Goal: Communication & Community: Answer question/provide support

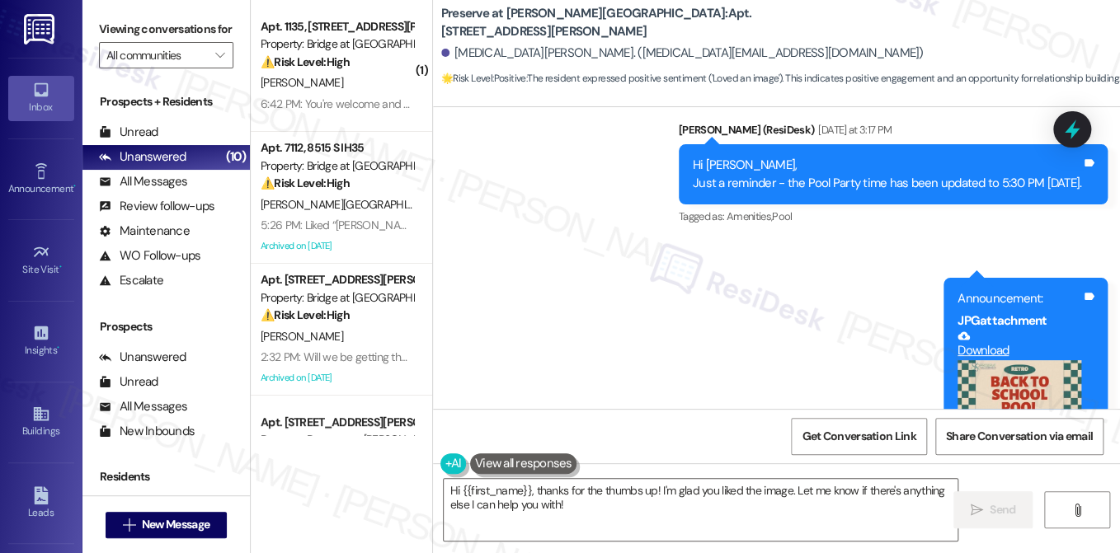
scroll to position [11679, 0]
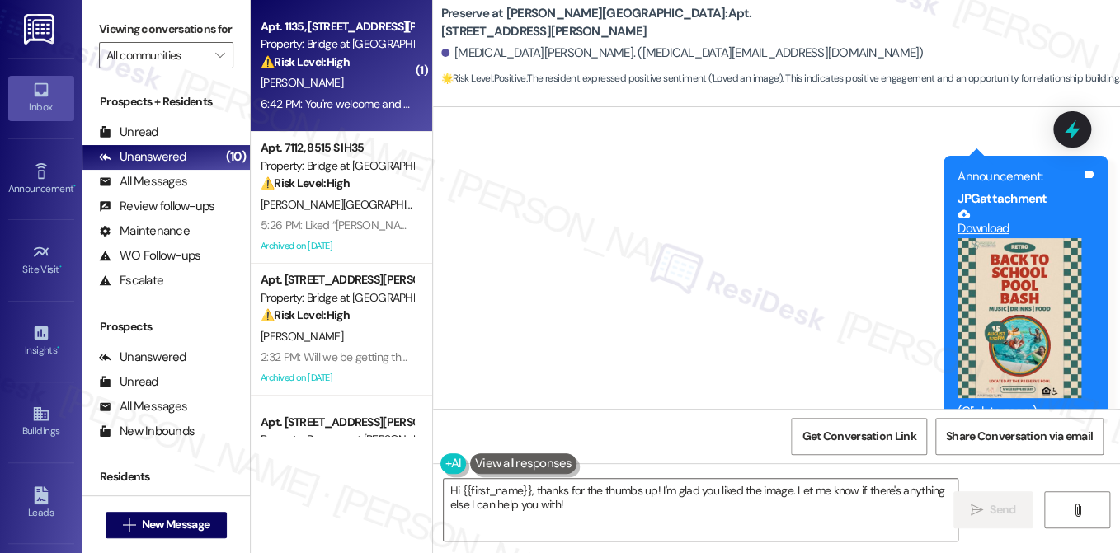
click at [380, 107] on div "6:42 PM: You're welcome and thank you. I definitely will reach out. The truck i…" at bounding box center [886, 103] width 1251 height 15
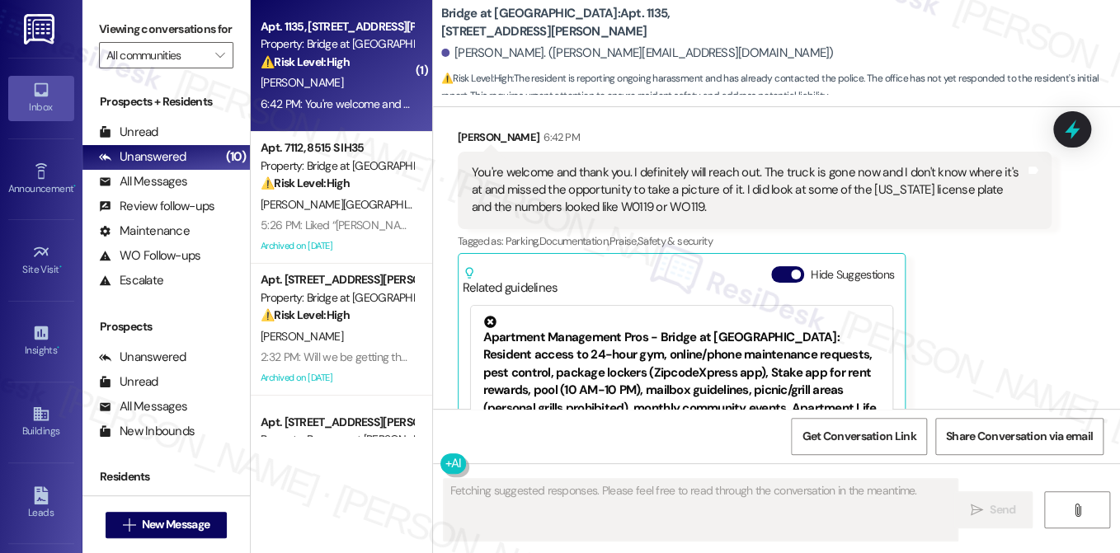
scroll to position [5886, 0]
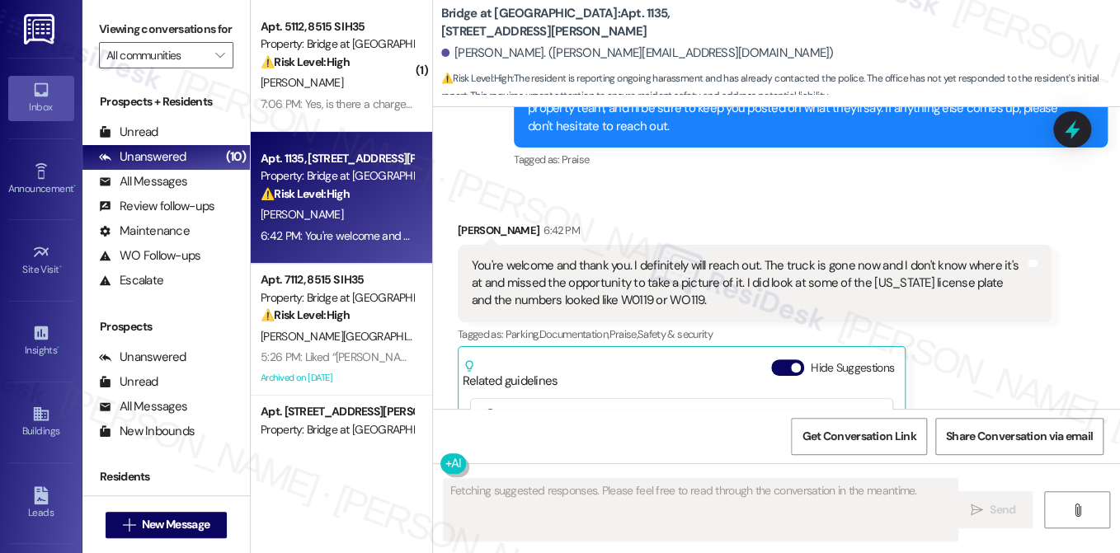
click at [567, 257] on div "You're welcome and thank you. I definitely will reach out. The truck is gone no…" at bounding box center [748, 283] width 553 height 53
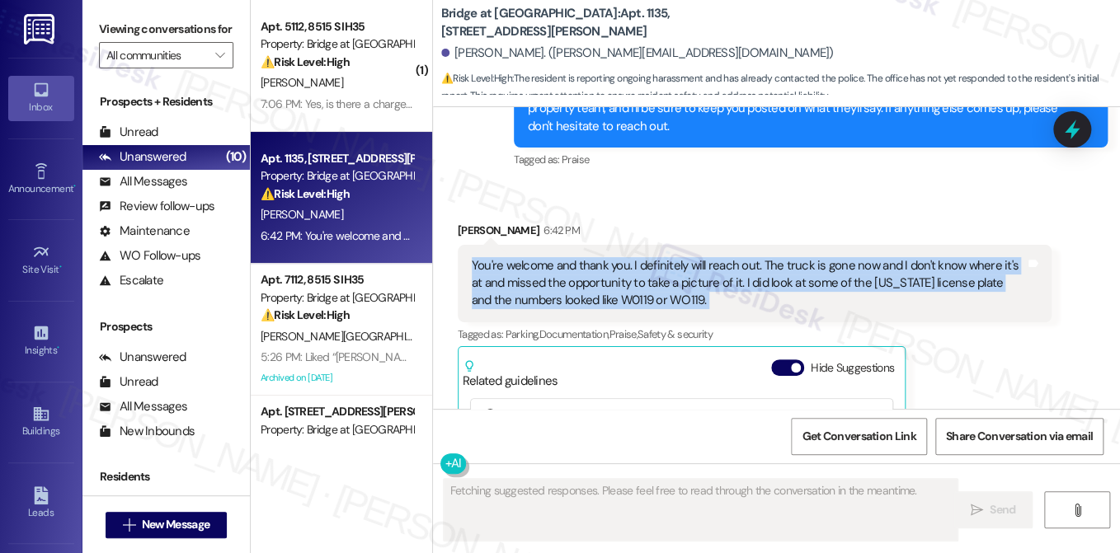
click at [567, 257] on div "You're welcome and thank you. I definitely will reach out. The truck is gone no…" at bounding box center [748, 283] width 553 height 53
click at [695, 257] on div "You're welcome and thank you. I definitely will reach out. The truck is gone no…" at bounding box center [748, 283] width 553 height 53
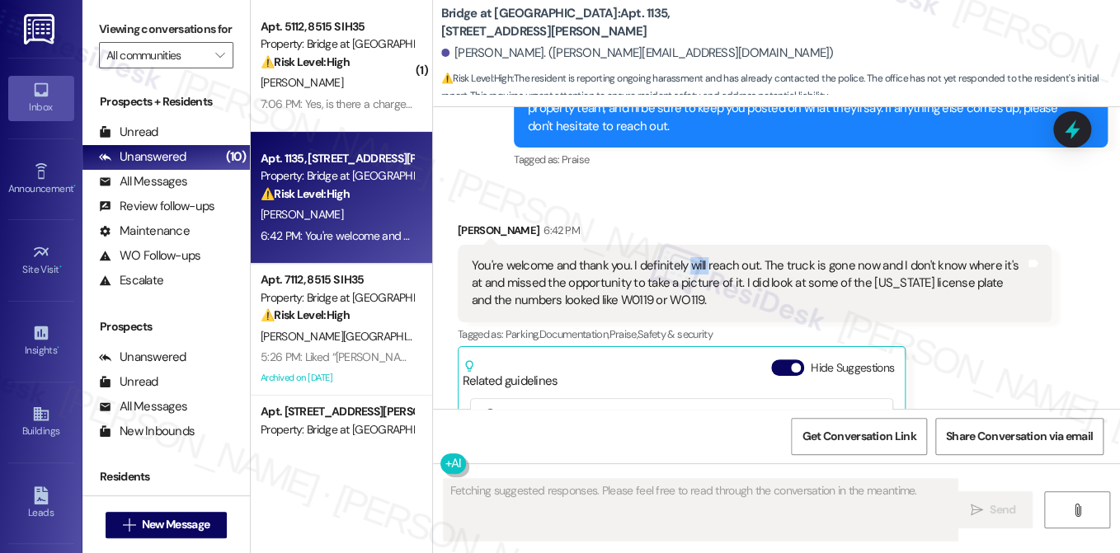
click at [695, 257] on div "You're welcome and thank you. I definitely will reach out. The truck is gone no…" at bounding box center [748, 283] width 553 height 53
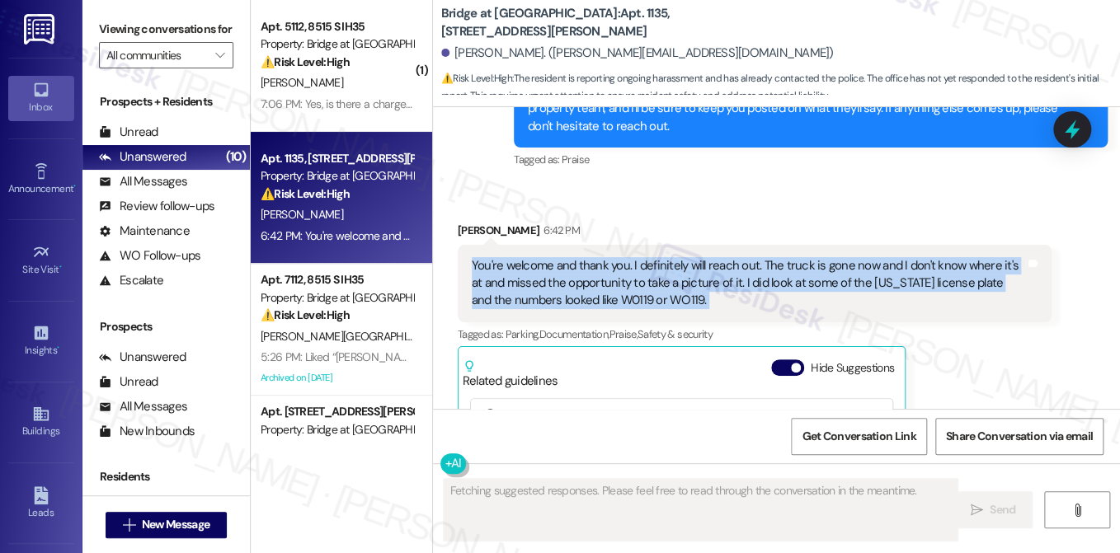
click at [695, 257] on div "You're welcome and thank you. I definitely will reach out. The truck is gone no…" at bounding box center [748, 283] width 553 height 53
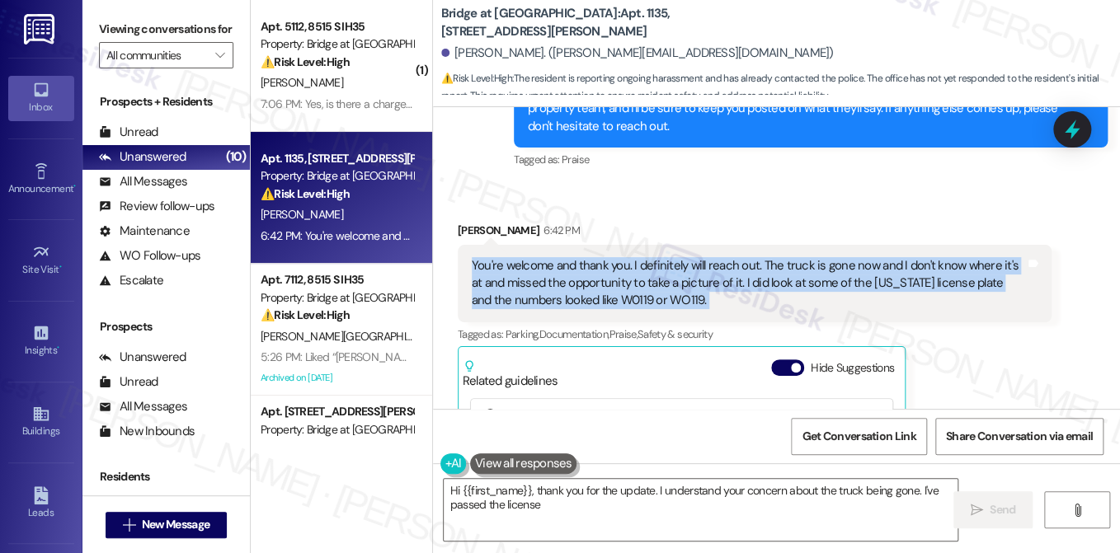
click at [827, 257] on div "You're welcome and thank you. I definitely will reach out. The truck is gone no…" at bounding box center [748, 283] width 553 height 53
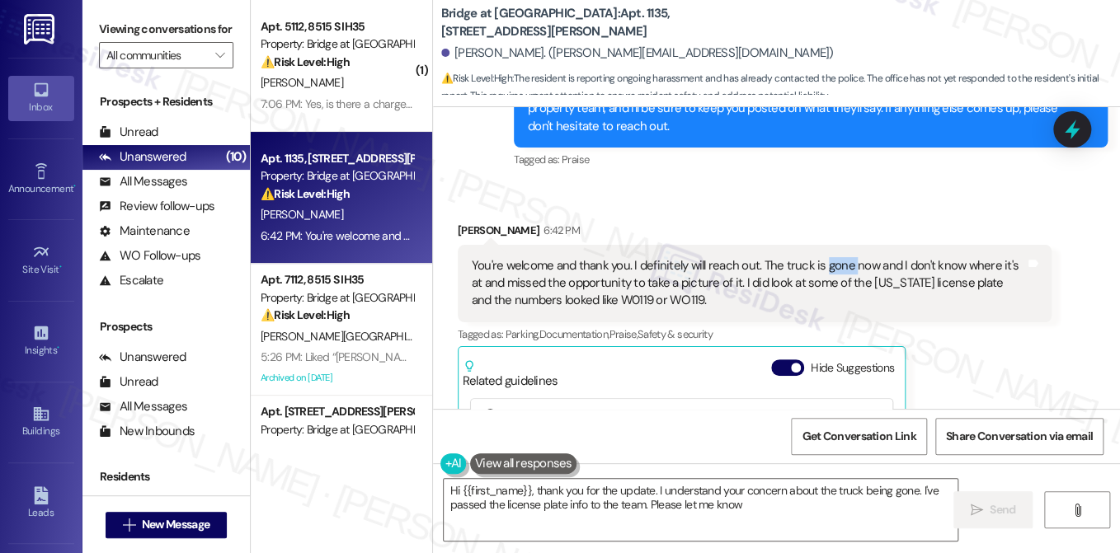
click at [827, 257] on div "You're welcome and thank you. I definitely will reach out. The truck is gone no…" at bounding box center [748, 283] width 553 height 53
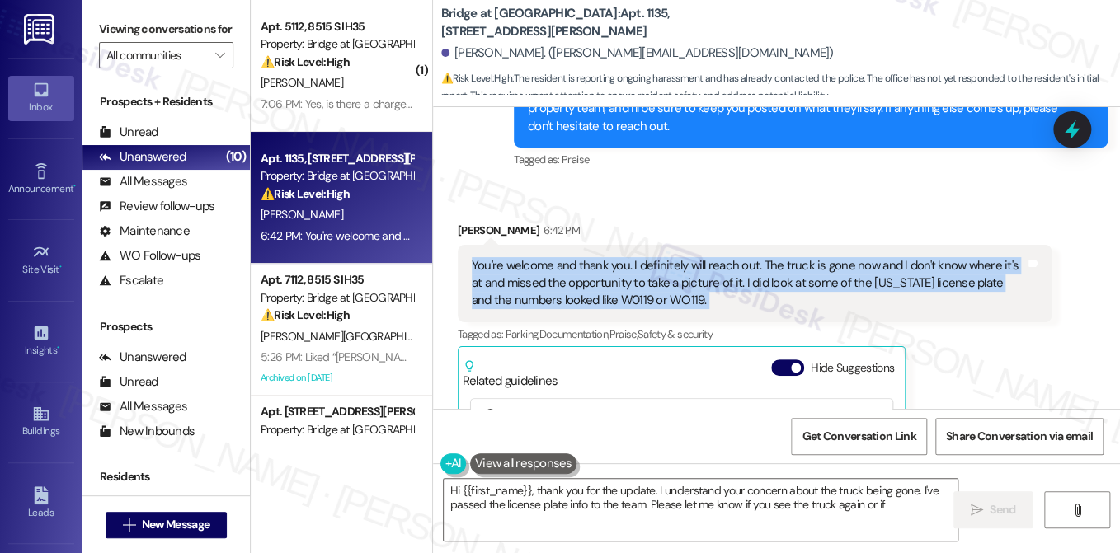
click at [827, 257] on div "You're welcome and thank you. I definitely will reach out. The truck is gone no…" at bounding box center [748, 283] width 553 height 53
type textarea "Hi {{first_name}}, thank you for the update. I understand your concern about th…"
click at [605, 257] on div "You're welcome and thank you. I definitely will reach out. The truck is gone no…" at bounding box center [748, 283] width 553 height 53
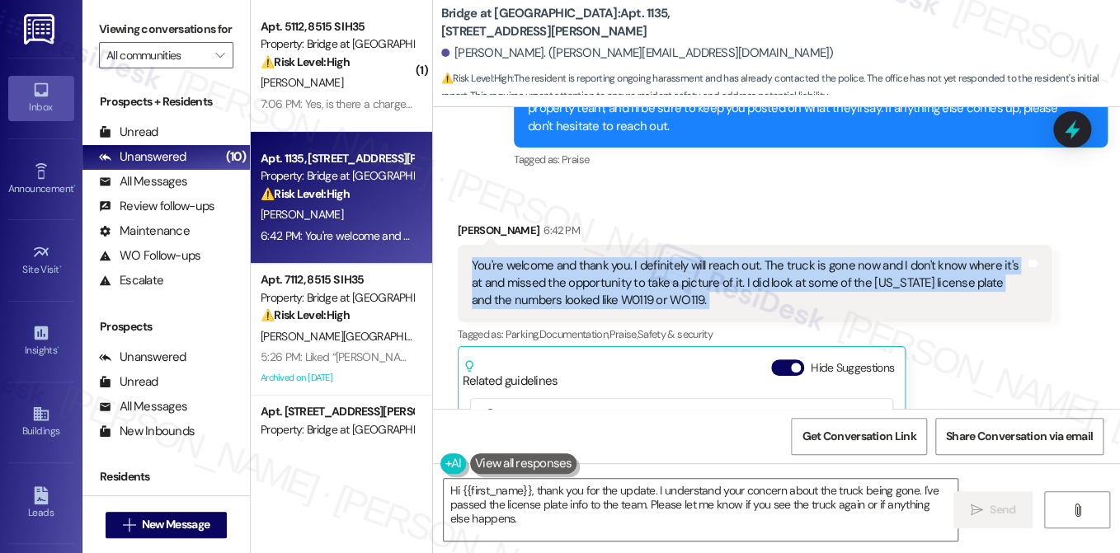
click at [793, 257] on div "You're welcome and thank you. I definitely will reach out. The truck is gone no…" at bounding box center [748, 283] width 553 height 53
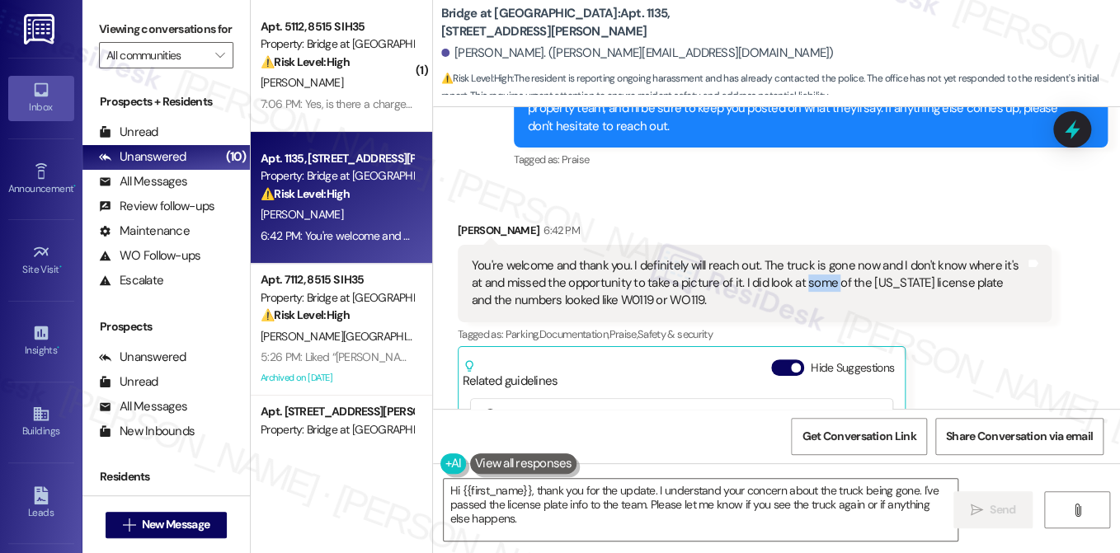
click at [793, 257] on div "You're welcome and thank you. I definitely will reach out. The truck is gone no…" at bounding box center [748, 283] width 553 height 53
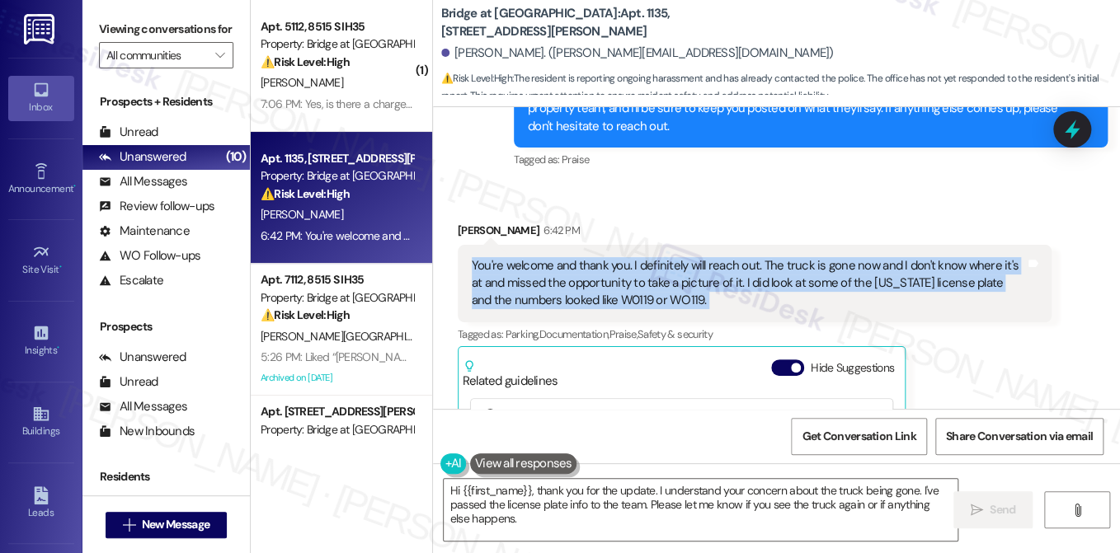
click at [793, 257] on div "You're welcome and thank you. I definitely will reach out. The truck is gone no…" at bounding box center [748, 283] width 553 height 53
click at [903, 257] on div "You're welcome and thank you. I definitely will reach out. The truck is gone no…" at bounding box center [748, 283] width 553 height 53
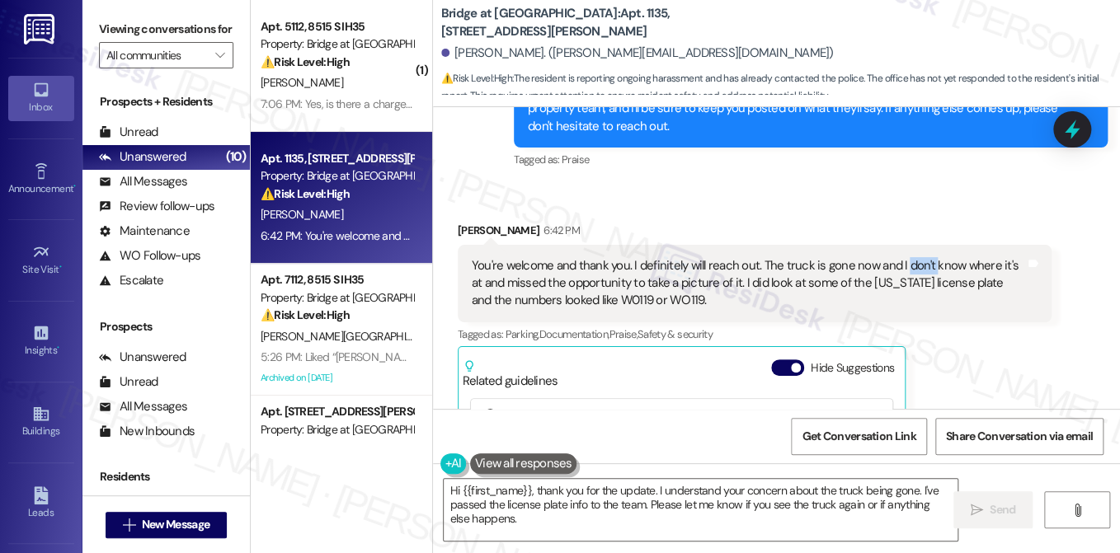
click at [903, 257] on div "You're welcome and thank you. I definitely will reach out. The truck is gone no…" at bounding box center [748, 283] width 553 height 53
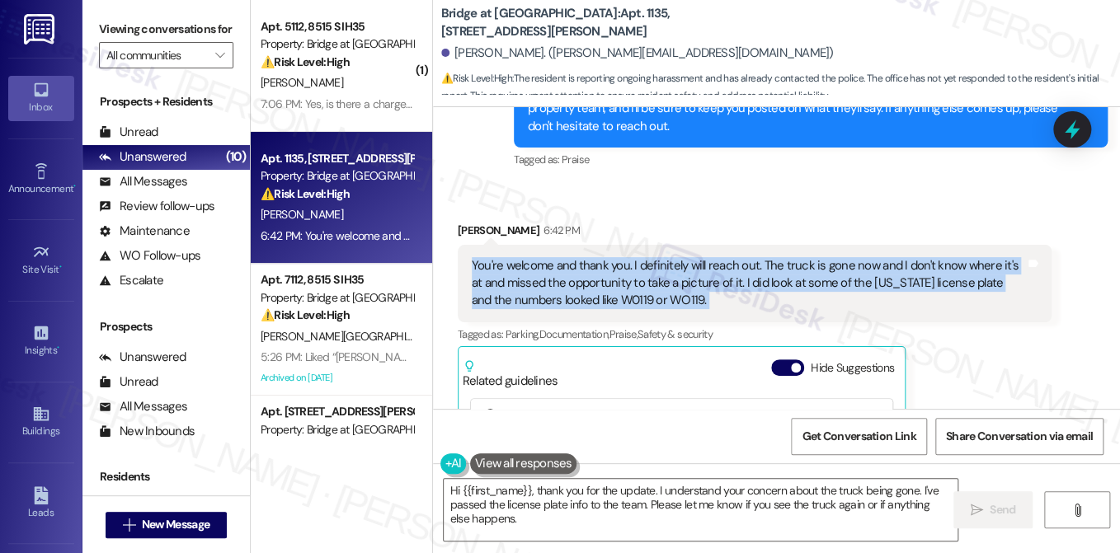
click at [904, 257] on div "You're welcome and thank you. I definitely will reach out. The truck is gone no…" at bounding box center [748, 283] width 553 height 53
click at [643, 257] on div "You're welcome and thank you. I definitely will reach out. The truck is gone no…" at bounding box center [748, 283] width 553 height 53
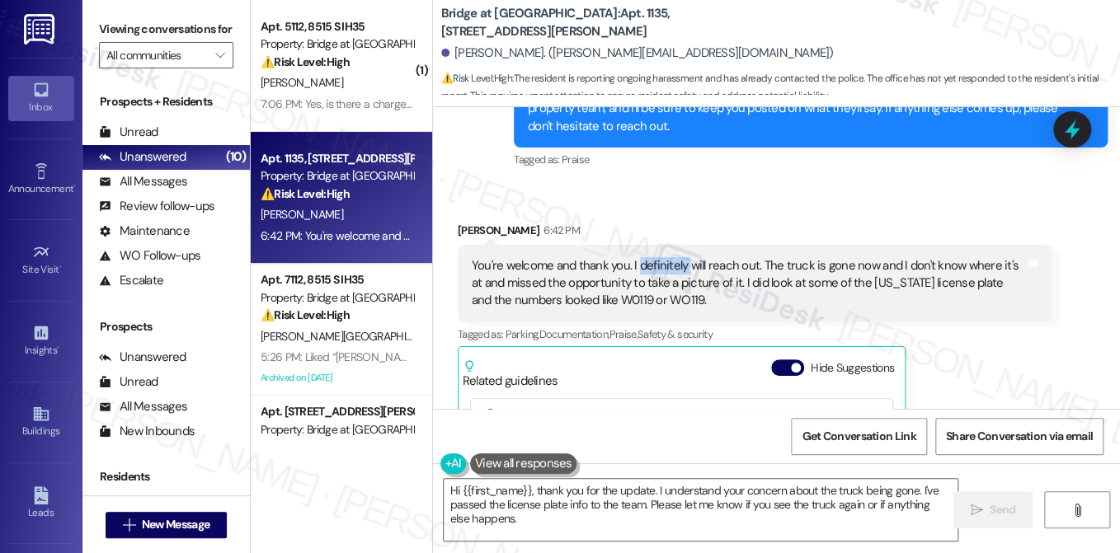
click at [643, 257] on div "You're welcome and thank you. I definitely will reach out. The truck is gone no…" at bounding box center [748, 283] width 553 height 53
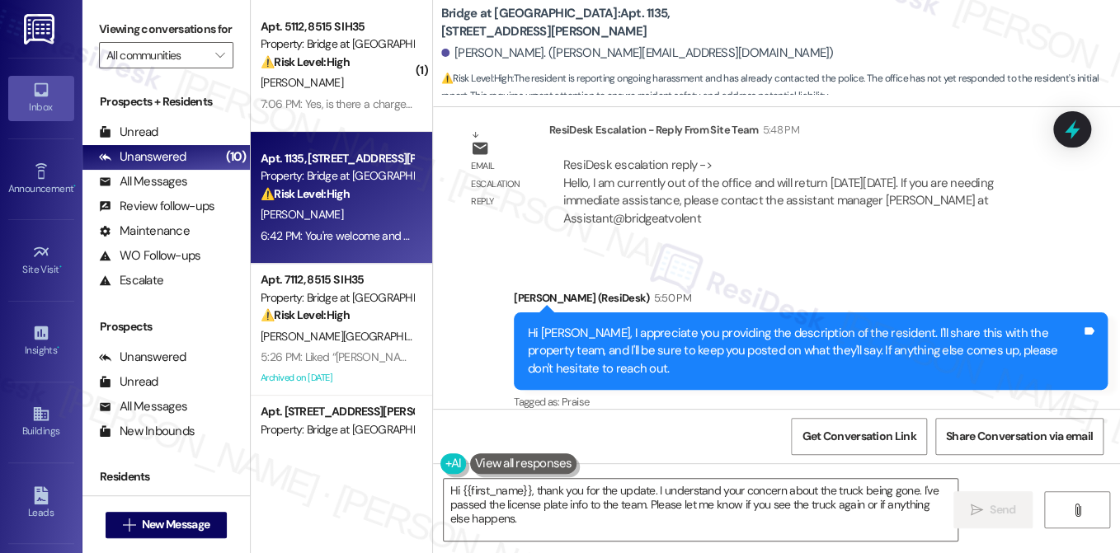
scroll to position [5639, 0]
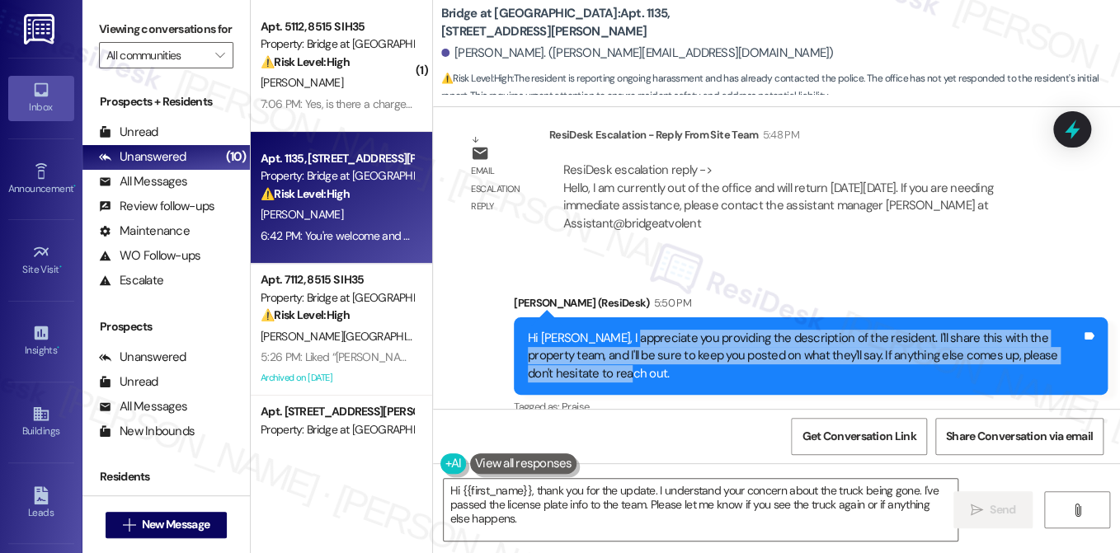
drag, startPoint x: 620, startPoint y: 279, endPoint x: 778, endPoint y: 314, distance: 162.3
click at [778, 330] on div "Hi Rachel, I appreciate you providing the description of the resident. I'll sha…" at bounding box center [804, 356] width 553 height 53
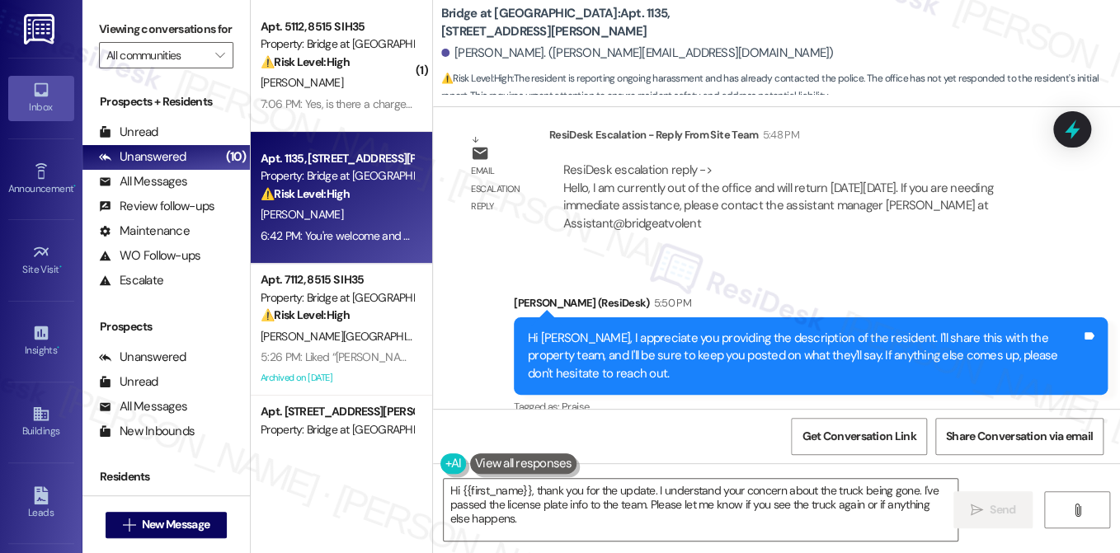
click at [774, 330] on div "Hi Rachel, I appreciate you providing the description of the resident. I'll sha…" at bounding box center [804, 356] width 553 height 53
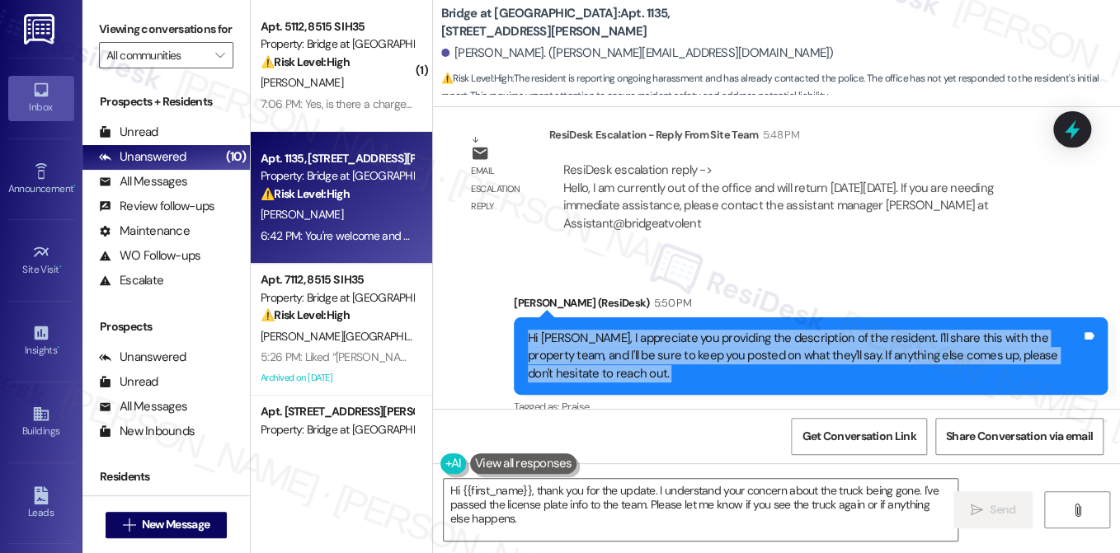
click at [774, 330] on div "Hi Rachel, I appreciate you providing the description of the resident. I'll sha…" at bounding box center [804, 356] width 553 height 53
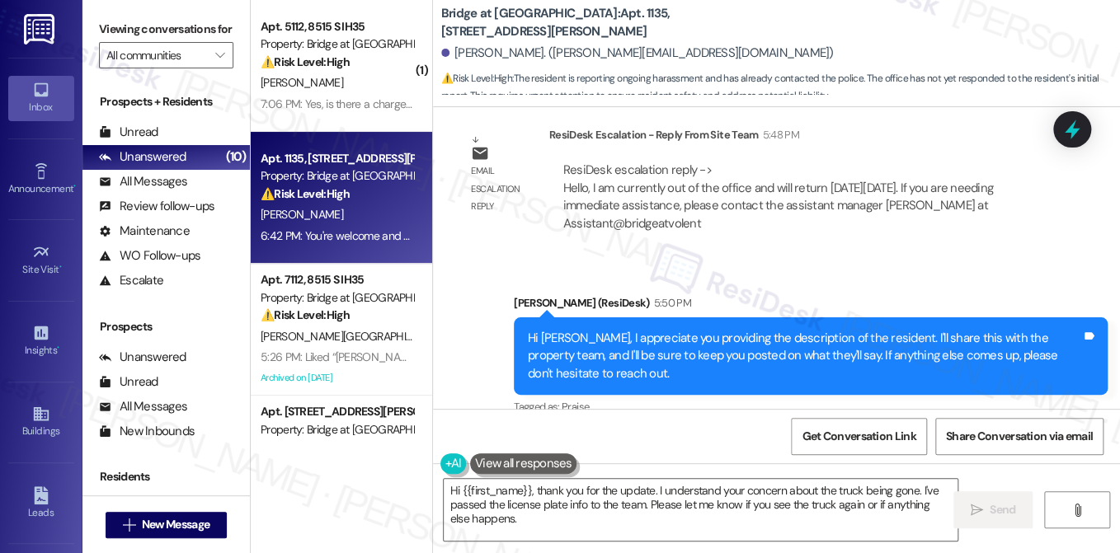
click at [793, 257] on div "Sent via SMS Sarah (ResiDesk) 5:50 PM Hi Rachel, I appreciate you providing the…" at bounding box center [776, 344] width 687 height 175
click at [682, 330] on div "Hi Rachel, I appreciate you providing the description of the resident. I'll sha…" at bounding box center [804, 356] width 553 height 53
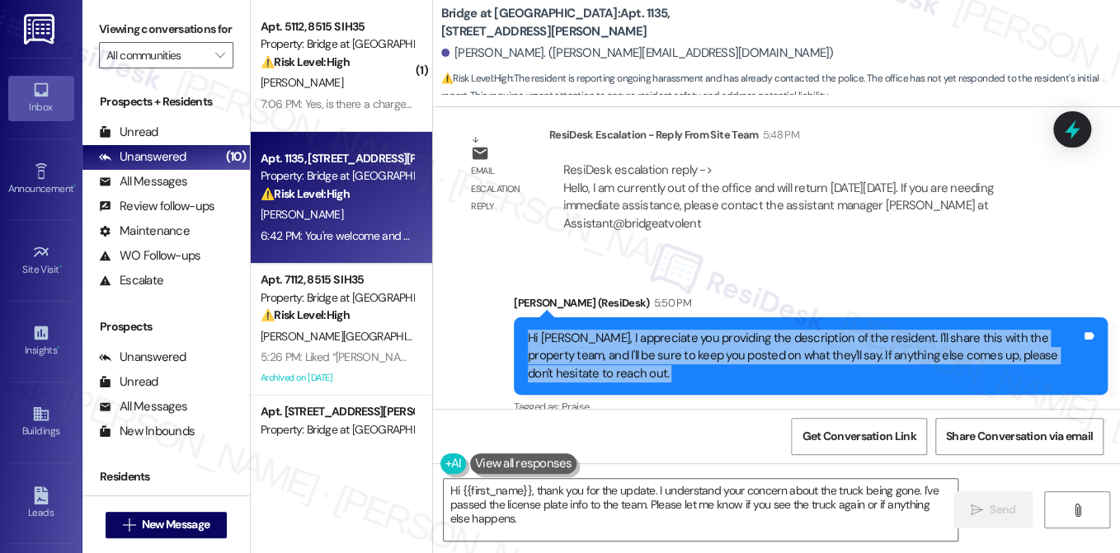
click at [682, 330] on div "Hi Rachel, I appreciate you providing the description of the resident. I'll sha…" at bounding box center [804, 356] width 553 height 53
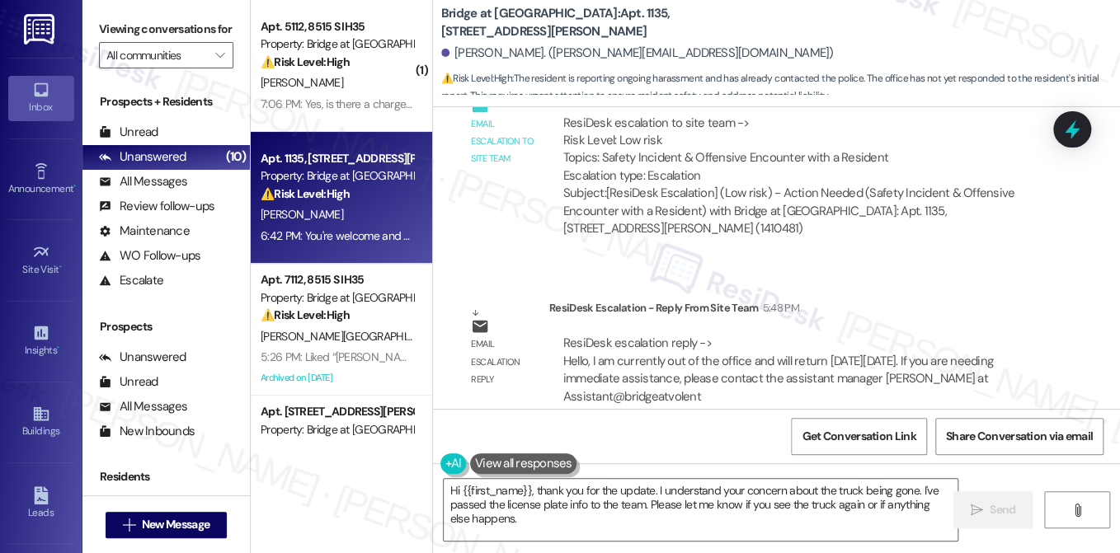
scroll to position [5475, 0]
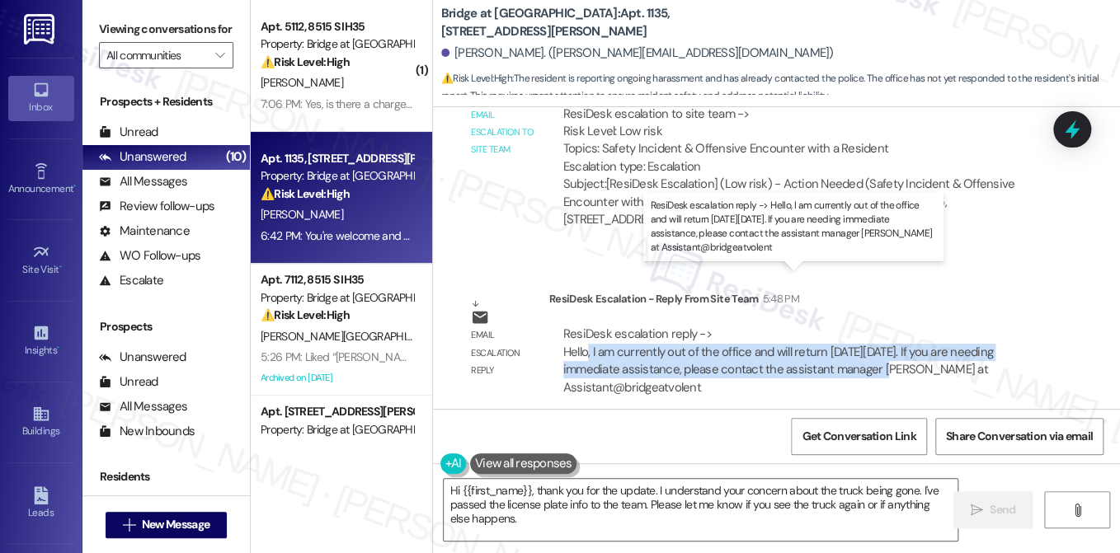
drag, startPoint x: 583, startPoint y: 295, endPoint x: 831, endPoint y: 308, distance: 248.6
click at [831, 326] on div "ResiDesk escalation reply -> Hello, I am currently out of the office and will r…" at bounding box center [778, 360] width 430 height 69
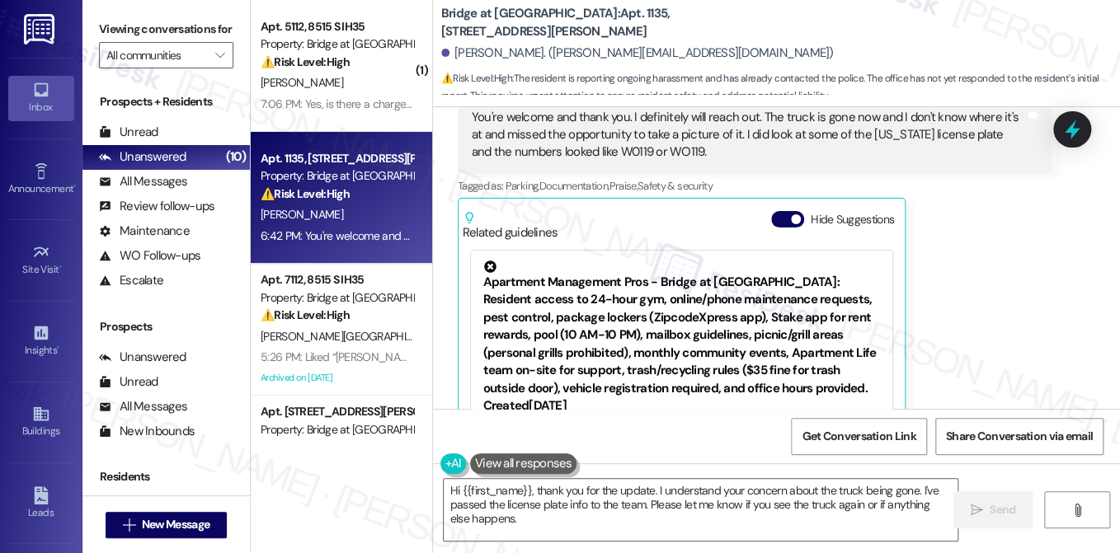
scroll to position [6052, 0]
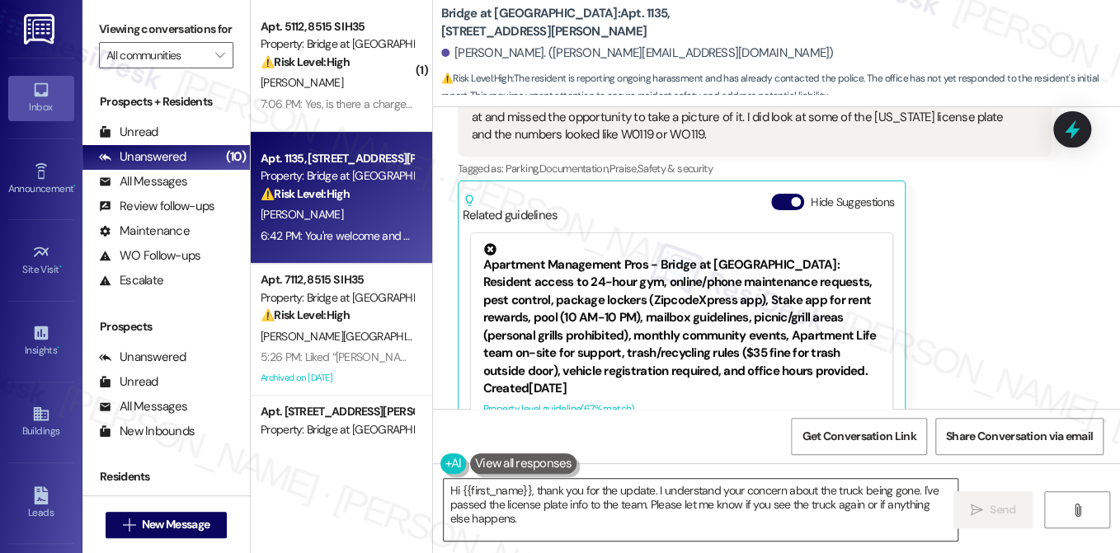
click at [603, 490] on textarea "Hi {{first_name}}, thank you for the update. I understand your concern about th…" at bounding box center [701, 510] width 514 height 62
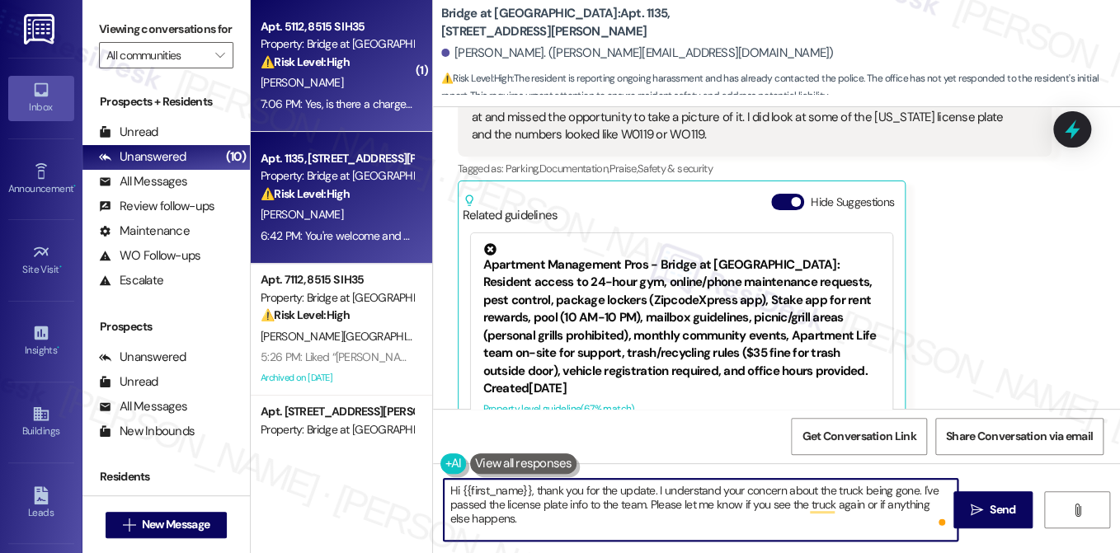
click at [346, 94] on div "7:06 PM: Yes, is there a charge for needing to get another key? 7:06 PM: Yes, i…" at bounding box center [337, 104] width 156 height 21
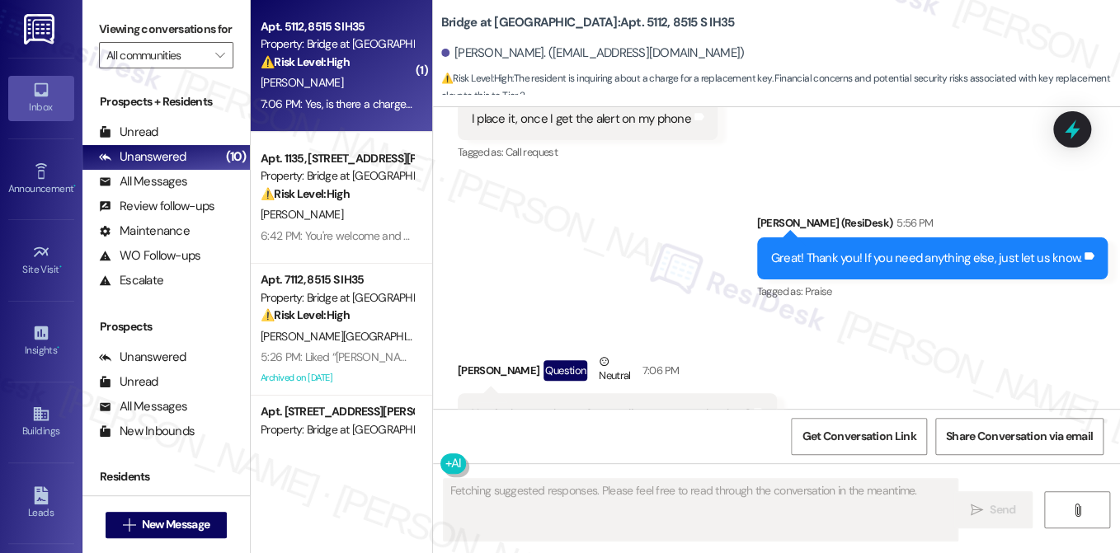
scroll to position [1610, 0]
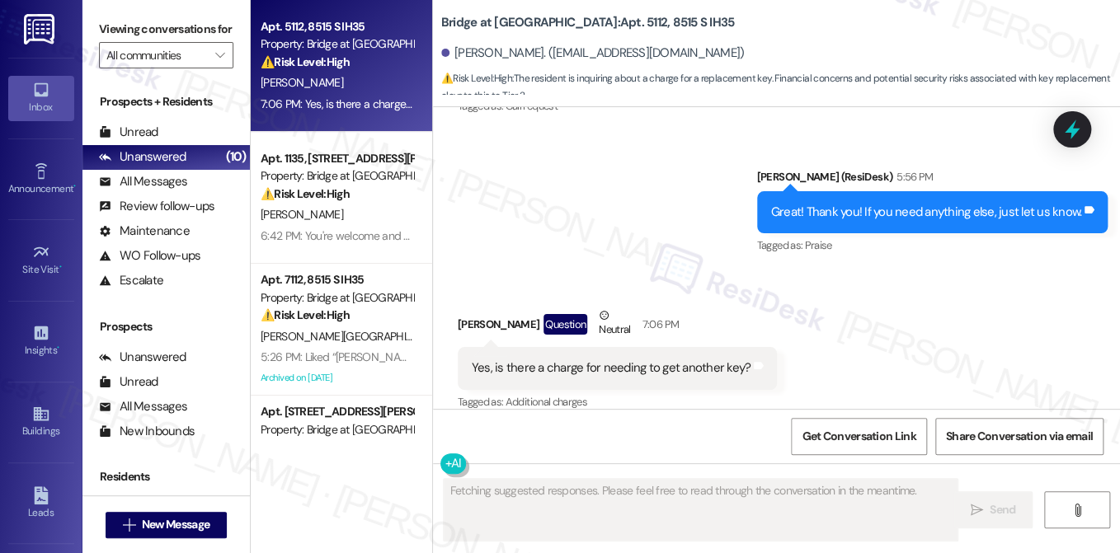
click at [608, 347] on div "Yes, is there a charge for needing to get another key? Tags and notes" at bounding box center [618, 368] width 320 height 42
click at [751, 194] on div "Sent via SMS [PERSON_NAME] (ResiDesk) 5:56 PM Great! Thank you! If you need any…" at bounding box center [933, 213] width 376 height 115
click at [840, 191] on div "Great! Thank you! If you need anything else, just let us know. Tags and notes" at bounding box center [932, 212] width 351 height 42
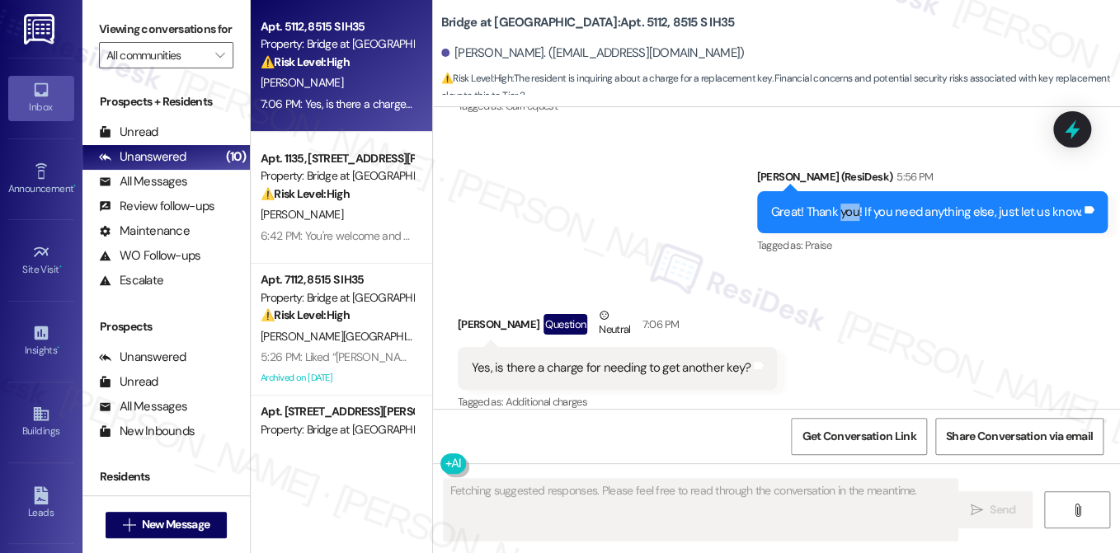
click at [840, 191] on div "Great! Thank you! If you need anything else, just let us know. Tags and notes" at bounding box center [932, 212] width 351 height 42
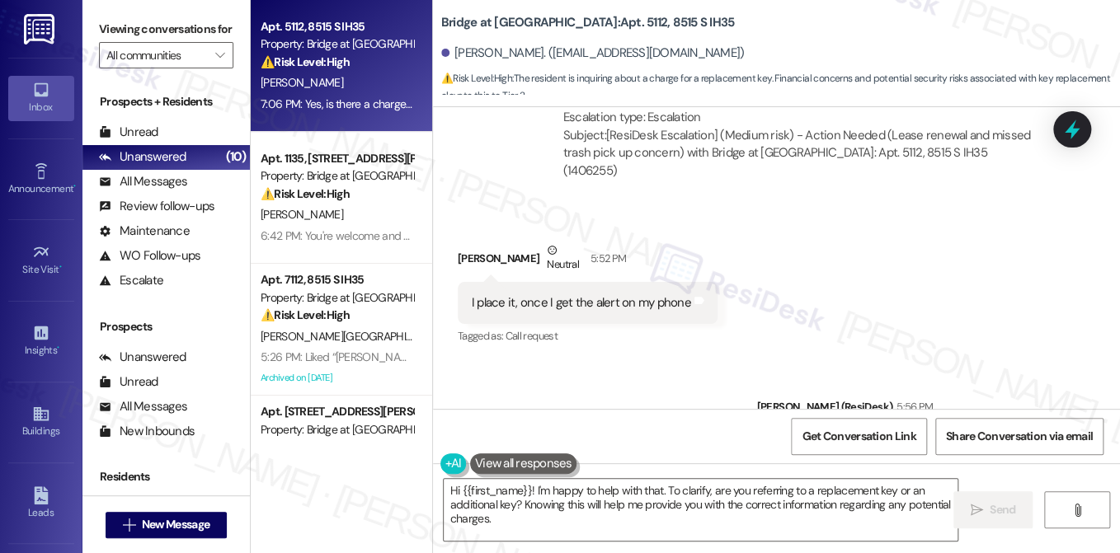
scroll to position [1362, 0]
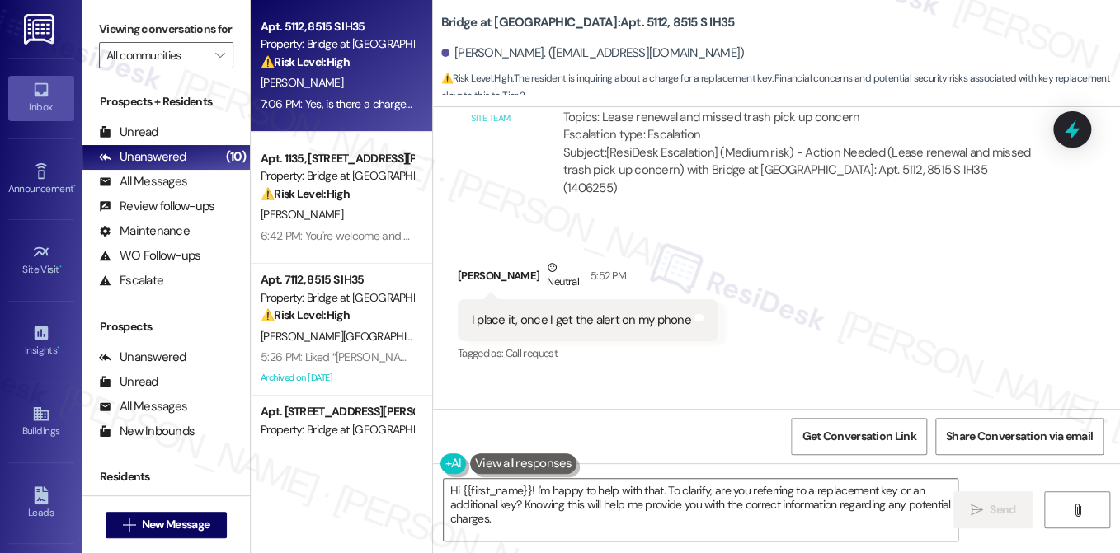
click at [573, 312] on div "I place it, once I get the alert on my phone" at bounding box center [581, 320] width 219 height 17
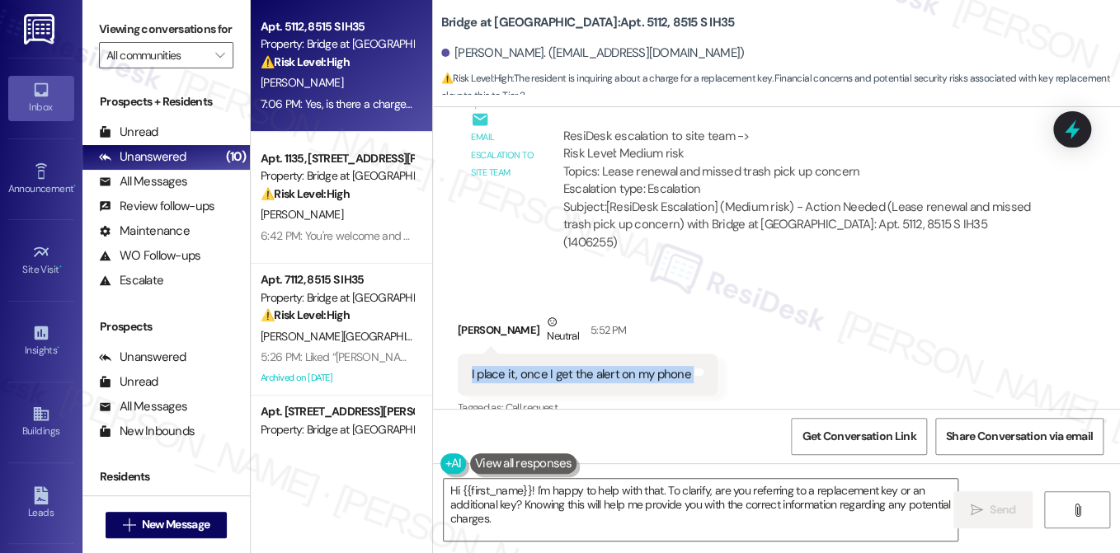
scroll to position [1280, 0]
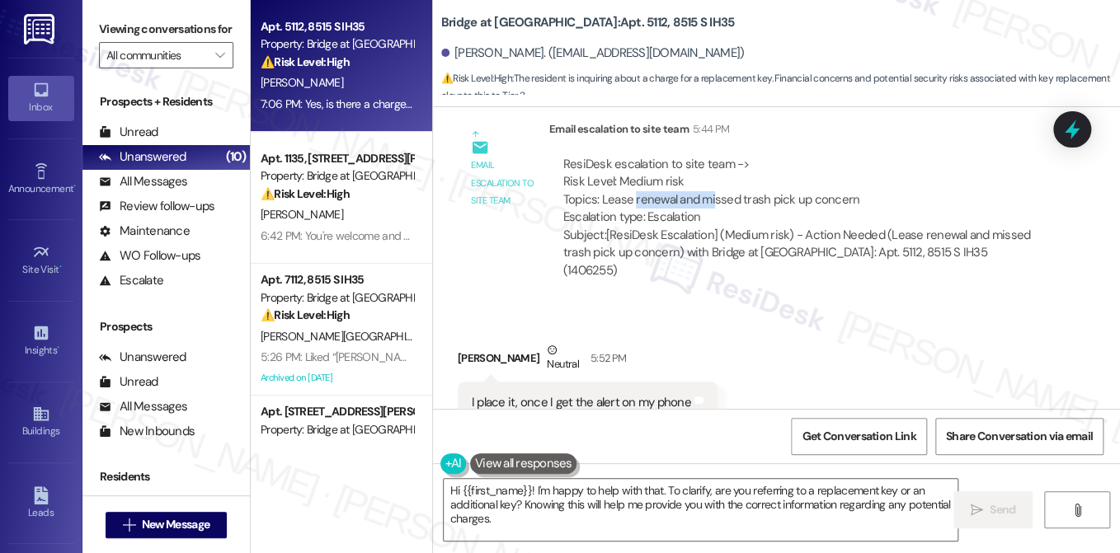
drag, startPoint x: 632, startPoint y: 199, endPoint x: 818, endPoint y: 197, distance: 186.4
click at [816, 197] on div "ResiDesk escalation to site team -> Risk Level: Medium risk Topics: Lease renew…" at bounding box center [800, 191] width 474 height 71
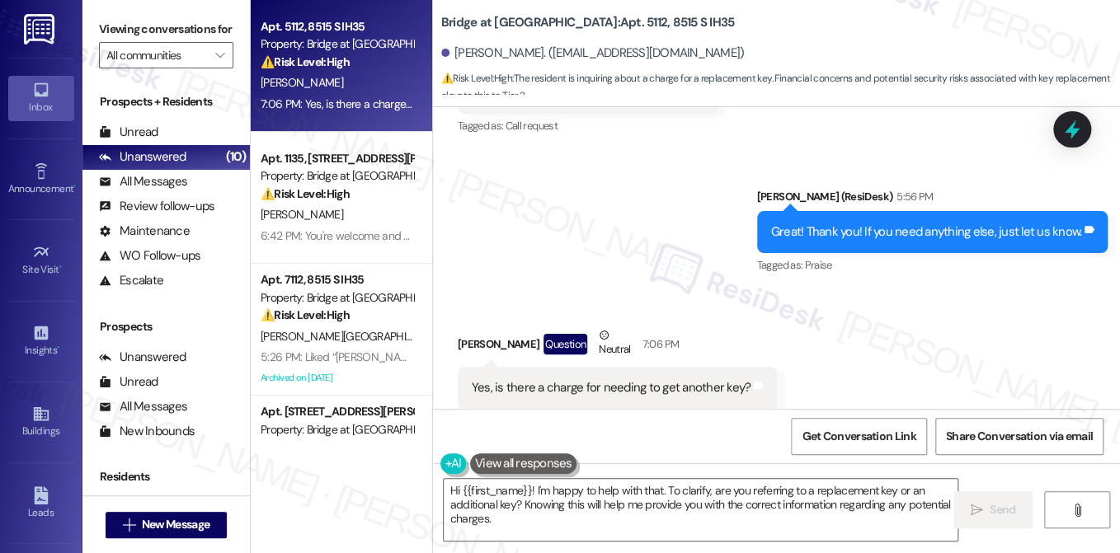
scroll to position [1610, 0]
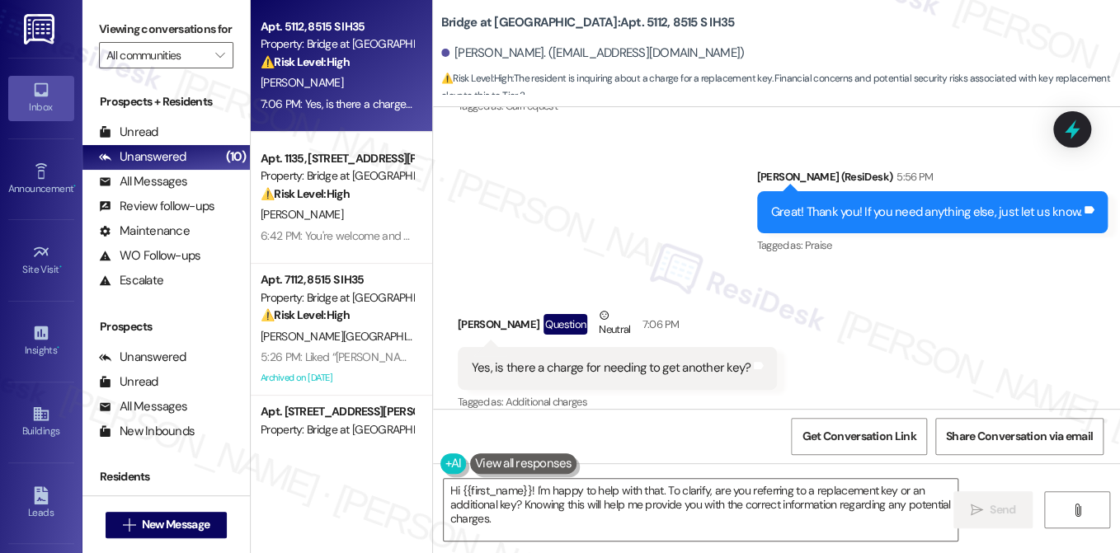
click at [594, 360] on div "Yes, is there a charge for needing to get another key?" at bounding box center [612, 368] width 280 height 17
click at [661, 506] on textarea "Hi {{first_name}}! I'm happy to help with that. To clarify, are you referring t…" at bounding box center [701, 510] width 514 height 62
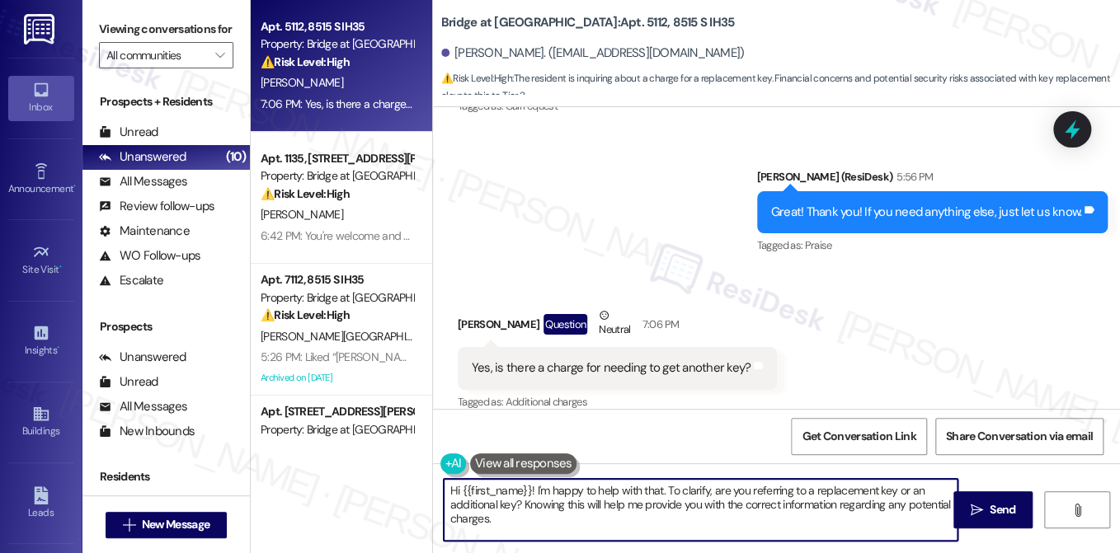
click at [661, 506] on textarea "Hi {{first_name}}! I'm happy to help with that. To clarify, are you referring t…" at bounding box center [701, 510] width 514 height 62
click at [596, 507] on textarea "Hi {{first_name}}! I'm happy to help with that. To clarify, are you referring t…" at bounding box center [701, 510] width 514 height 62
drag, startPoint x: 665, startPoint y: 489, endPoint x: 387, endPoint y: 469, distance: 278.6
click at [387, 469] on div "Apt. 5112, 8515 S IH35 Property: Bridge at Monarch Bluffs ⚠️ Risk Level: High T…" at bounding box center [685, 276] width 869 height 553
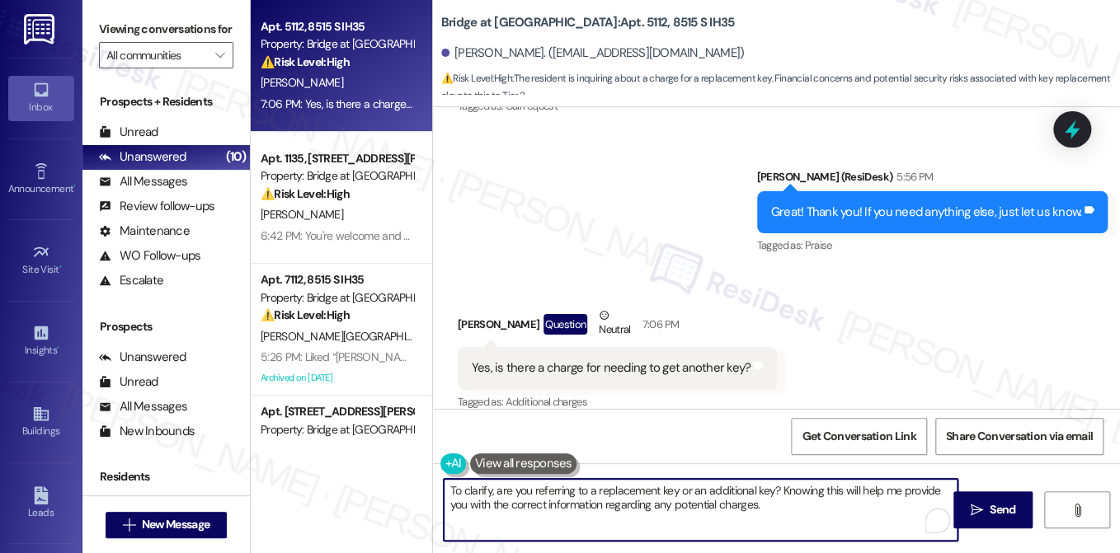
type textarea "To clarify, are you referring to a replacement key or an additional key? Knowin…"
click at [495, 365] on div "Yes, is there a charge for needing to get another key? Tags and notes" at bounding box center [618, 368] width 320 height 42
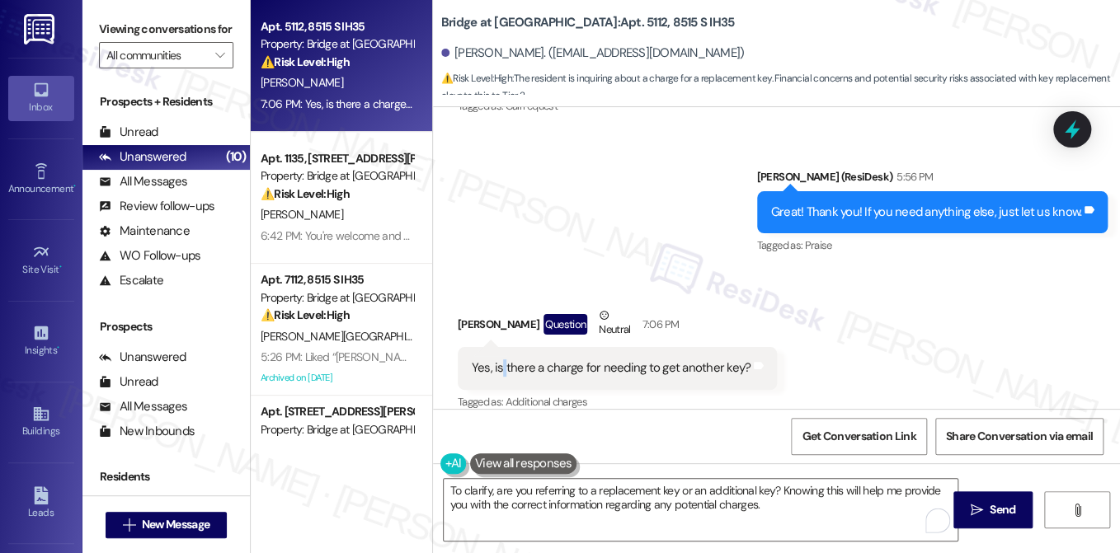
click at [496, 365] on div "Yes, is there a charge for needing to get another key? Tags and notes" at bounding box center [618, 368] width 320 height 42
click at [497, 365] on div "Yes, is there a charge for needing to get another key? Tags and notes" at bounding box center [618, 368] width 320 height 42
click at [537, 360] on div "Yes, is there a charge for needing to get another key?" at bounding box center [612, 368] width 280 height 17
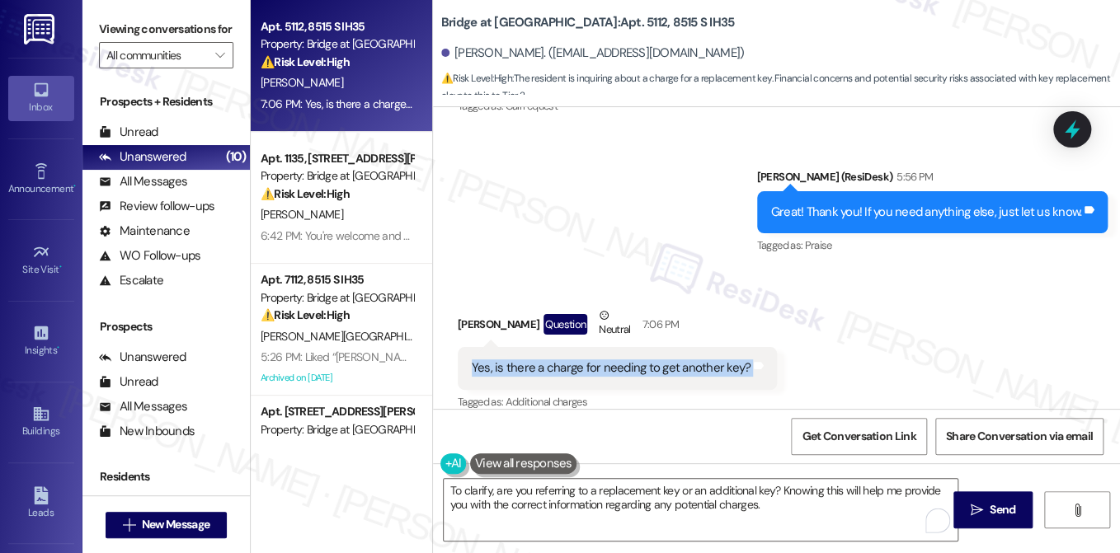
copy div "Yes, is there a charge for needing to get another key? Tags and notes"
click at [876, 204] on div "Great! Thank you! If you need anything else, just let us know. Tags and notes" at bounding box center [932, 212] width 351 height 42
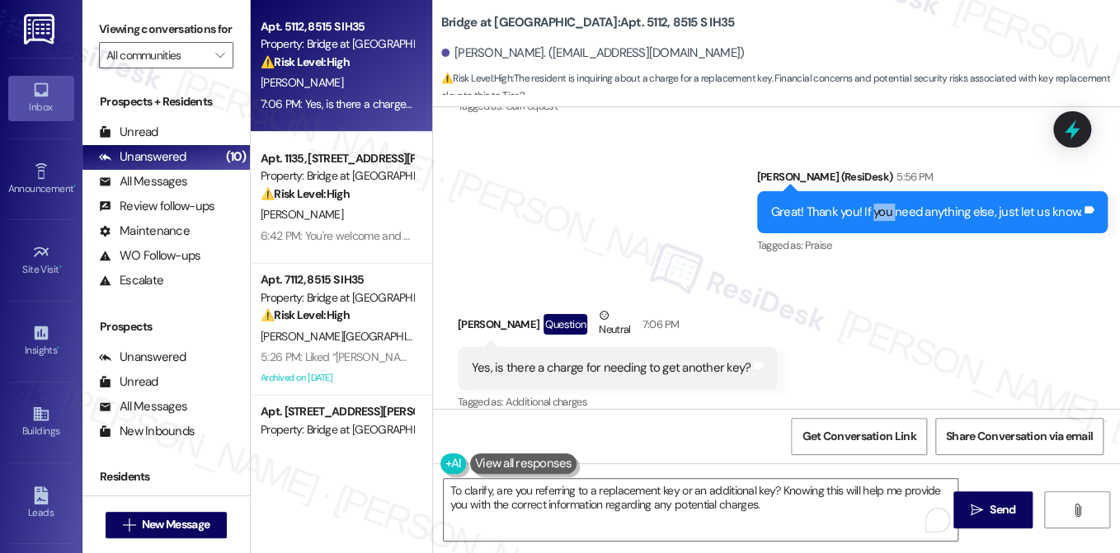
click at [876, 204] on div "Great! Thank you! If you need anything else, just let us know. Tags and notes" at bounding box center [932, 212] width 351 height 42
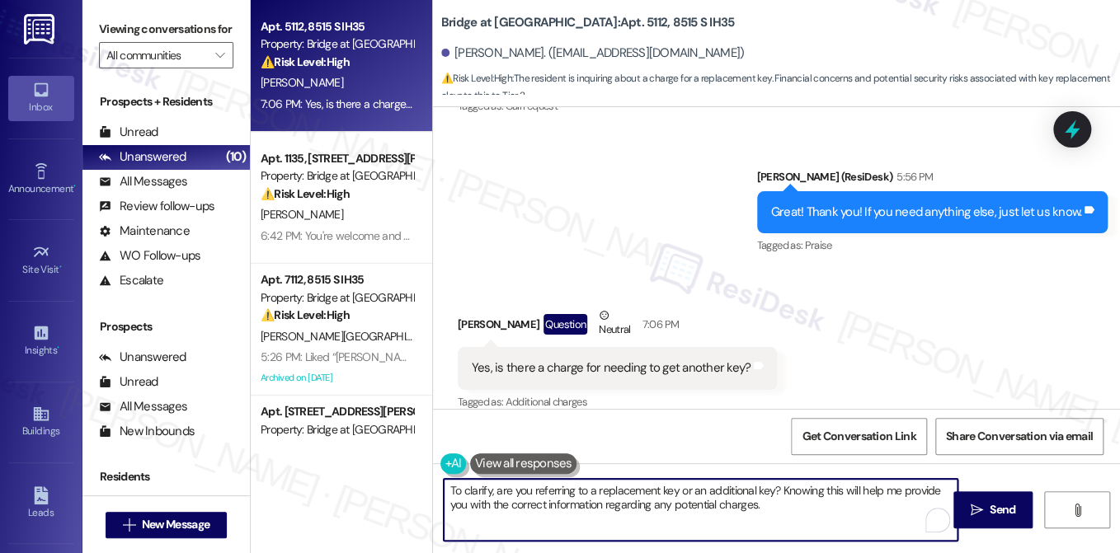
click at [463, 491] on textarea "To clarify, are you referring to a replacement key or an additional key? Knowin…" at bounding box center [701, 510] width 514 height 62
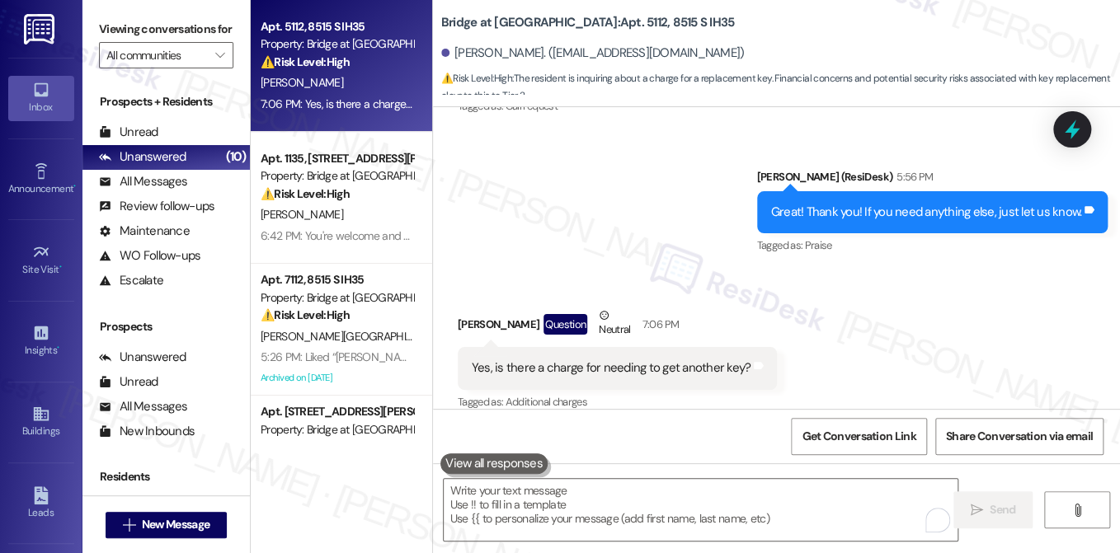
click at [155, 35] on label "Viewing conversations for" at bounding box center [166, 29] width 134 height 26
click at [621, 360] on div "Yes, is there a charge for needing to get another key?" at bounding box center [612, 368] width 280 height 17
click at [702, 360] on div "Yes, is there a charge for needing to get another key?" at bounding box center [612, 368] width 280 height 17
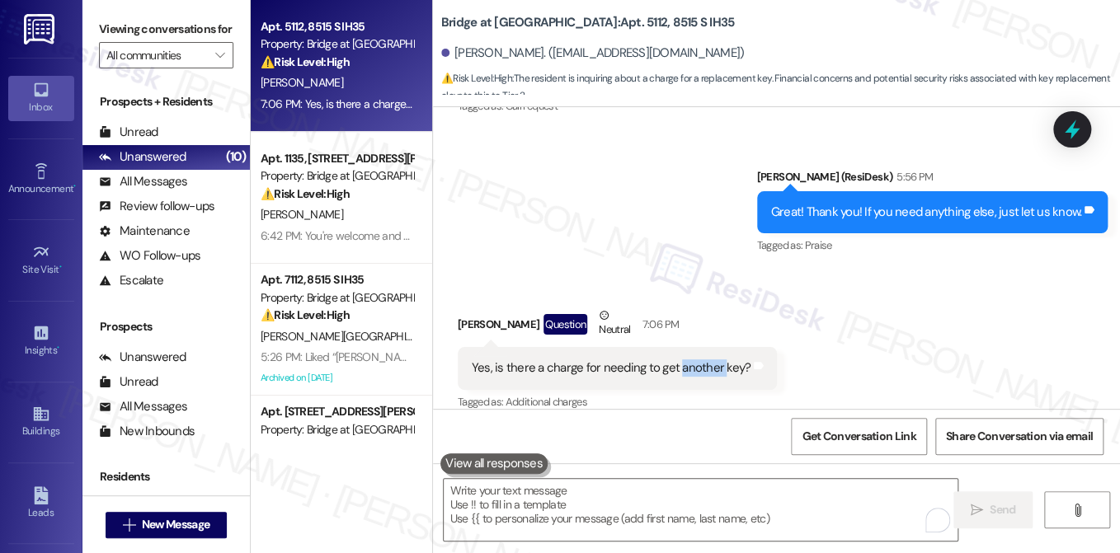
click at [702, 360] on div "Yes, is there a charge for needing to get another key?" at bounding box center [612, 368] width 280 height 17
click at [795, 205] on div "Great! Thank you! If you need anything else, just let us know. Tags and notes" at bounding box center [932, 212] width 351 height 42
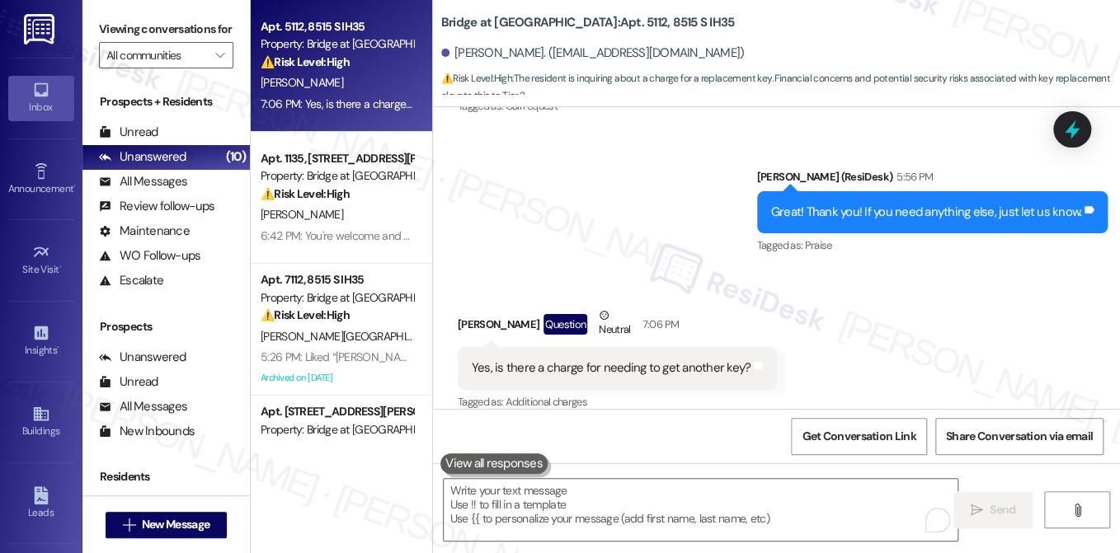
click at [621, 360] on div "Yes, is there a charge for needing to get another key?" at bounding box center [612, 368] width 280 height 17
click at [708, 495] on textarea "To enrich screen reader interactions, please activate Accessibility in Grammarl…" at bounding box center [701, 510] width 514 height 62
click at [109, 28] on label "Viewing conversations for" at bounding box center [166, 29] width 134 height 26
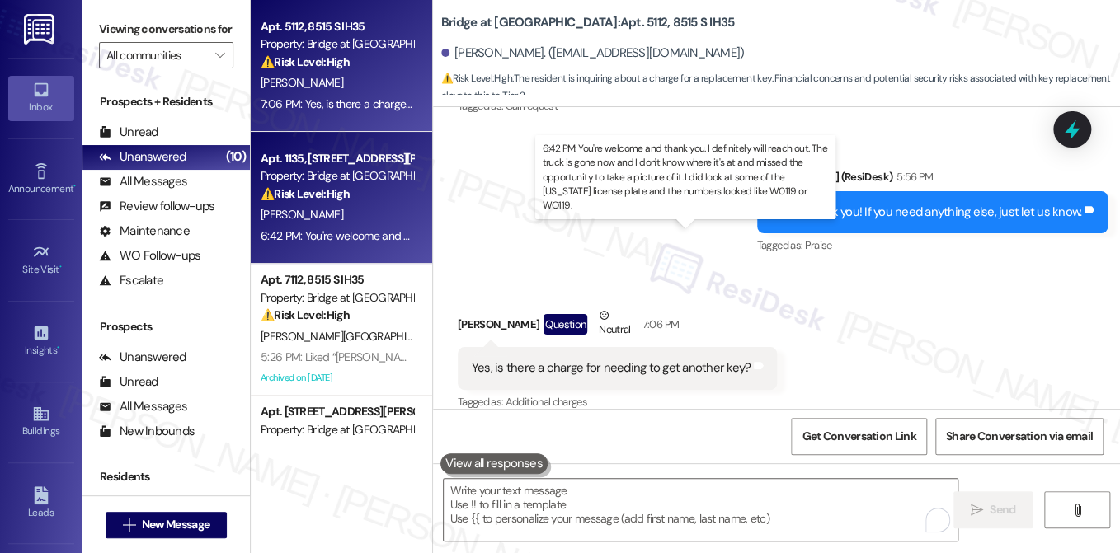
click at [343, 237] on div "6:42 PM: You're welcome and thank you. I definitely will reach out. The truck i…" at bounding box center [886, 235] width 1251 height 15
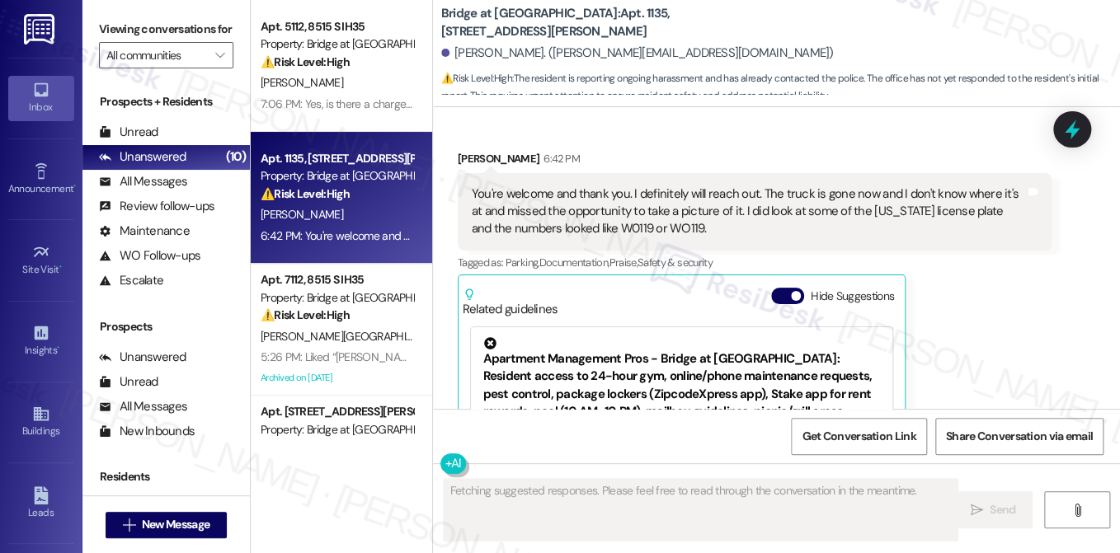
scroll to position [5886, 0]
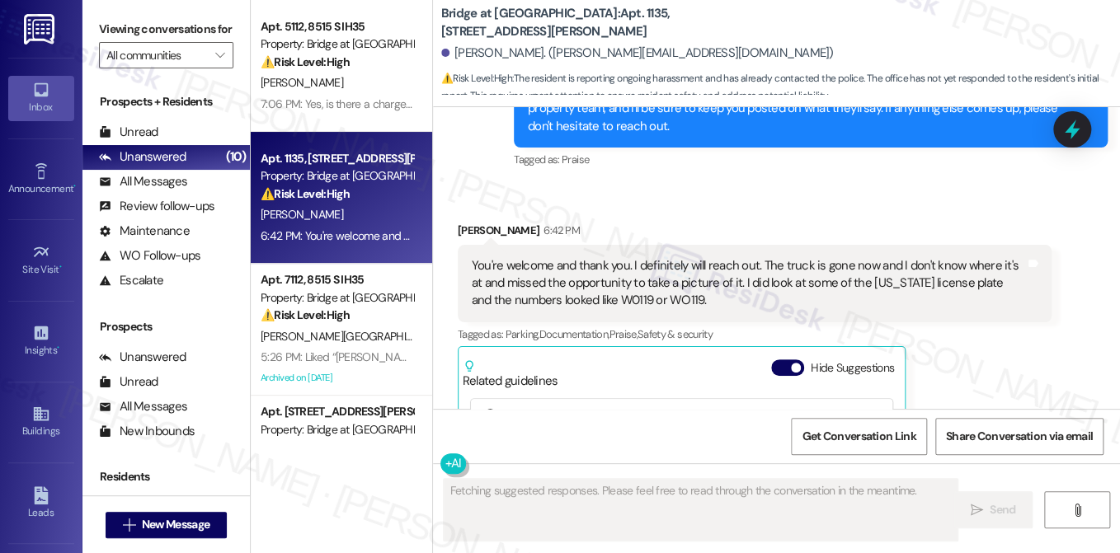
click at [562, 257] on div "You're welcome and thank you. I definitely will reach out. The truck is gone no…" at bounding box center [748, 283] width 553 height 53
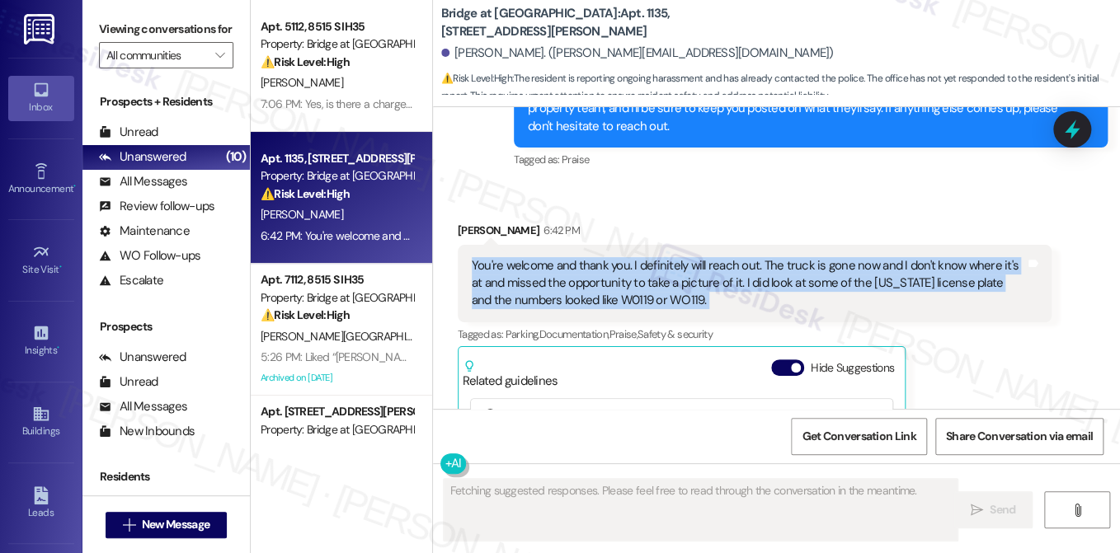
click at [562, 257] on div "You're welcome and thank you. I definitely will reach out. The truck is gone no…" at bounding box center [748, 283] width 553 height 53
click at [736, 257] on div "You're welcome and thank you. I definitely will reach out. The truck is gone no…" at bounding box center [748, 283] width 553 height 53
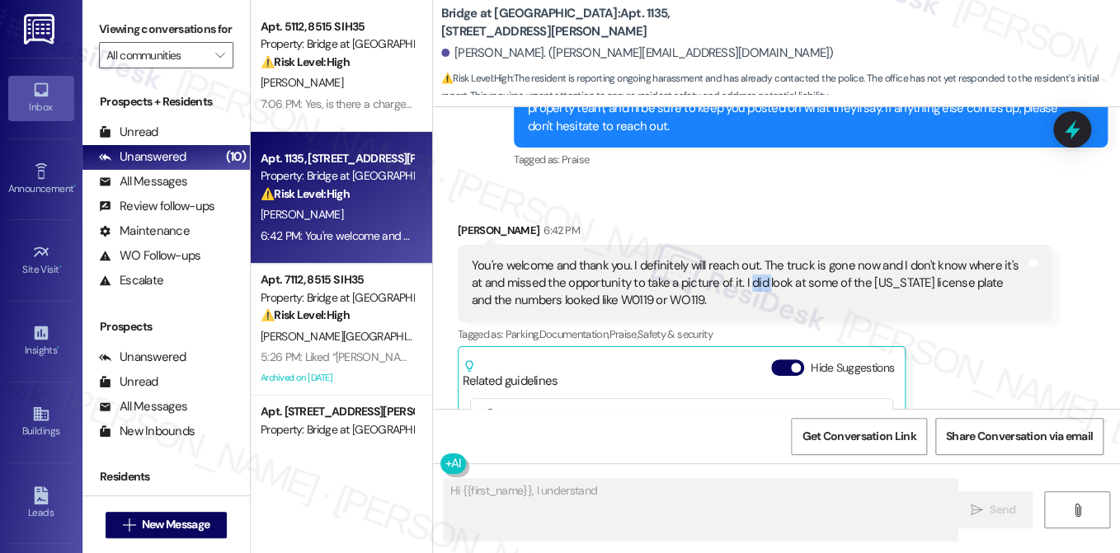
click at [736, 257] on div "You're welcome and thank you. I definitely will reach out. The truck is gone no…" at bounding box center [748, 283] width 553 height 53
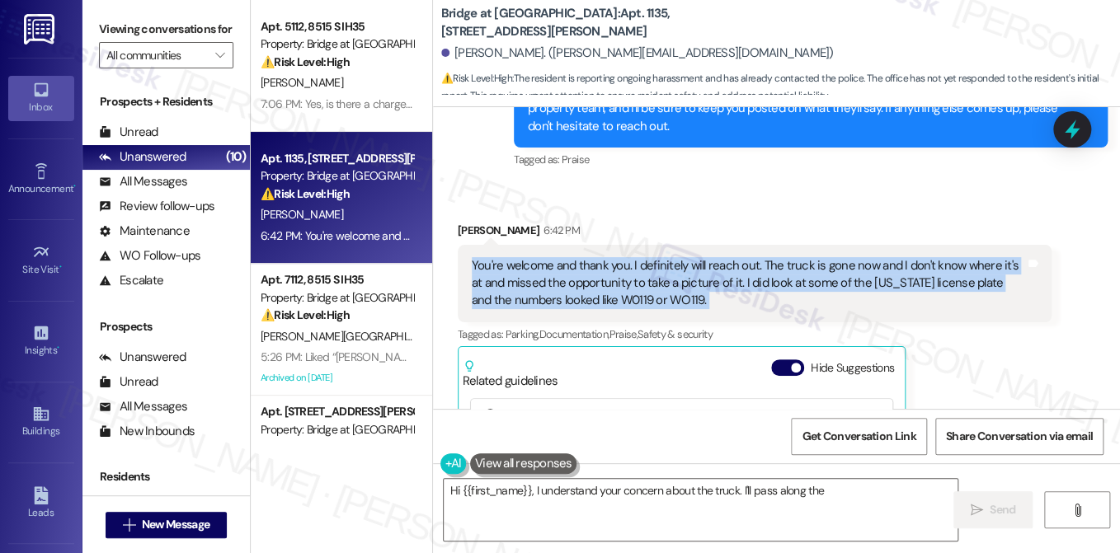
click at [736, 257] on div "You're welcome and thank you. I definitely will reach out. The truck is gone no…" at bounding box center [748, 283] width 553 height 53
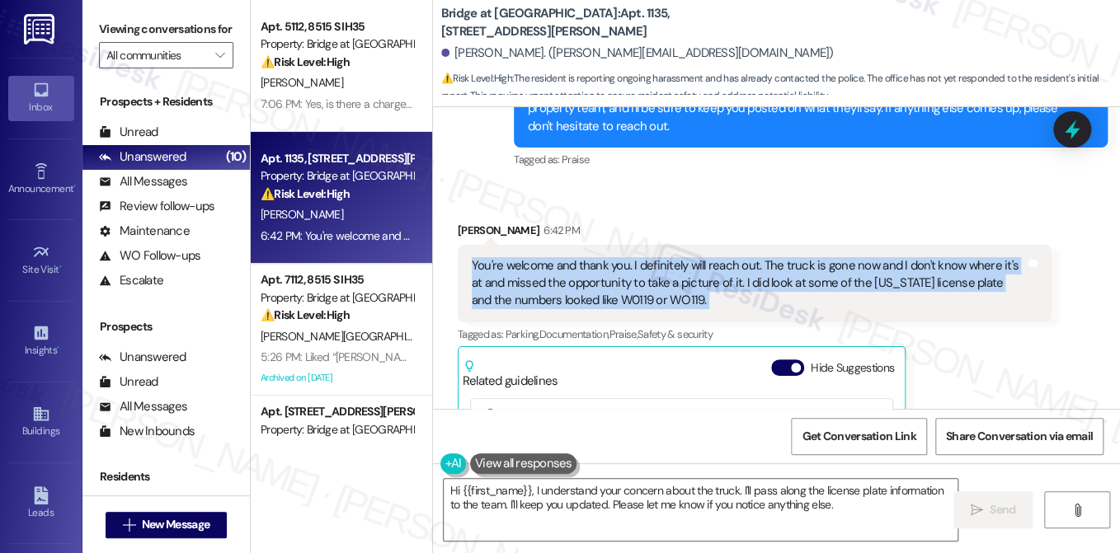
click at [620, 257] on div "You're welcome and thank you. I definitely will reach out. The truck is gone no…" at bounding box center [748, 283] width 553 height 53
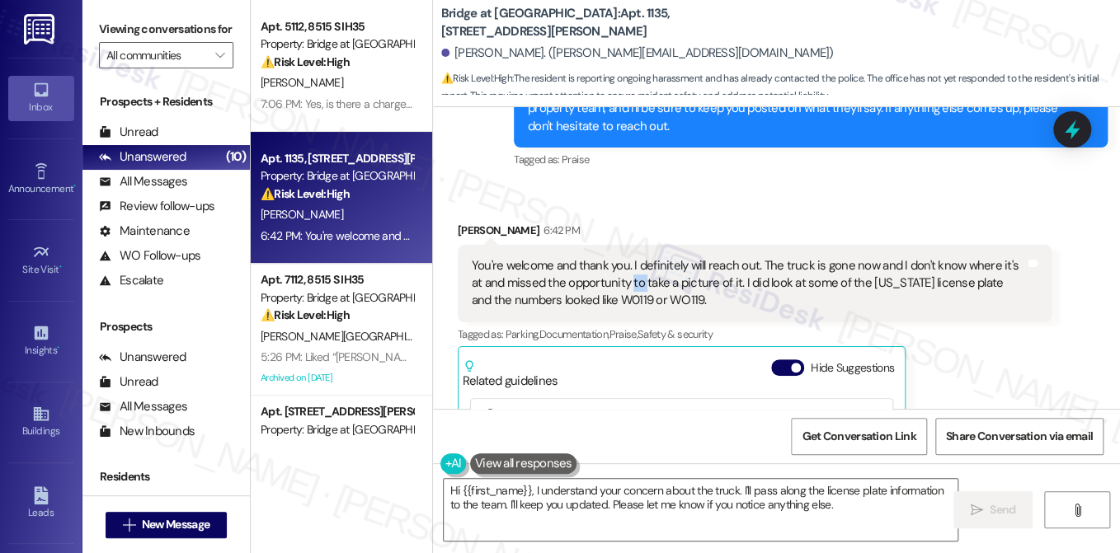
click at [620, 257] on div "You're welcome and thank you. I definitely will reach out. The truck is gone no…" at bounding box center [748, 283] width 553 height 53
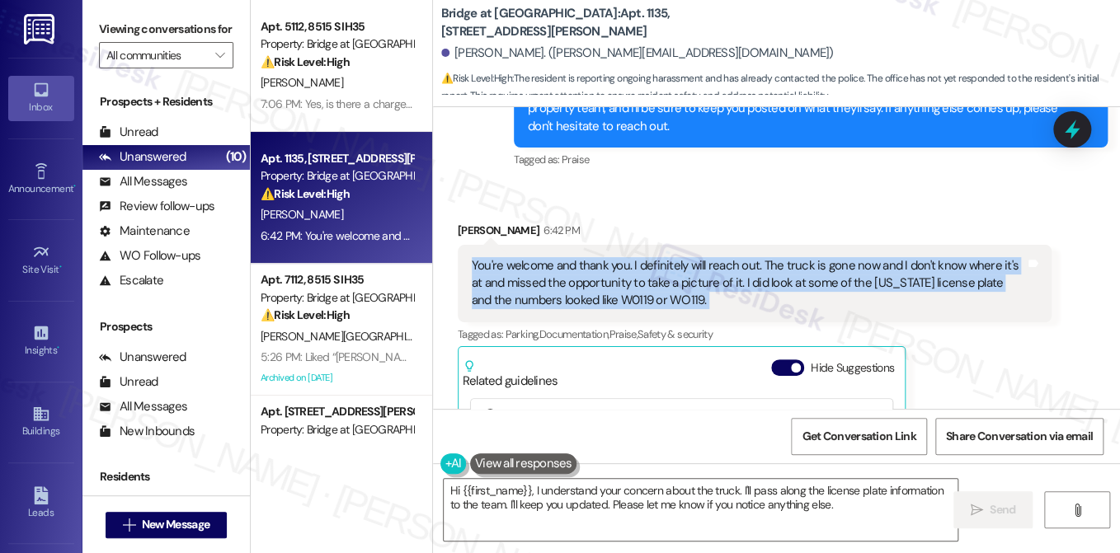
click at [620, 257] on div "You're welcome and thank you. I definitely will reach out. The truck is gone no…" at bounding box center [748, 283] width 553 height 53
click at [754, 257] on div "You're welcome and thank you. I definitely will reach out. The truck is gone no…" at bounding box center [748, 283] width 553 height 53
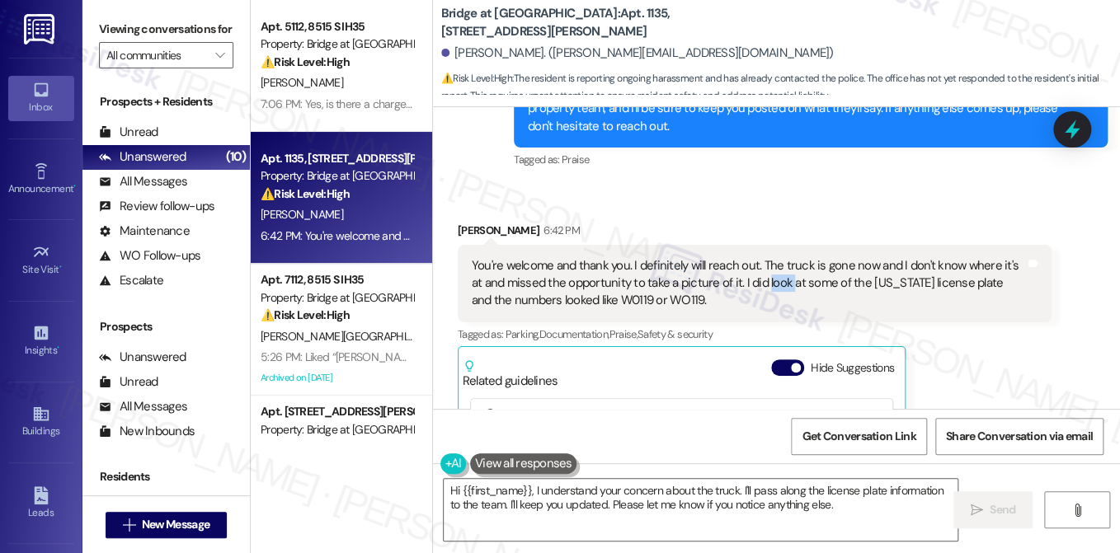
click at [754, 257] on div "You're welcome and thank you. I definitely will reach out. The truck is gone no…" at bounding box center [748, 283] width 553 height 53
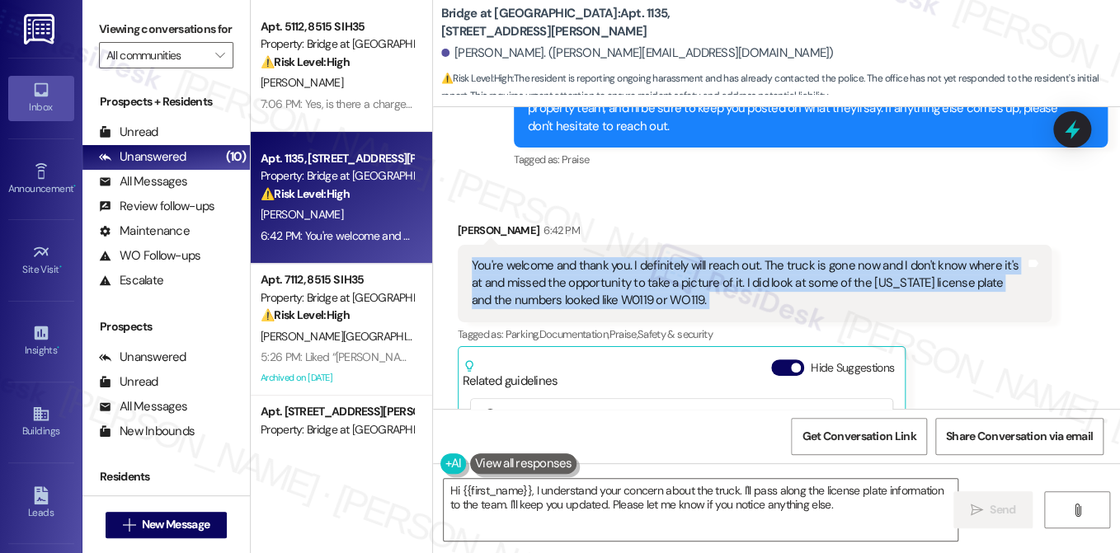
click at [754, 257] on div "You're welcome and thank you. I definitely will reach out. The truck is gone no…" at bounding box center [748, 283] width 553 height 53
click at [563, 257] on div "You're welcome and thank you. I definitely will reach out. The truck is gone no…" at bounding box center [748, 283] width 553 height 53
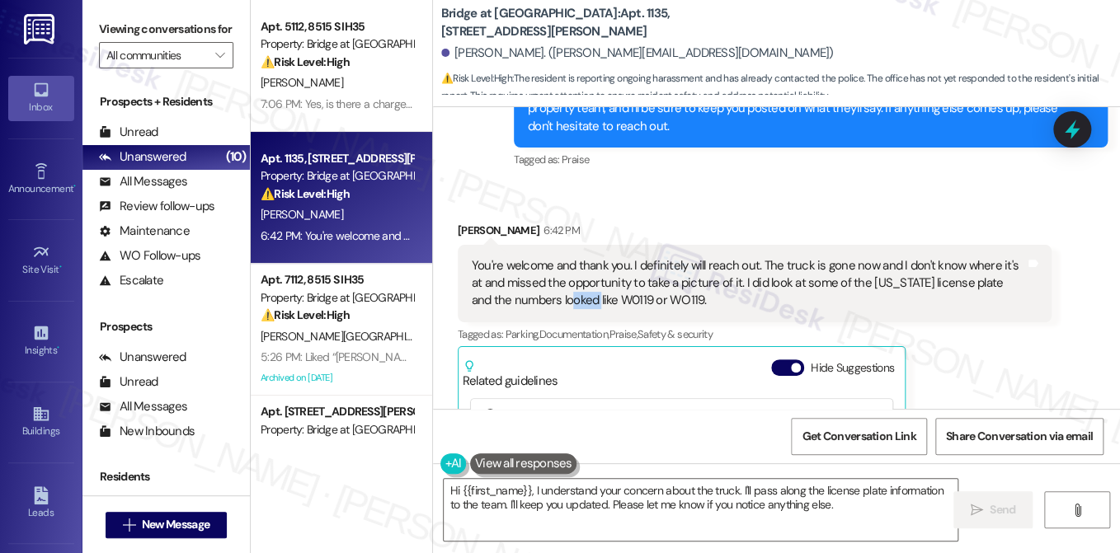
click at [563, 257] on div "You're welcome and thank you. I definitely will reach out. The truck is gone no…" at bounding box center [748, 283] width 553 height 53
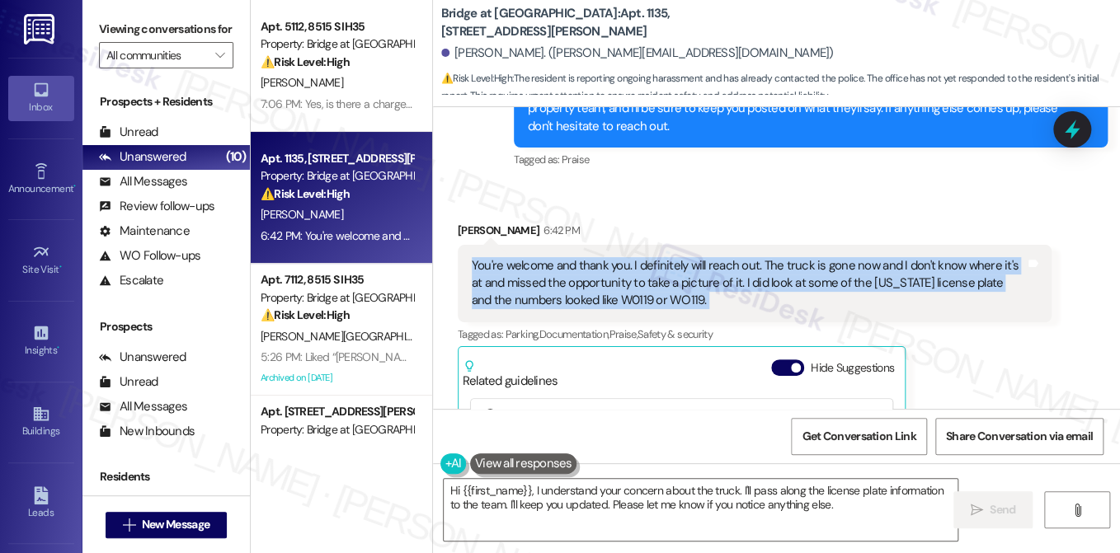
click at [563, 257] on div "You're welcome and thank you. I definitely will reach out. The truck is gone no…" at bounding box center [748, 283] width 553 height 53
click at [587, 257] on div "You're welcome and thank you. I definitely will reach out. The truck is gone no…" at bounding box center [748, 283] width 553 height 53
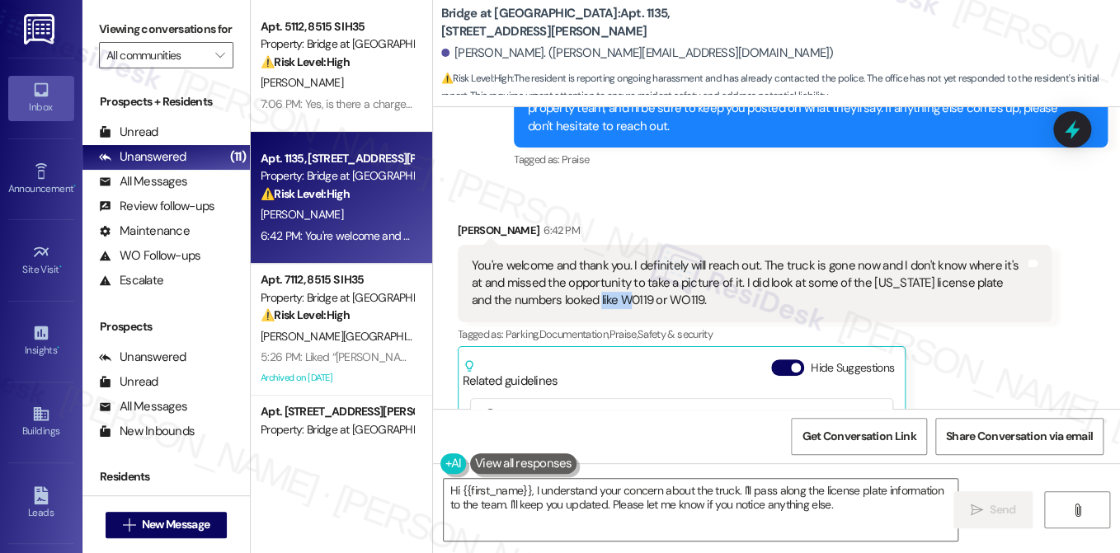
click at [587, 257] on div "You're welcome and thank you. I definitely will reach out. The truck is gone no…" at bounding box center [748, 283] width 553 height 53
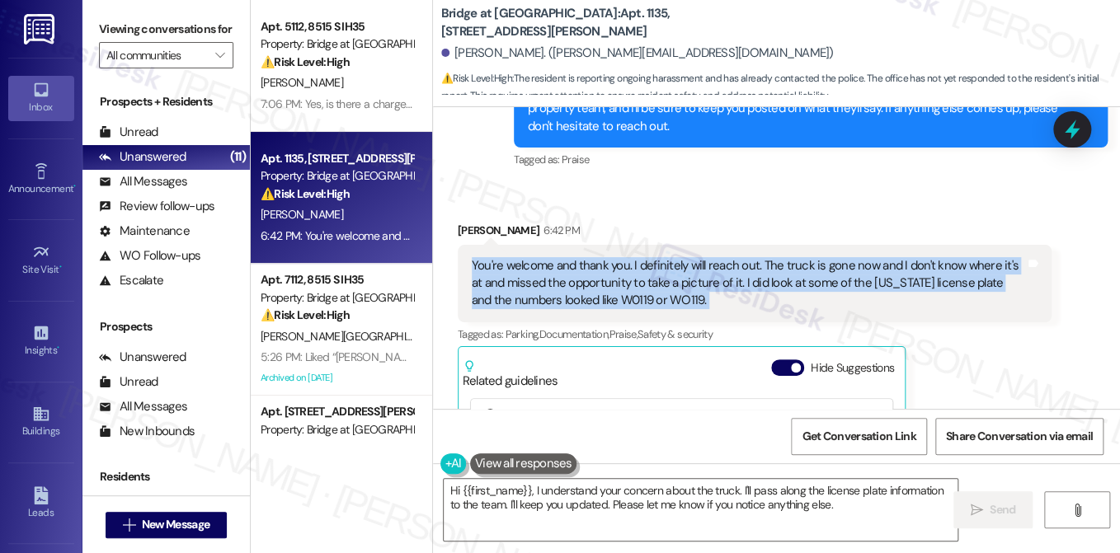
click at [587, 257] on div "You're welcome and thank you. I definitely will reach out. The truck is gone no…" at bounding box center [748, 283] width 553 height 53
click at [623, 499] on textarea "Hi {{first_name}}, I understand your concern about the truck. I'll pass along t…" at bounding box center [701, 510] width 514 height 62
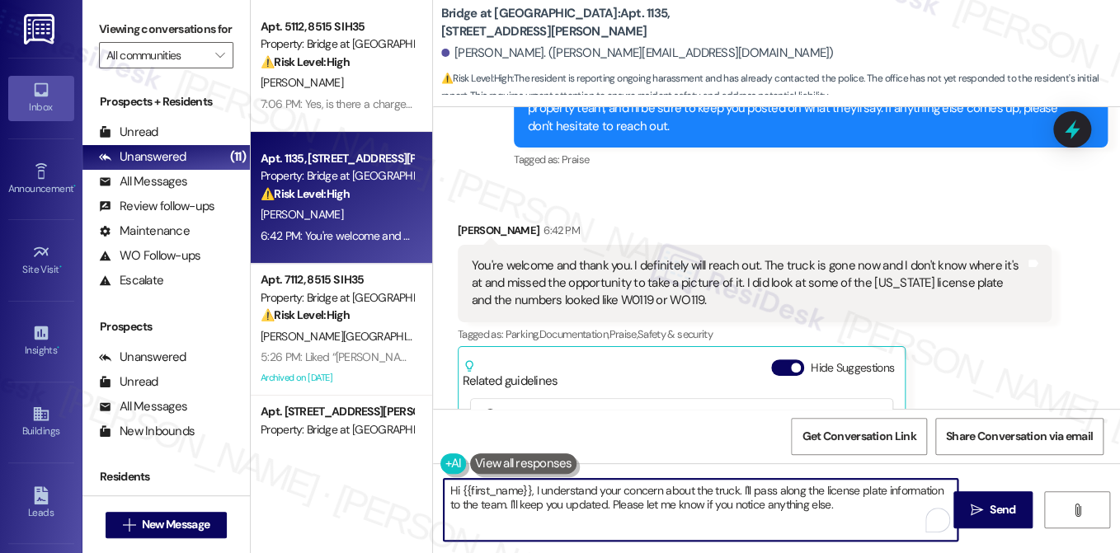
click at [623, 499] on textarea "Hi {{first_name}}, I understand your concern about the truck. I'll pass along t…" at bounding box center [701, 510] width 514 height 62
click at [802, 494] on textarea "Hi {{first_name}}, I understand your concern about the truck. I'll pass along t…" at bounding box center [701, 510] width 514 height 62
drag, startPoint x: 739, startPoint y: 487, endPoint x: 411, endPoint y: 487, distance: 328.2
click at [411, 487] on div "Apt. 5112, 8515 S IH35 Property: Bridge at Monarch Bluffs ⚠️ Risk Level: High T…" at bounding box center [685, 276] width 869 height 553
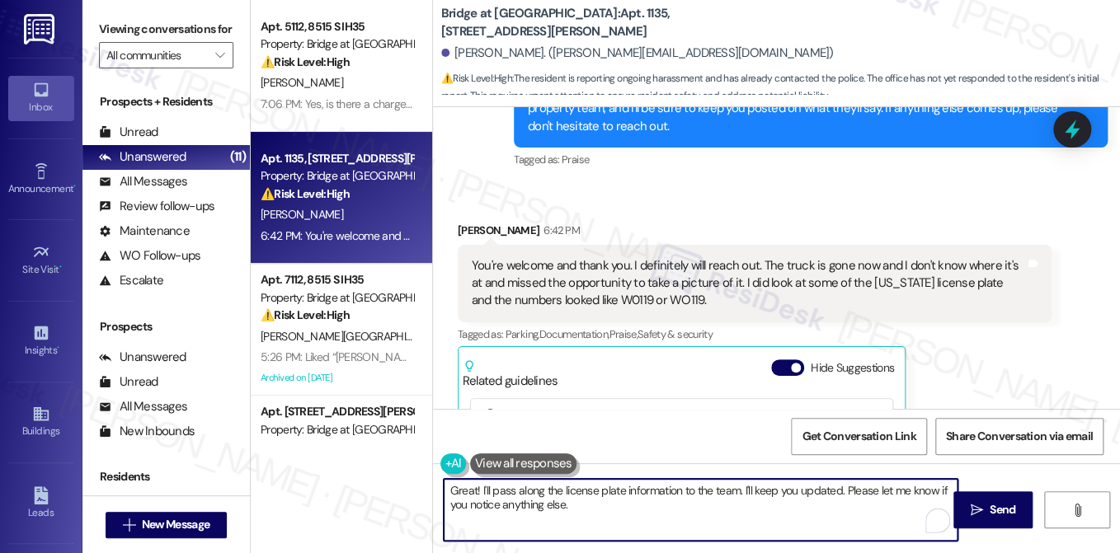
click at [737, 488] on textarea "Great! I'll pass along the license plate information to the team. I'll keep you…" at bounding box center [701, 510] width 514 height 62
click at [745, 510] on textarea "Great! I'll pass along the license plate information to the team. I'll keep you…" at bounding box center [701, 510] width 514 height 62
click at [657, 510] on textarea "Great! I'll pass along the license plate information to the team. I'll keep you…" at bounding box center [701, 510] width 514 height 62
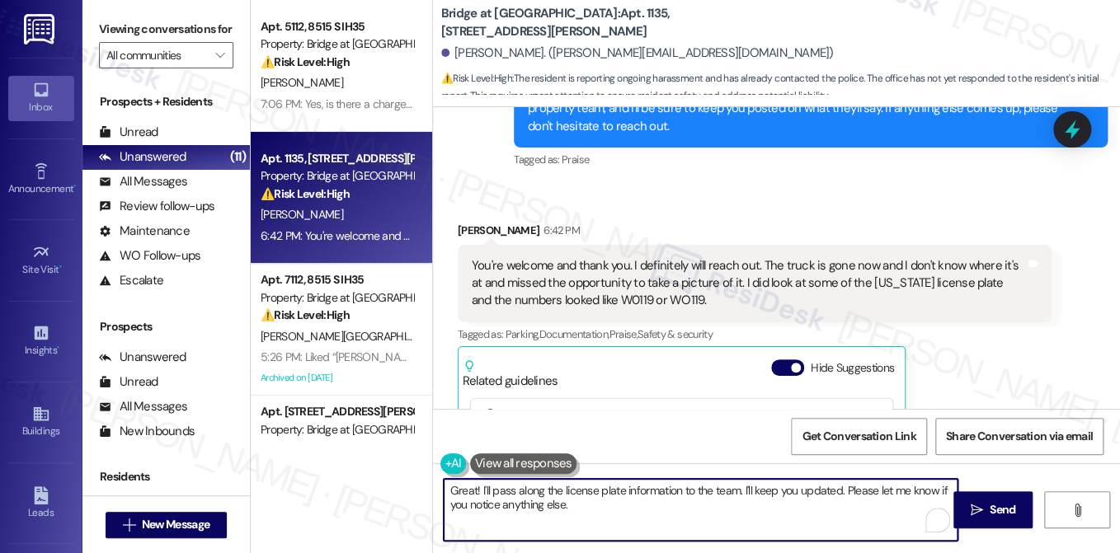
click at [741, 493] on textarea "Great! I'll pass along the license plate information to the team. I'll keep you…" at bounding box center [701, 510] width 514 height 62
click at [571, 497] on textarea "Great! I'll pass along the license plate information to the team. I'll keep you…" at bounding box center [701, 510] width 514 height 62
click at [487, 491] on textarea "Great! I'll pass along the license plate information to the team. I'll keep you…" at bounding box center [701, 510] width 514 height 62
click at [799, 487] on textarea "Great! I'll be sure to pass along the license plate information to the team. I'…" at bounding box center [701, 510] width 514 height 62
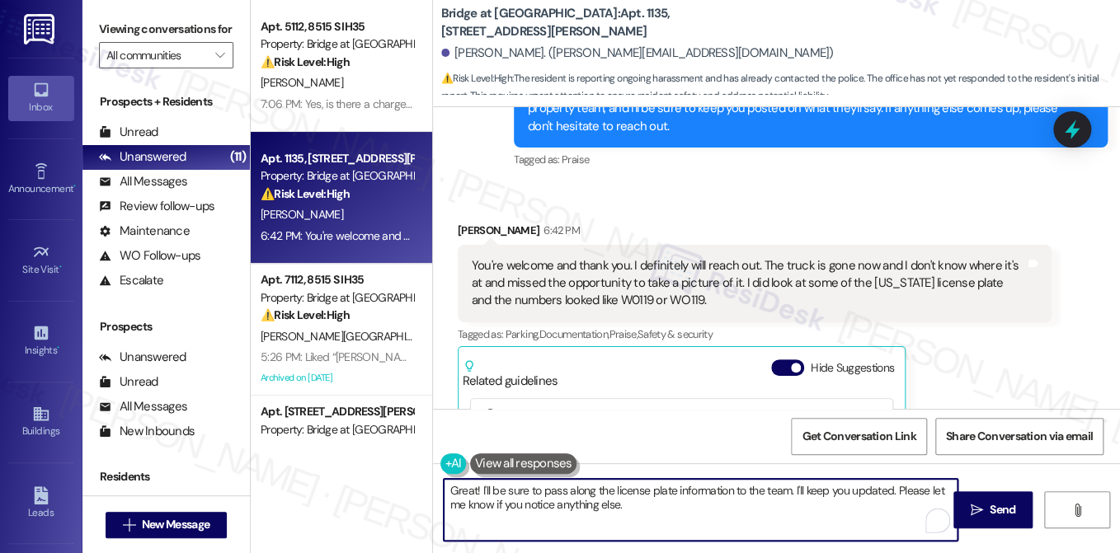
click at [799, 487] on textarea "Great! I'll be sure to pass along the license plate information to the team. I'…" at bounding box center [701, 510] width 514 height 62
click at [803, 494] on textarea "Great! I'll be sure to pass along the license plate information to the team. I'…" at bounding box center [701, 510] width 514 height 62
drag, startPoint x: 887, startPoint y: 491, endPoint x: 794, endPoint y: 489, distance: 92.4
click at [794, 489] on textarea "Great! I'll be sure to pass along the license plate information to the team. I'…" at bounding box center [701, 510] width 514 height 62
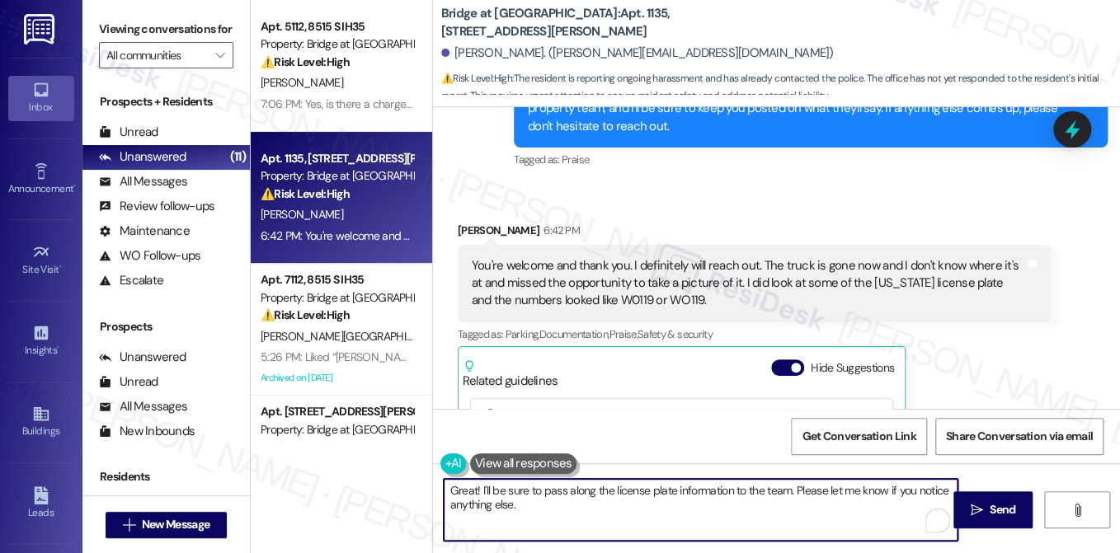
click at [762, 500] on textarea "Great! I'll be sure to pass along the license plate information to the team. Pl…" at bounding box center [701, 510] width 514 height 62
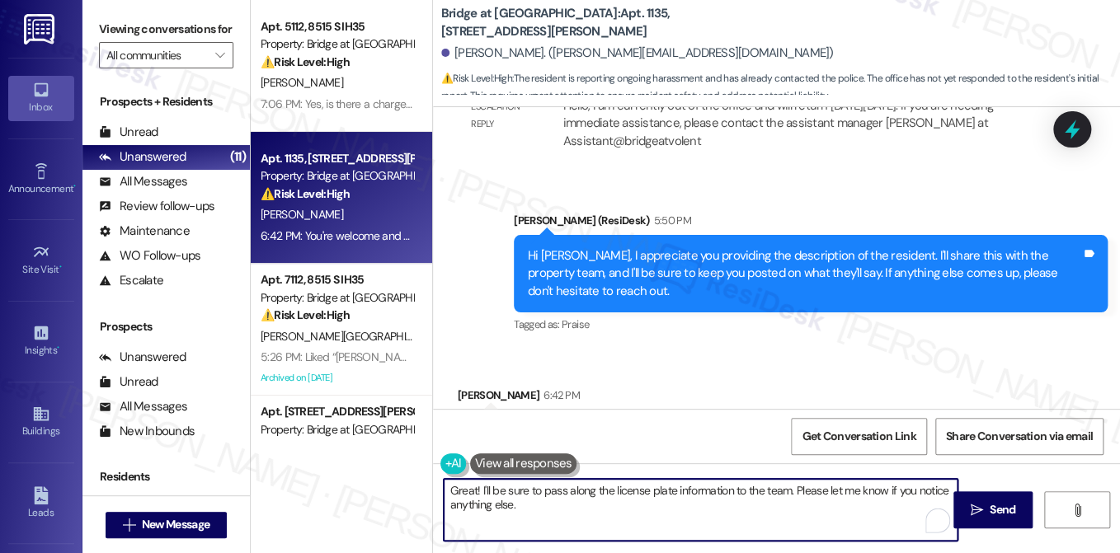
type textarea "Great! I'll be sure to pass along the license plate information to the team. Pl…"
click at [881, 247] on div "Hi Rachel, I appreciate you providing the description of the resident. I'll sha…" at bounding box center [804, 273] width 553 height 53
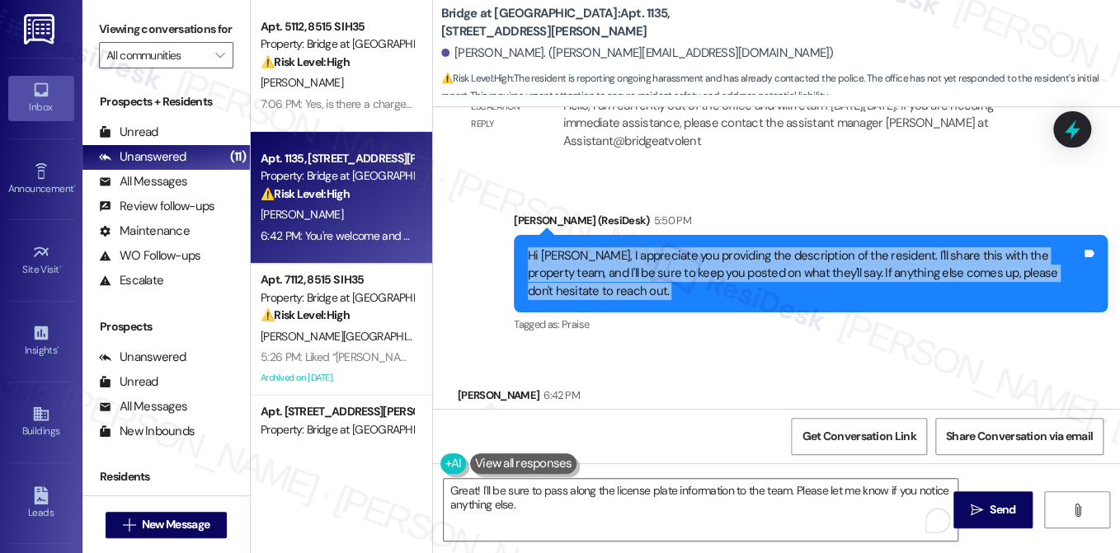
click at [881, 247] on div "Hi Rachel, I appreciate you providing the description of the resident. I'll sha…" at bounding box center [804, 273] width 553 height 53
click at [678, 247] on div "Hi Rachel, I appreciate you providing the description of the resident. I'll sha…" at bounding box center [804, 273] width 553 height 53
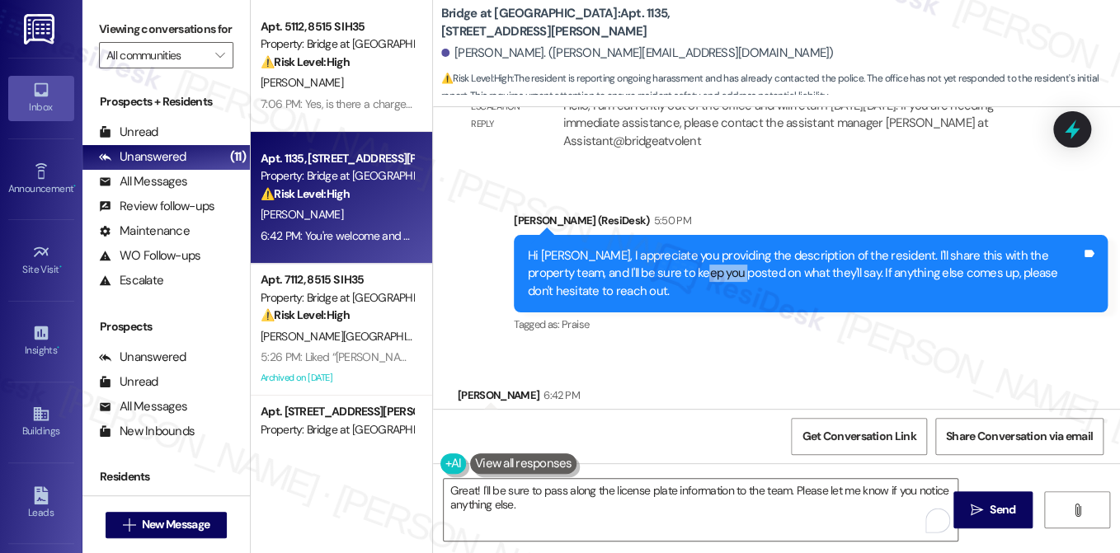
click at [678, 247] on div "Hi Rachel, I appreciate you providing the description of the resident. I'll sha…" at bounding box center [804, 273] width 553 height 53
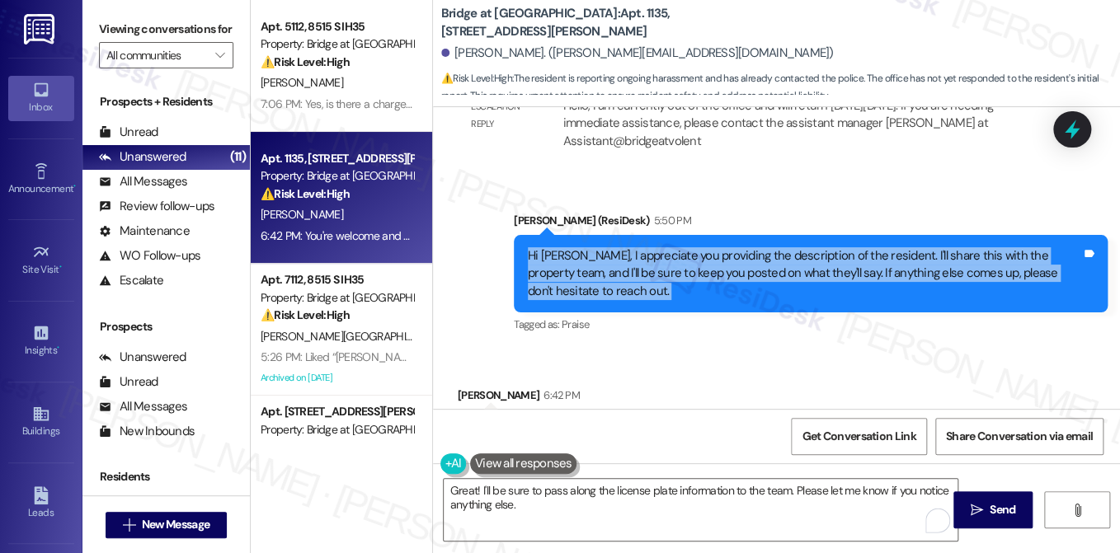
click at [678, 247] on div "Hi Rachel, I appreciate you providing the description of the resident. I'll sha…" at bounding box center [804, 273] width 553 height 53
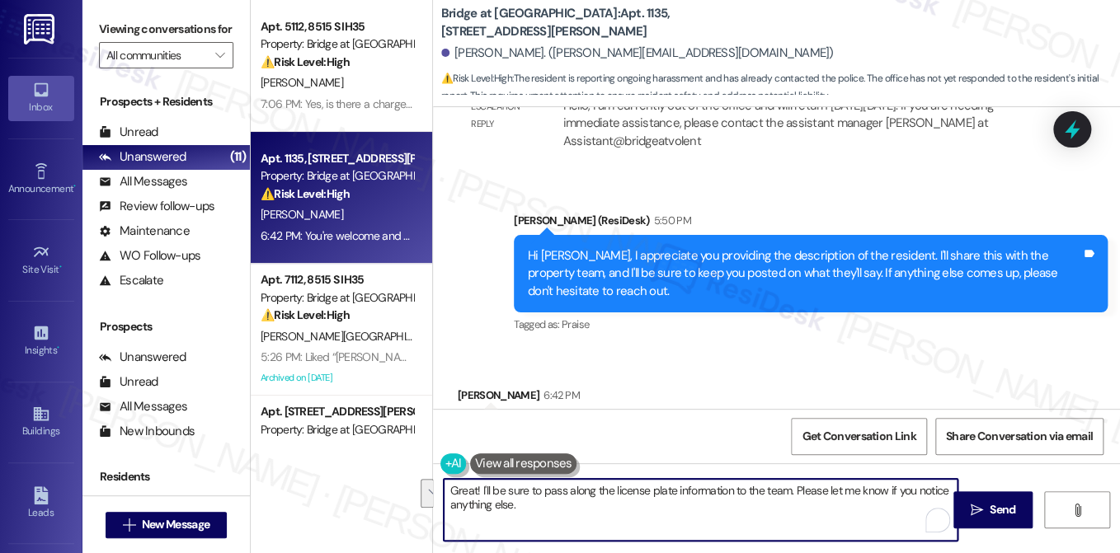
drag, startPoint x: 557, startPoint y: 507, endPoint x: 617, endPoint y: 486, distance: 63.1
click at [617, 486] on textarea "Great! I'll be sure to pass along the license plate information to the team. Pl…" at bounding box center [701, 510] width 514 height 62
click at [530, 488] on textarea "Great! I'll be sure to pass along the license plate information to the team. Pl…" at bounding box center [701, 510] width 514 height 62
click at [594, 495] on textarea "Great! I'll be sure to pass along the license plate information to the team. Pl…" at bounding box center [701, 510] width 514 height 62
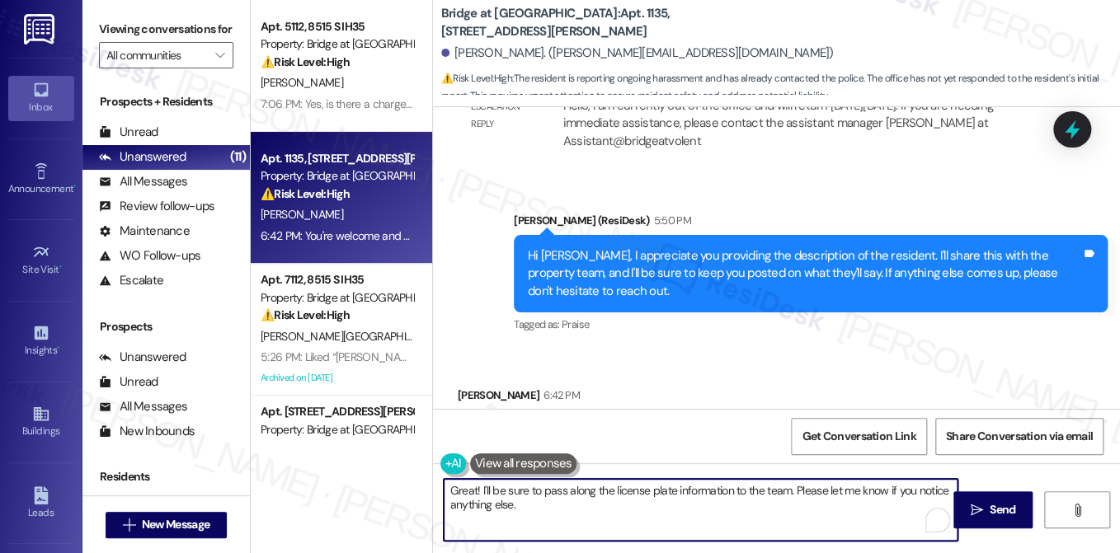
drag, startPoint x: 594, startPoint y: 495, endPoint x: 622, endPoint y: 492, distance: 28.1
click at [594, 495] on textarea "Great! I'll be sure to pass along the license plate information to the team. Pl…" at bounding box center [701, 510] width 514 height 62
click at [785, 492] on textarea "Great! I'll be sure to pass along the license plate information to the team. Pl…" at bounding box center [701, 510] width 514 height 62
drag, startPoint x: 792, startPoint y: 488, endPoint x: 849, endPoint y: 521, distance: 65.8
click at [849, 521] on textarea "Great! I'll be sure to pass along the license plate information to the team. Pl…" at bounding box center [701, 510] width 514 height 62
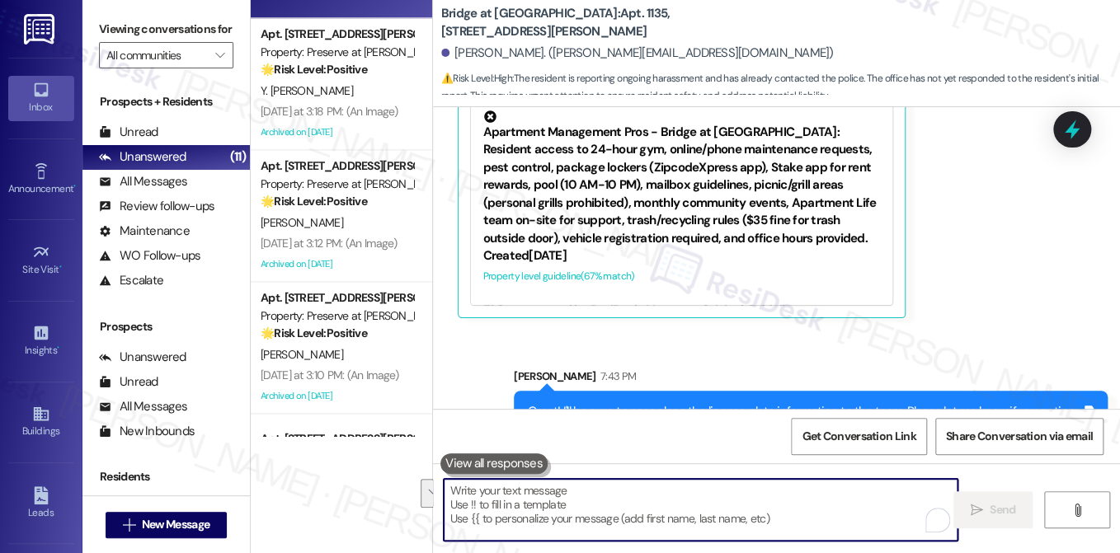
scroll to position [1015, 0]
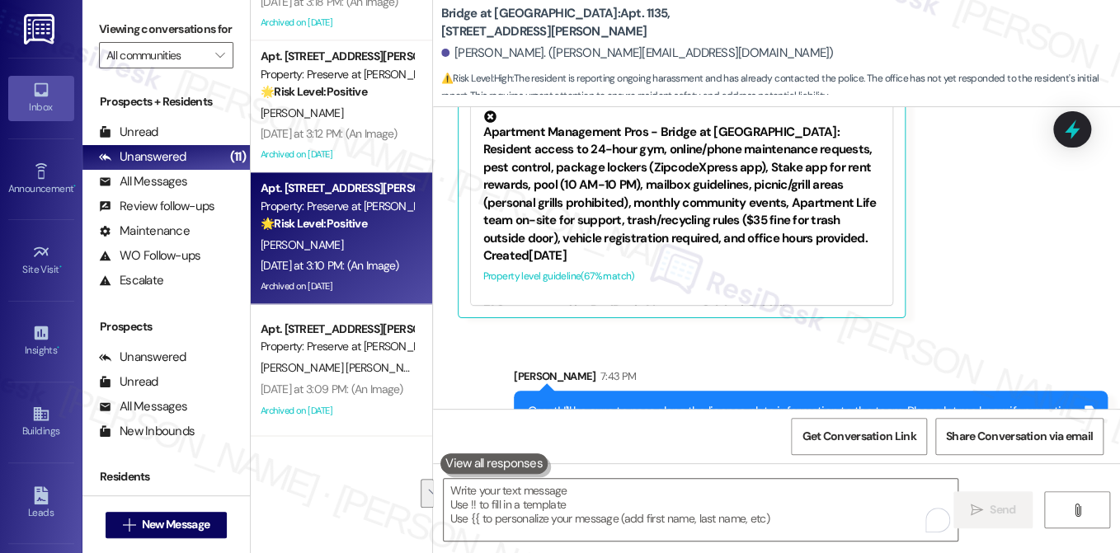
click at [339, 243] on div "C. Taylor" at bounding box center [337, 245] width 156 height 21
type textarea "Fetching suggested responses. Please feel free to read through the conversation…"
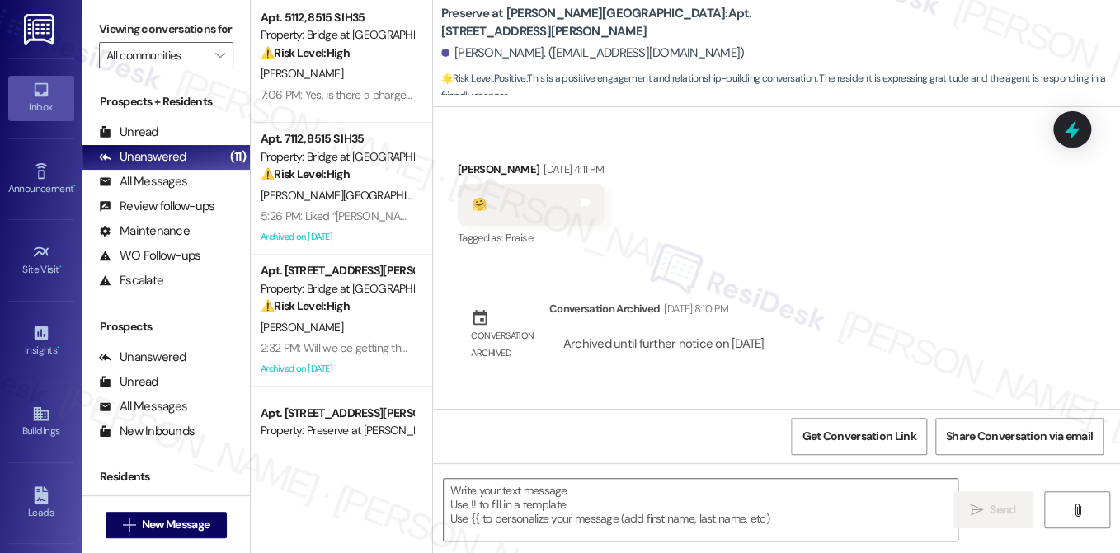
scroll to position [0, 0]
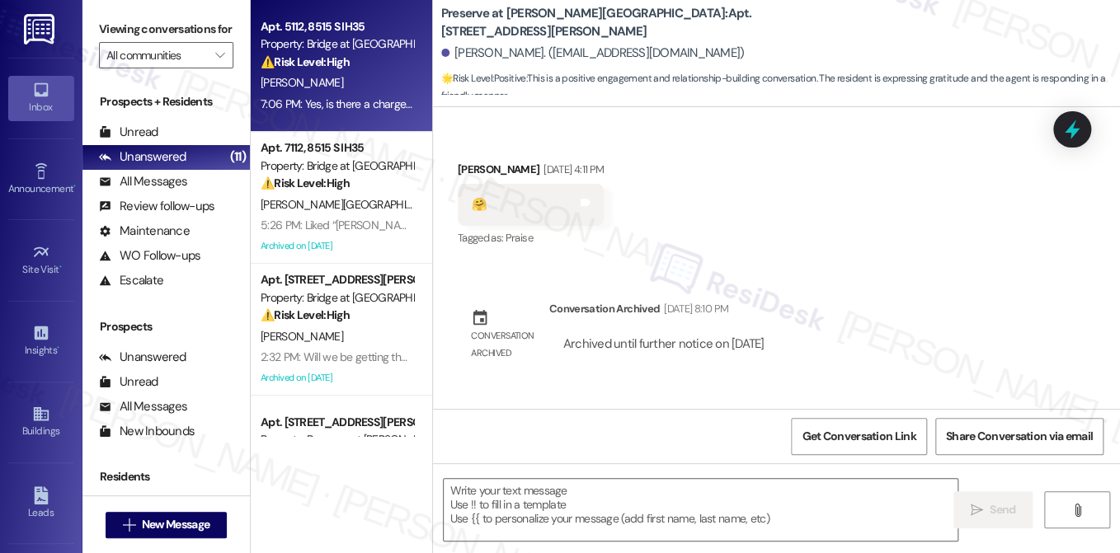
click at [348, 101] on div "7:06 PM: Yes, is there a charge for needing to get another key? 7:06 PM: Yes, i…" at bounding box center [410, 103] width 298 height 15
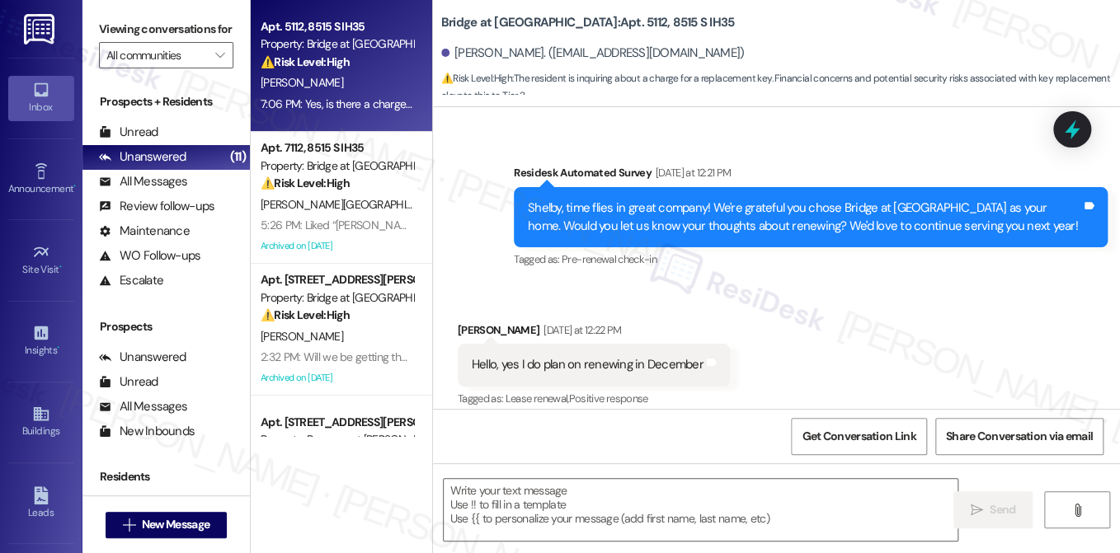
type textarea "Fetching suggested responses. Please feel free to read through the conversation…"
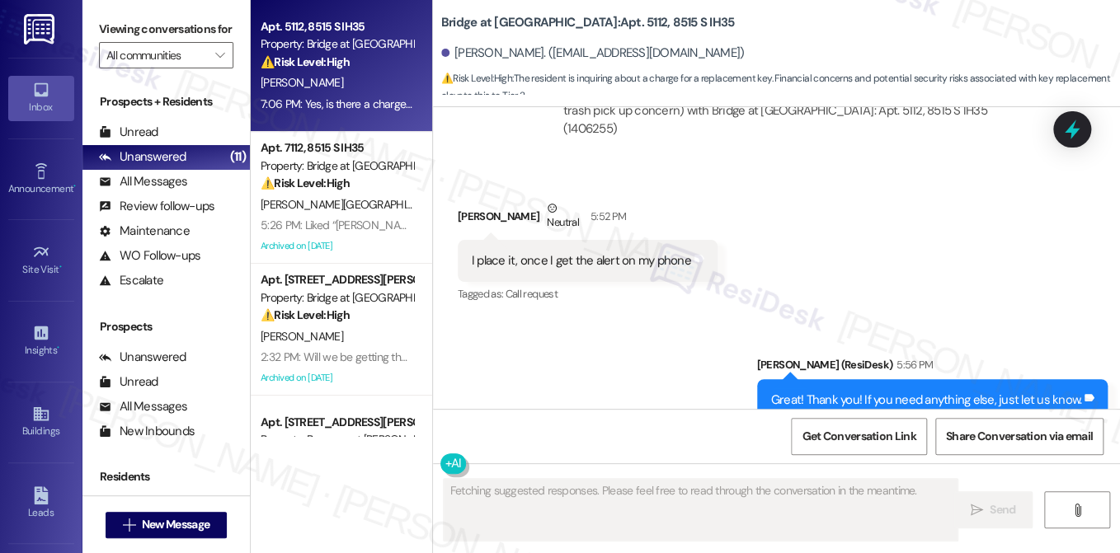
scroll to position [1610, 0]
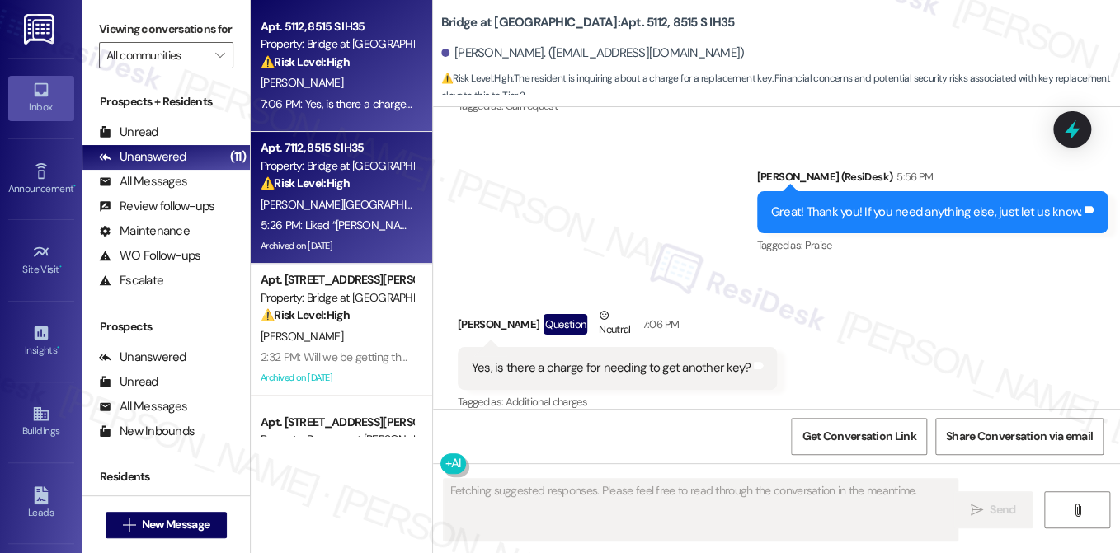
click at [353, 237] on div "Archived on [DATE]" at bounding box center [337, 246] width 156 height 21
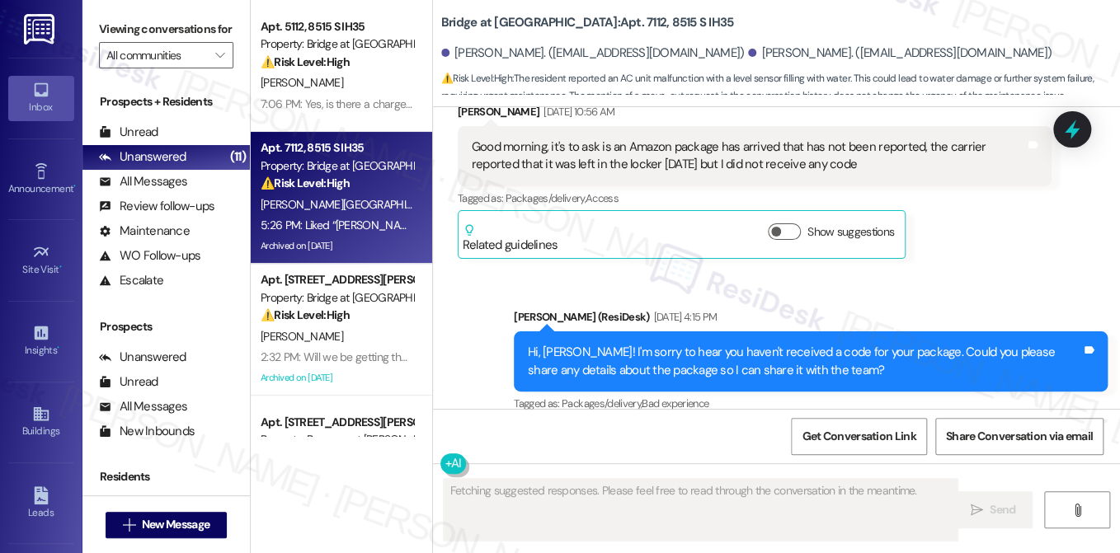
scroll to position [10008, 0]
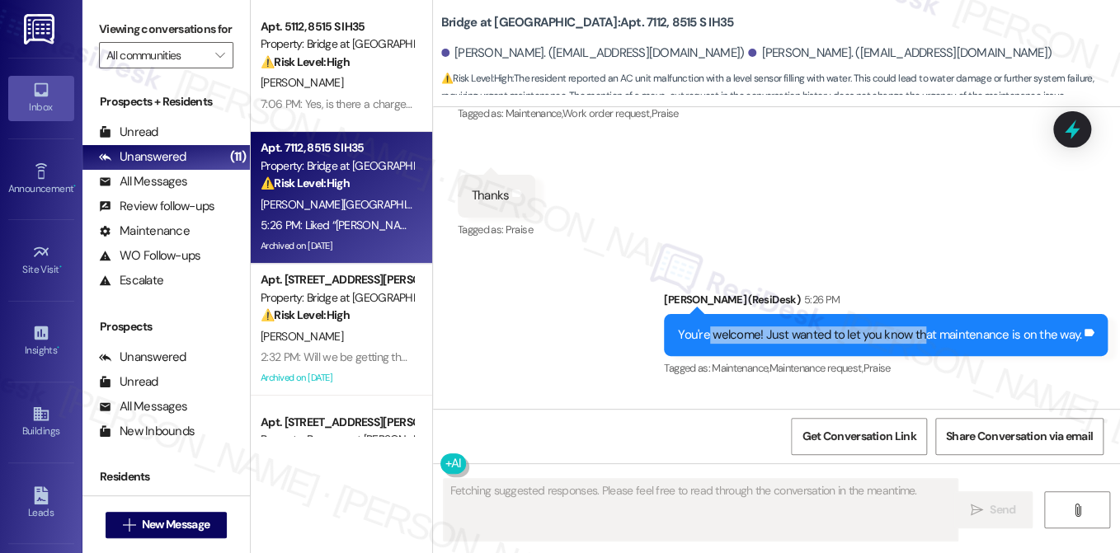
drag, startPoint x: 711, startPoint y: 204, endPoint x: 988, endPoint y: 203, distance: 277.1
click at [988, 314] on div "You're welcome! Just wanted to let you know that maintenance is on the way. Tag…" at bounding box center [886, 335] width 444 height 42
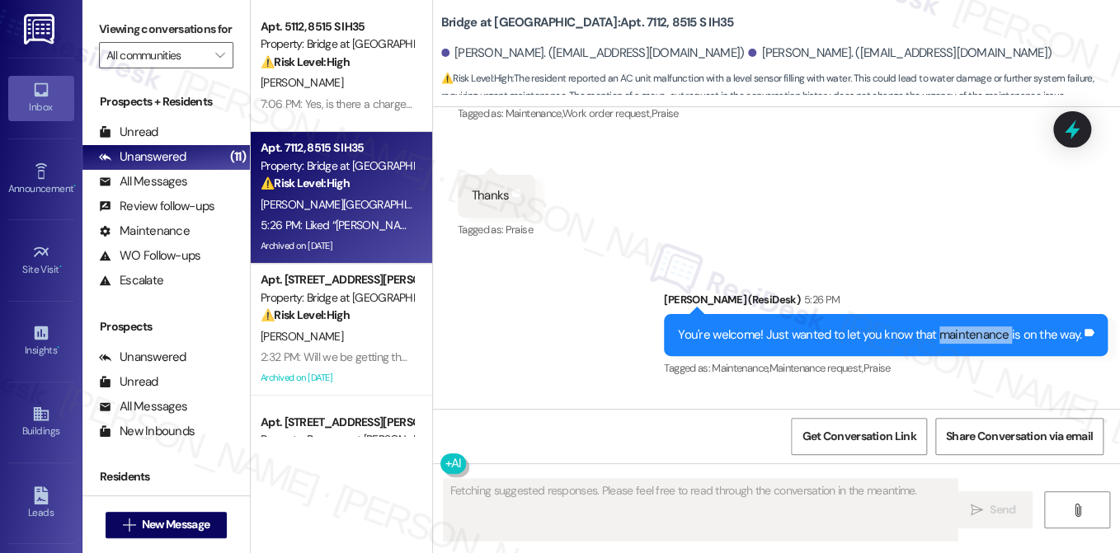
click at [988, 314] on div "You're welcome! Just wanted to let you know that maintenance is on the way. Tag…" at bounding box center [886, 335] width 444 height 42
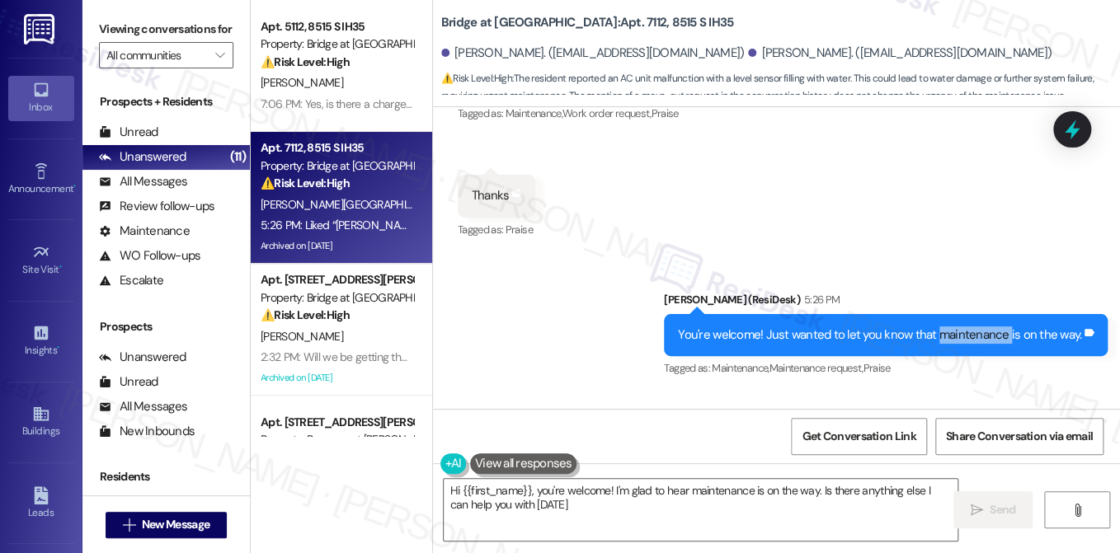
type textarea "Hi {{first_name}}, you're welcome! I'm glad to hear maintenance is on the way. …"
click at [594, 514] on textarea "Hi {{first_name}}, you're welcome! I'm glad to hear maintenance is on the way. …" at bounding box center [701, 510] width 514 height 62
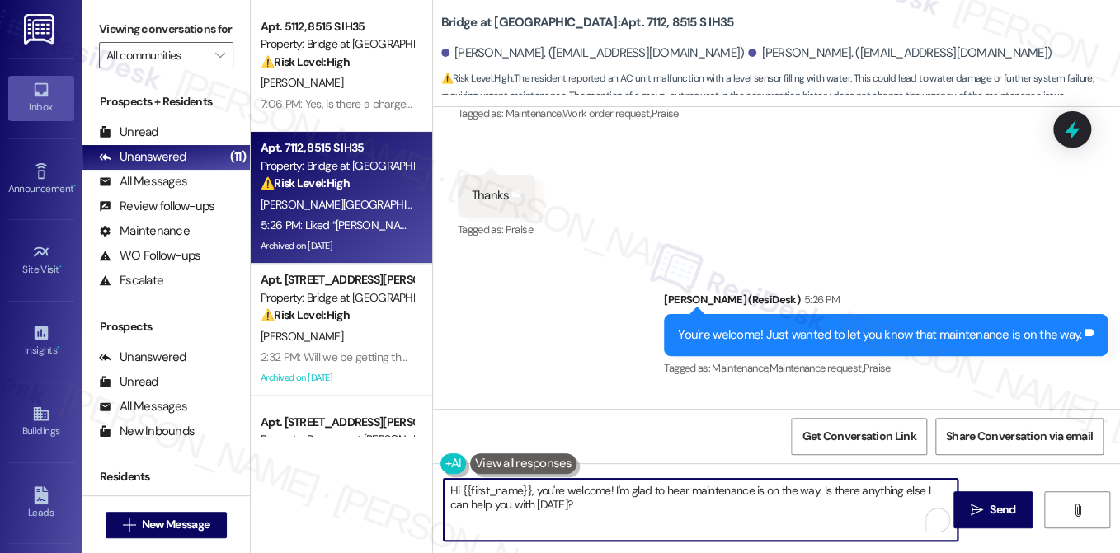
click at [594, 514] on textarea "Hi {{first_name}}, you're welcome! I'm glad to hear maintenance is on the way. …" at bounding box center [701, 510] width 514 height 62
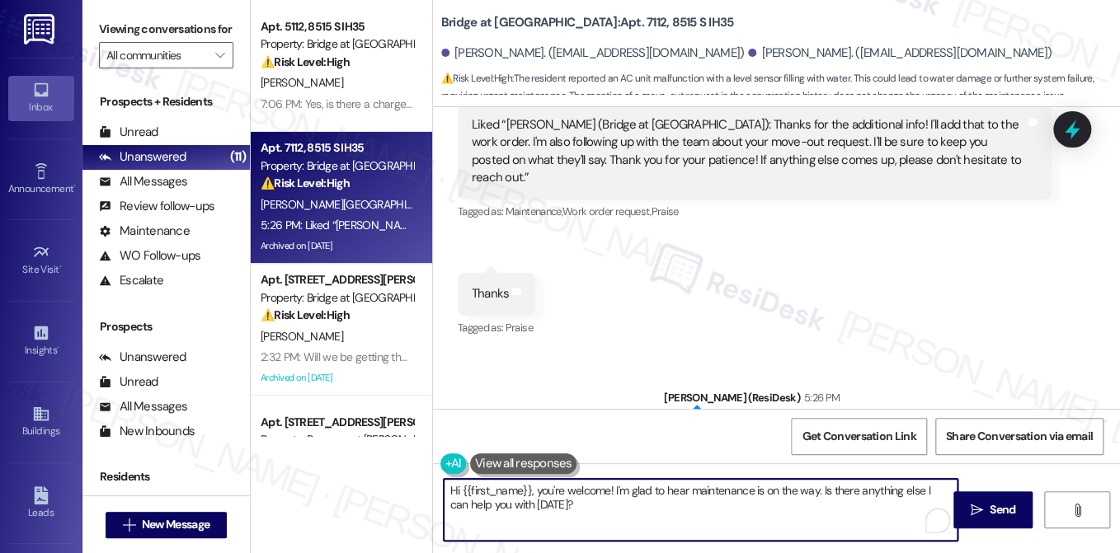
scroll to position [10009, 0]
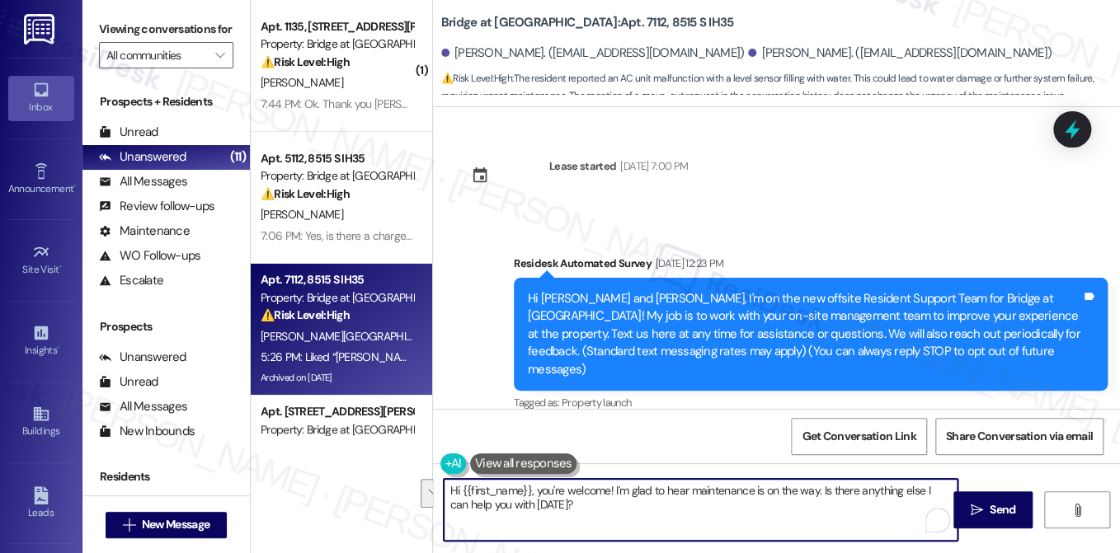
scroll to position [10009, 0]
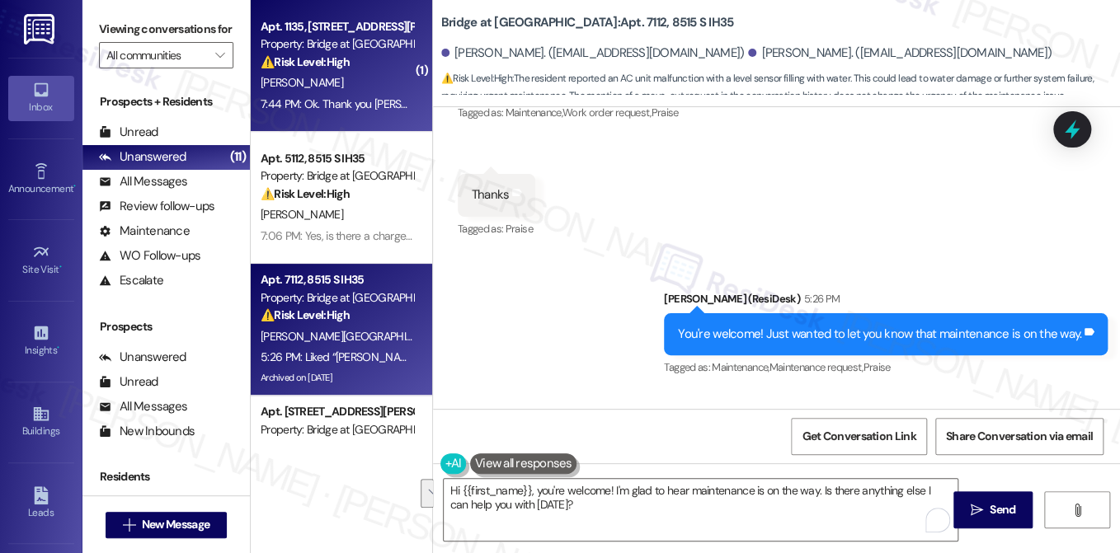
click at [323, 66] on strong "⚠️ Risk Level: High" at bounding box center [305, 61] width 89 height 15
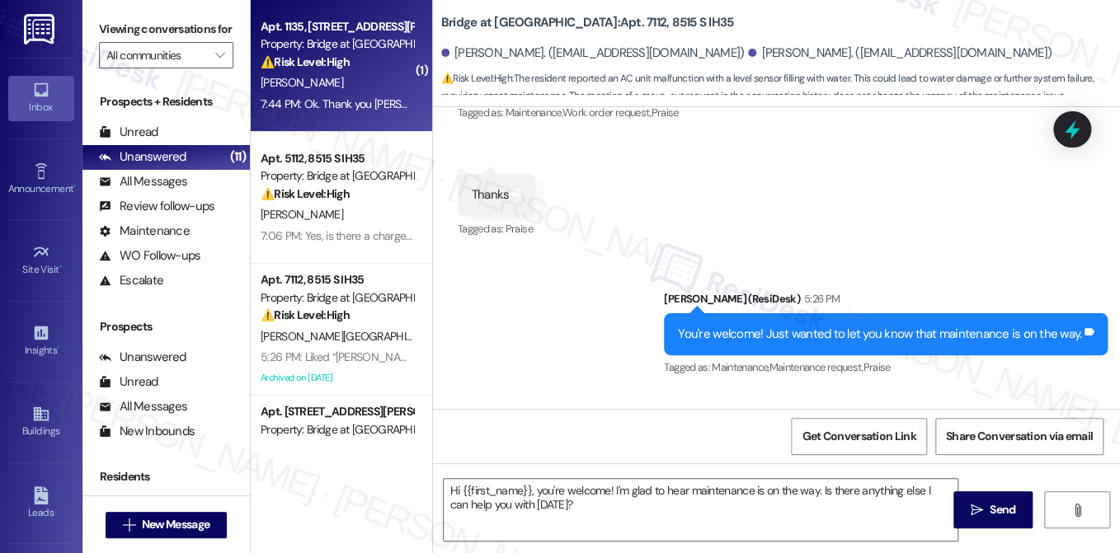
type textarea "Fetching suggested responses. Please feel free to read through the conversation…"
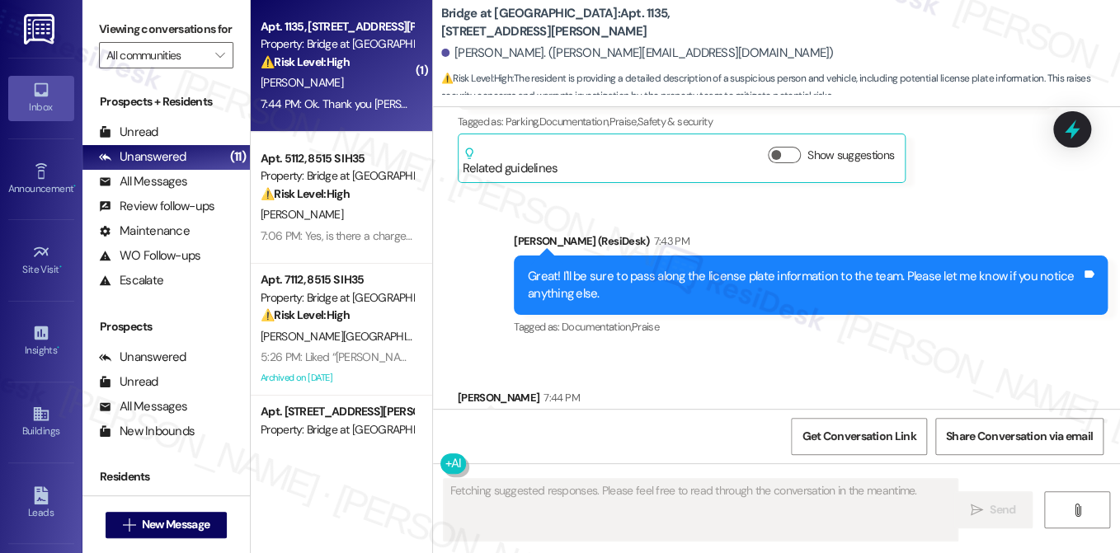
scroll to position [6126, 0]
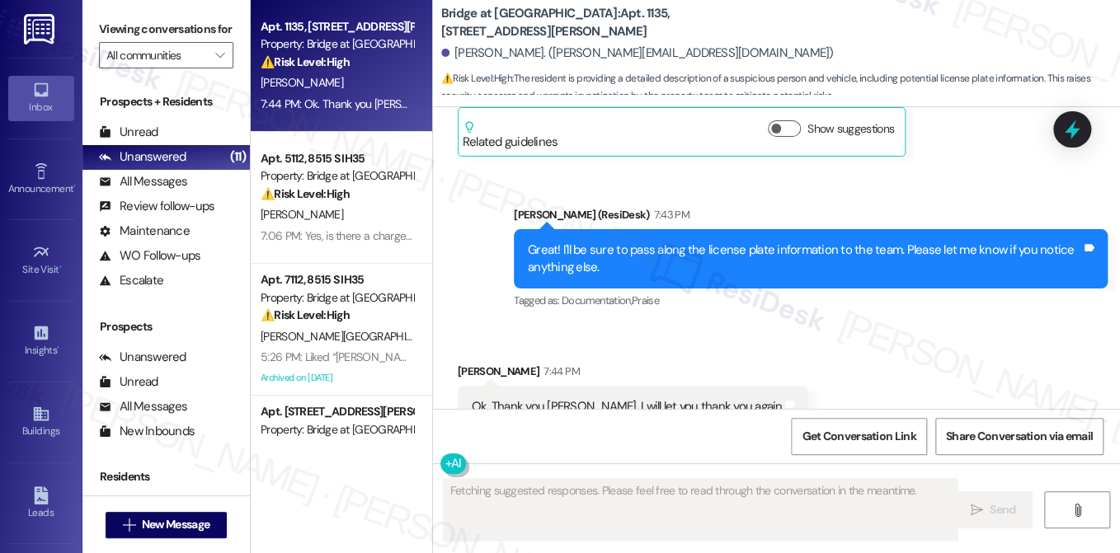
click at [580, 386] on div "Ok. Thank you [PERSON_NAME]. I will let you thank you again Tags and notes" at bounding box center [633, 407] width 351 height 42
click at [597, 242] on div "Great! I'll be sure to pass along the license plate information to the team. Pl…" at bounding box center [804, 259] width 553 height 35
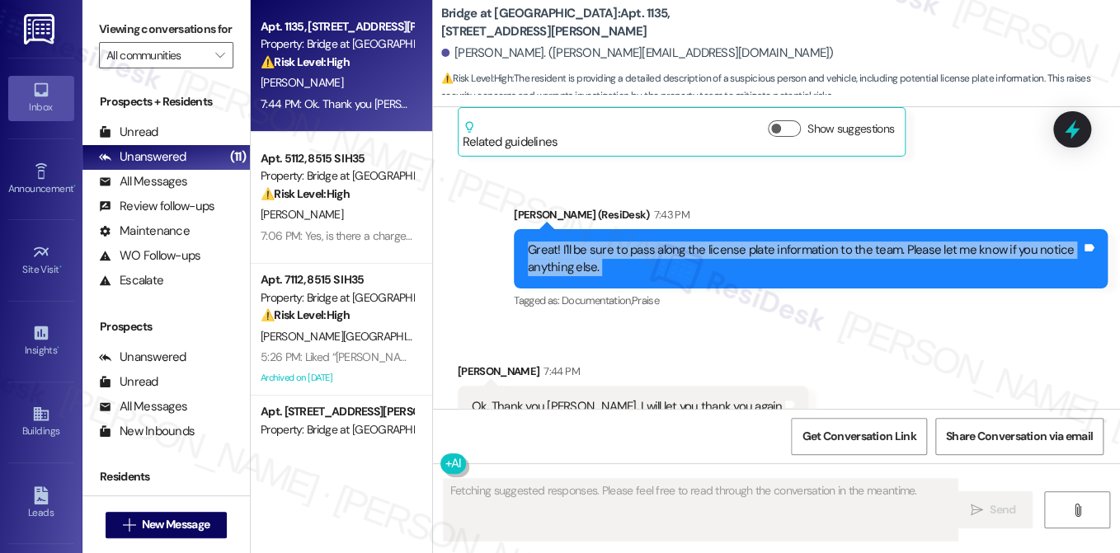
click at [597, 242] on div "Great! I'll be sure to pass along the license plate information to the team. Pl…" at bounding box center [804, 259] width 553 height 35
click at [660, 242] on div "Great! I'll be sure to pass along the license plate information to the team. Pl…" at bounding box center [804, 259] width 553 height 35
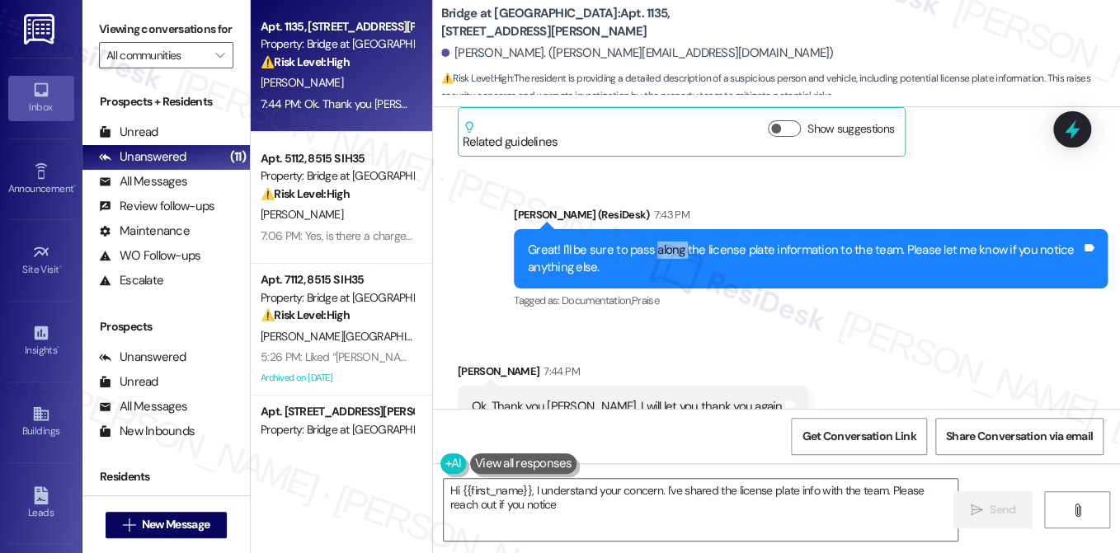
click at [660, 242] on div "Great! I'll be sure to pass along the license plate information to the team. Pl…" at bounding box center [804, 259] width 553 height 35
type textarea "Hi {{first_name}}, I understand your concern. I've shared the license plate inf…"
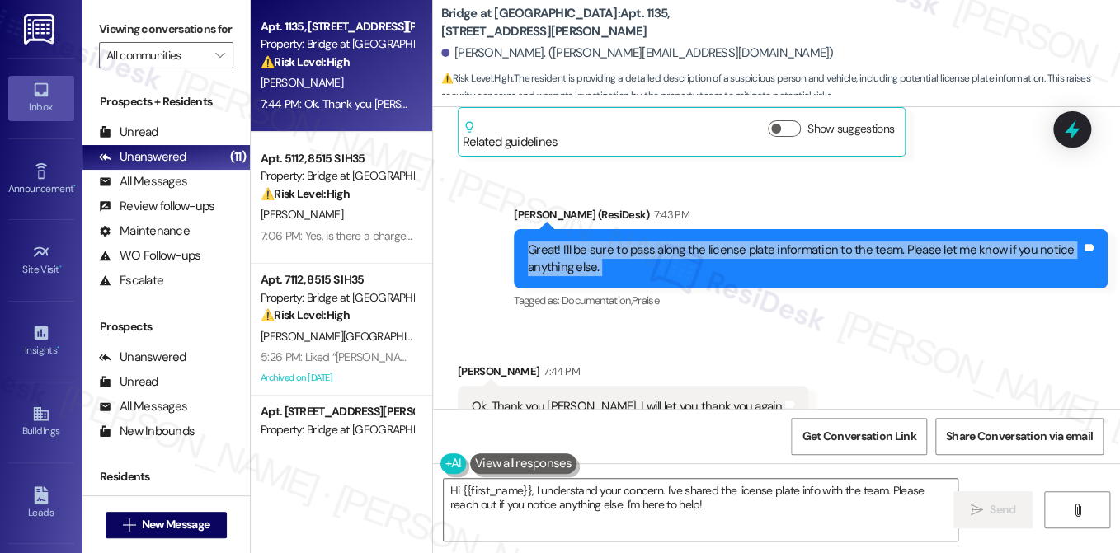
click at [660, 242] on div "Great! I'll be sure to pass along the license plate information to the team. Pl…" at bounding box center [804, 259] width 553 height 35
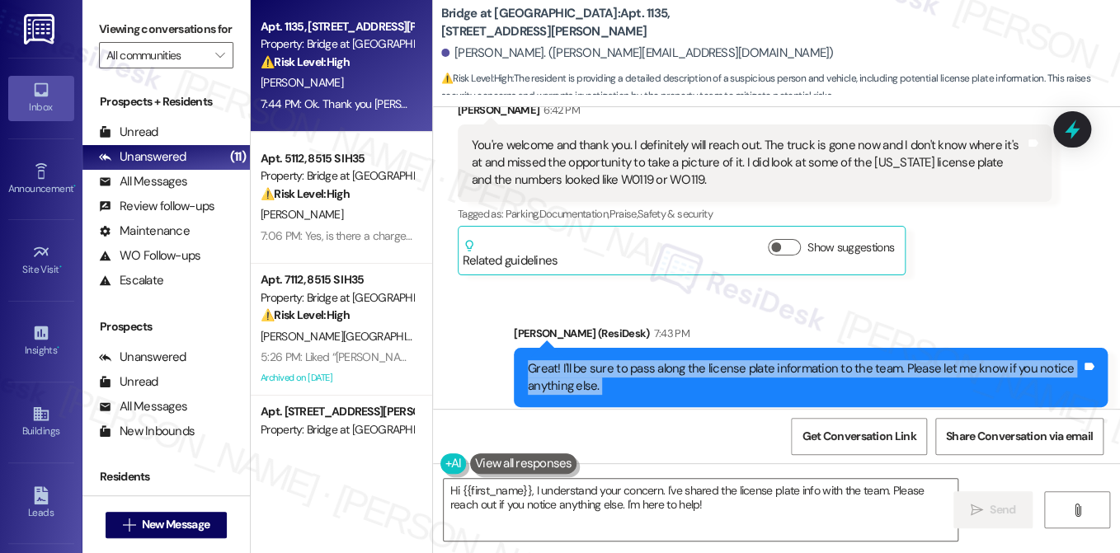
scroll to position [6126, 0]
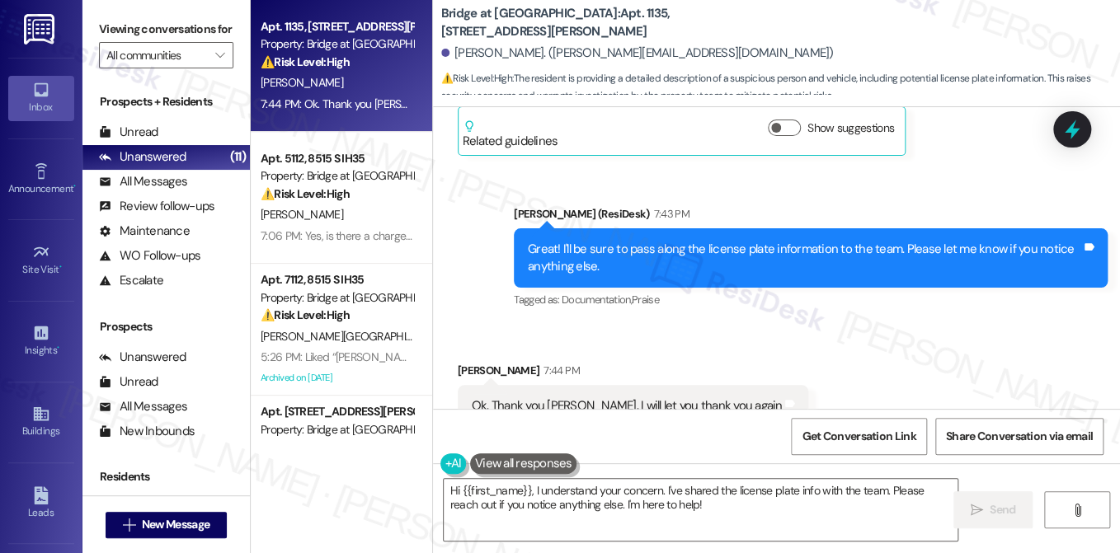
click at [587, 397] on div "Ok. Thank you Sarah. I will let you thank you again" at bounding box center [627, 405] width 311 height 17
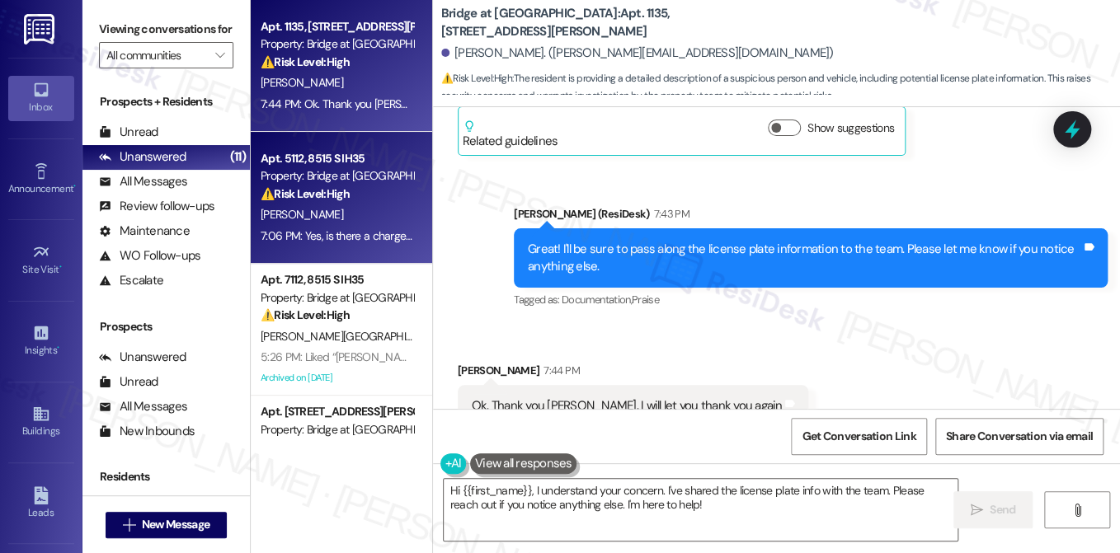
click at [372, 204] on div "Apt. 5112, 8515 S IH35 Property: Bridge at Monarch Bluffs ⚠️ Risk Level: High T…" at bounding box center [337, 176] width 156 height 56
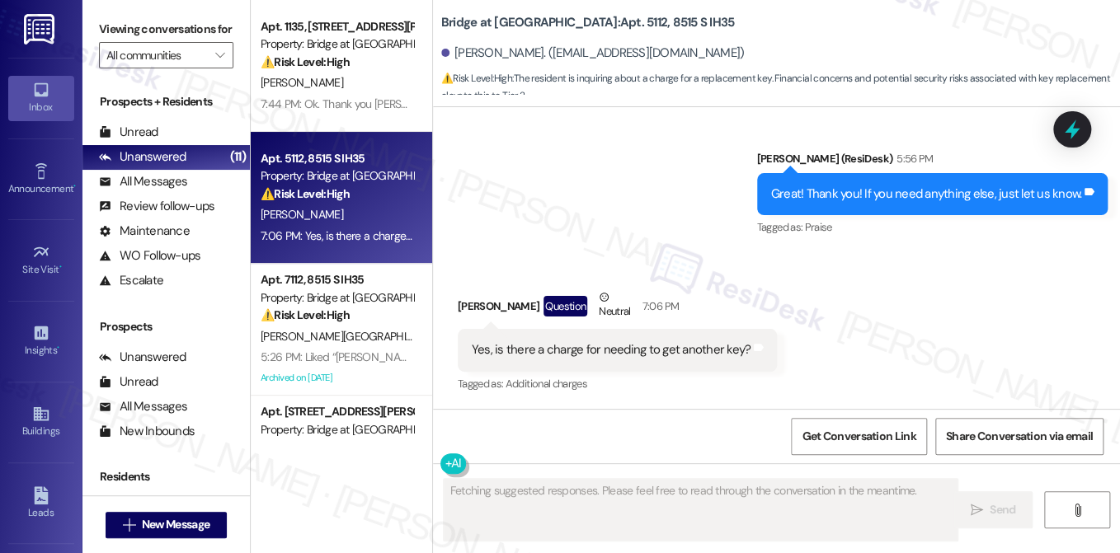
scroll to position [1610, 0]
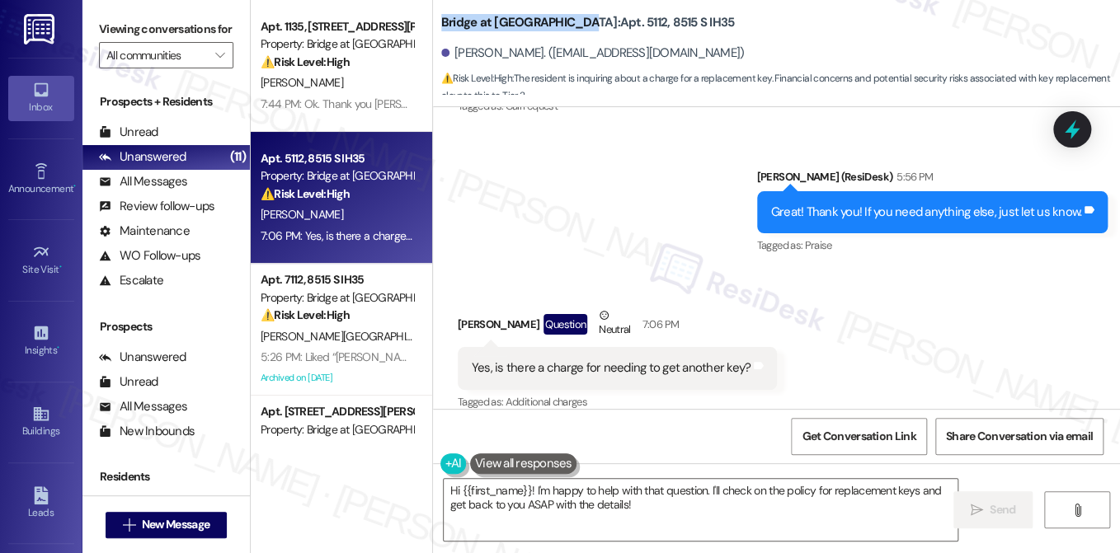
drag, startPoint x: 439, startPoint y: 18, endPoint x: 568, endPoint y: 22, distance: 129.5
click at [568, 22] on b "Bridge at Monarch Bluffs: Apt. 5112, 8515 S IH35" at bounding box center [588, 22] width 294 height 17
click at [577, 360] on div "Yes, is there a charge for needing to get another key?" at bounding box center [612, 368] width 280 height 17
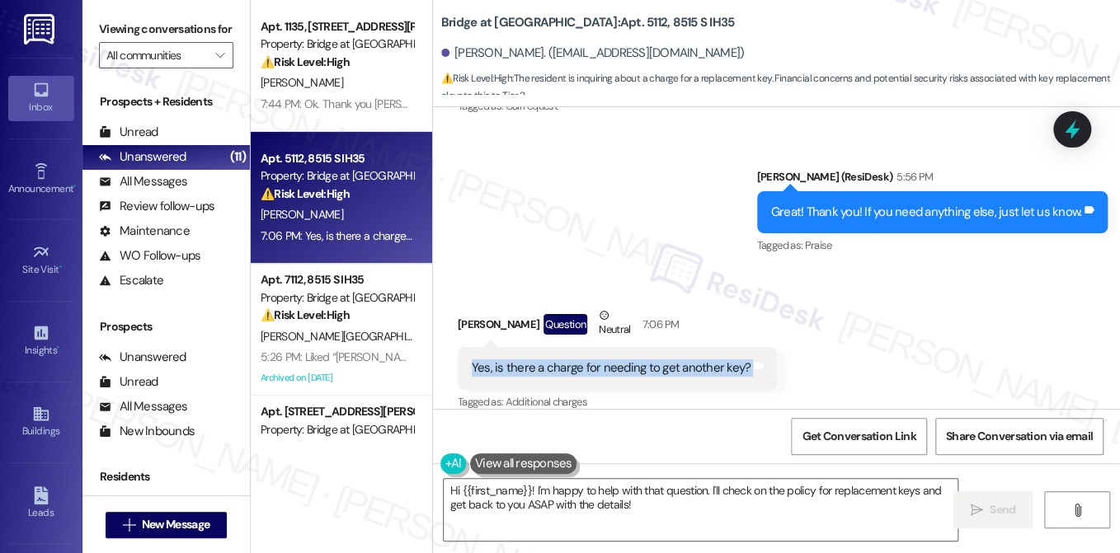
click at [577, 360] on div "Yes, is there a charge for needing to get another key?" at bounding box center [612, 368] width 280 height 17
copy div "Yes, is there a charge for needing to get another key? Tags and notes"
click at [111, 15] on div "Viewing conversations for All communities " at bounding box center [165, 42] width 167 height 85
click at [569, 482] on textarea "Hi {{first_name}}! I'm happy to help with that question. I'll check on the poli…" at bounding box center [701, 510] width 514 height 62
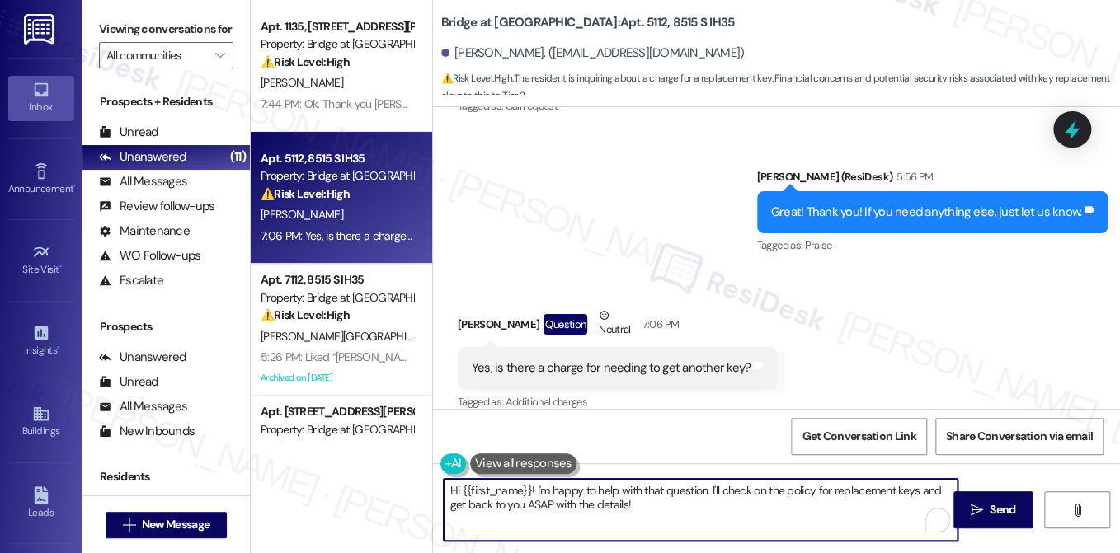
click at [569, 482] on textarea "Hi {{first_name}}! I'm happy to help with that question. I'll check on the poli…" at bounding box center [701, 510] width 514 height 62
paste textarea "Got it—just to clarify, are you asking about a replacement key for your current…"
drag, startPoint x: 485, startPoint y: 491, endPoint x: 414, endPoint y: 491, distance: 70.9
click at [414, 491] on div "Apt. 1135, 11908 Anderson Mill Rd Property: Bridge at Volente ⚠️ Risk Level: Hi…" at bounding box center [685, 276] width 869 height 553
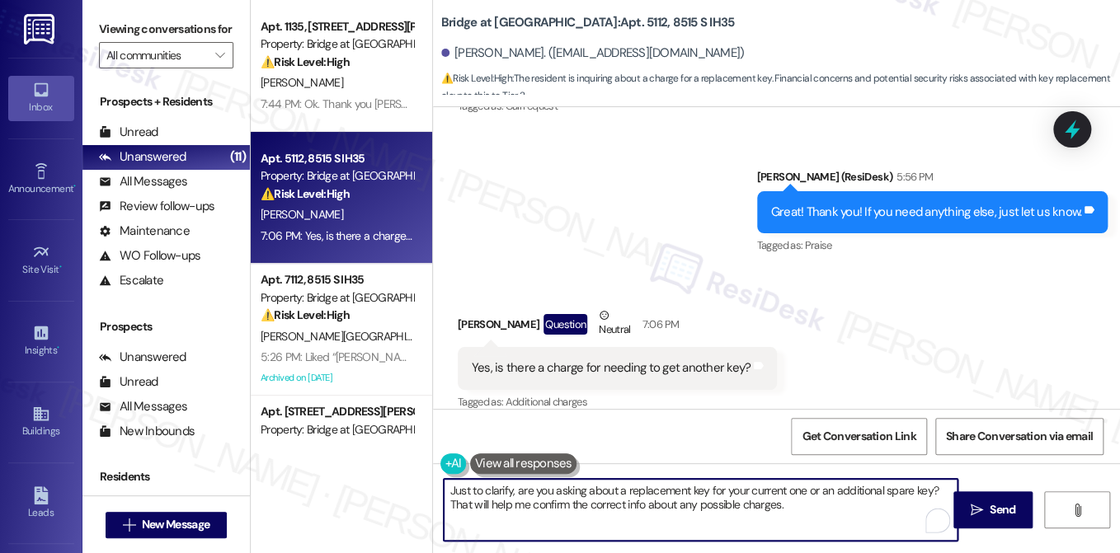
click at [773, 483] on textarea "Just to clarify, are you asking about a replacement key for your current one or…" at bounding box center [701, 510] width 514 height 62
type textarea "Just to clarify, are you asking about a replacement key for your current one or…"
click at [916, 364] on div "Received via SMS Shelby Henderson Question Neutral 7:06 PM Yes, is there a char…" at bounding box center [776, 348] width 687 height 157
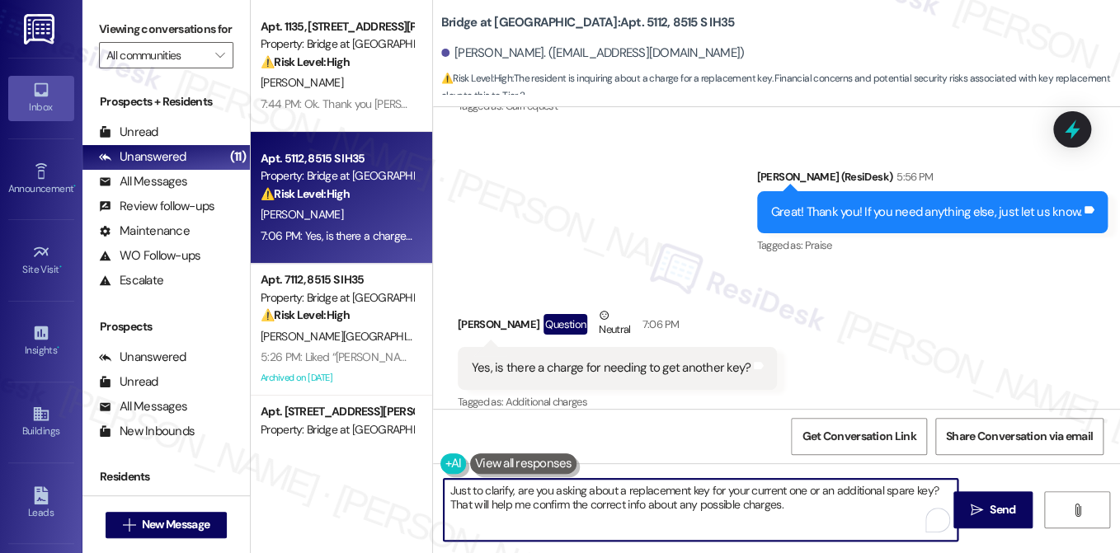
click at [821, 515] on textarea "Just to clarify, are you asking about a replacement key for your current one or…" at bounding box center [701, 510] width 514 height 62
click at [1009, 501] on button " Send" at bounding box center [993, 509] width 80 height 37
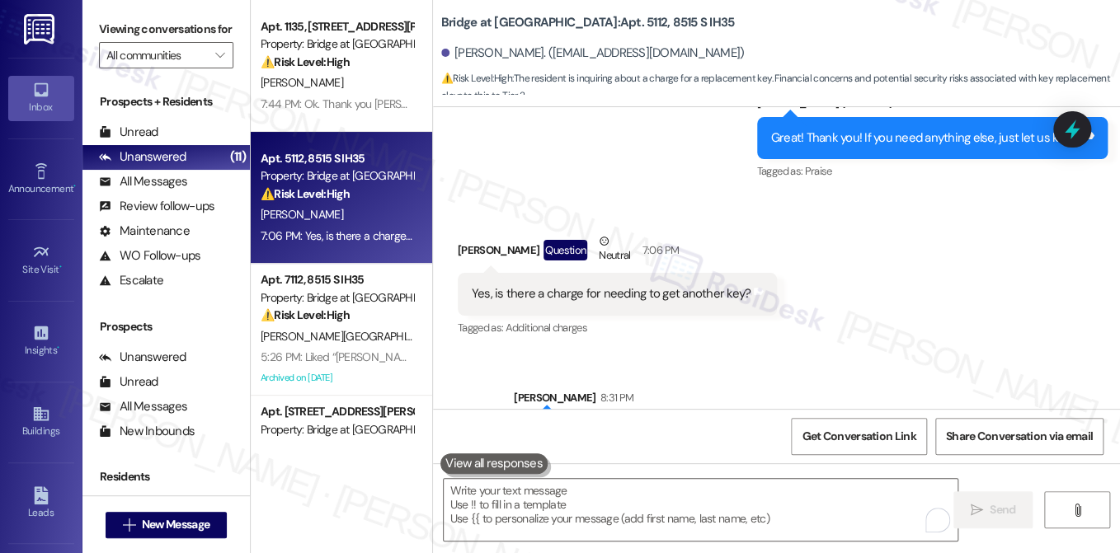
scroll to position [1743, 0]
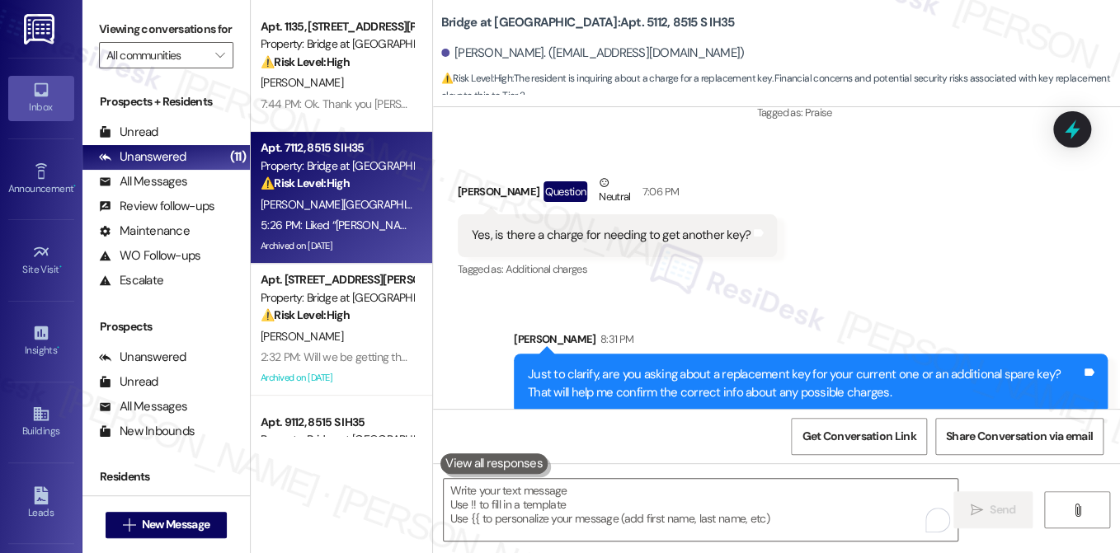
click at [350, 132] on div "Apt. 7112, 8515 S IH35 Property: Bridge at Monarch Bluffs ⚠️ Risk Level: High T…" at bounding box center [341, 198] width 181 height 132
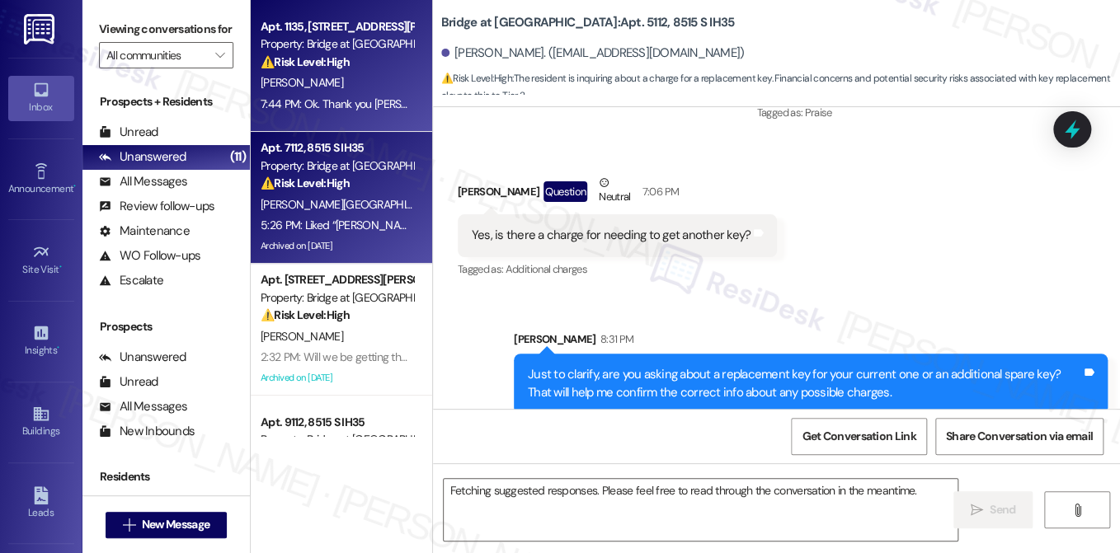
click at [360, 95] on div "7:44 PM: Ok. Thank you Sarah. I will let you thank you again 7:44 PM: Ok. Thank…" at bounding box center [337, 104] width 156 height 21
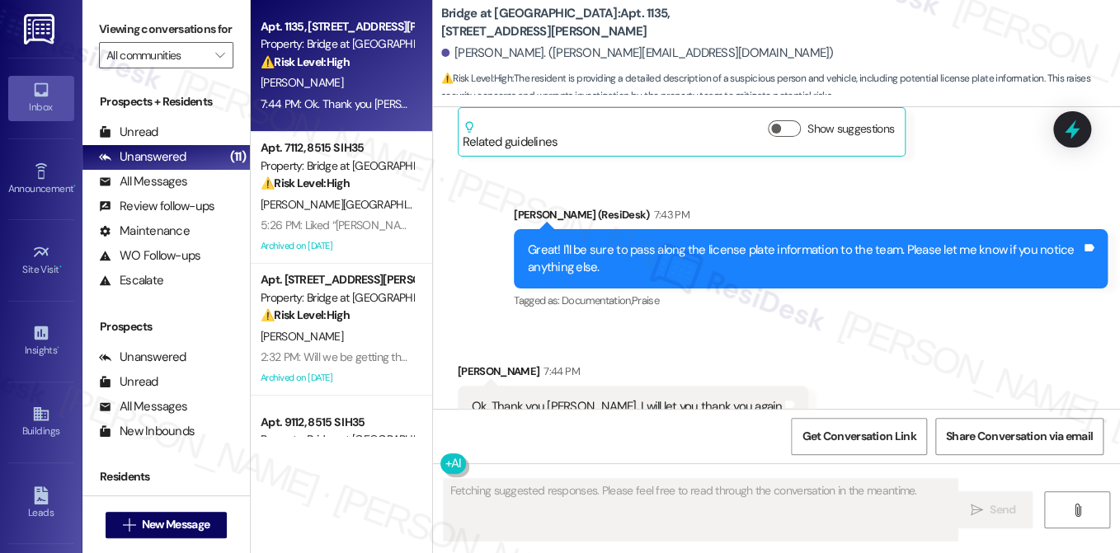
scroll to position [6126, 0]
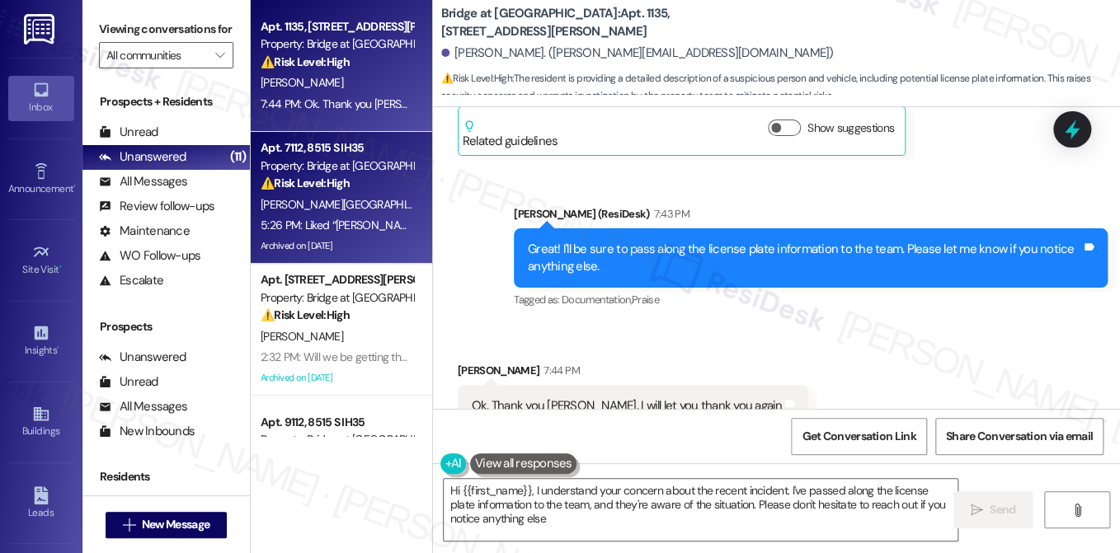
type textarea "Hi {{first_name}}, I understand your concern about the recent incident. I've pa…"
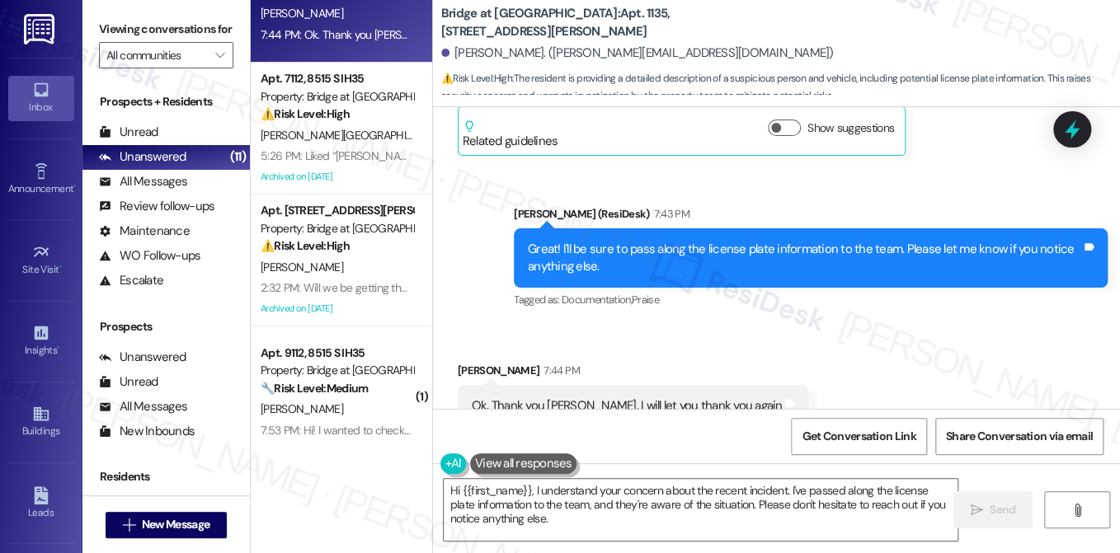
scroll to position [165, 0]
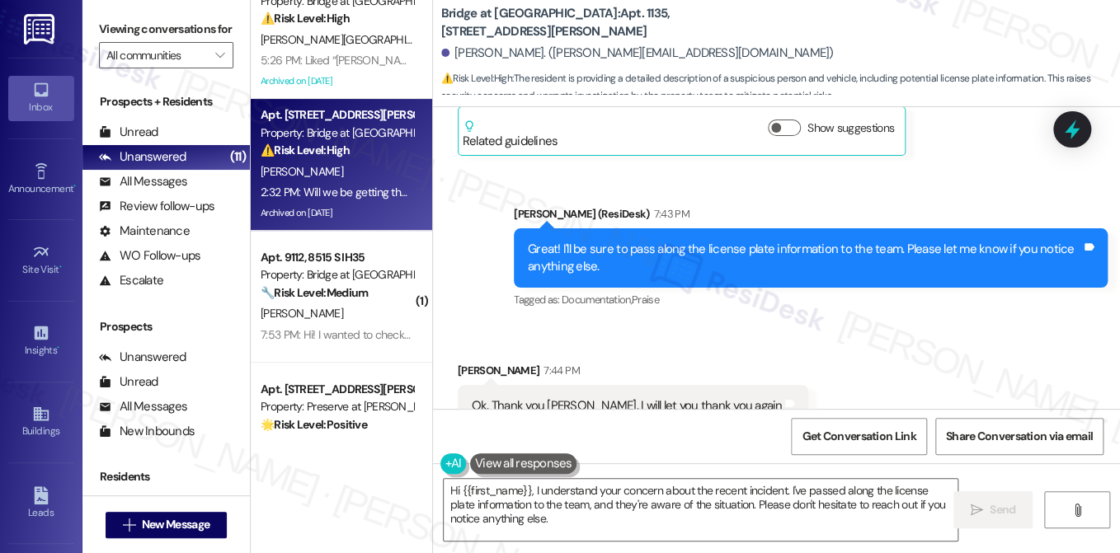
click at [327, 189] on div "2:32 PM: Will we be getting the garage keys today so that we can move into the …" at bounding box center [829, 192] width 1136 height 15
type textarea "Fetching suggested responses. Please feel free to read through the conversation…"
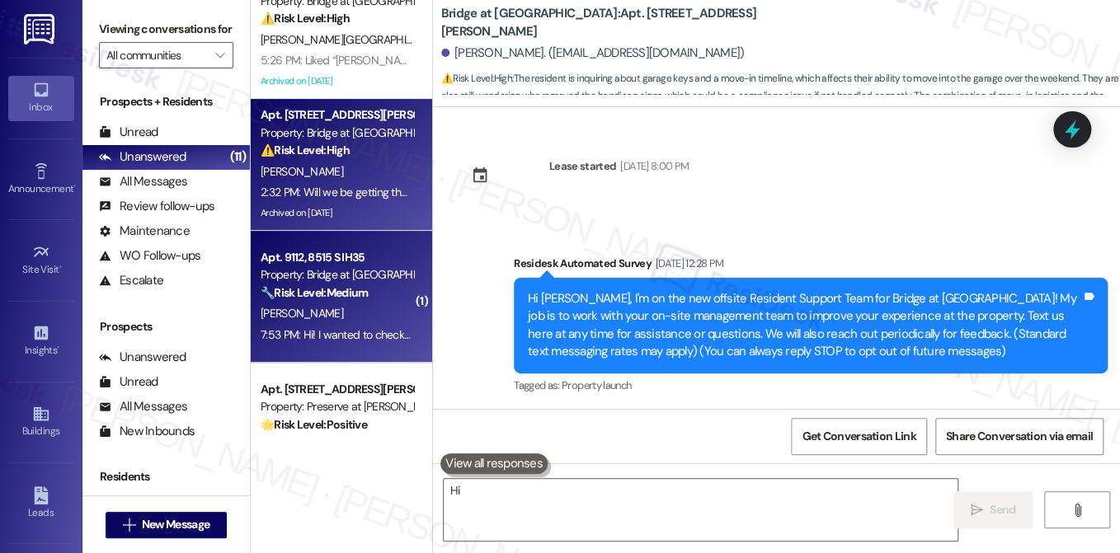
click at [356, 343] on div "7:53 PM: Hi! I wanted to check that my lease renewal is all set! 7:53 PM: Hi! I…" at bounding box center [337, 335] width 156 height 21
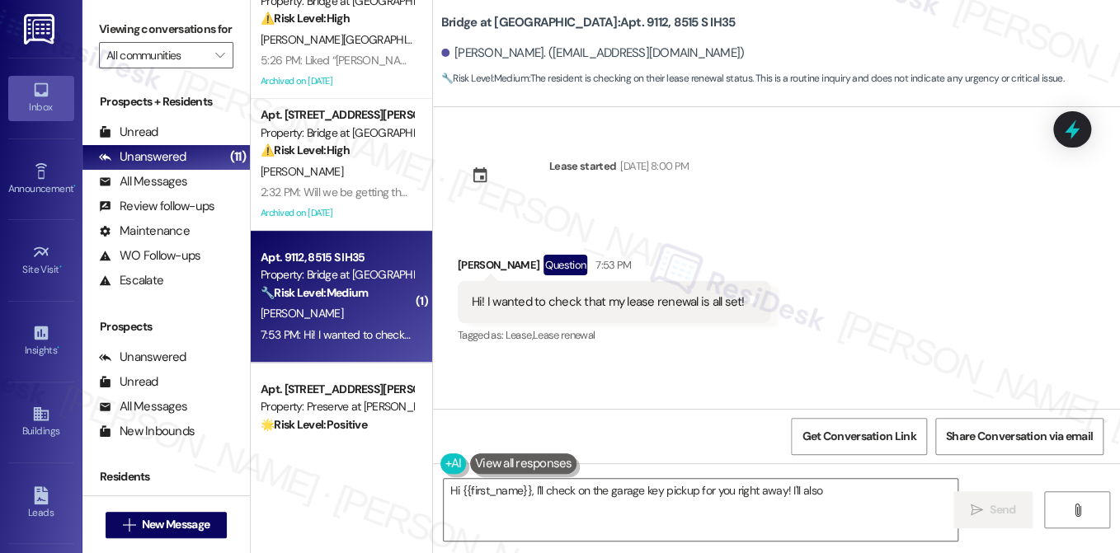
scroll to position [0, 0]
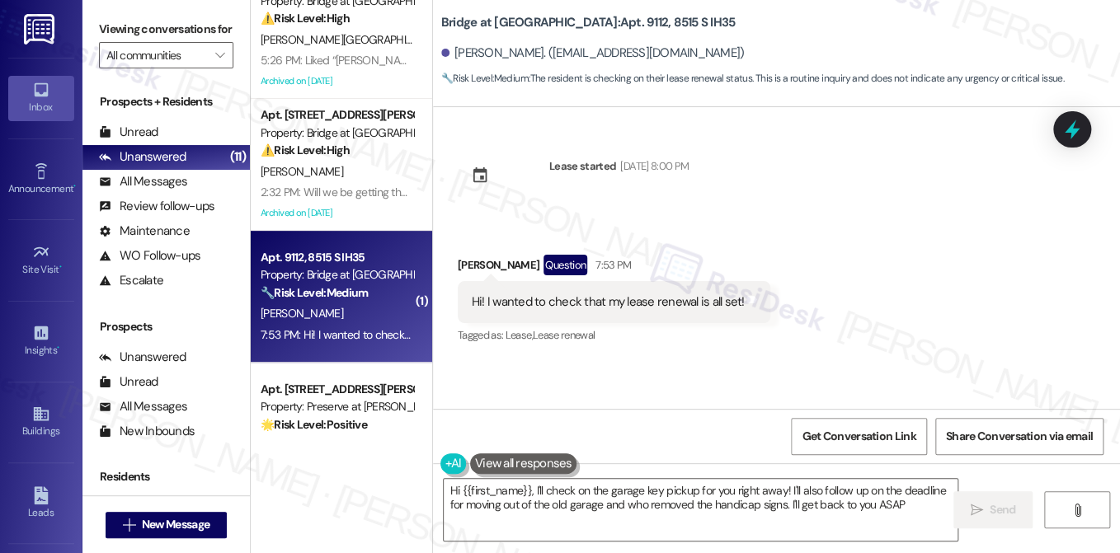
type textarea "Hi {{first_name}}, I'll check on the garage key pickup for you right away! I'll…"
click at [577, 296] on div "Hi! I wanted to check that my lease renewal is all set!" at bounding box center [608, 302] width 273 height 17
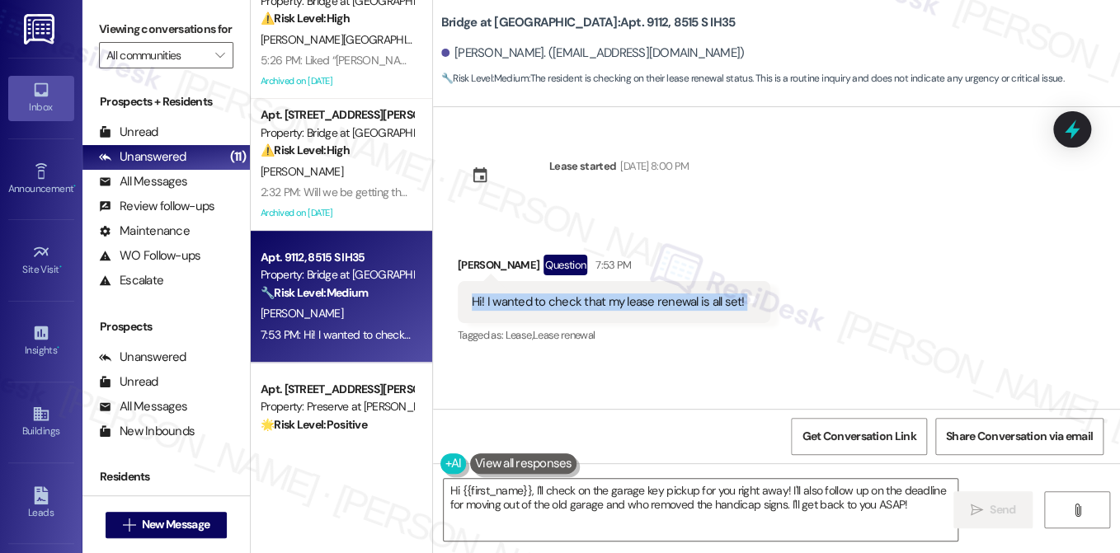
click at [577, 296] on div "Hi! I wanted to check that my lease renewal is all set!" at bounding box center [608, 302] width 273 height 17
click at [633, 306] on div "Hi! I wanted to check that my lease renewal is all set!" at bounding box center [608, 302] width 273 height 17
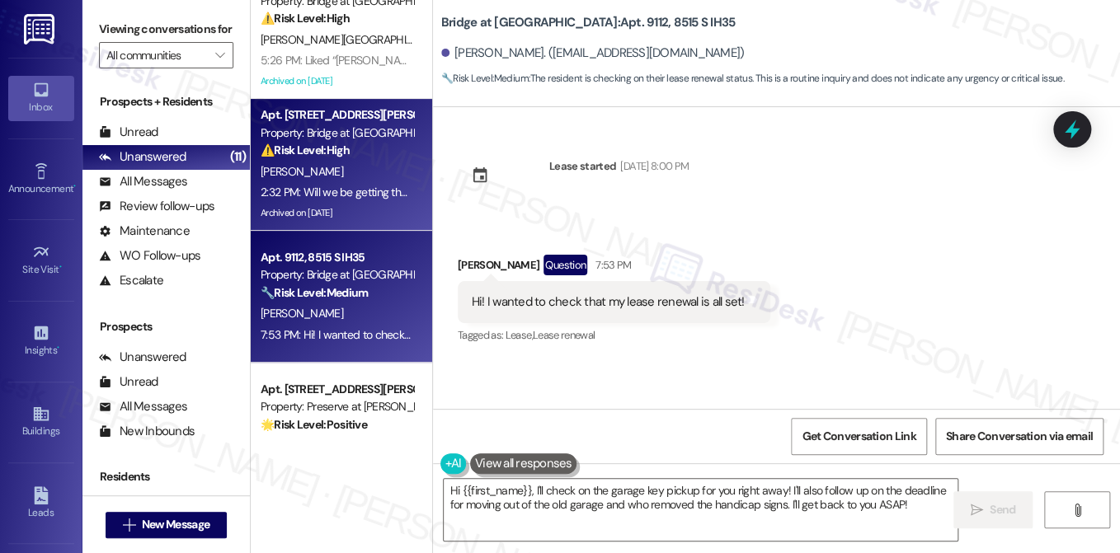
click at [332, 219] on div "Archived on [DATE]" at bounding box center [337, 213] width 156 height 21
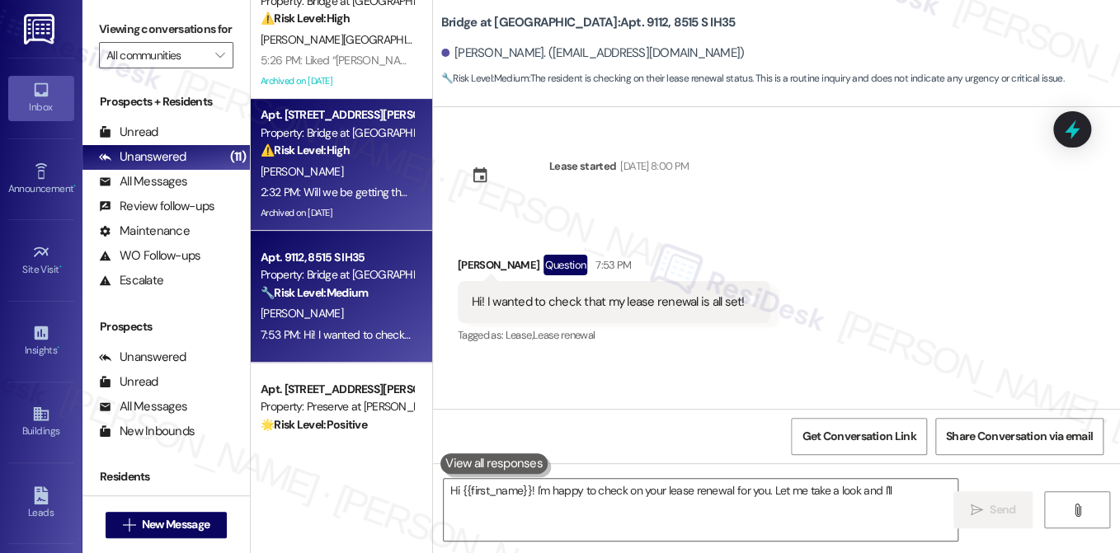
type textarea "Hi {{first_name}}! I'm happy to check on your lease renewal for you. Let me tak…"
click at [349, 292] on strong "🔧 Risk Level: Medium" at bounding box center [314, 292] width 107 height 15
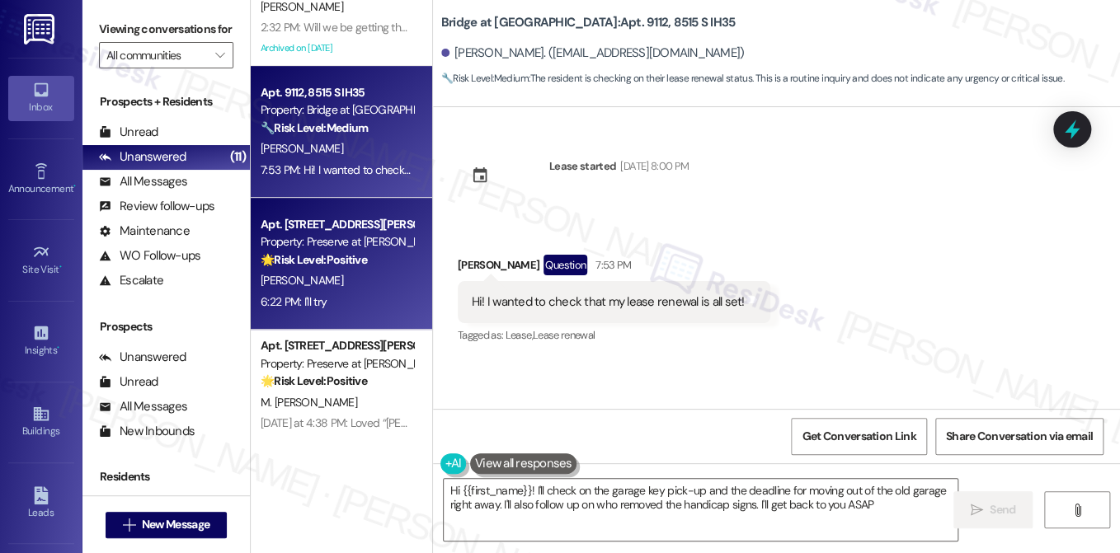
type textarea "Hi {{first_name}}! I'll check on the garage key pick-up and the deadline for mo…"
click at [332, 280] on div "[PERSON_NAME]" at bounding box center [337, 280] width 156 height 21
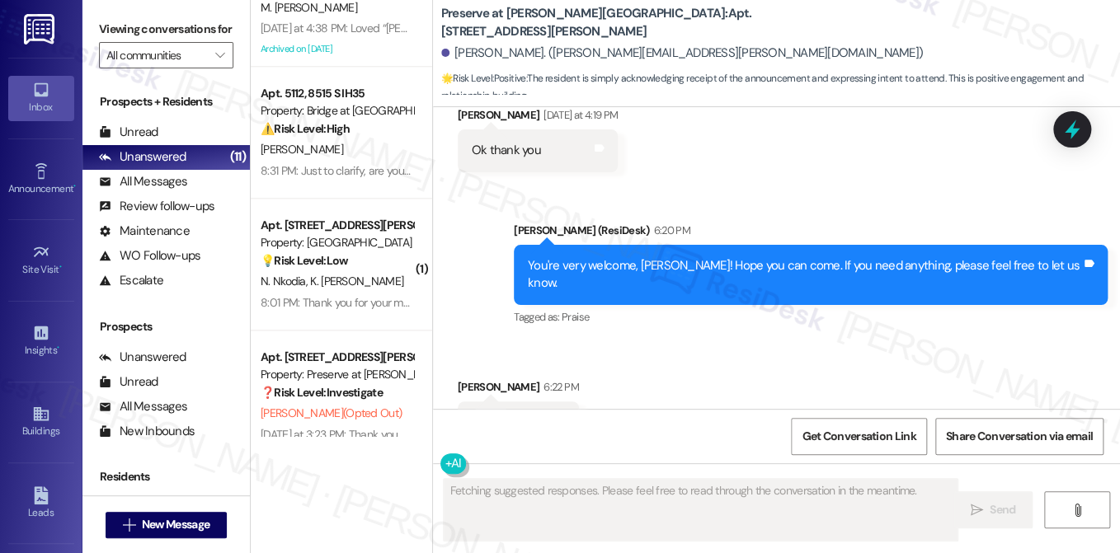
scroll to position [742, 0]
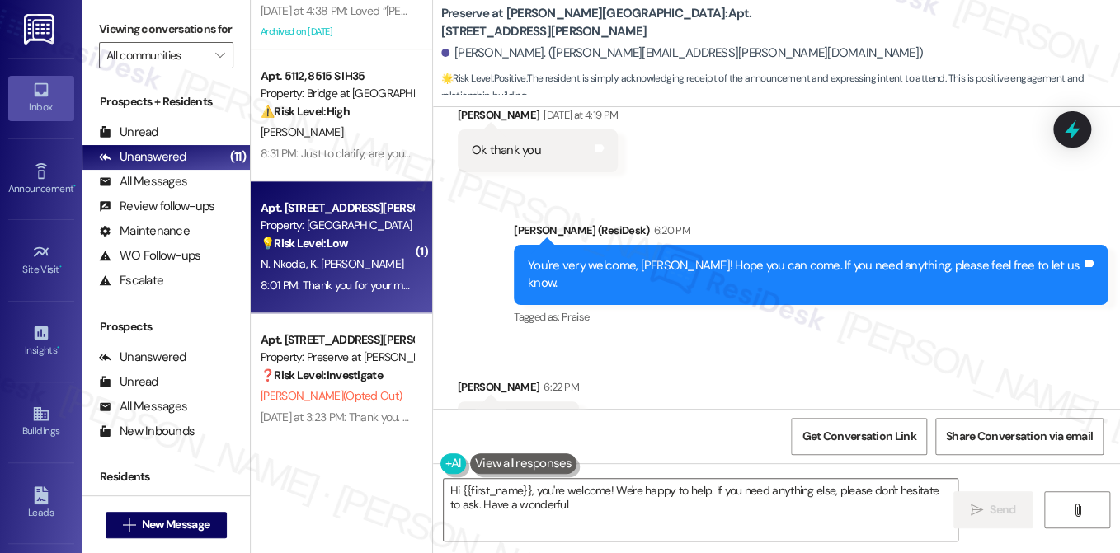
type textarea "Hi {{first_name}}, you're welcome! We're happy to help. If you need anything el…"
click at [369, 243] on div "💡 Risk Level: Low The resident's initial message indicates a maintenance reques…" at bounding box center [337, 243] width 153 height 17
type textarea "Fetching suggested responses. Please feel free to read through the conversation…"
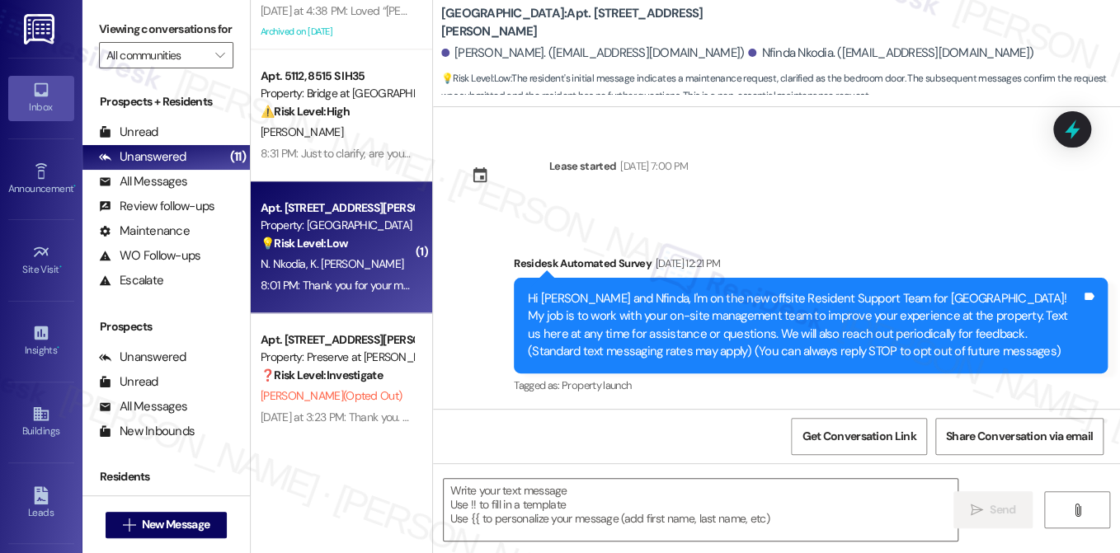
scroll to position [3697, 0]
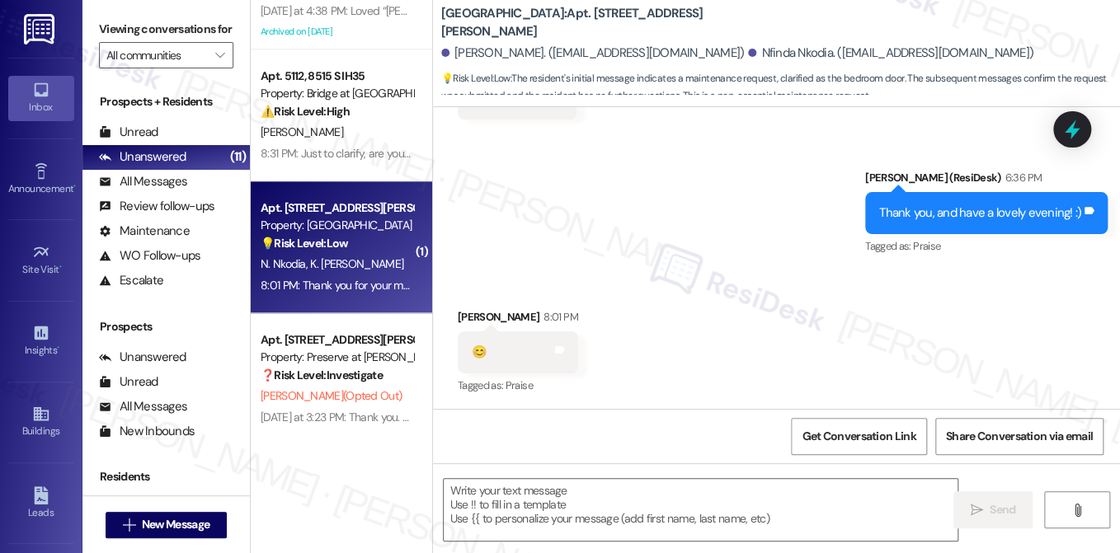
type textarea "Fetching suggested responses. Please feel free to read through the conversation…"
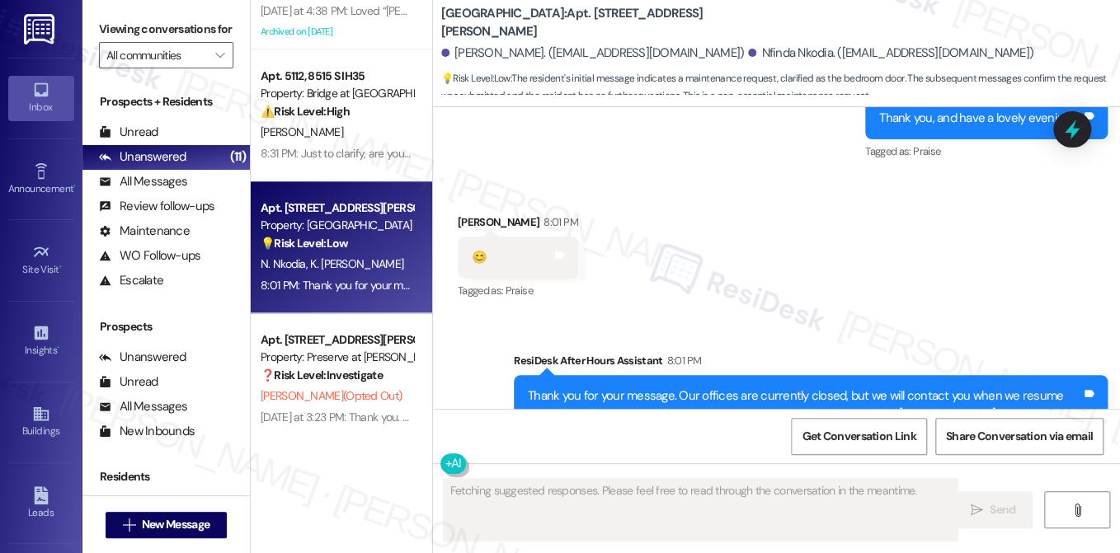
scroll to position [3854, 0]
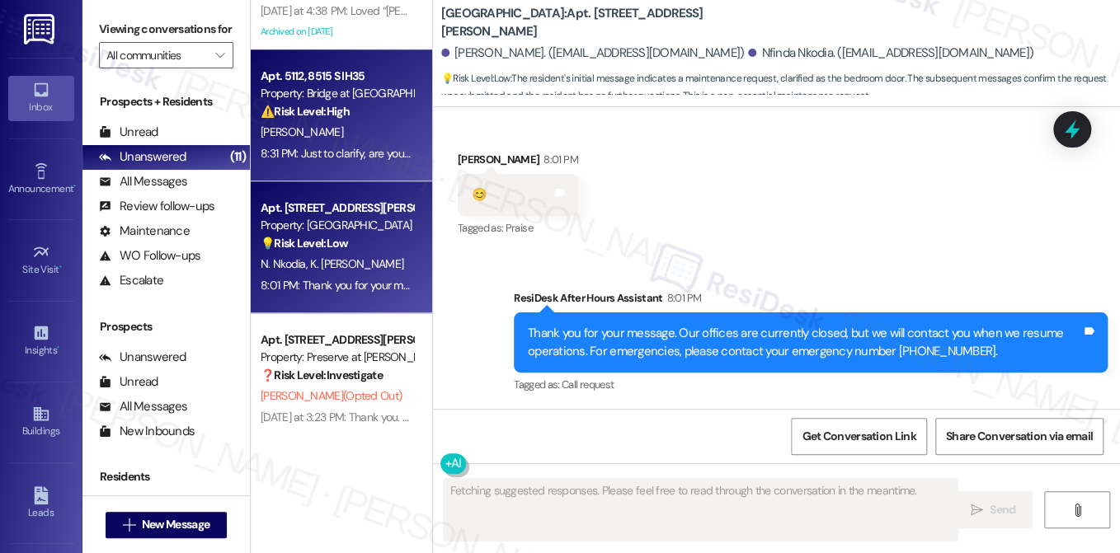
click at [353, 133] on div "[PERSON_NAME]" at bounding box center [337, 132] width 156 height 21
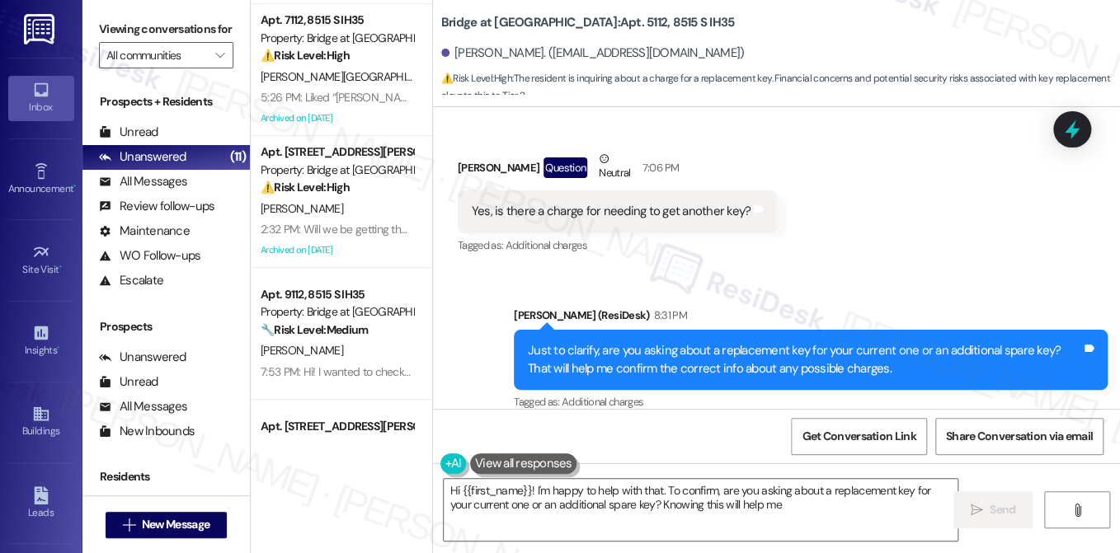
scroll to position [0, 0]
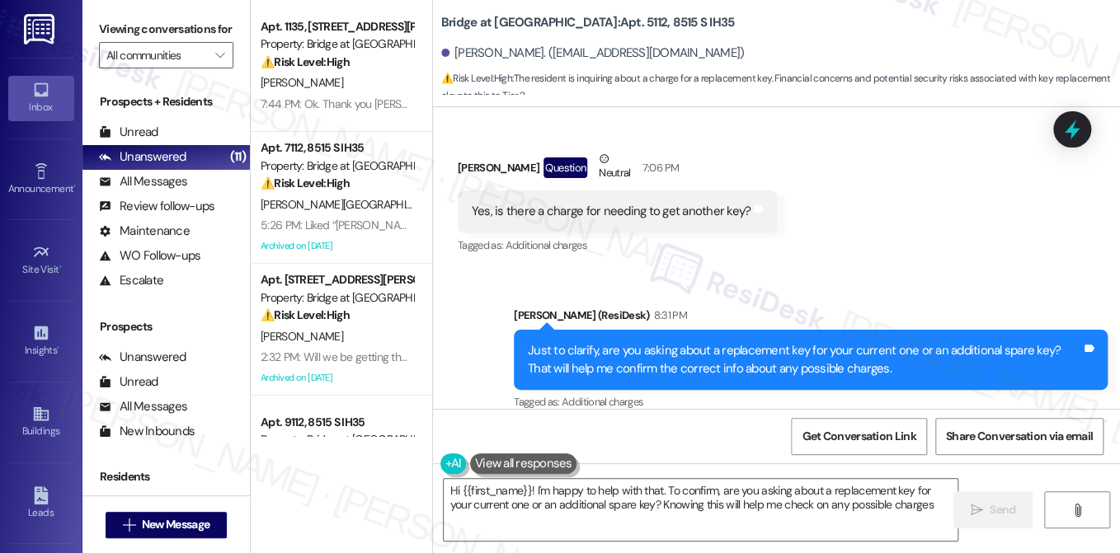
type textarea "Hi {{first_name}}! I'm happy to help with that. To confirm, are you asking abou…"
click at [340, 68] on strong "⚠️ Risk Level: High" at bounding box center [305, 61] width 89 height 15
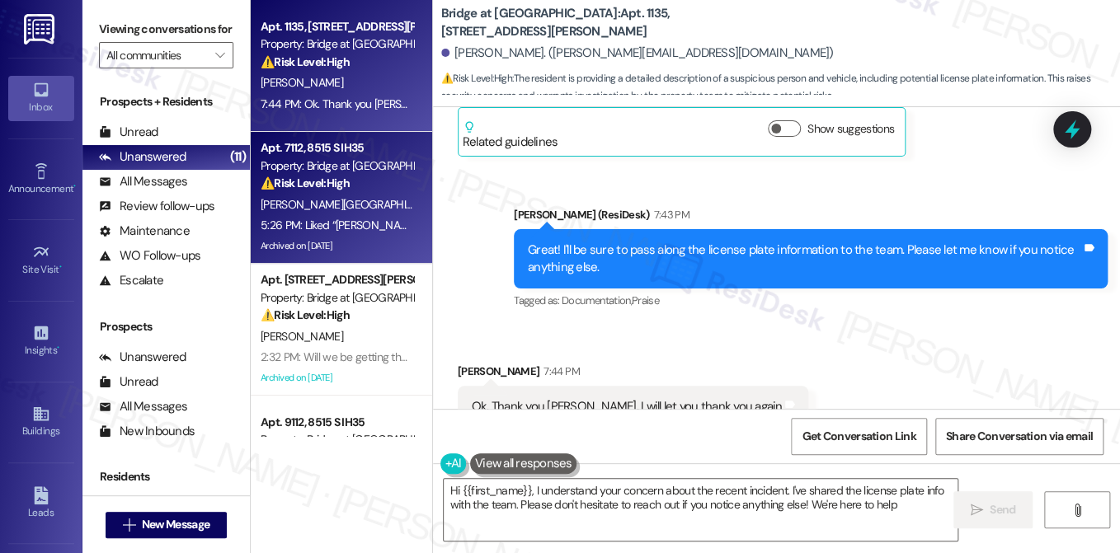
type textarea "Hi {{first_name}}, I understand your concern about the recent incident. I've sh…"
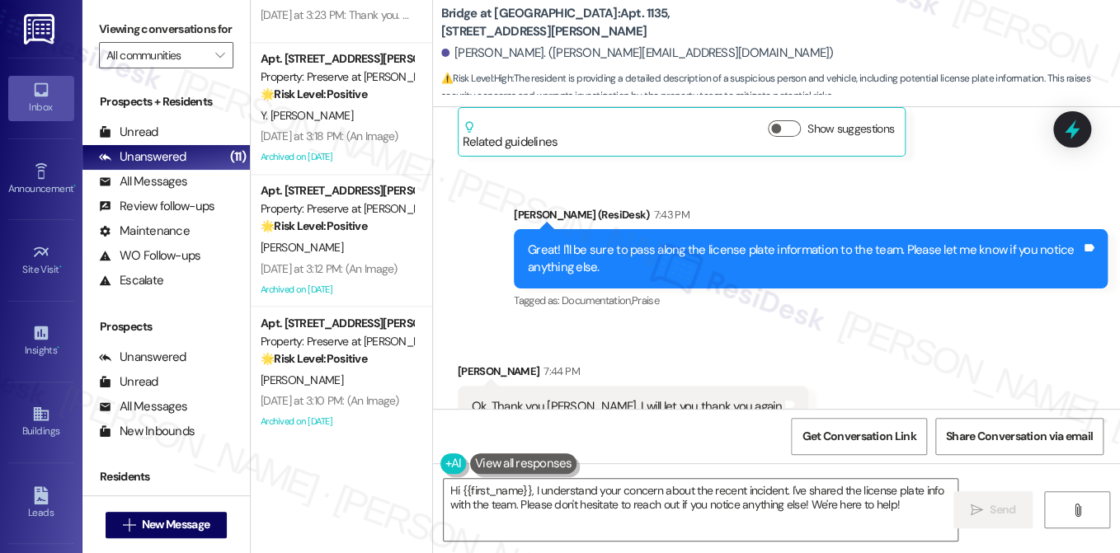
scroll to position [1279, 0]
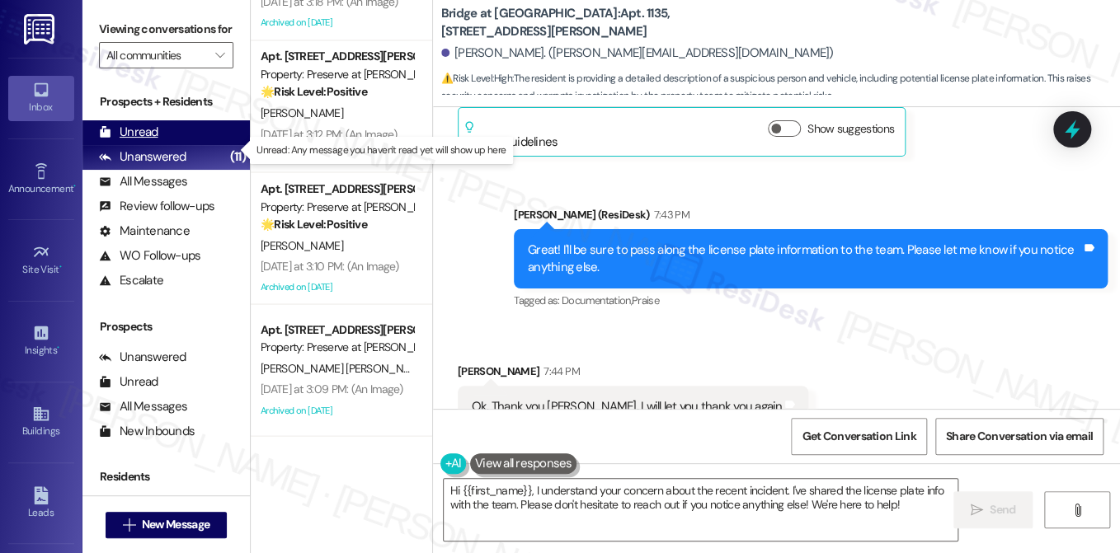
click at [200, 145] on div "Unread (0)" at bounding box center [165, 132] width 167 height 25
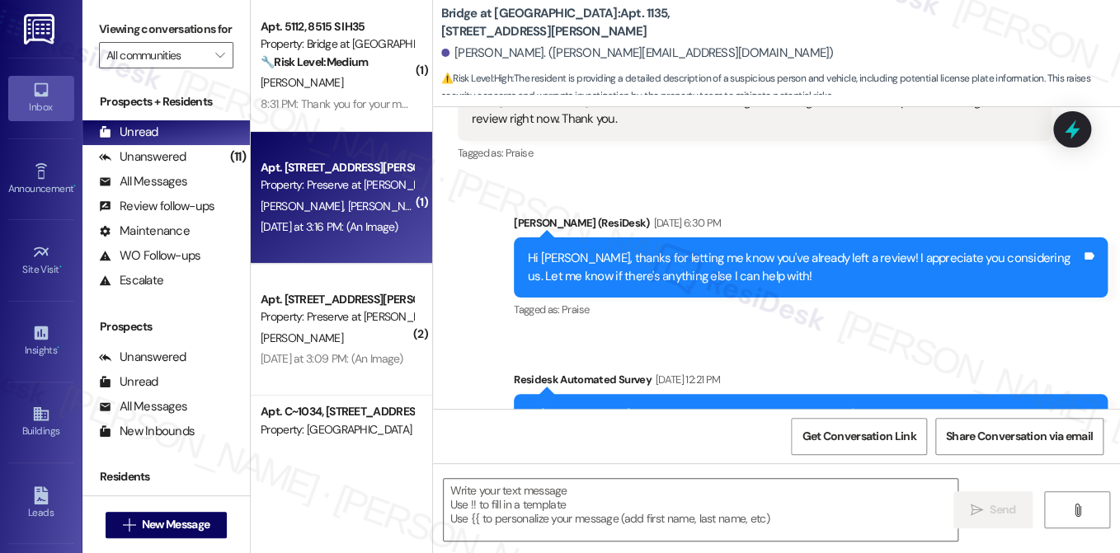
type textarea "Fetching suggested responses. Please feel free to read through the conversation…"
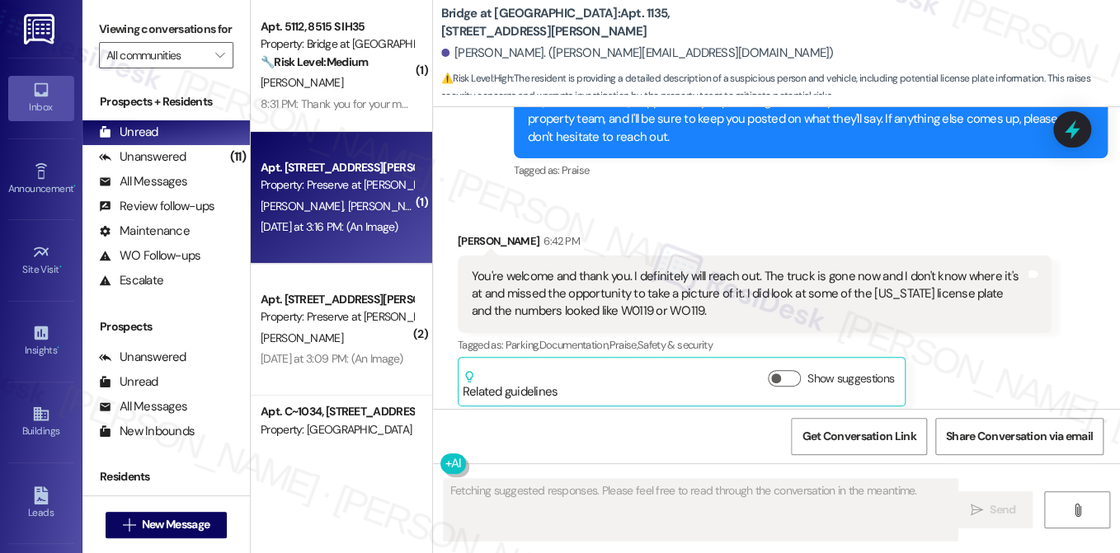
scroll to position [6126, 0]
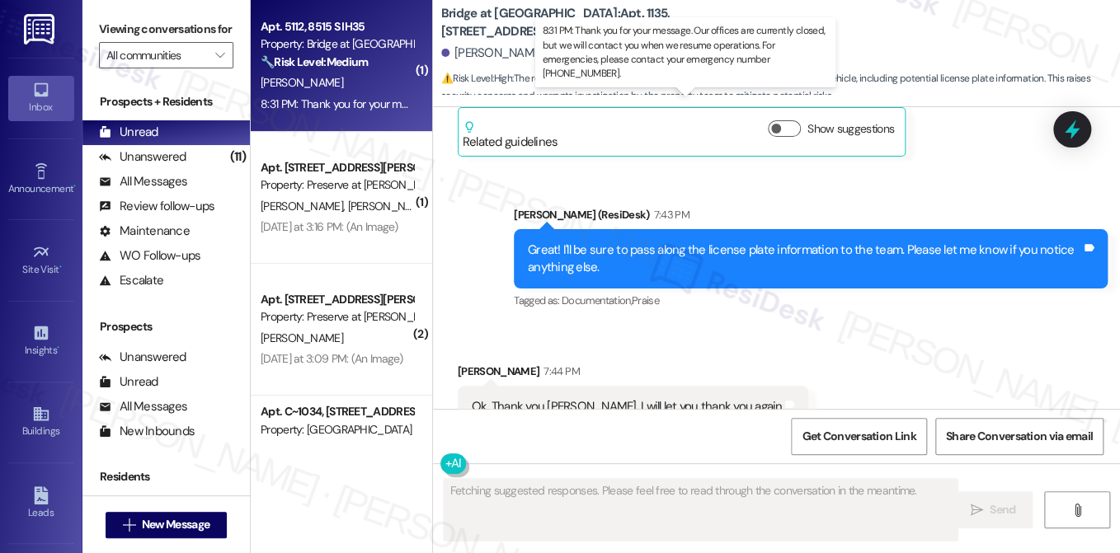
click at [376, 109] on div "8:31 PM: Thank you for your message. Our offices are currently closed, but we w…" at bounding box center [742, 103] width 962 height 15
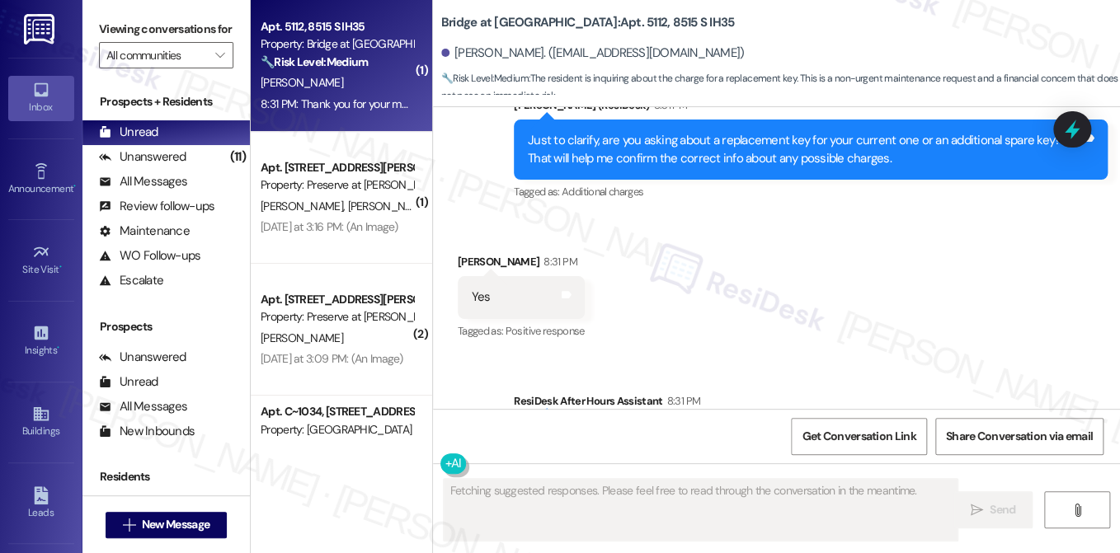
scroll to position [1815, 0]
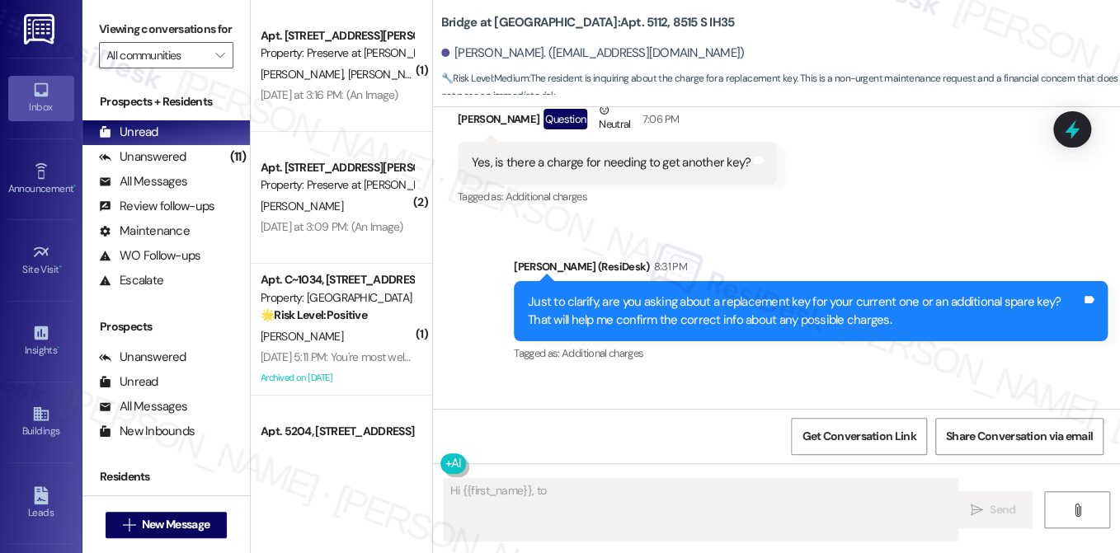
click at [655, 294] on div "Just to clarify, are you asking about a replacement key for your current one or…" at bounding box center [804, 311] width 553 height 35
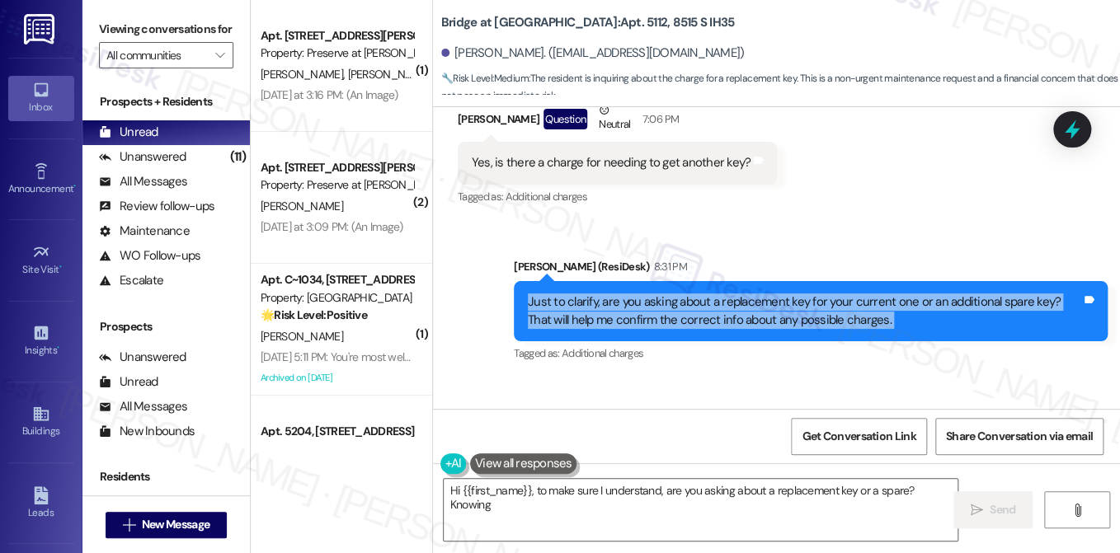
click at [655, 294] on div "Just to clarify, are you asking about a replacement key for your current one or…" at bounding box center [804, 311] width 553 height 35
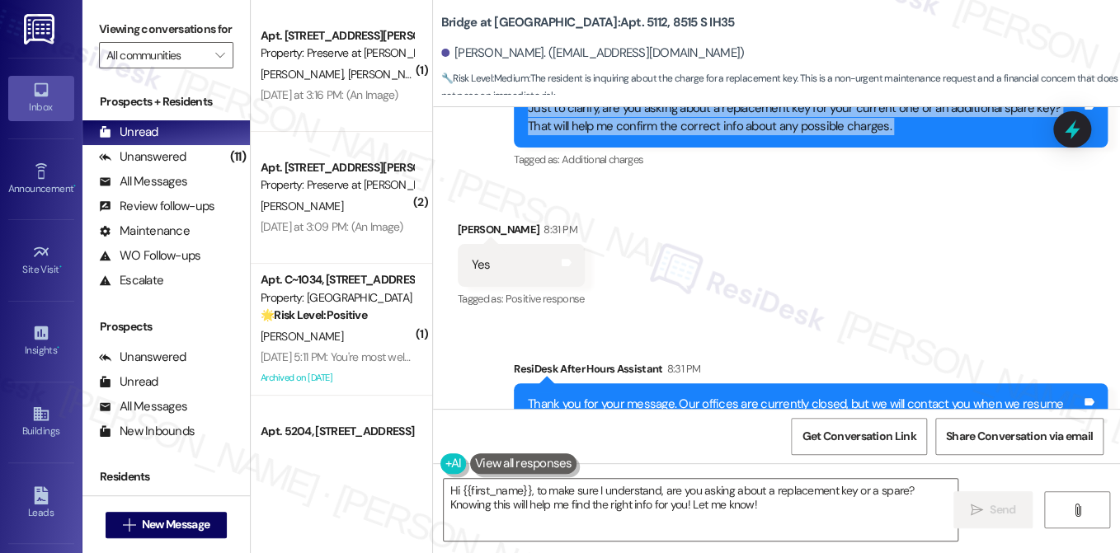
scroll to position [1980, 0]
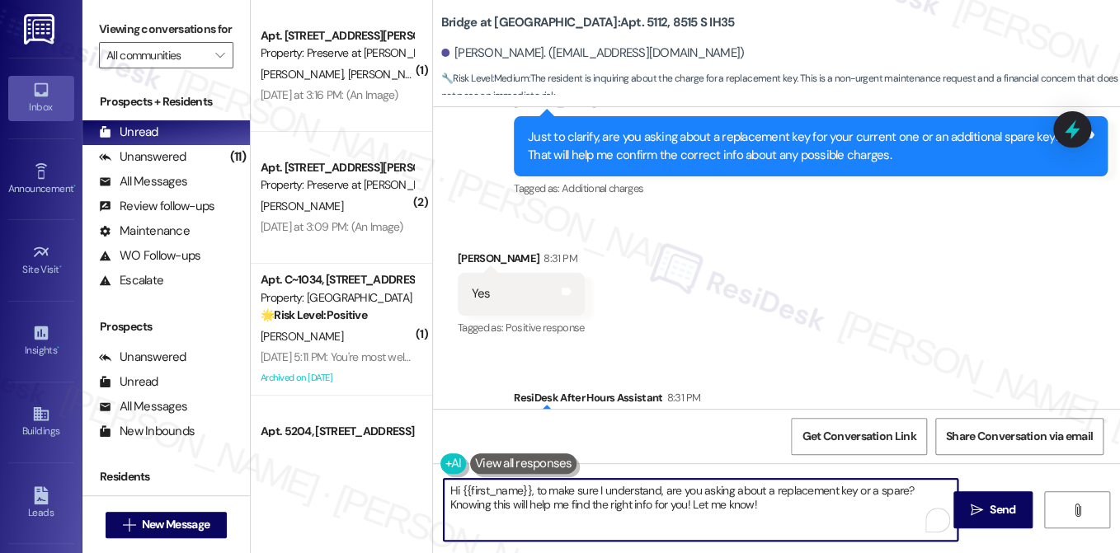
drag, startPoint x: 536, startPoint y: 489, endPoint x: 343, endPoint y: 489, distance: 193.0
click at [343, 489] on div "( 1 ) Apt. 508, 1773 Wells Branch Pkwy Property: Preserve at Wells Branch J. Sa…" at bounding box center [685, 276] width 869 height 553
click at [564, 504] on textarea "Hi {{first_name}}, to make sure I understand, are you asking about a replacemen…" at bounding box center [701, 510] width 514 height 62
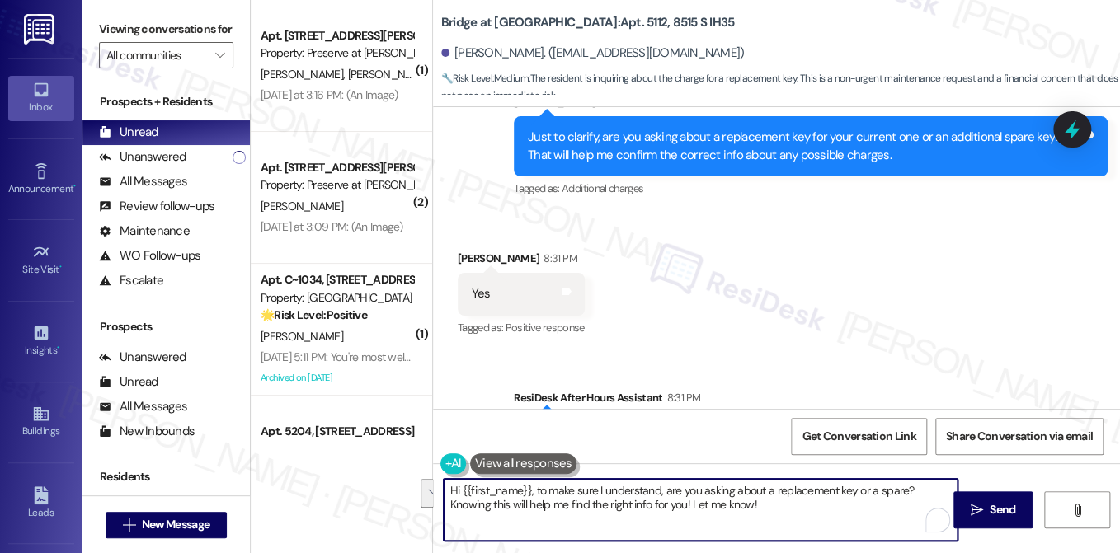
click at [724, 499] on textarea "Hi {{first_name}}, to make sure I understand, are you asking about a replacemen…" at bounding box center [701, 510] width 514 height 62
click at [771, 512] on textarea "Hi {{first_name}}, to make sure I understand, are you asking about a replacemen…" at bounding box center [701, 510] width 514 height 62
drag, startPoint x: 530, startPoint y: 487, endPoint x: 403, endPoint y: 488, distance: 127.0
click at [405, 488] on div "( 1 ) Apt. 508, 1773 Wells Branch Pkwy Property: Preserve at Wells Branch J. Sa…" at bounding box center [685, 276] width 869 height 553
drag, startPoint x: 740, startPoint y: 507, endPoint x: 856, endPoint y: 477, distance: 120.2
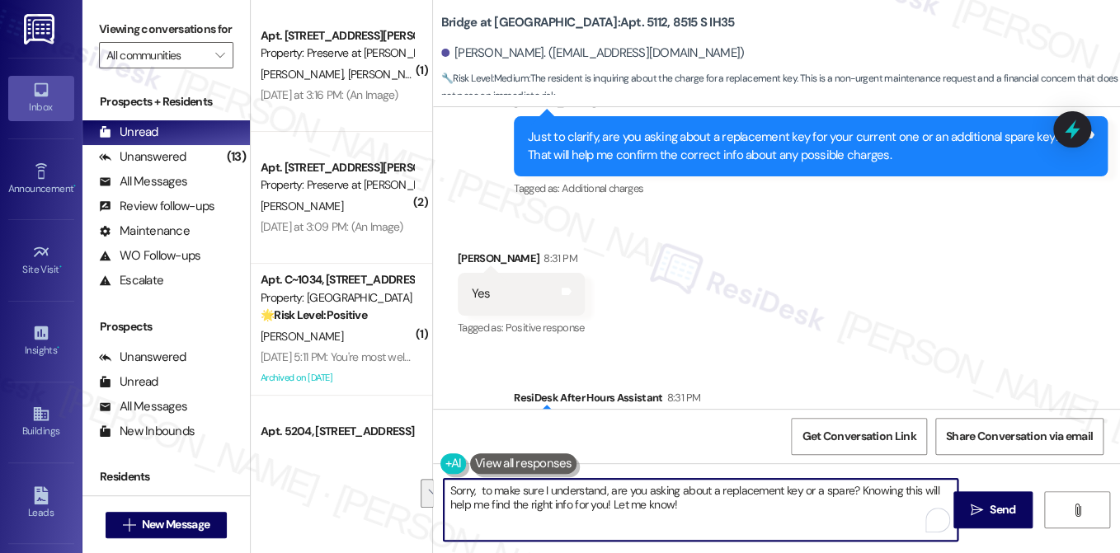
click at [856, 477] on div "Sorry, to make sure I understand, are you asking about a replacement key or a s…" at bounding box center [776, 525] width 687 height 124
click at [476, 487] on textarea "Sorry, to make sure I understand, are you asking about a replacement key or a s…" at bounding box center [701, 510] width 514 height 62
type textarea "Sorry, to make sure I understand, are you asking about a replacement key or a s…"
click at [749, 240] on div "Received via SMS Shelby Henderson 8:31 PM Yes Tags and notes Tagged as: Positiv…" at bounding box center [776, 282] width 687 height 139
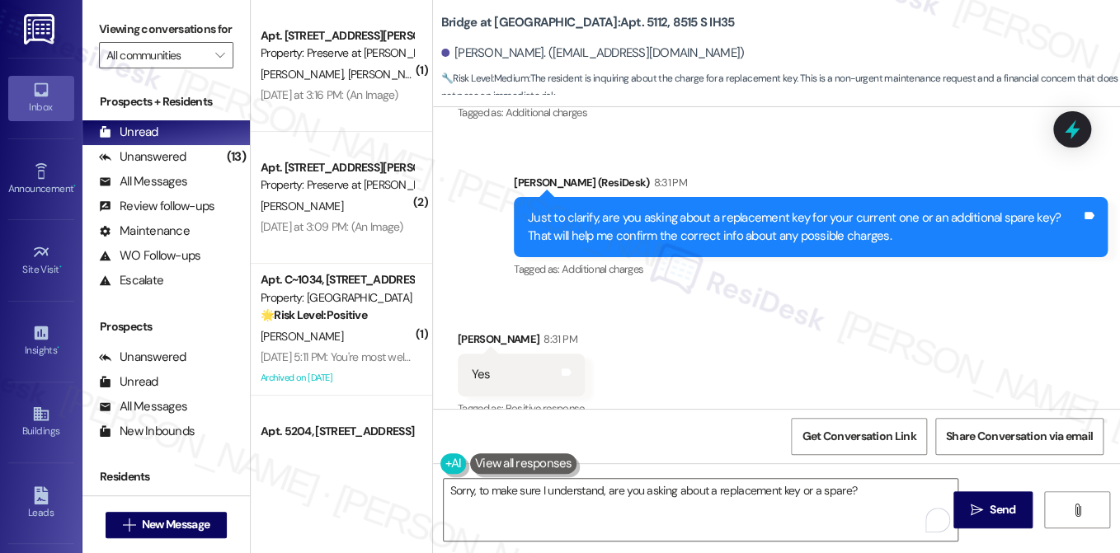
scroll to position [1898, 0]
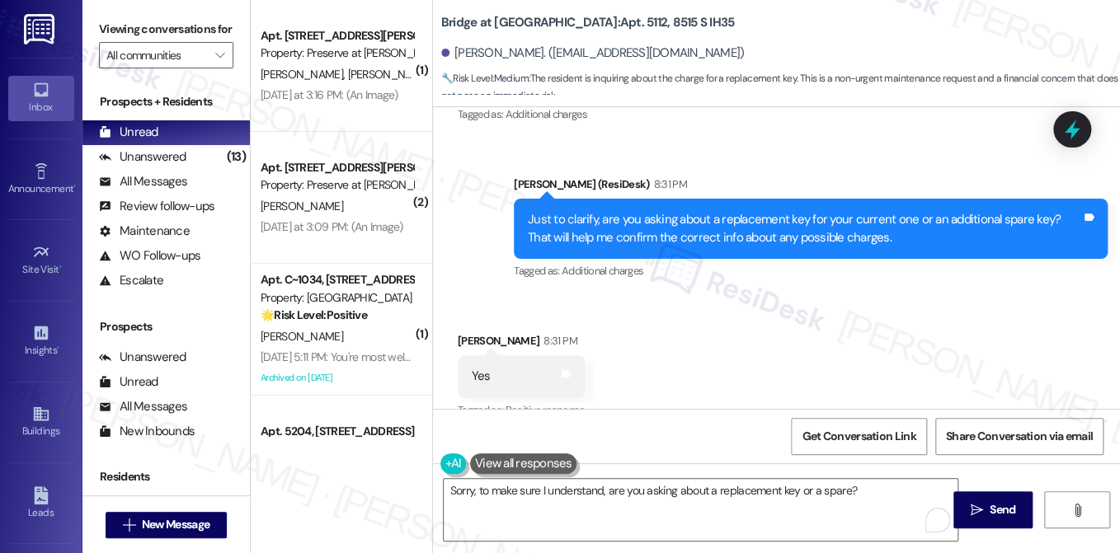
click at [803, 211] on div "Just to clarify, are you asking about a replacement key for your current one or…" at bounding box center [804, 228] width 553 height 35
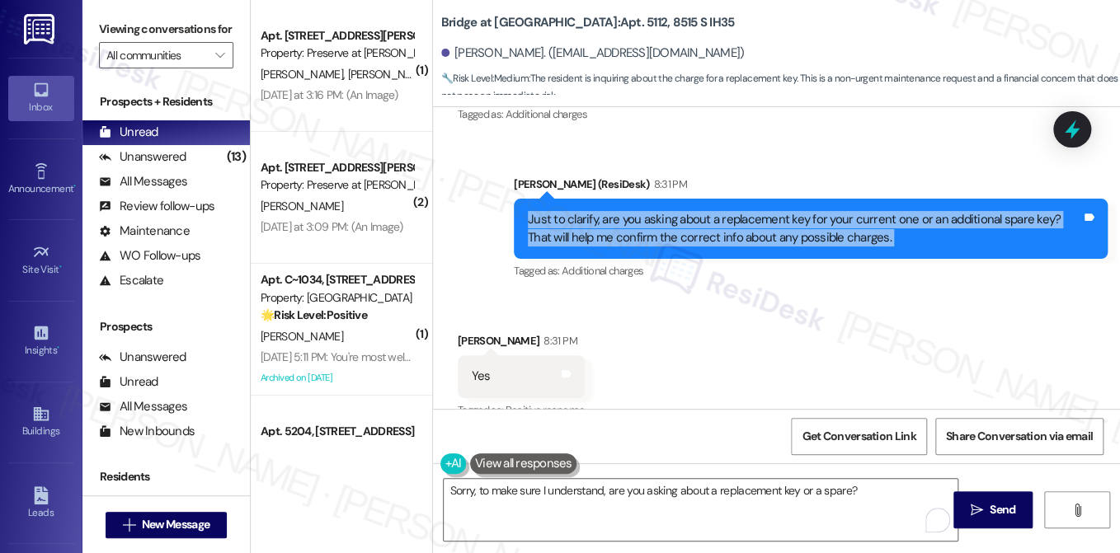
click at [803, 211] on div "Just to clarify, are you asking about a replacement key for your current one or…" at bounding box center [804, 228] width 553 height 35
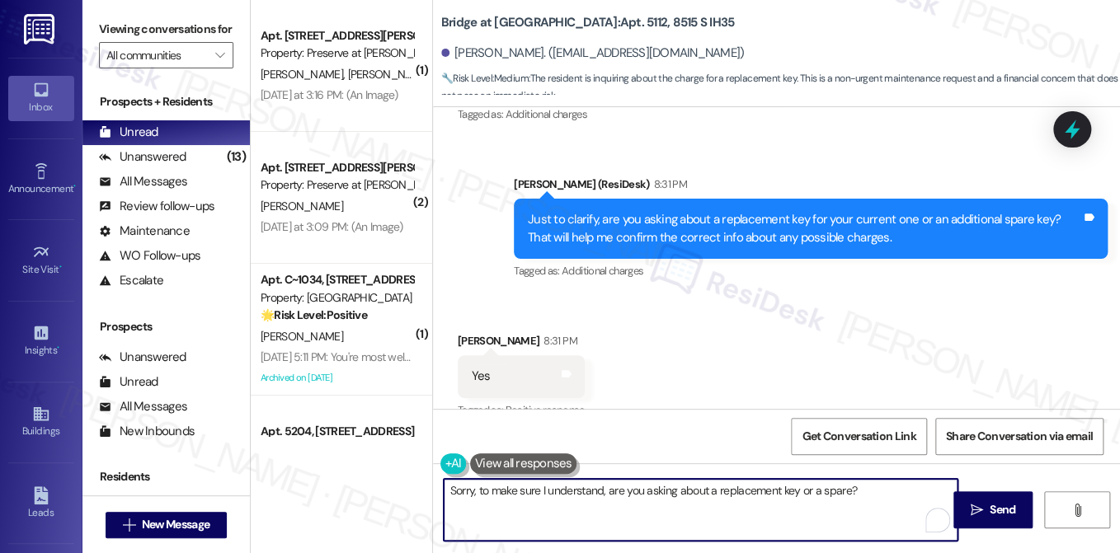
click at [853, 486] on textarea "Sorry, to make sure I understand, are you asking about a replacement key or a s…" at bounding box center [701, 510] width 514 height 62
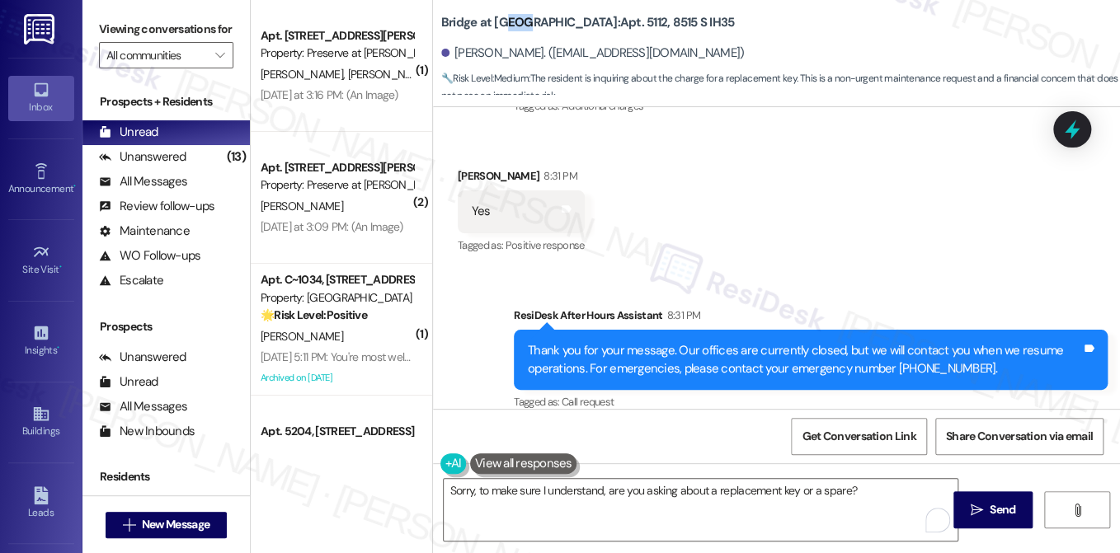
drag, startPoint x: 509, startPoint y: 32, endPoint x: 524, endPoint y: 27, distance: 15.6
click at [524, 27] on div "Bridge at Monarch Bluffs: Apt. 5112, 8515 S IH35" at bounding box center [606, 22] width 330 height 21
click at [524, 27] on b "Bridge at Monarch Bluffs: Apt. 5112, 8515 S IH35" at bounding box center [588, 22] width 294 height 17
click at [172, 32] on label "Viewing conversations for" at bounding box center [166, 29] width 134 height 26
click at [958, 506] on button " Send" at bounding box center [993, 509] width 80 height 37
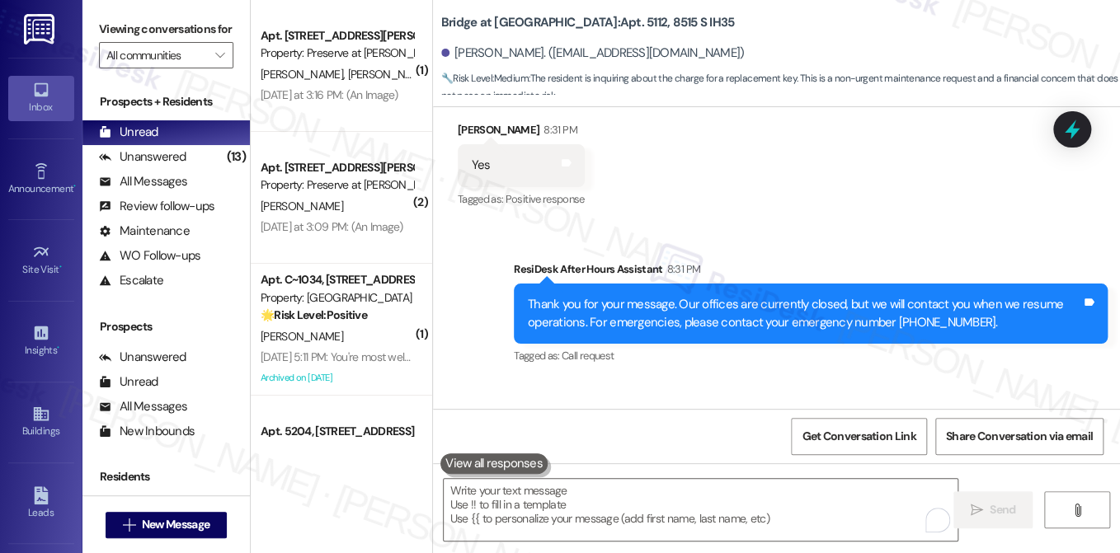
scroll to position [2177, 0]
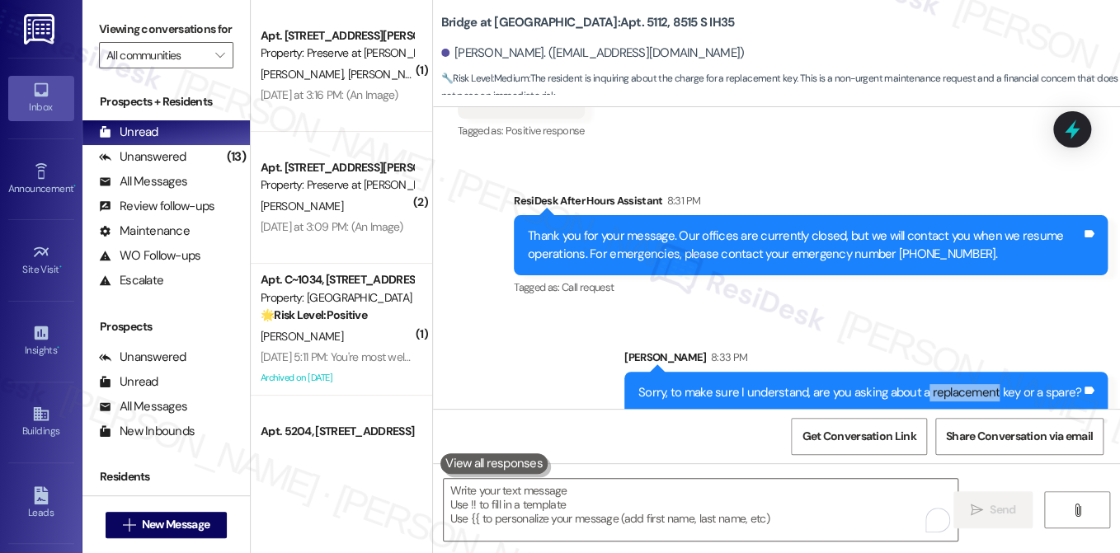
drag, startPoint x: 926, startPoint y: 365, endPoint x: 995, endPoint y: 357, distance: 69.8
click at [995, 372] on div "Sorry, to make sure I understand, are you asking about a replacement key or a s…" at bounding box center [865, 393] width 483 height 42
click at [1016, 384] on div "Sorry, to make sure I understand, are you asking about a replacement key or a s…" at bounding box center [859, 392] width 443 height 17
click at [1019, 384] on div "Sorry, to make sure I understand, are you asking about a replacement key or a s…" at bounding box center [859, 392] width 443 height 17
drag, startPoint x: 1058, startPoint y: 372, endPoint x: 1022, endPoint y: 372, distance: 36.3
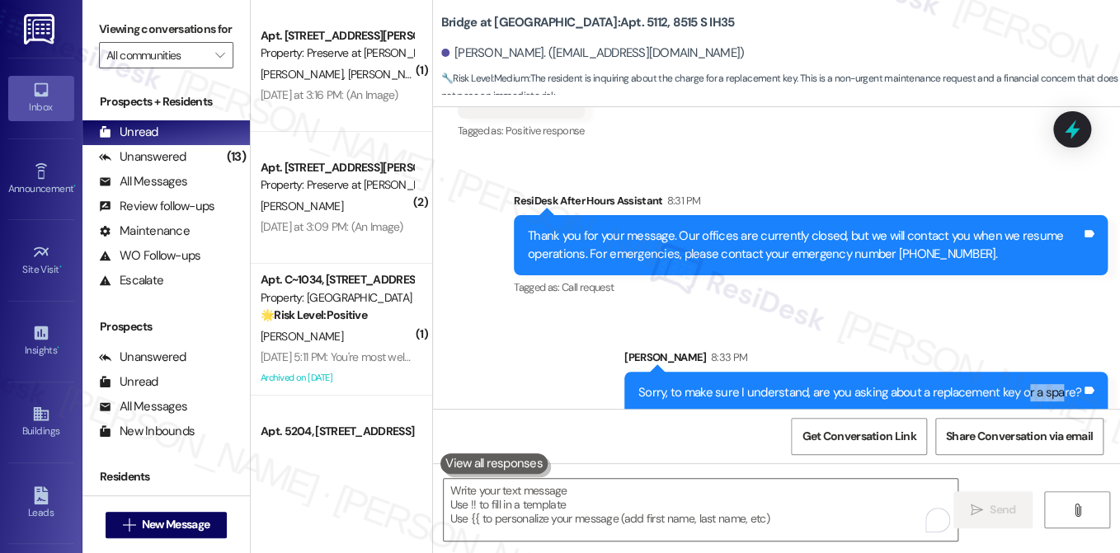
click at [1022, 384] on div "Sorry, to make sure I understand, are you asking about a replacement key or a s…" at bounding box center [859, 392] width 443 height 17
click at [715, 384] on div "Sorry, to make sure I understand, are you asking about a replacement key or a s…" at bounding box center [859, 392] width 443 height 17
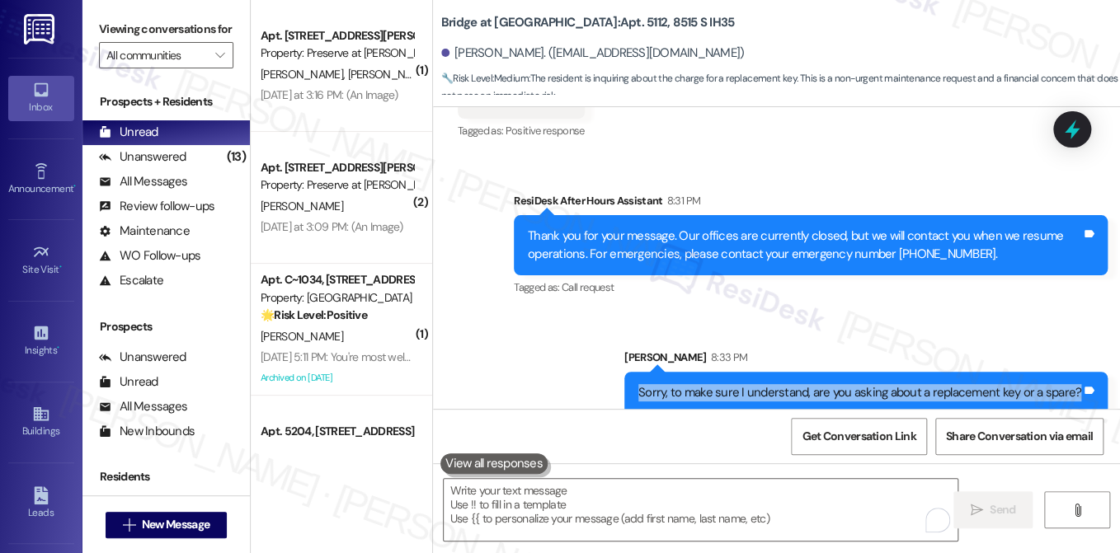
click at [716, 384] on div "Sorry, to make sure I understand, are you asking about a replacement key or a s…" at bounding box center [859, 392] width 443 height 17
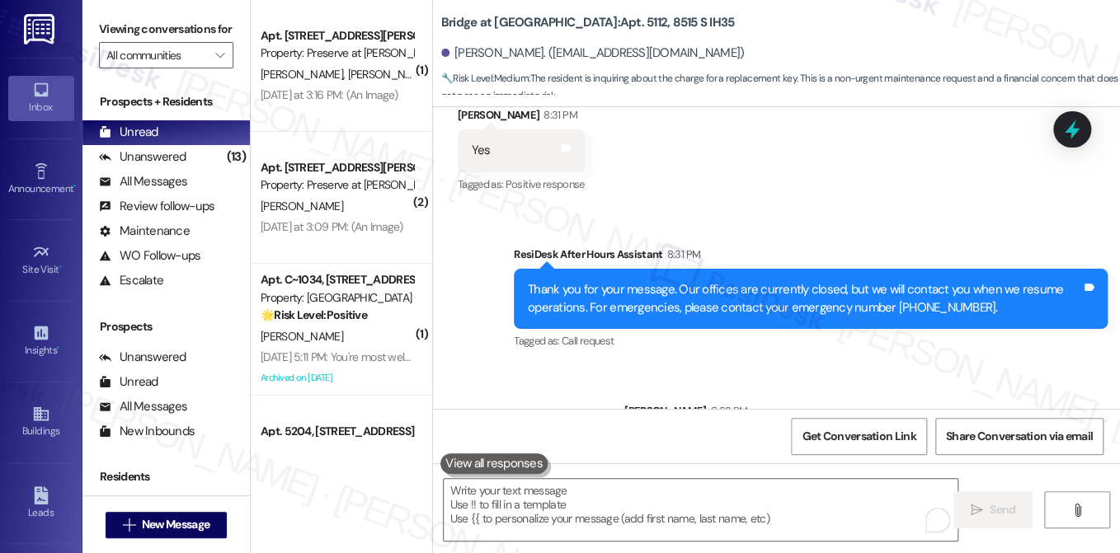
scroll to position [2012, 0]
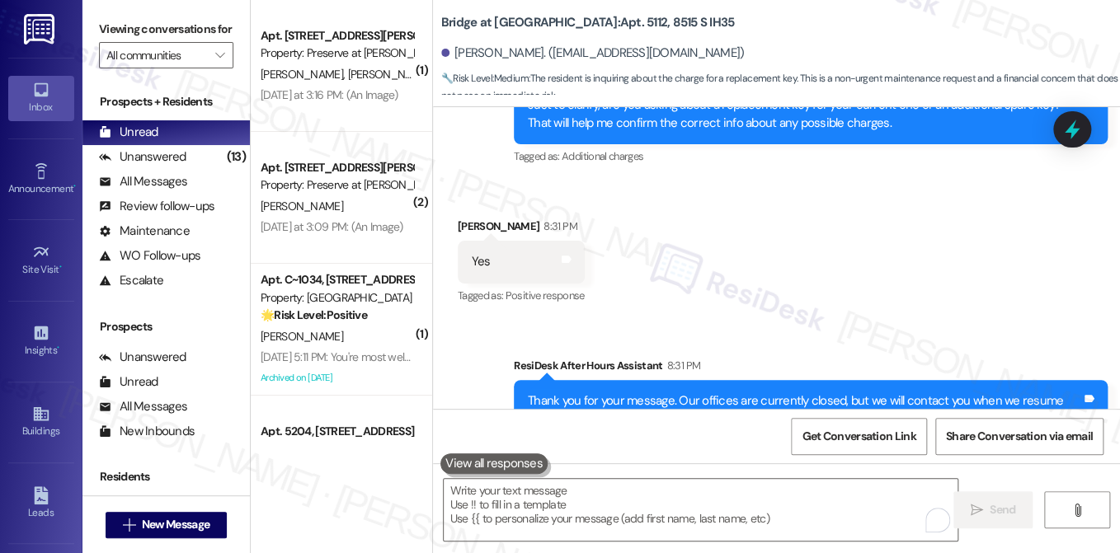
click at [490, 250] on div "Yes Tags and notes" at bounding box center [521, 262] width 127 height 42
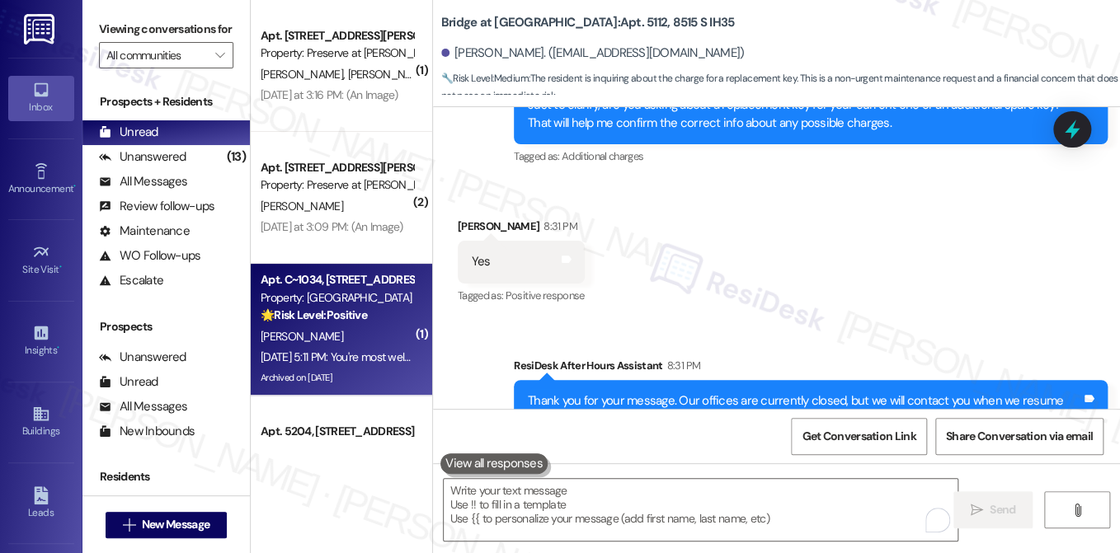
click at [346, 322] on div "🌟 Risk Level: Positive The resident is expressing gratitude for understanding r…" at bounding box center [337, 315] width 153 height 17
type textarea "Fetching suggested responses. Please feel free to read through the conversation…"
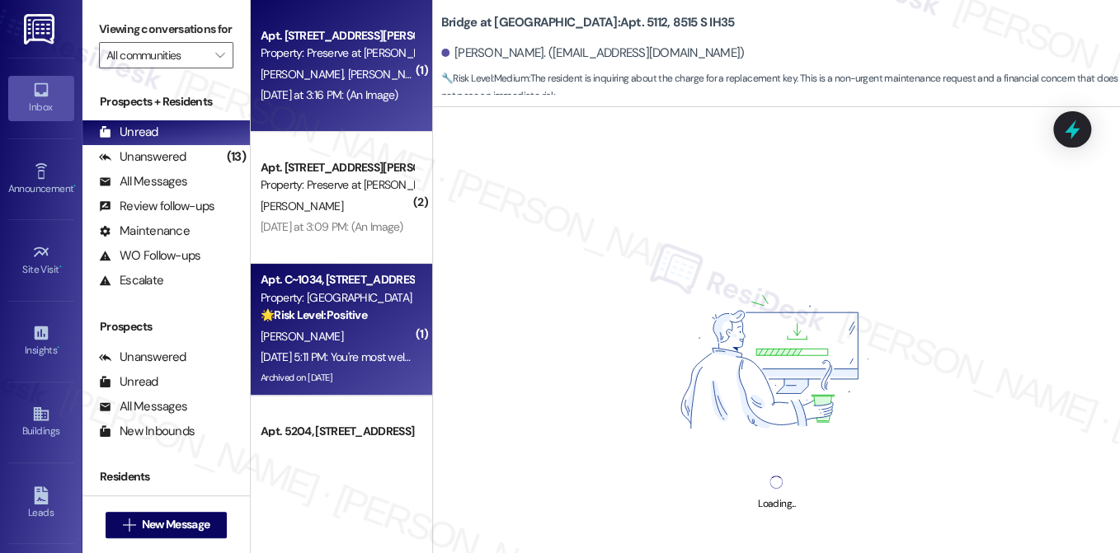
click at [347, 67] on span "A. Ruiz" at bounding box center [388, 74] width 82 height 15
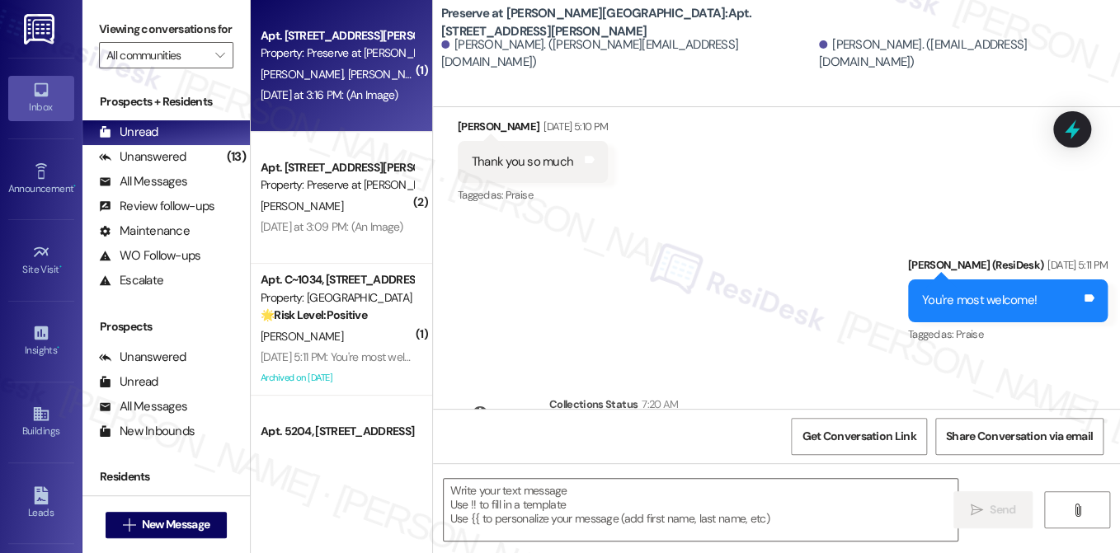
type textarea "Fetching suggested responses. Please feel free to read through the conversation…"
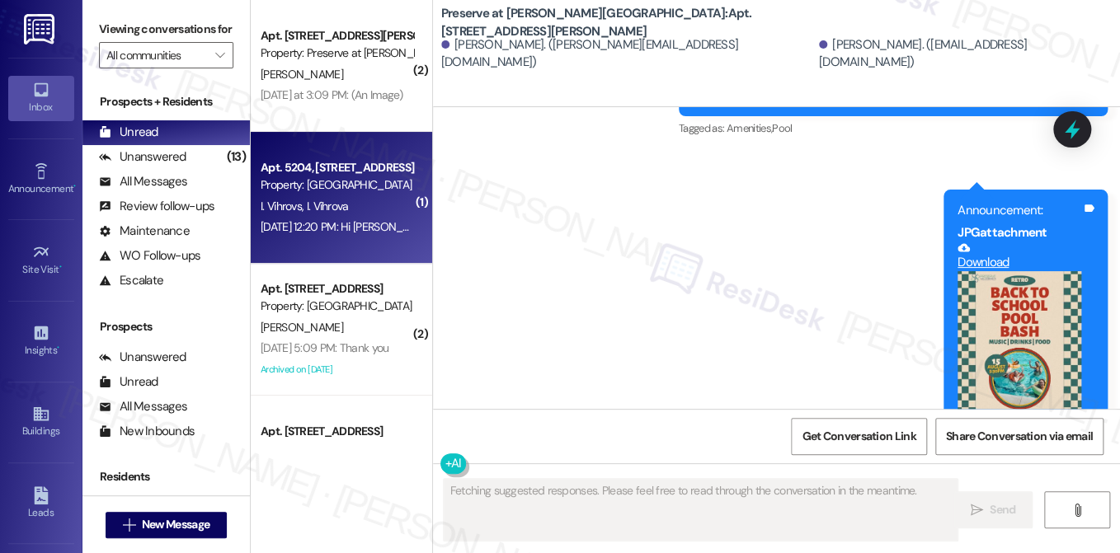
scroll to position [7246, 0]
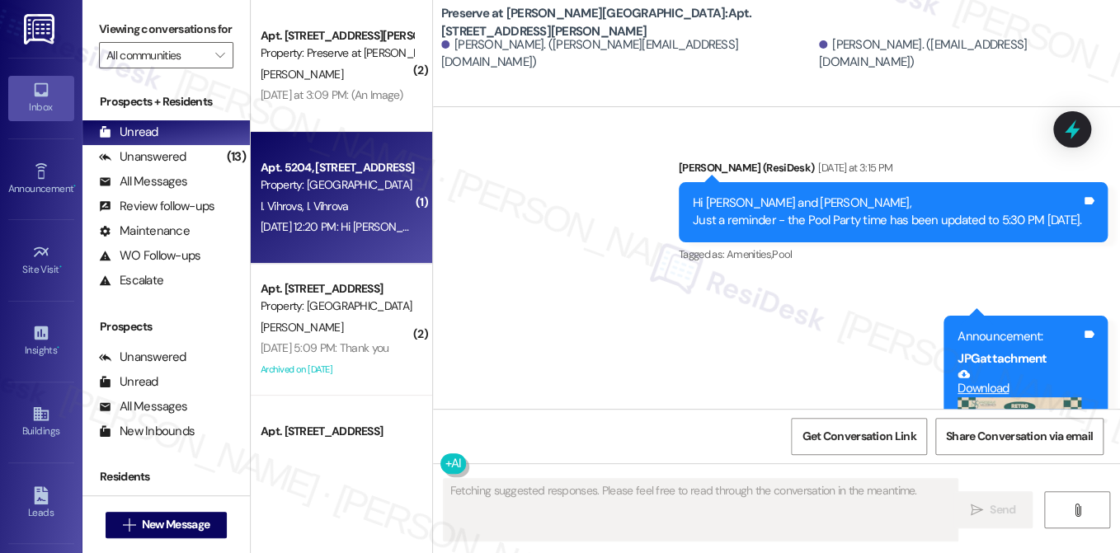
click at [320, 209] on span "I. Vihrova" at bounding box center [327, 206] width 42 height 15
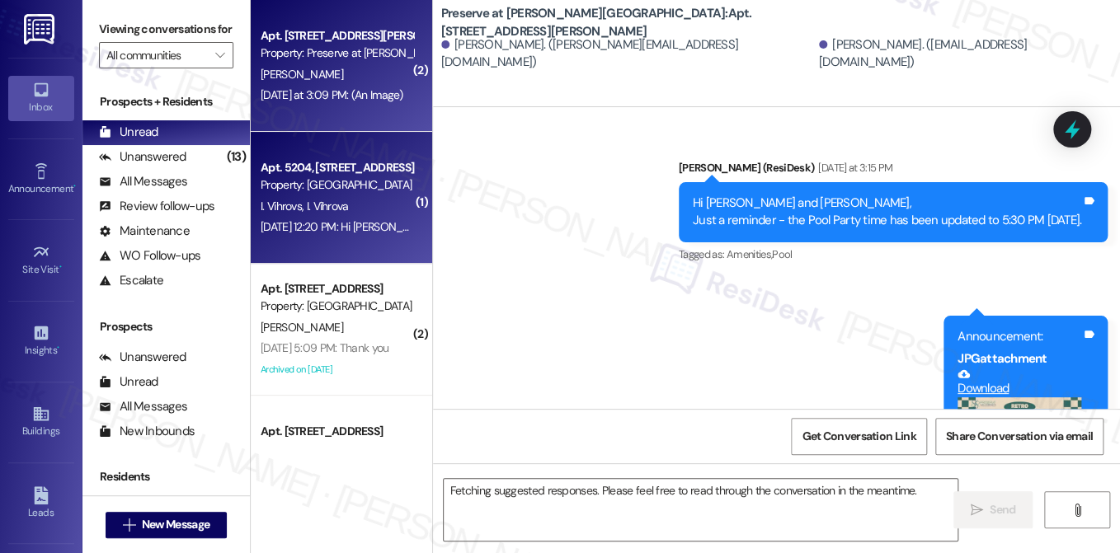
click at [340, 93] on div "Yesterday at 3:09 PM: (An Image) Yesterday at 3:09 PM: (An Image)" at bounding box center [332, 94] width 143 height 15
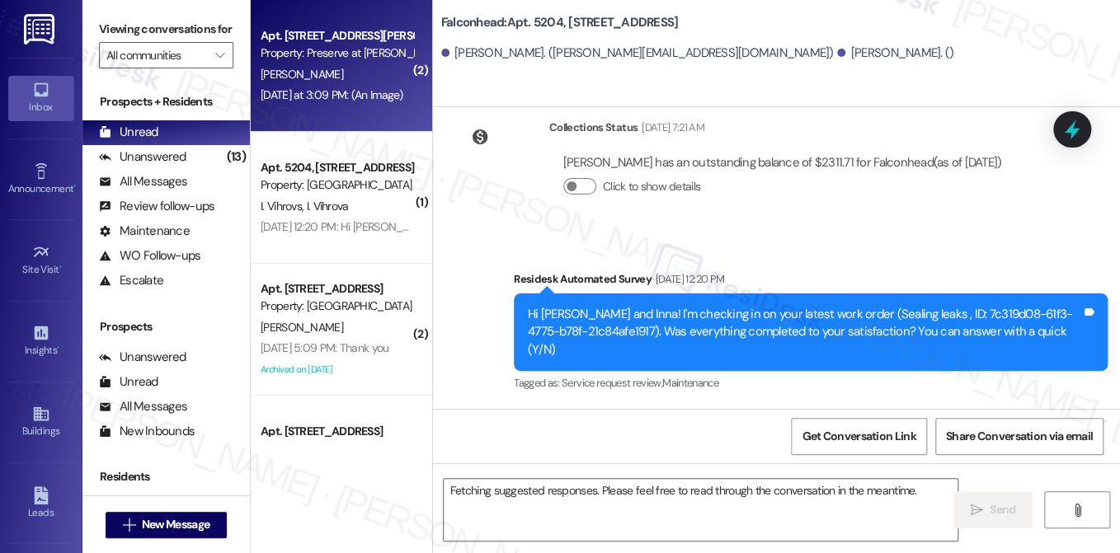
scroll to position [634, 0]
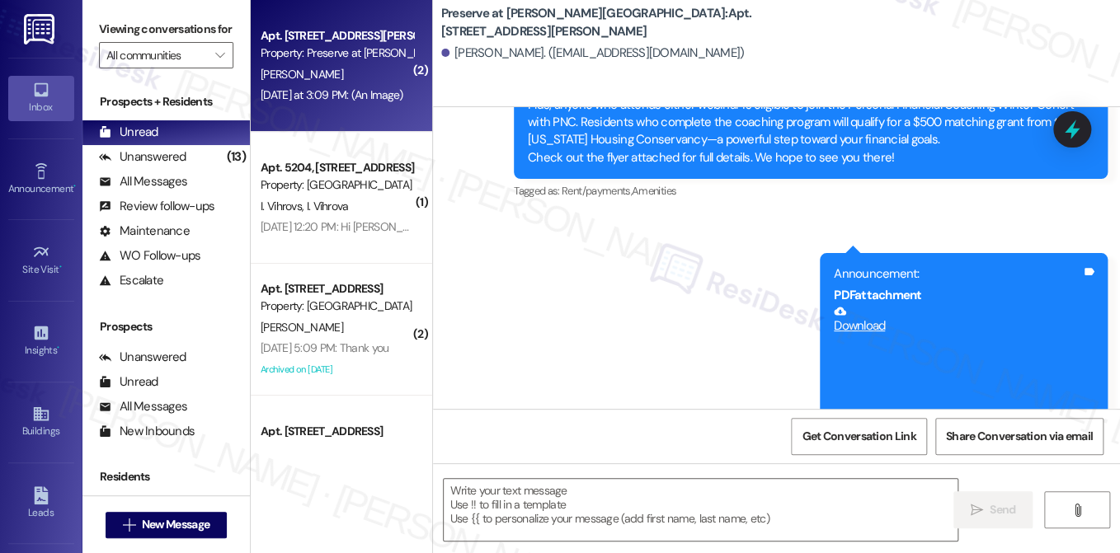
type textarea "Fetching suggested responses. Please feel free to read through the conversation…"
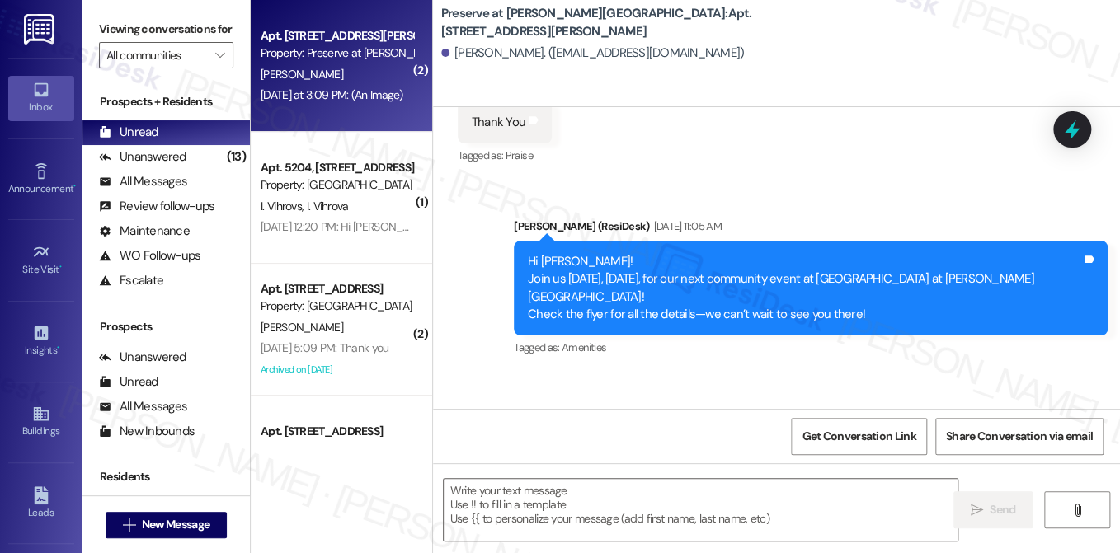
scroll to position [3635, 0]
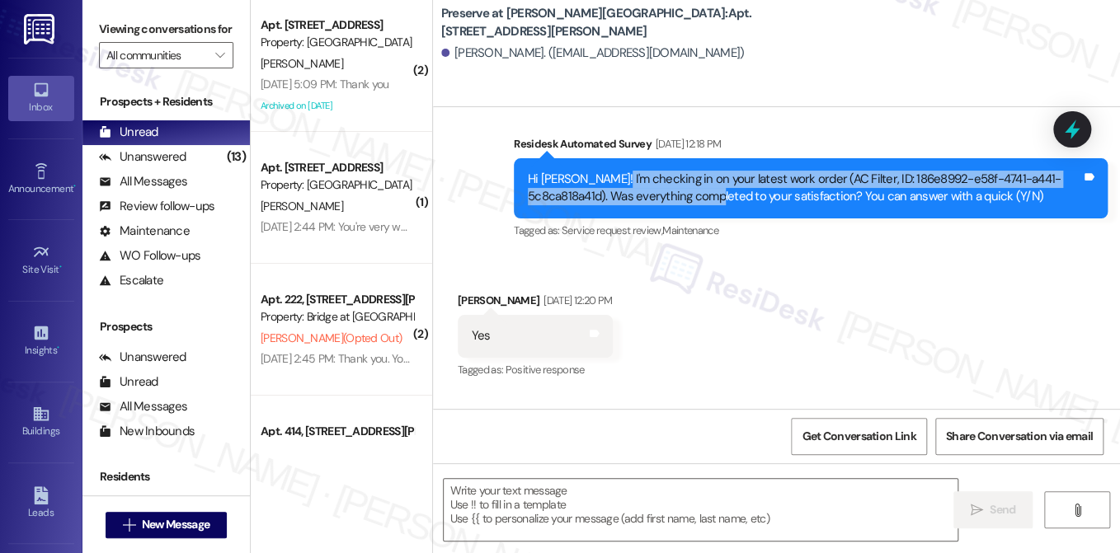
drag, startPoint x: 604, startPoint y: 160, endPoint x: 743, endPoint y: 171, distance: 139.8
click at [745, 171] on div "Hi Cynthia! I'm checking in on your latest work order (AC Filter, ID: 186e8992-…" at bounding box center [804, 188] width 553 height 35
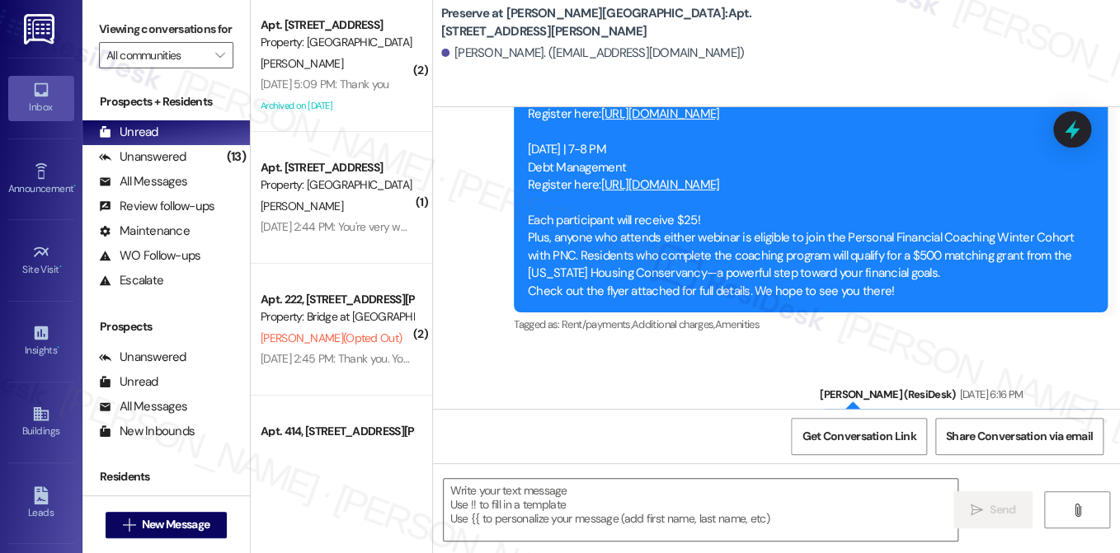
scroll to position [6851, 0]
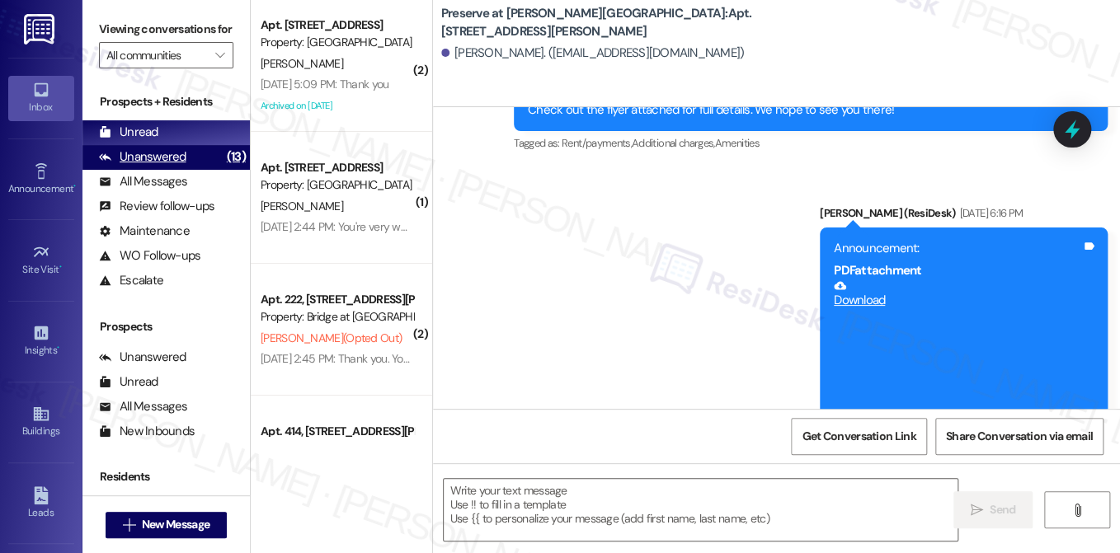
click at [167, 166] on div "Unanswered" at bounding box center [142, 156] width 87 height 17
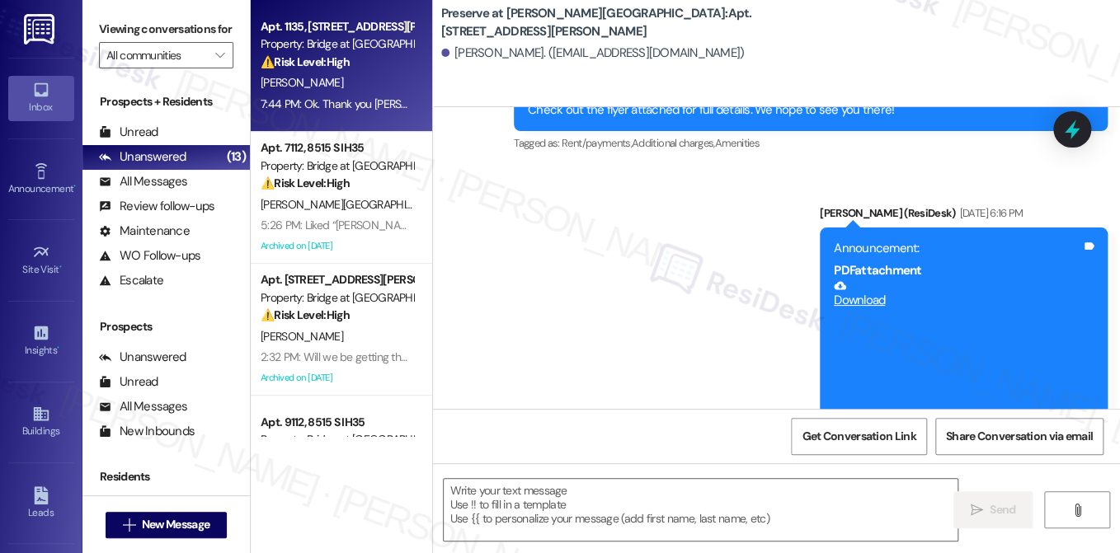
click at [342, 98] on div "7:44 PM: Ok. Thank you Sarah. I will let you thank you again 7:44 PM: Ok. Thank…" at bounding box center [427, 103] width 332 height 15
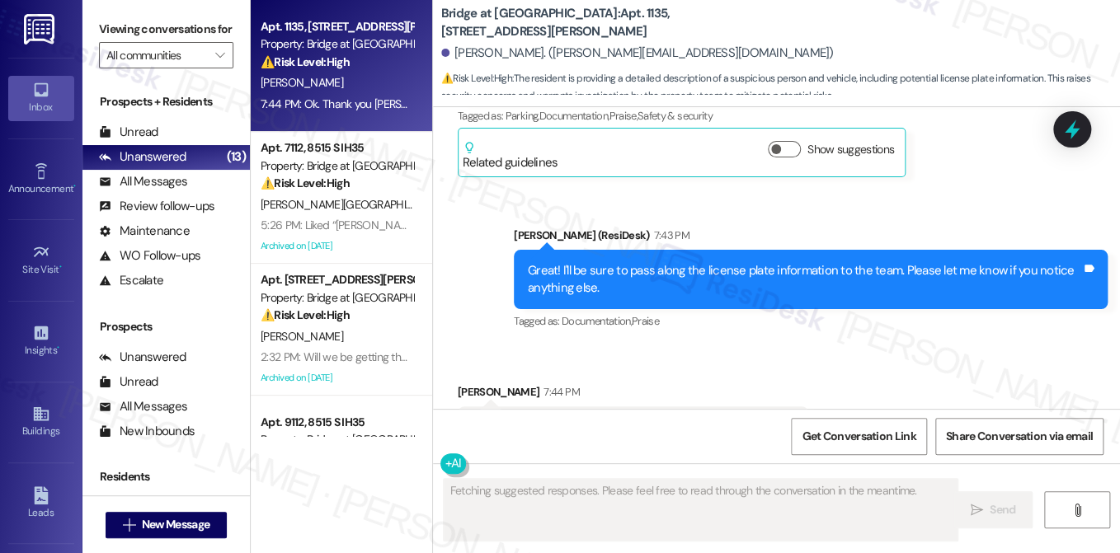
scroll to position [6126, 0]
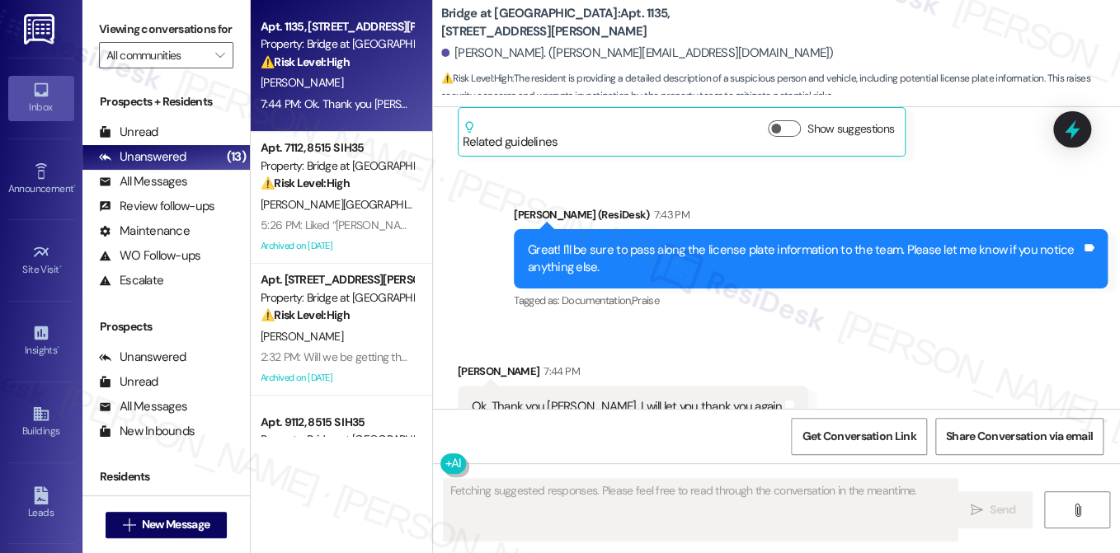
click at [597, 386] on div "Ok. Thank you Sarah. I will let you thank you again Tags and notes" at bounding box center [633, 407] width 351 height 42
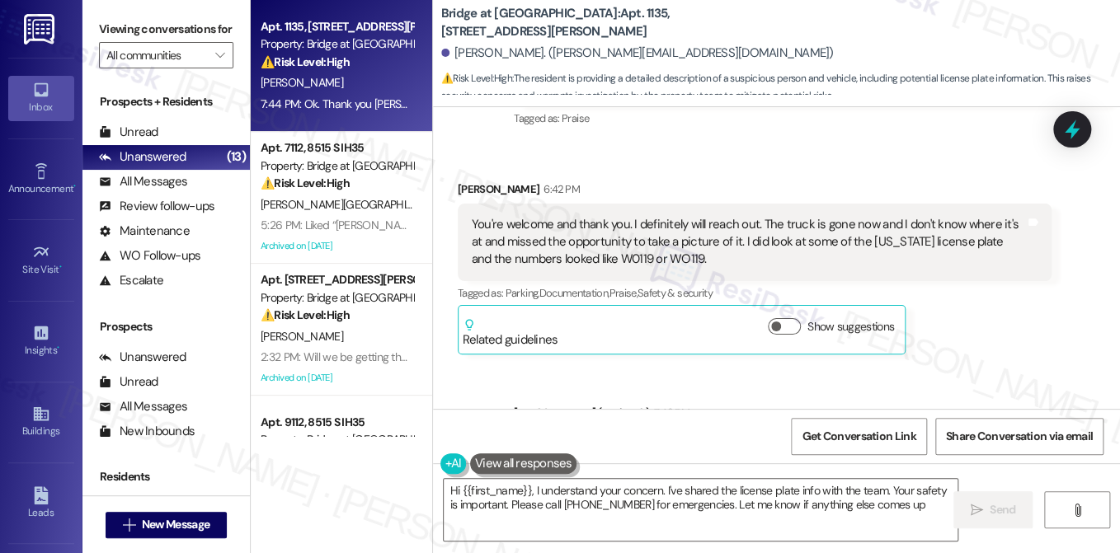
scroll to position [5878, 0]
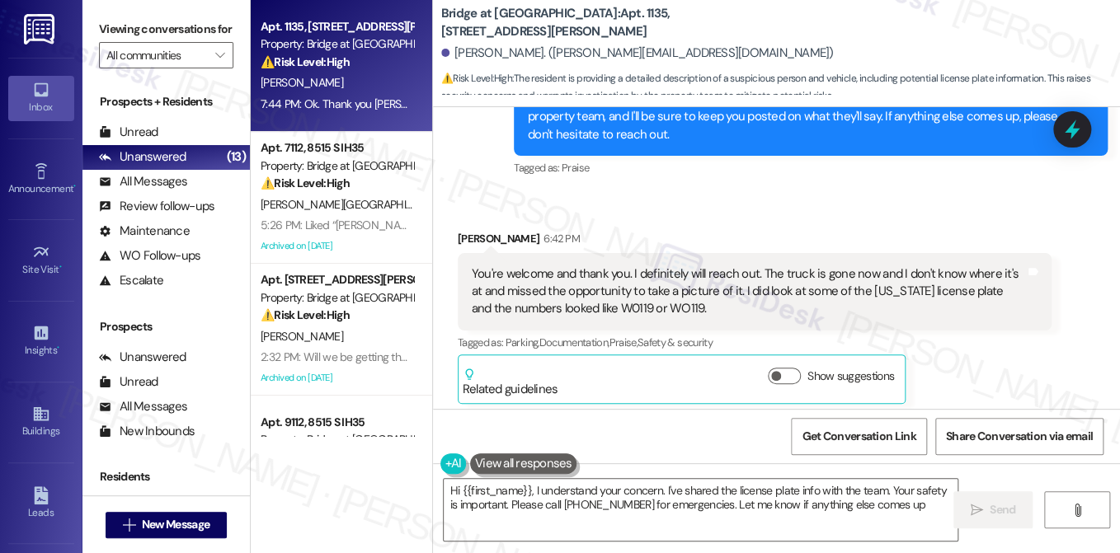
type textarea "Hi {{first_name}}, I understand your concern. I've shared the license plate inf…"
click at [557, 266] on div "You're welcome and thank you. I definitely will reach out. The truck is gone no…" at bounding box center [748, 292] width 553 height 53
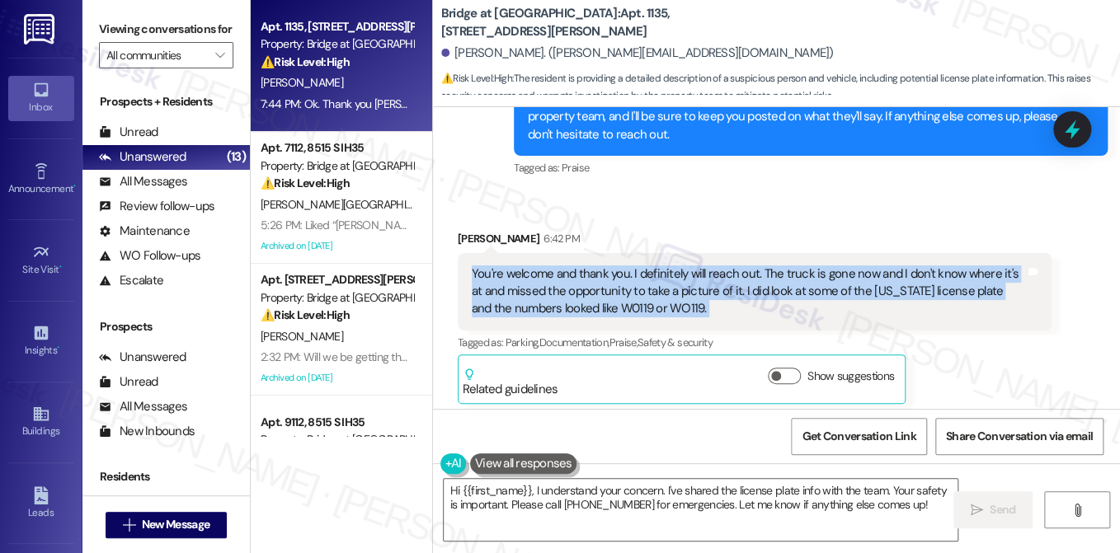
click at [557, 266] on div "You're welcome and thank you. I definitely will reach out. The truck is gone no…" at bounding box center [748, 292] width 553 height 53
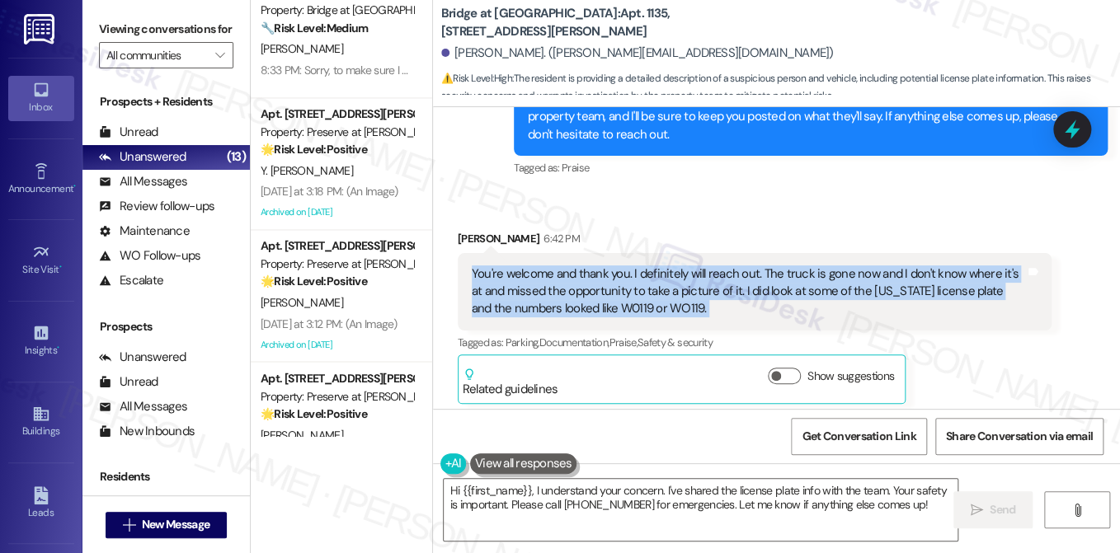
scroll to position [1279, 0]
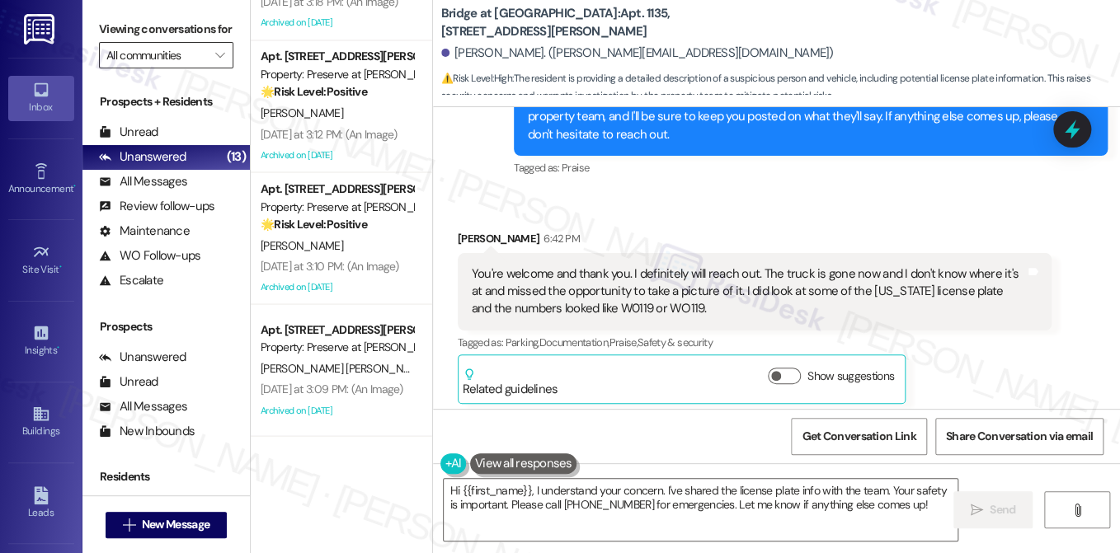
click at [191, 68] on input "All communities" at bounding box center [156, 55] width 101 height 26
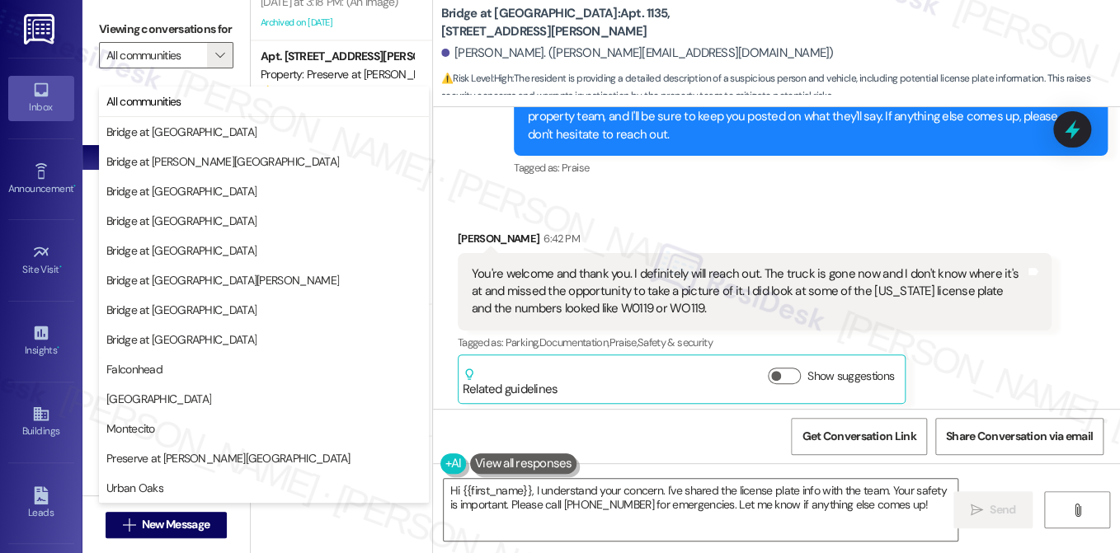
click at [594, 193] on div "Received via SMS Rachel Starks 6:42 PM You're welcome and thank you. I definite…" at bounding box center [776, 304] width 687 height 223
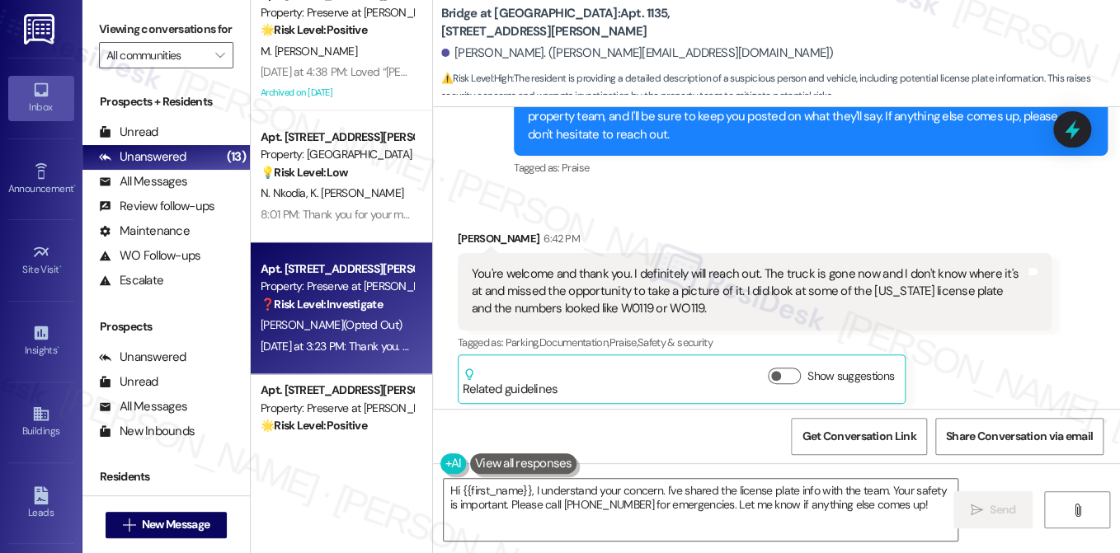
scroll to position [784, 0]
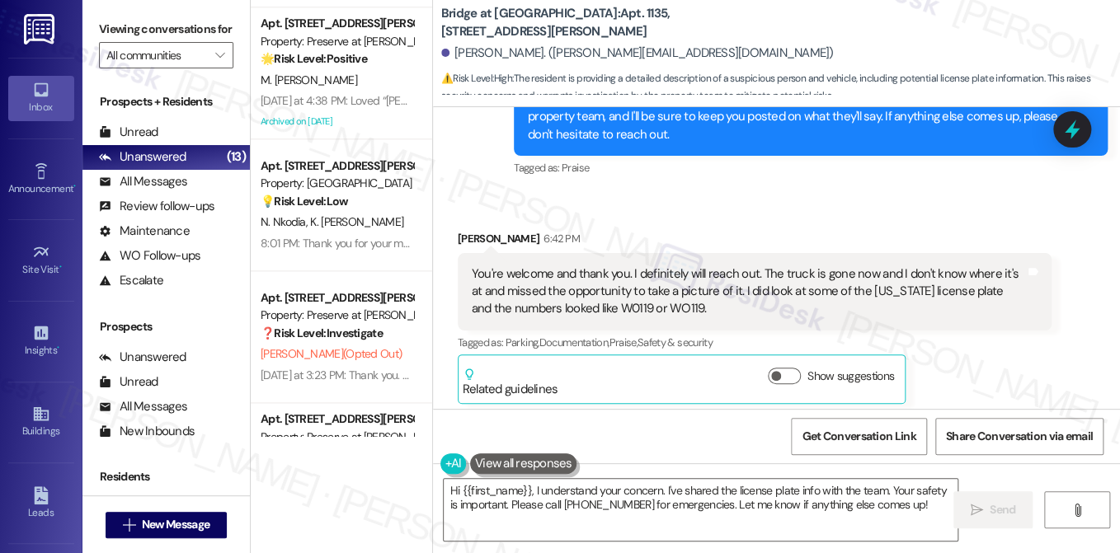
click at [536, 266] on div "You're welcome and thank you. I definitely will reach out. The truck is gone no…" at bounding box center [748, 292] width 553 height 53
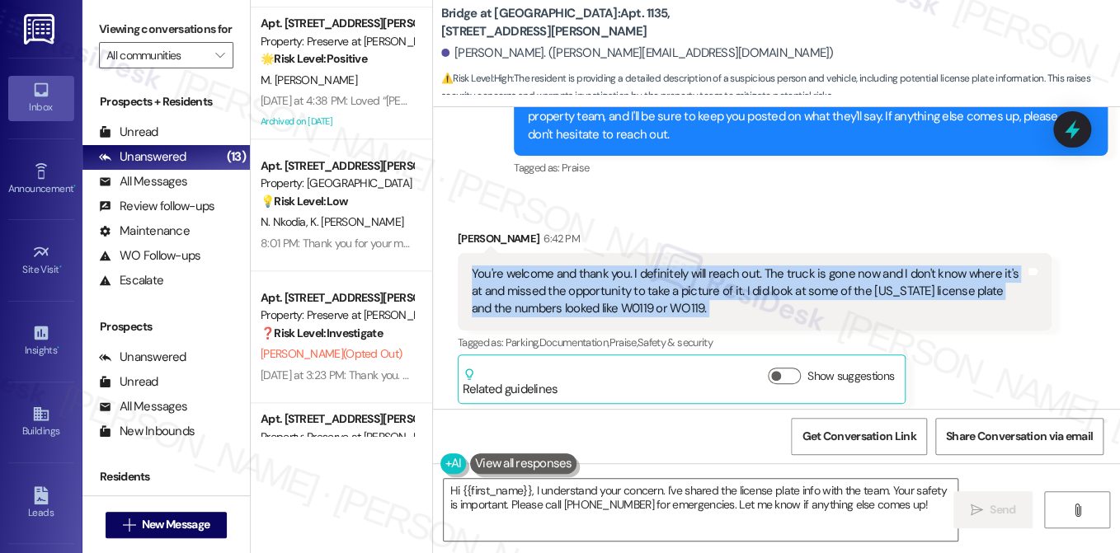
click at [536, 266] on div "You're welcome and thank you. I definitely will reach out. The truck is gone no…" at bounding box center [748, 292] width 553 height 53
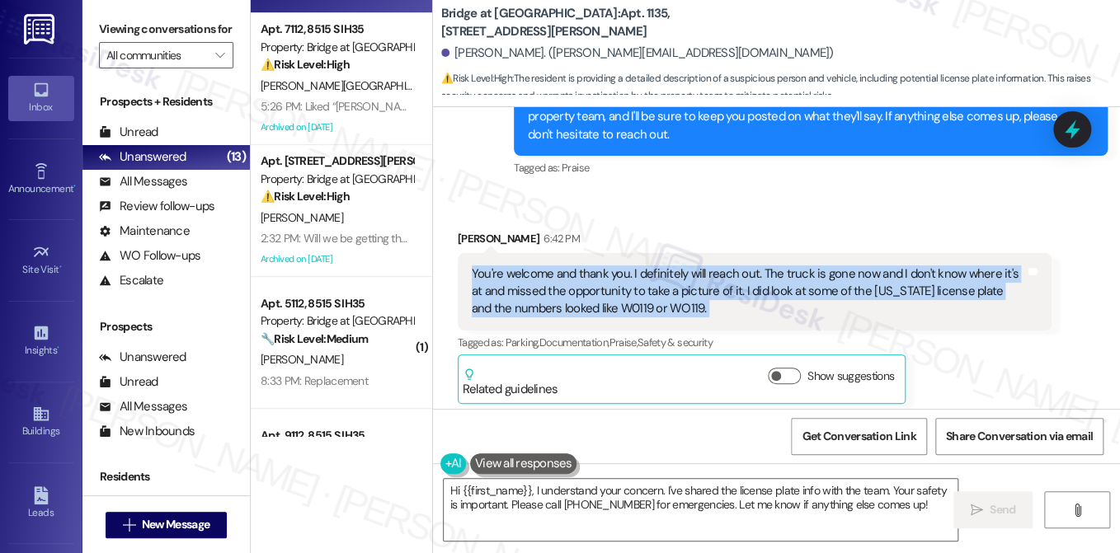
scroll to position [247, 0]
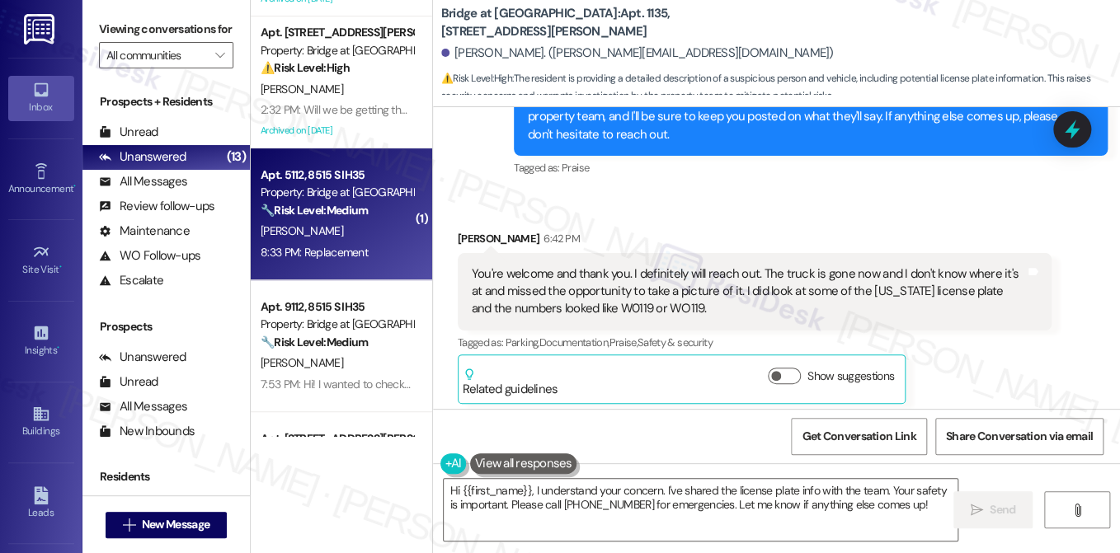
click at [351, 240] on div "[PERSON_NAME]" at bounding box center [337, 231] width 156 height 21
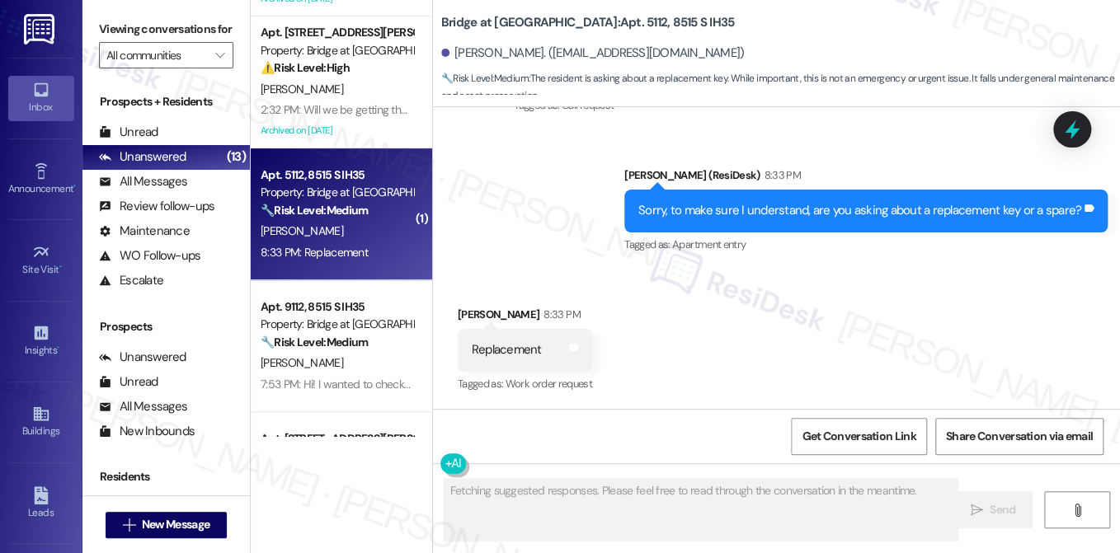
scroll to position [2341, 0]
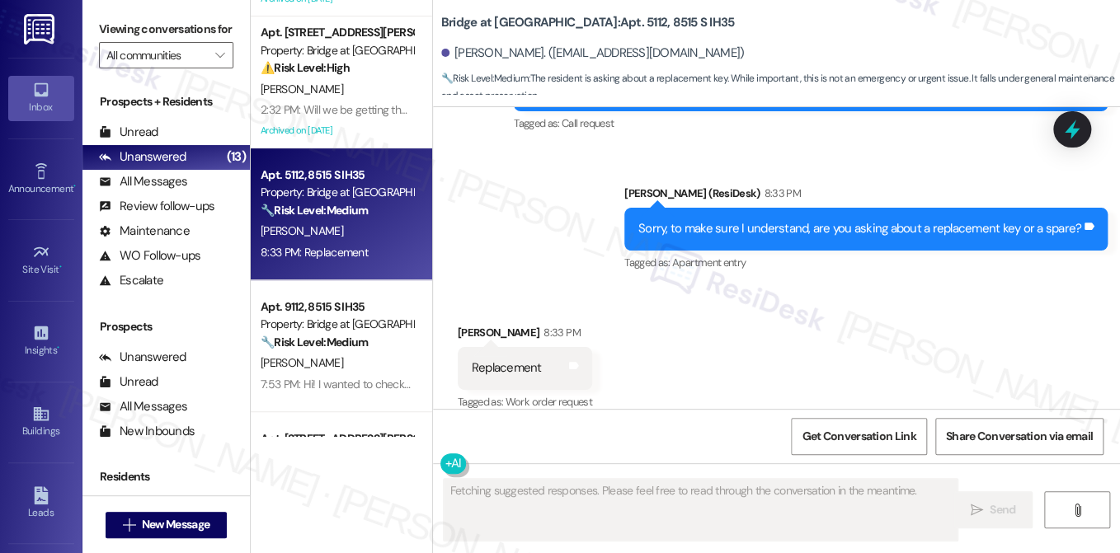
click at [783, 220] on div "Sorry, to make sure I understand, are you asking about a replacement key or a s…" at bounding box center [859, 228] width 443 height 17
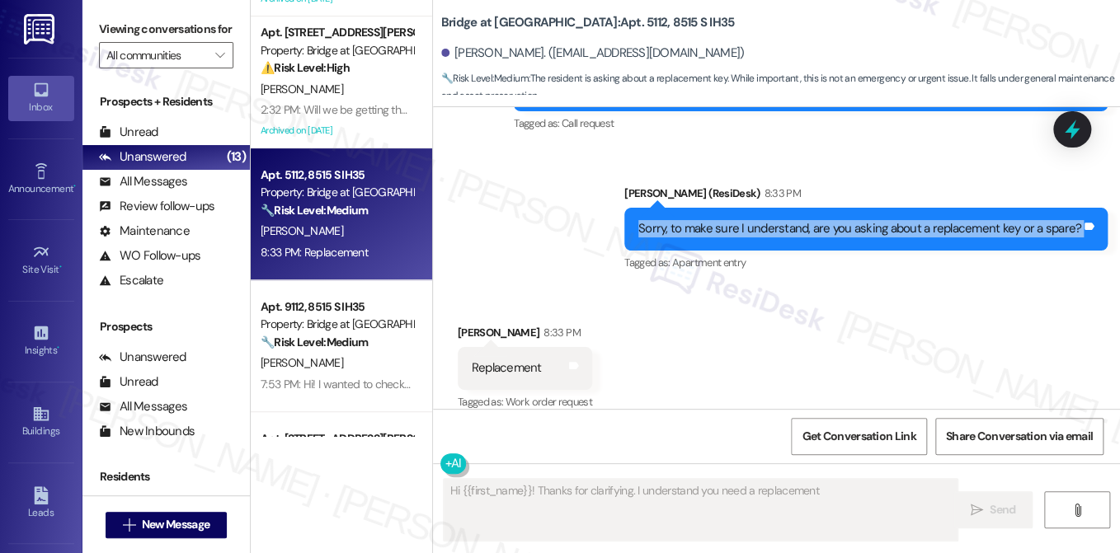
click at [783, 220] on div "Sorry, to make sure I understand, are you asking about a replacement key or a s…" at bounding box center [859, 228] width 443 height 17
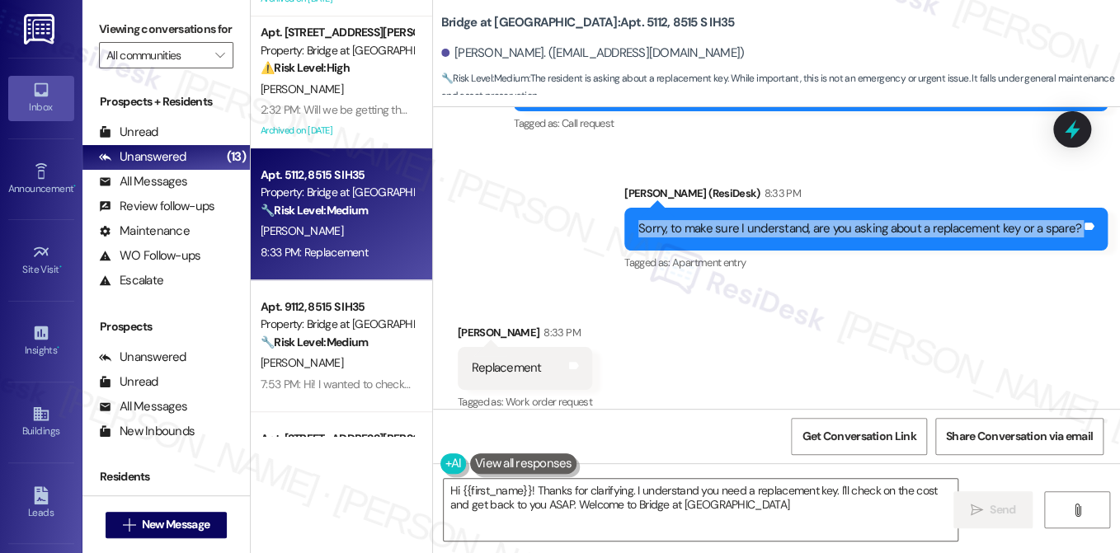
type textarea "Hi {{first_name}}! Thanks for clarifying. I understand you need a replacement k…"
click at [831, 220] on div "Sorry, to make sure I understand, are you asking about a replacement key or a s…" at bounding box center [859, 228] width 443 height 17
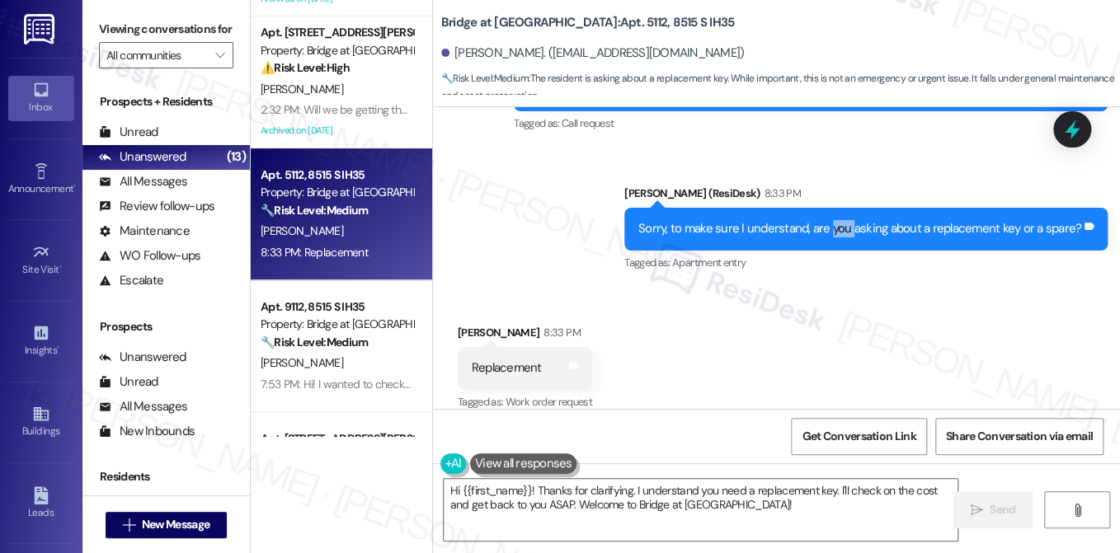
click at [831, 220] on div "Sorry, to make sure I understand, are you asking about a replacement key or a s…" at bounding box center [859, 228] width 443 height 17
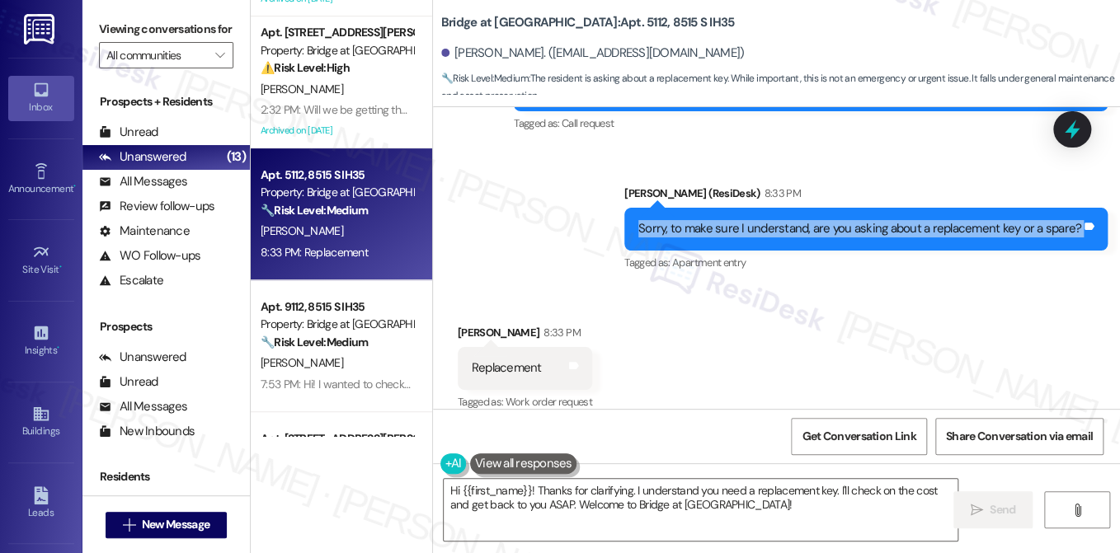
click at [831, 220] on div "Sorry, to make sure I understand, are you asking about a replacement key or a s…" at bounding box center [859, 228] width 443 height 17
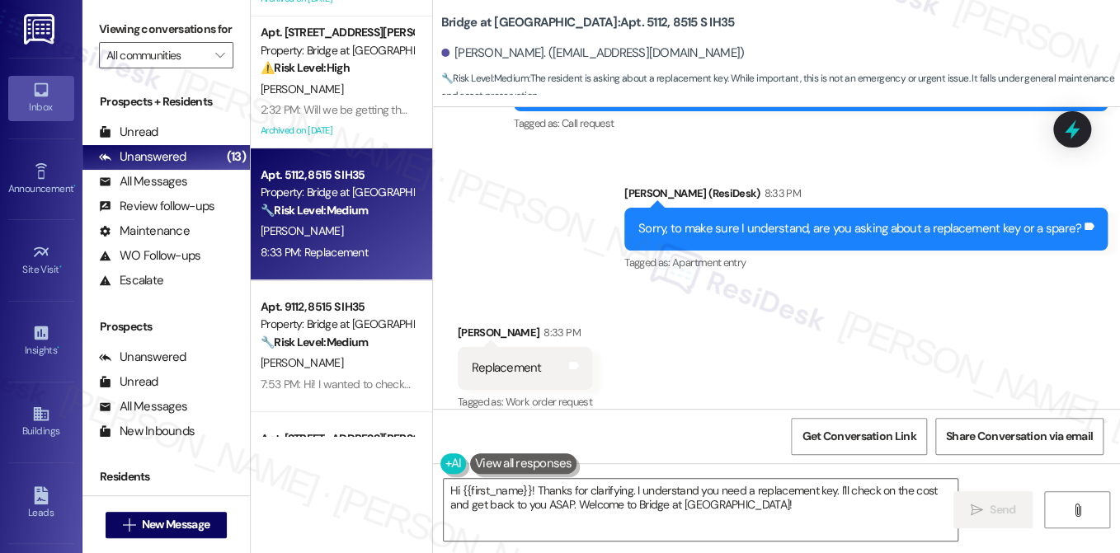
click at [521, 360] on div "Replacement" at bounding box center [507, 368] width 70 height 17
click at [688, 503] on textarea "Hi {{first_name}}! Thanks for clarifying. I understand you need a replacement k…" at bounding box center [701, 510] width 514 height 62
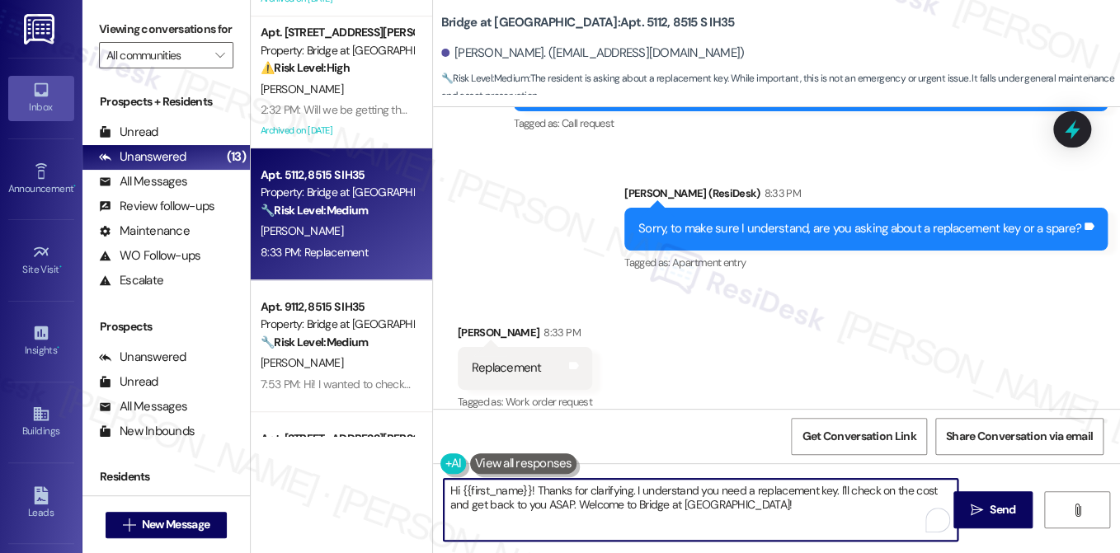
click at [688, 503] on textarea "Hi {{first_name}}! Thanks for clarifying. I understand you need a replacement k…" at bounding box center [701, 510] width 514 height 62
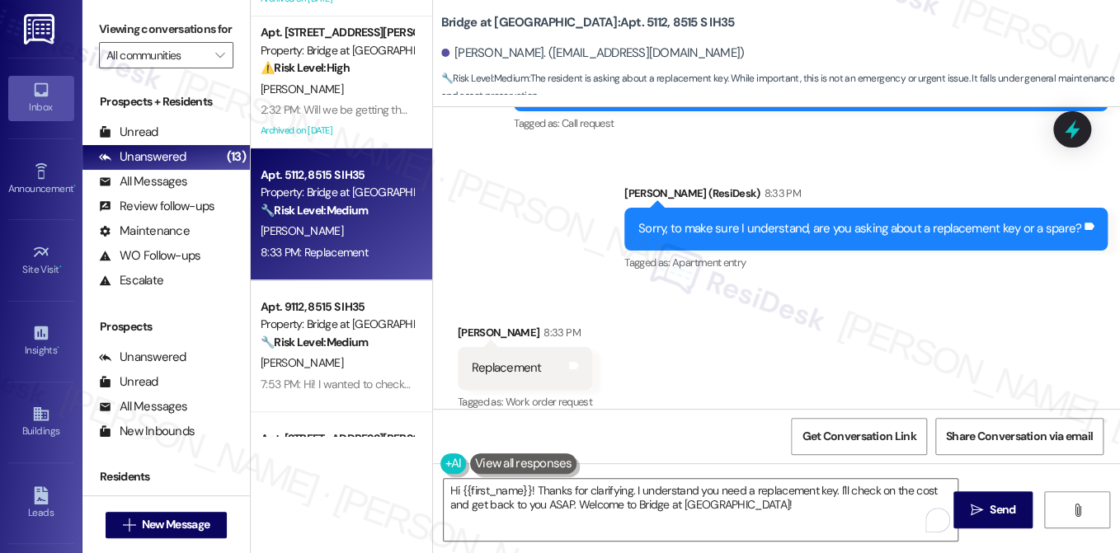
click at [759, 336] on div "Received via SMS Shelby Henderson 8:33 PM Replacement Tags and notes Tagged as:…" at bounding box center [776, 356] width 687 height 139
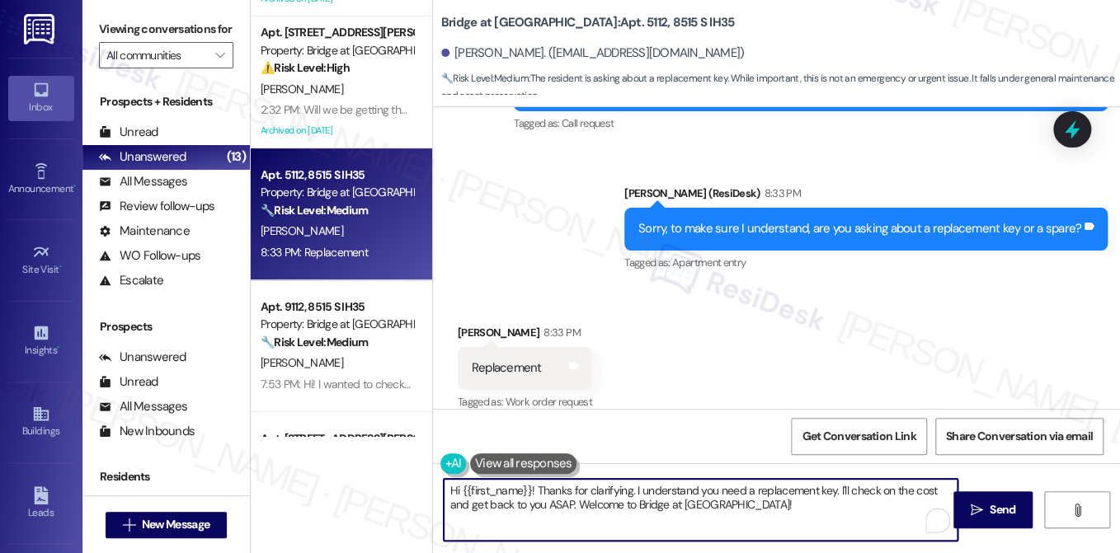
click at [635, 507] on textarea "Hi {{first_name}}! Thanks for clarifying. I understand you need a replacement k…" at bounding box center [701, 510] width 514 height 62
click at [707, 365] on div "Received via SMS Shelby Henderson 8:33 PM Replacement Tags and notes Tagged as:…" at bounding box center [776, 356] width 687 height 139
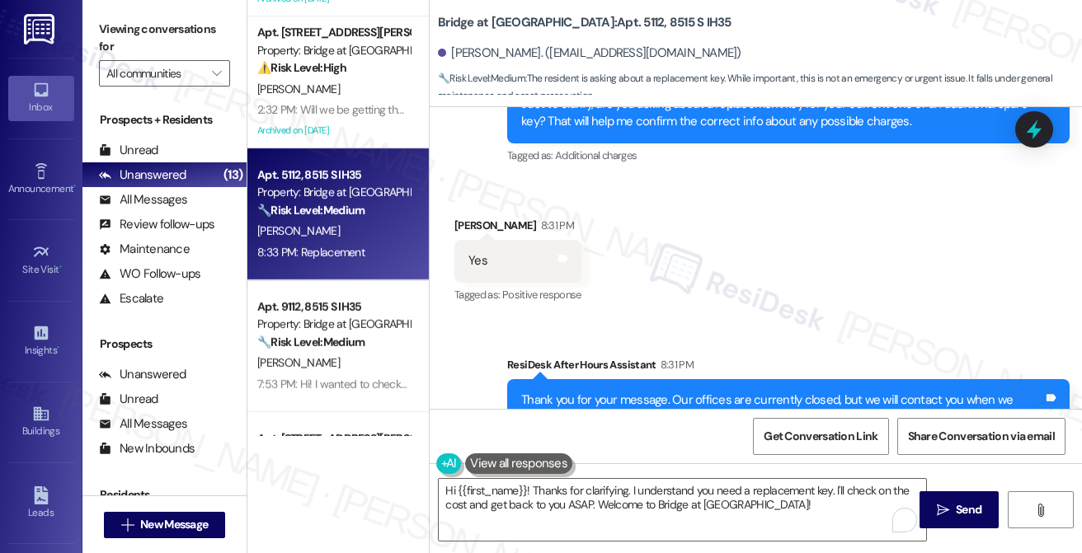
scroll to position [2029, 0]
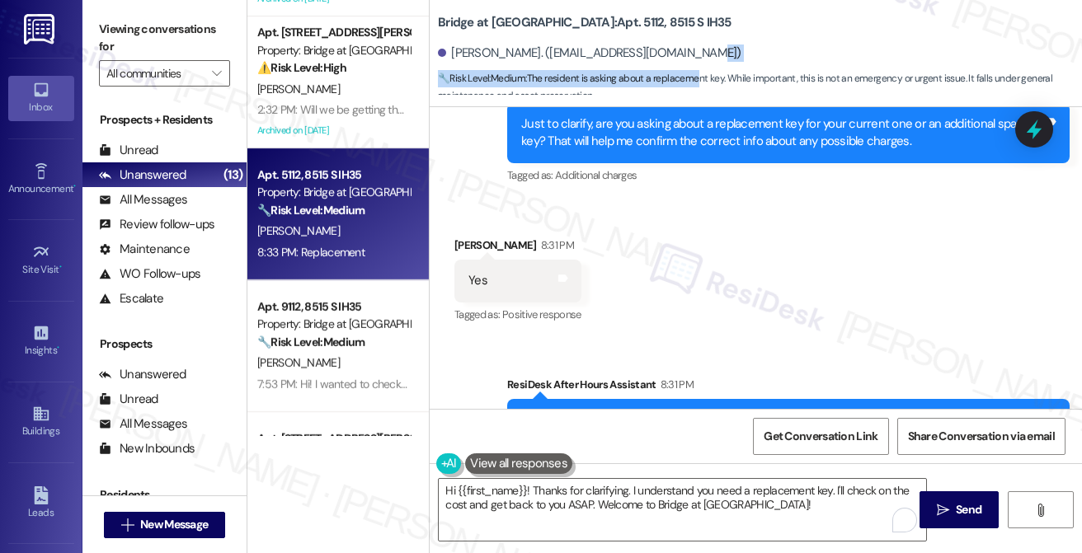
click at [807, 70] on span "🔧 Risk Level: Medium : The resident is asking about a replacement key. While im…" at bounding box center [760, 87] width 644 height 35
click at [809, 70] on span "🔧 Risk Level: Medium : The resident is asking about a replacement key. While im…" at bounding box center [760, 87] width 644 height 35
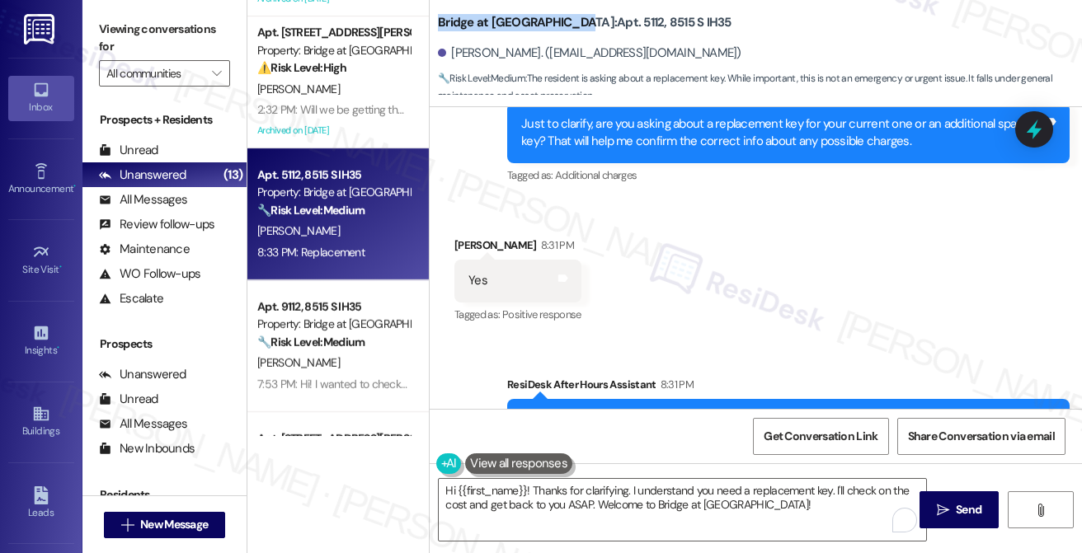
drag, startPoint x: 435, startPoint y: 21, endPoint x: 571, endPoint y: 17, distance: 135.3
click at [571, 17] on div "Bridge at Monarch Bluffs: Apt. 5112, 8515 S IH35 Shelby Henderson. (pinklady070…" at bounding box center [756, 49] width 652 height 91
copy b "Bridge at Monarch Bluffs"
click at [148, 32] on label "Viewing conversations for" at bounding box center [164, 38] width 131 height 44
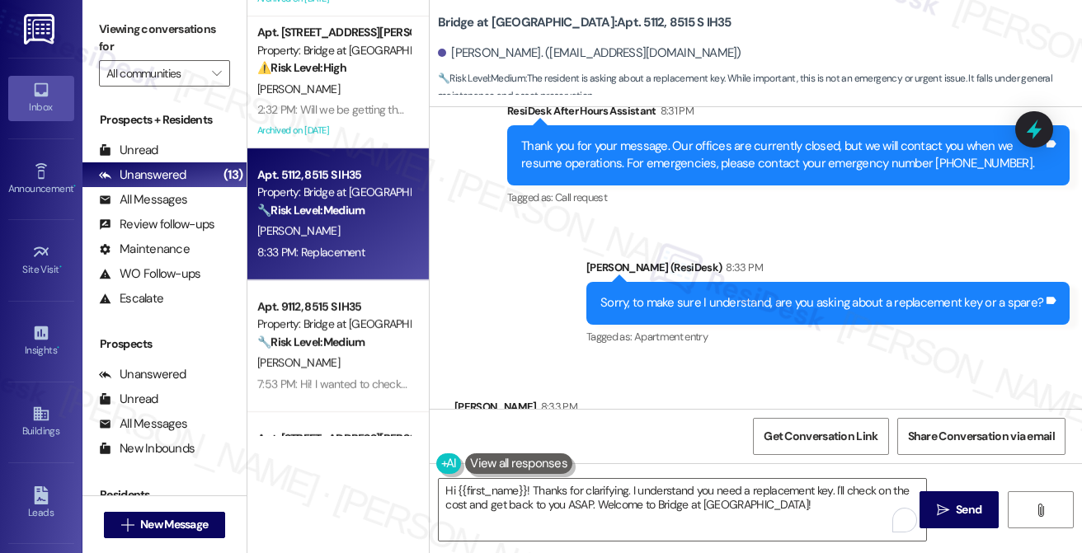
scroll to position [2359, 0]
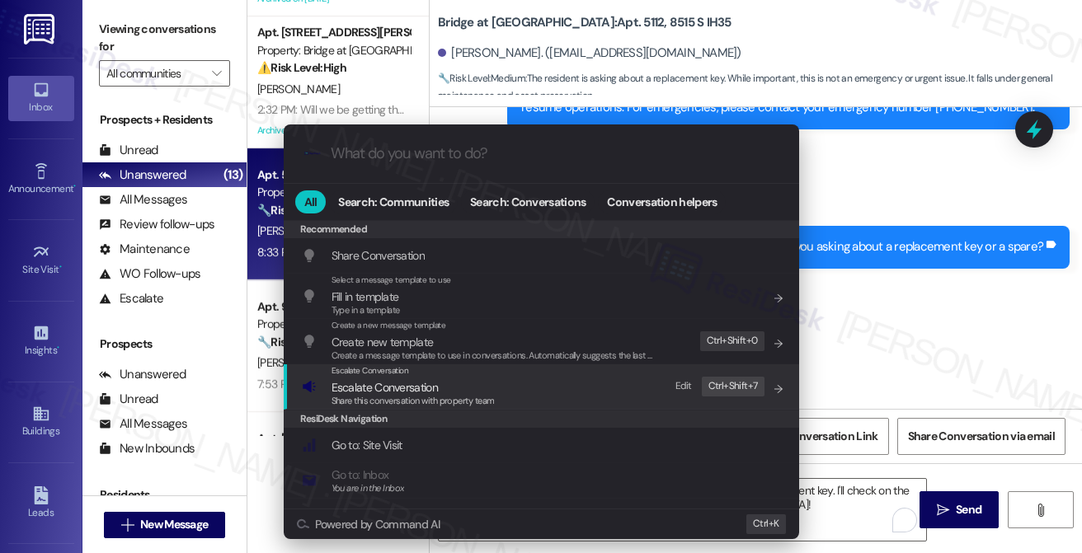
click at [495, 391] on div "Escalate Conversation Escalate Conversation Share this conversation with proper…" at bounding box center [543, 387] width 482 height 45
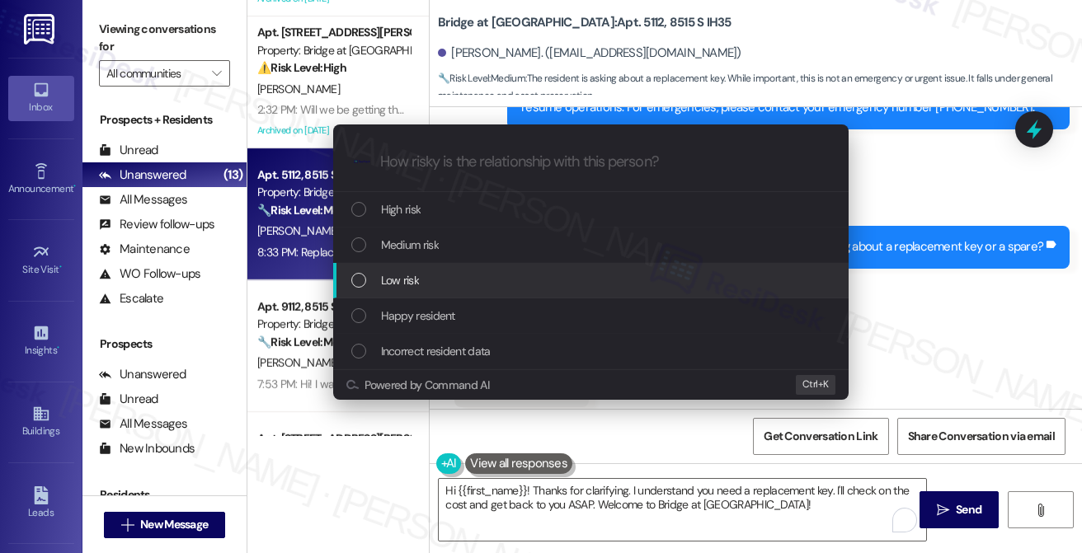
click at [421, 276] on div "Low risk" at bounding box center [592, 280] width 482 height 18
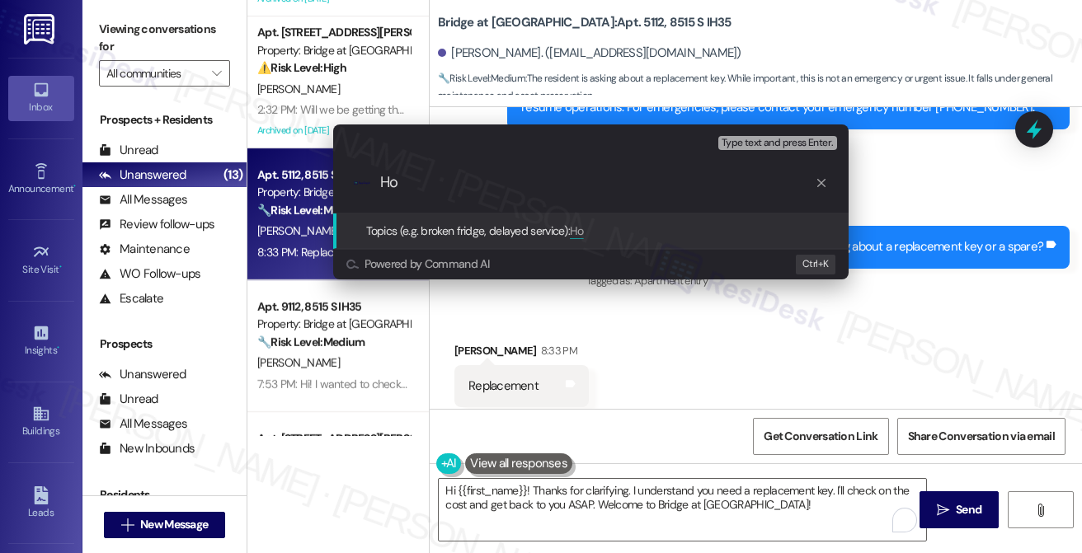
type input "H"
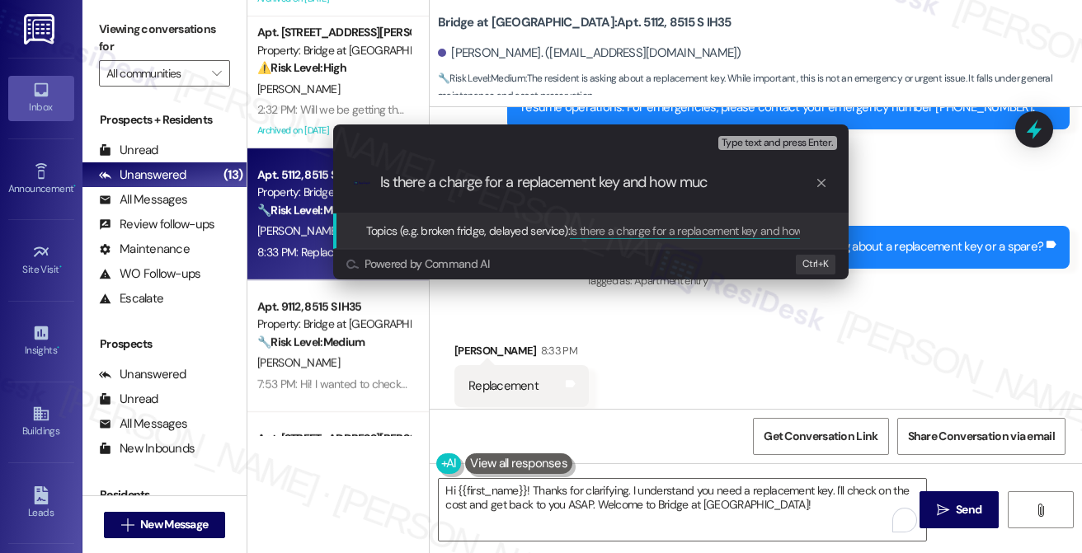
type input "Is there a charge for a replacement key and how much"
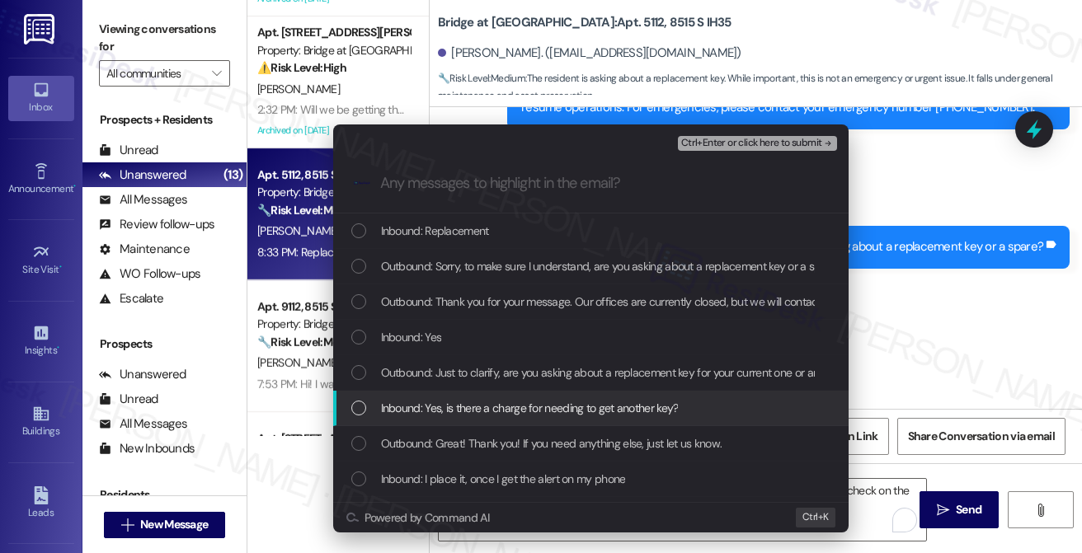
click at [538, 415] on span "Inbound: Yes, is there a charge for needing to get another key?" at bounding box center [530, 408] width 298 height 18
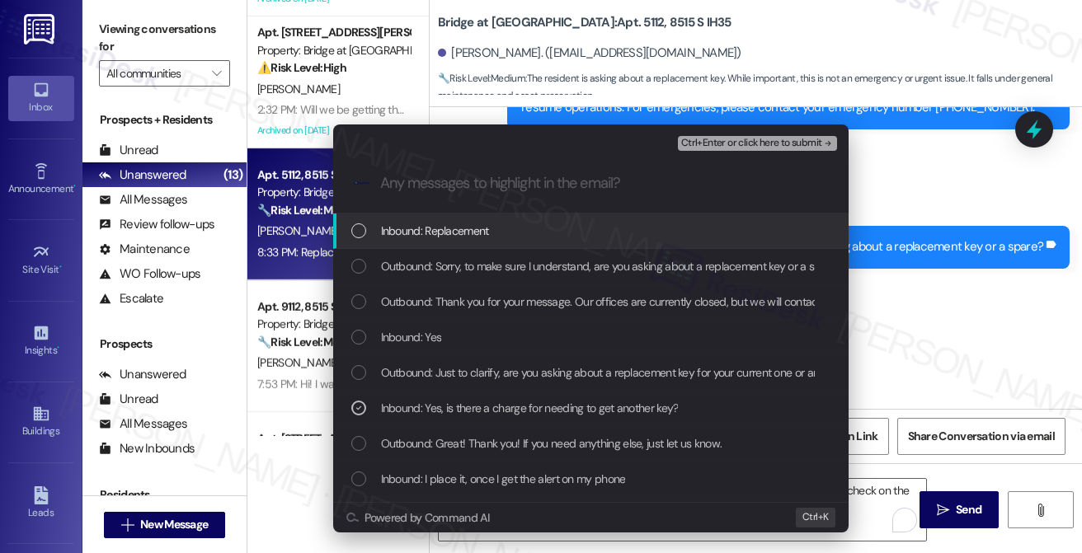
click at [868, 140] on div "Escalate Conversation Low risk Is there a charge for a replacement key and how …" at bounding box center [591, 328] width 557 height 441
click at [894, 197] on div "Escalate Conversation Low risk Is there a charge for a replacement key and how …" at bounding box center [541, 276] width 1082 height 553
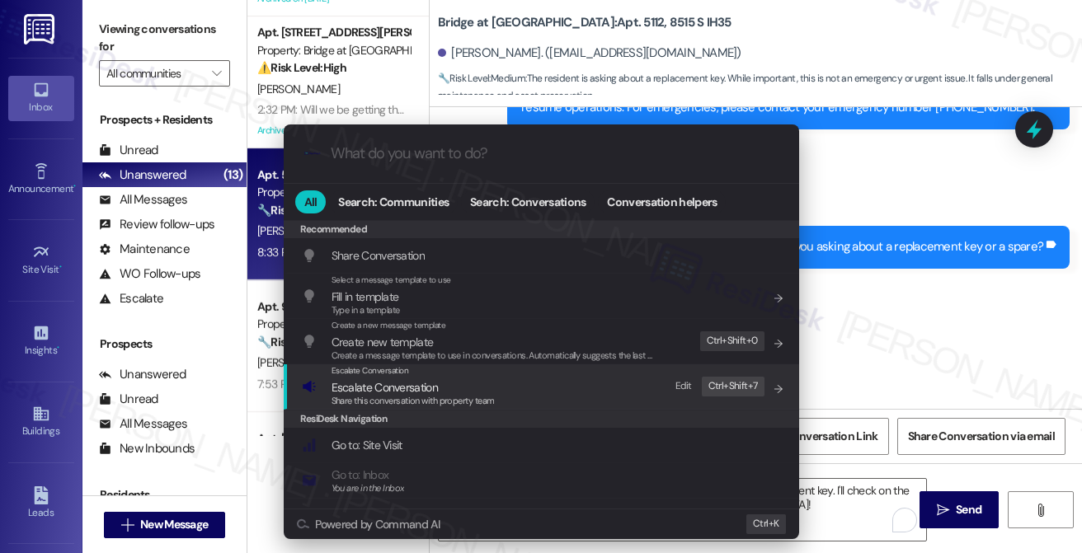
click at [521, 396] on div "Escalate Conversation Escalate Conversation Share this conversation with proper…" at bounding box center [543, 387] width 482 height 45
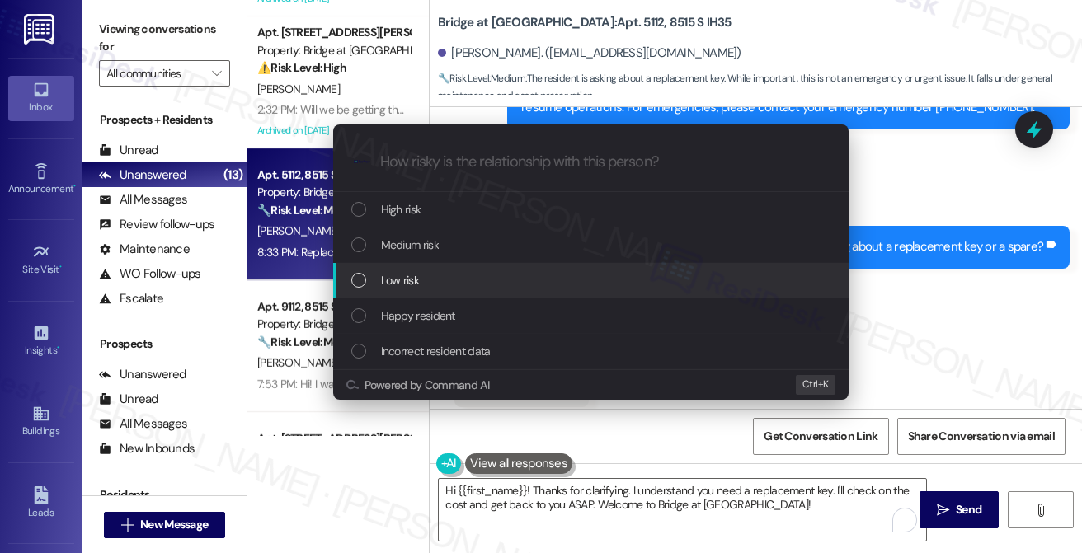
click at [422, 269] on div "Low risk" at bounding box center [590, 280] width 515 height 35
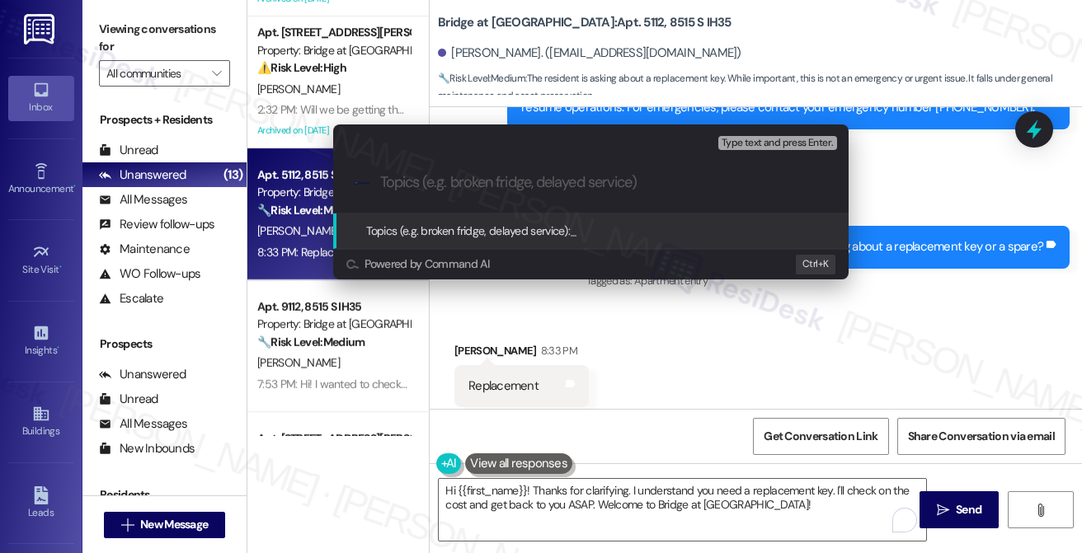
paste input "Is there a charge for a replacement key and how much"
type input "Is there a charge for a replacement key and how much"
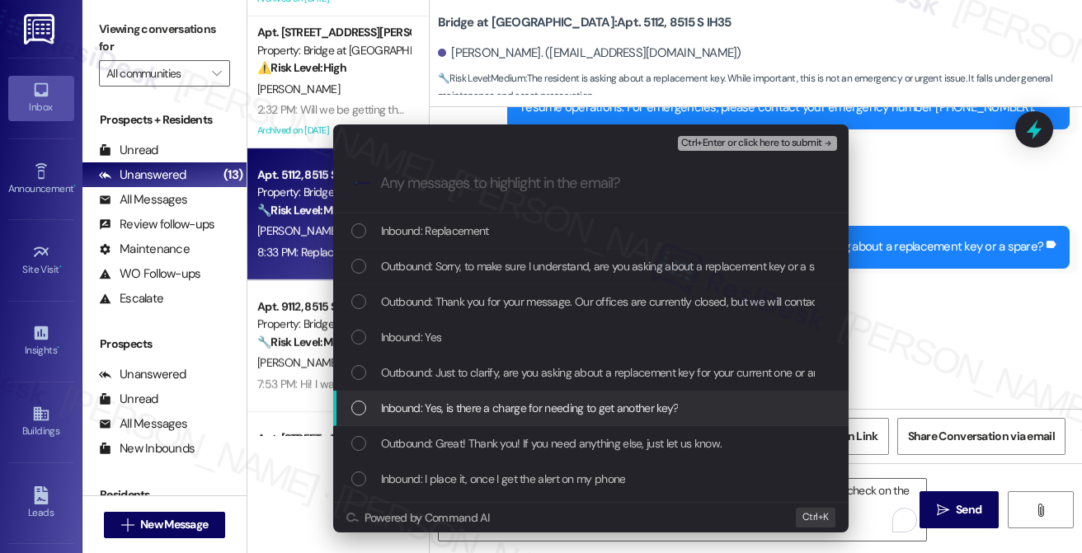
click at [535, 413] on span "Inbound: Yes, is there a charge for needing to get another key?" at bounding box center [530, 408] width 298 height 18
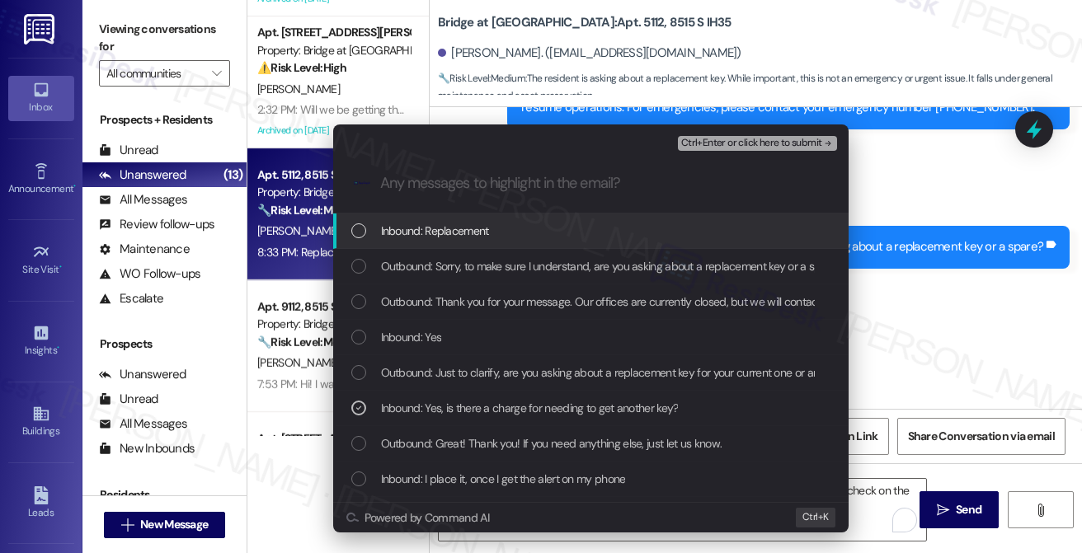
click at [718, 140] on span "Ctrl+Enter or click here to submit" at bounding box center [751, 144] width 141 height 12
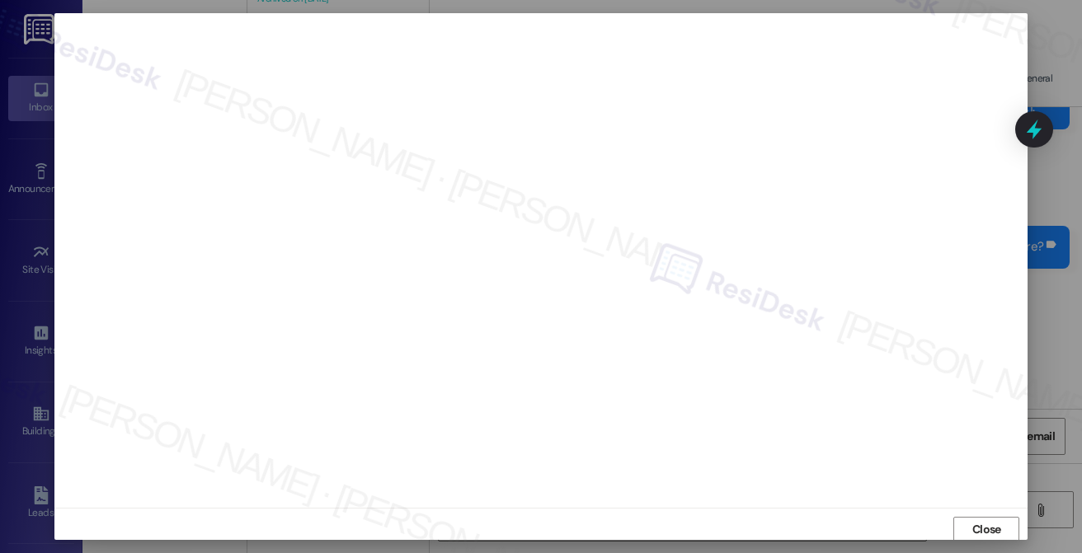
scroll to position [0, 0]
click at [974, 507] on span "Close" at bounding box center [986, 519] width 35 height 25
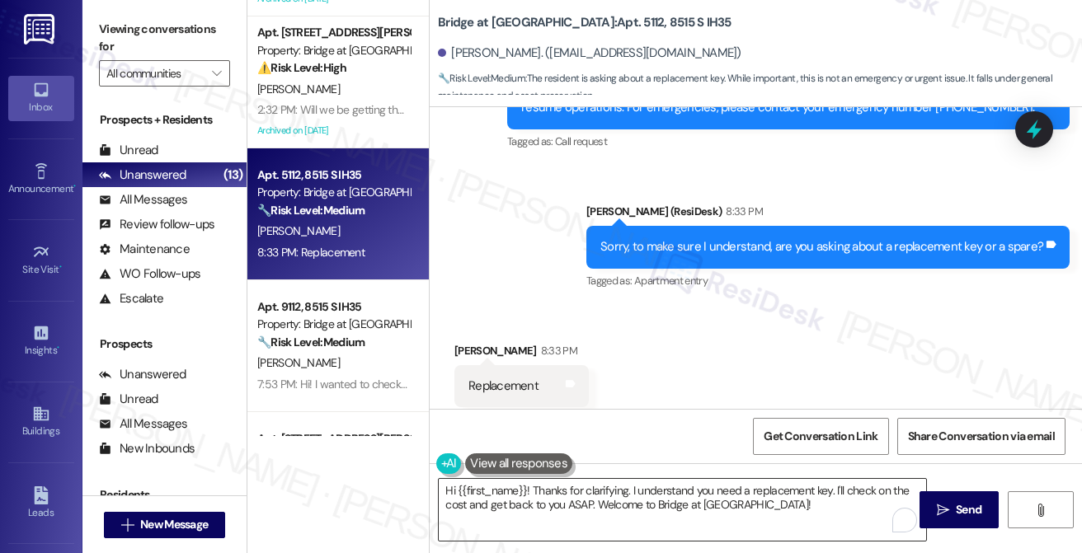
click at [647, 501] on textarea "Hi {{first_name}}! Thanks for clarifying. I understand you need a replacement k…" at bounding box center [682, 510] width 487 height 62
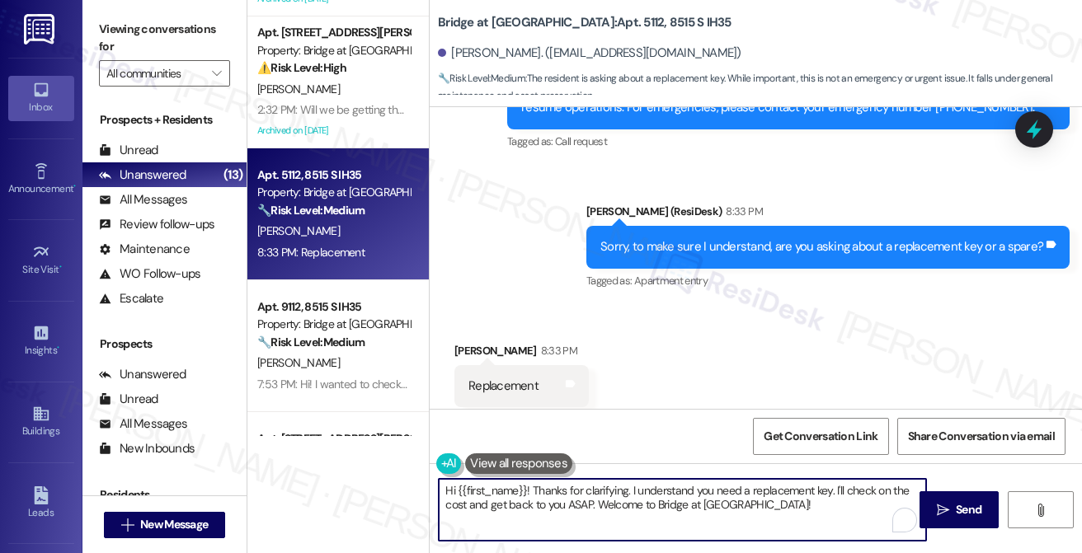
click at [647, 501] on textarea "Hi {{first_name}}! Thanks for clarifying. I understand you need a replacement k…" at bounding box center [682, 510] width 487 height 62
click at [769, 496] on textarea "Hi {{first_name}}! Thanks for clarifying. I understand you need a replacement k…" at bounding box center [682, 510] width 487 height 62
drag, startPoint x: 797, startPoint y: 499, endPoint x: 543, endPoint y: 466, distance: 256.1
click at [543, 478] on div "Hi {{first_name}}! Thanks for clarifying. I understand you need a replacement k…" at bounding box center [674, 509] width 489 height 63
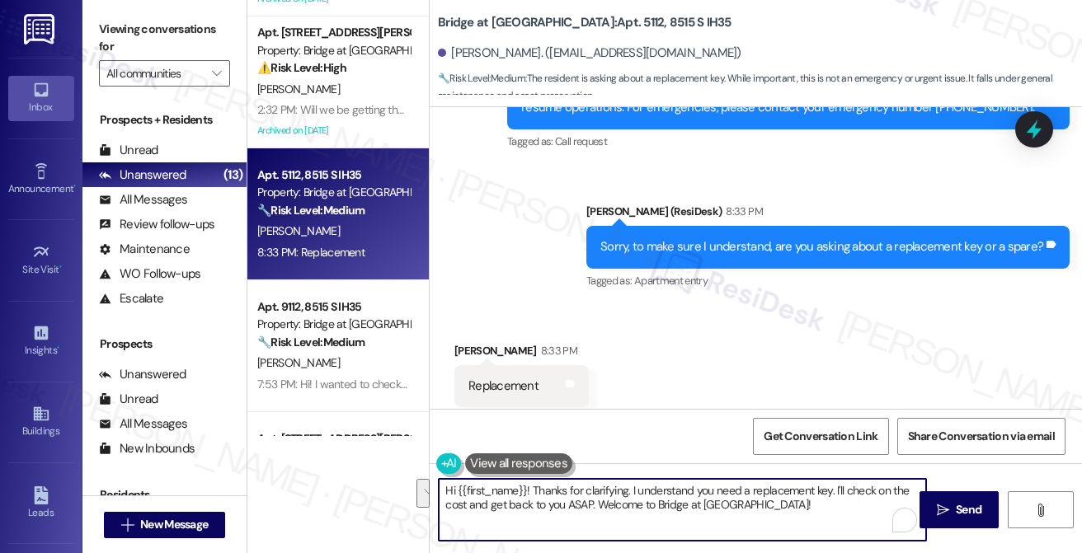
click at [629, 496] on textarea "Hi {{first_name}}! Thanks for clarifying. I understand you need a replacement k…" at bounding box center [682, 510] width 487 height 62
click at [766, 496] on textarea "Hi {{first_name}}! Thanks for clarifying. I understand you need a replacement k…" at bounding box center [682, 510] width 487 height 62
click at [681, 261] on div "Sent via SMS [PERSON_NAME] (ResiDesk) 8:33 PM Sorry, to make sure I understand,…" at bounding box center [828, 247] width 508 height 115
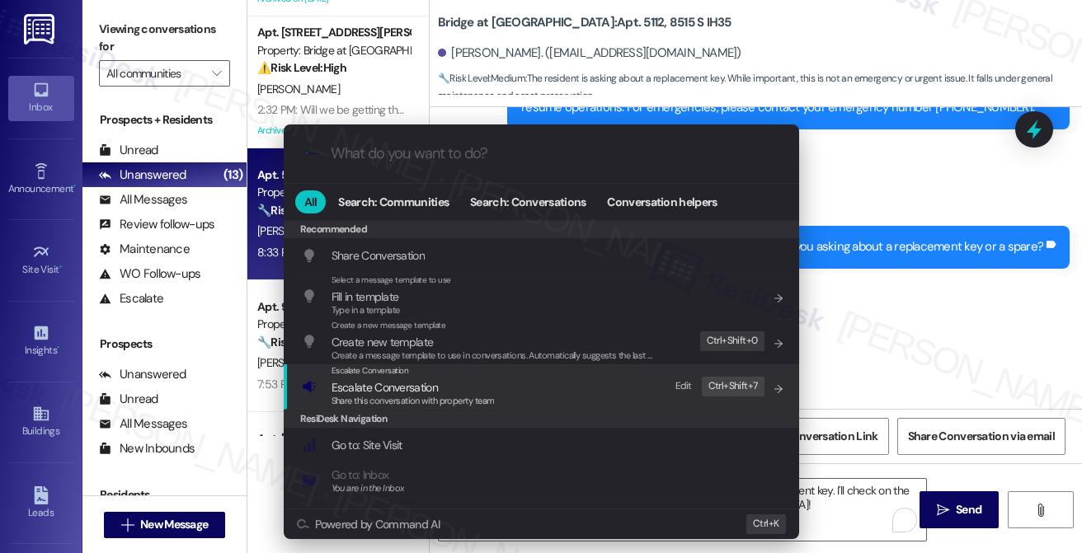
click at [409, 396] on span "Share this conversation with property team" at bounding box center [413, 401] width 163 height 12
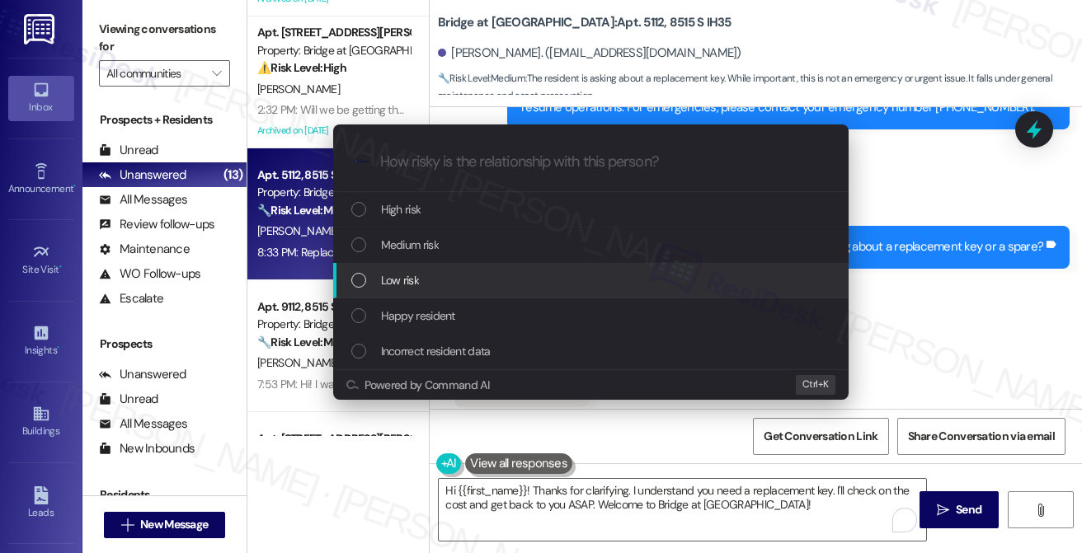
click at [407, 273] on span "Low risk" at bounding box center [400, 280] width 38 height 18
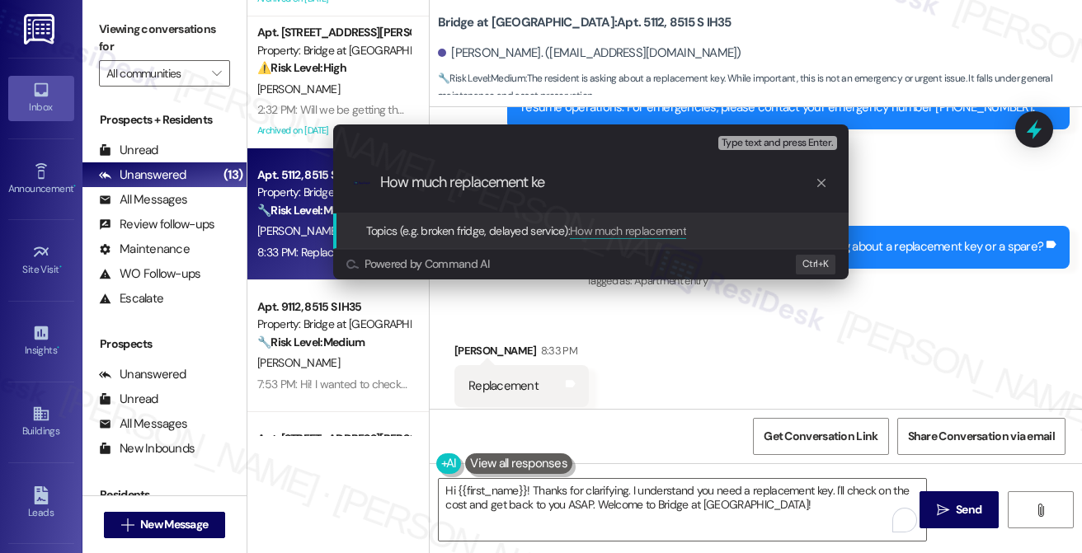
type input "How much replacement key"
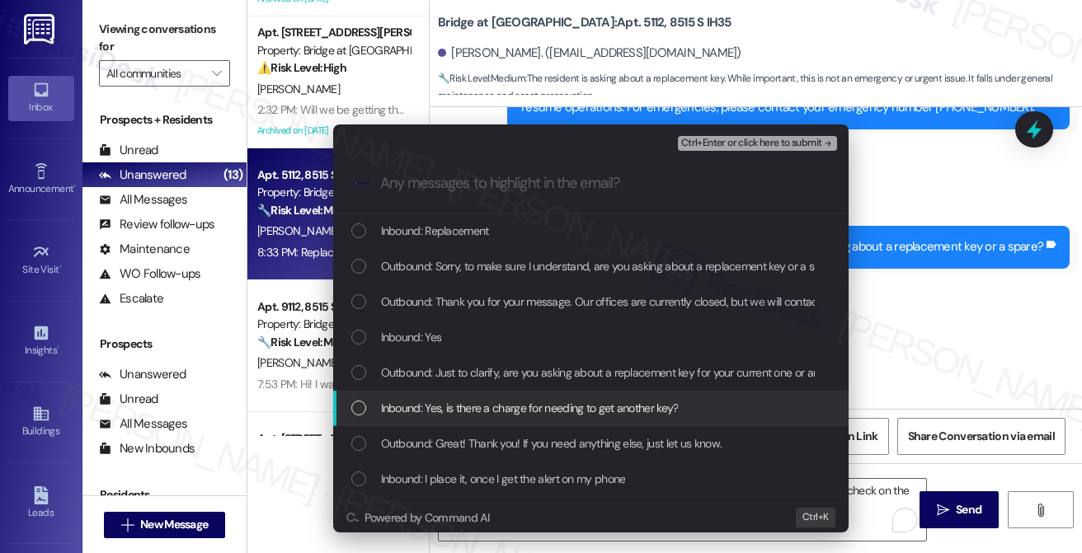
click at [521, 412] on span "Inbound: Yes, is there a charge for needing to get another key?" at bounding box center [530, 408] width 298 height 18
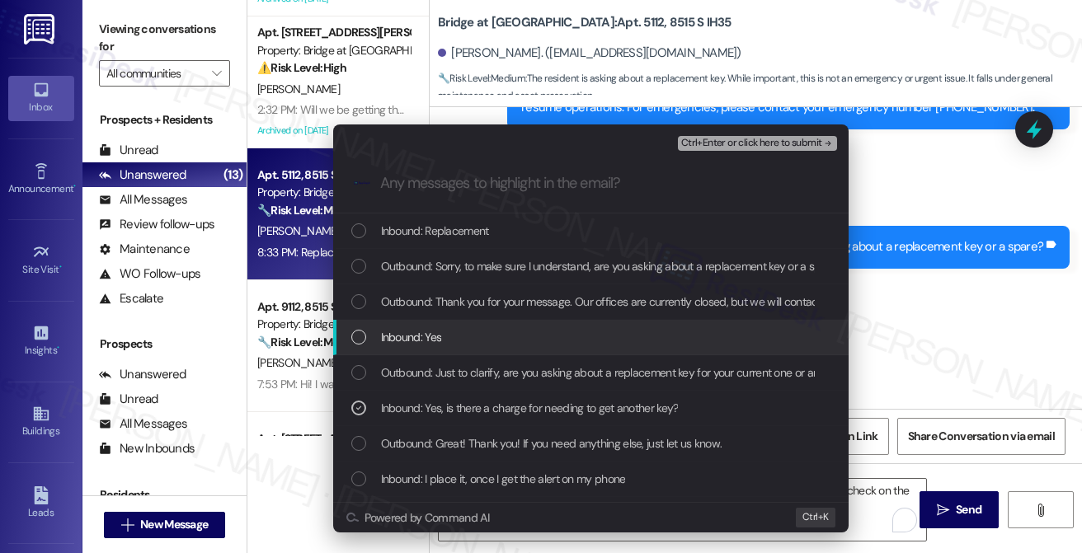
click at [940, 326] on div "Escalate Conversation Low risk How much replacement key Inbound: Yes, is there …" at bounding box center [541, 276] width 1082 height 553
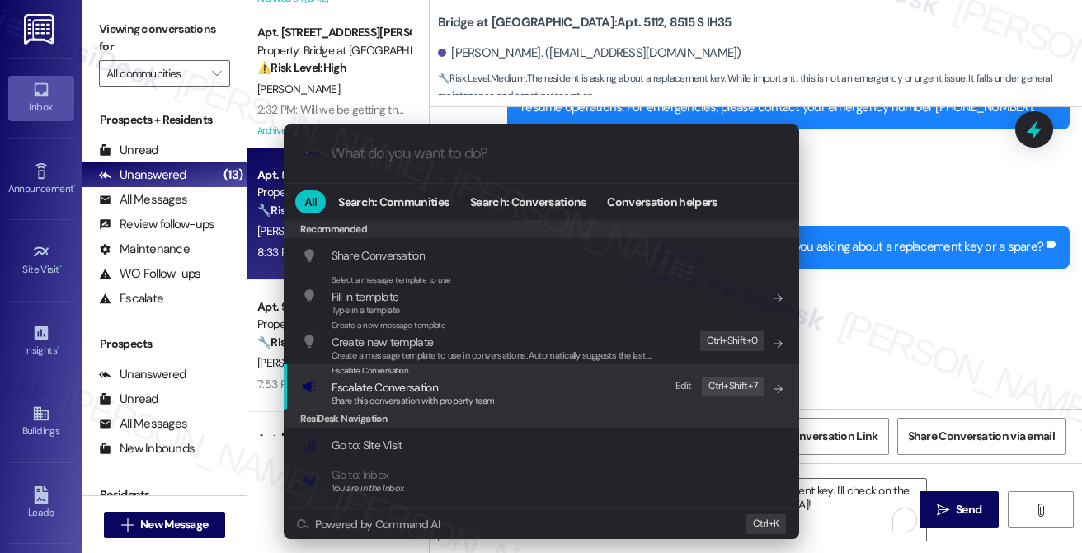
click at [426, 398] on span "Share this conversation with property team" at bounding box center [413, 401] width 163 height 12
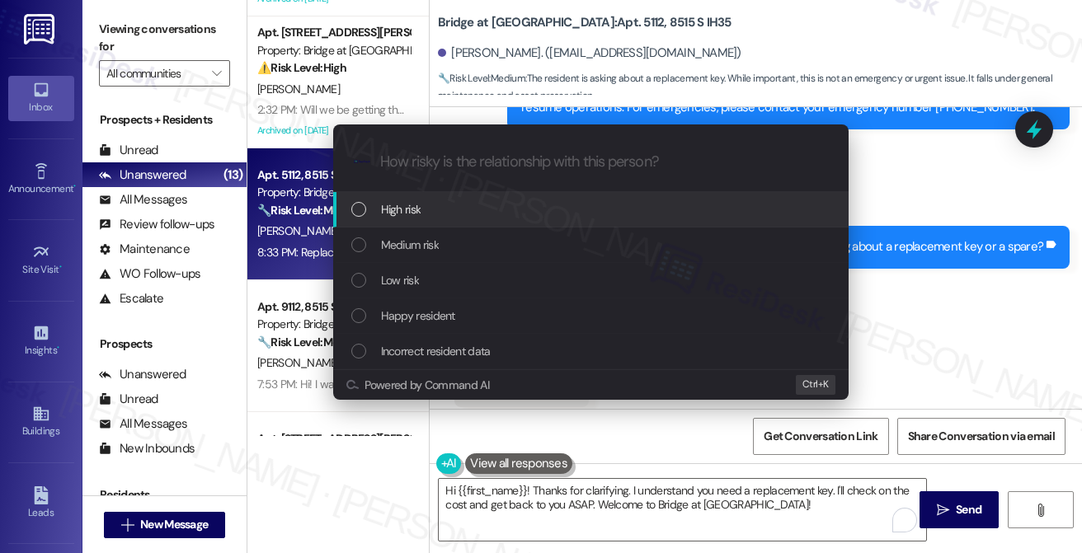
click at [906, 197] on div "Escalate Conversation How risky is the relationship with this person? Topics (e…" at bounding box center [541, 276] width 1082 height 553
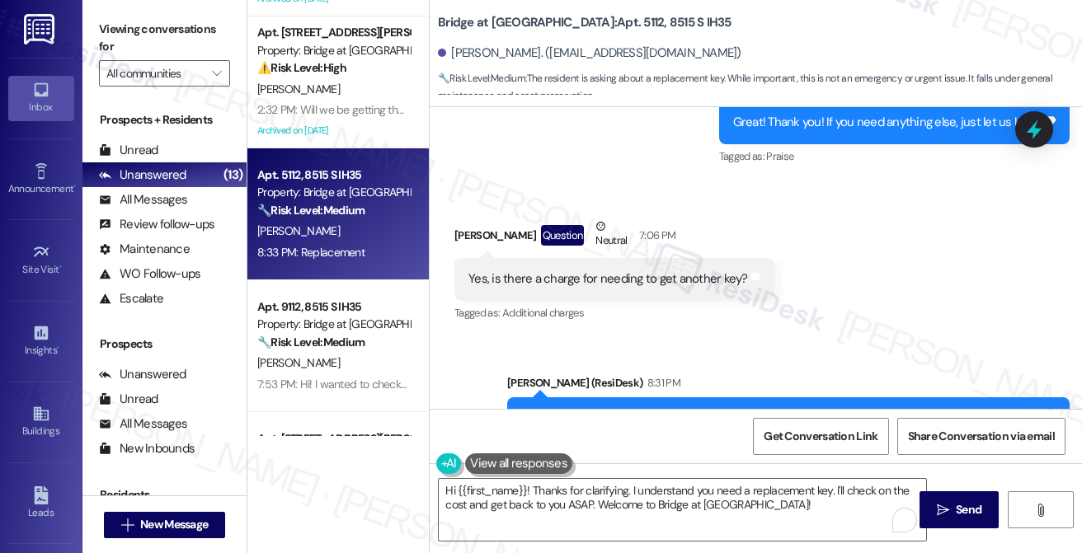
scroll to position [1616, 0]
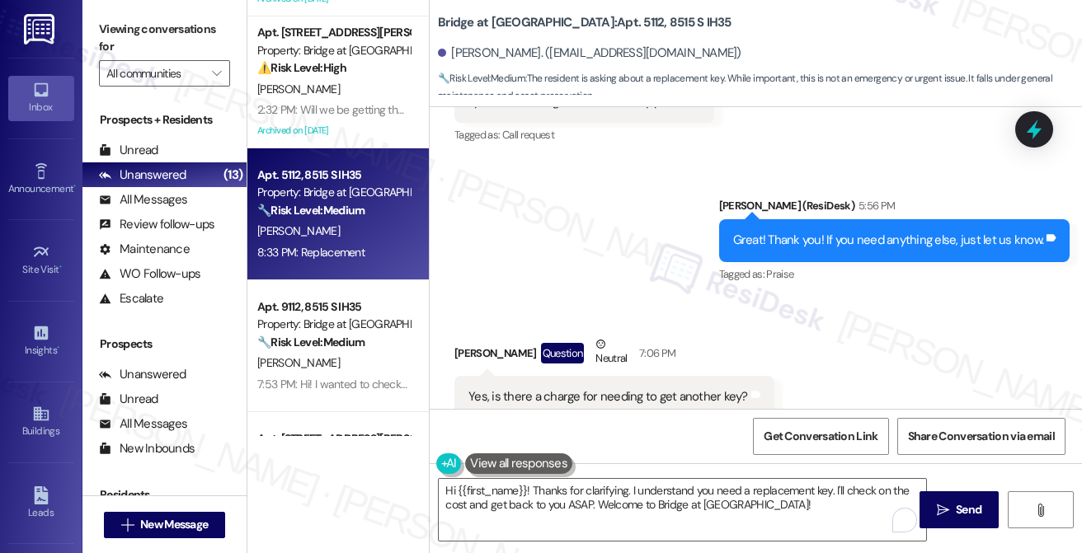
click at [563, 388] on div "Yes, is there a charge for needing to get another key?" at bounding box center [608, 396] width 280 height 17
copy div "Yes, is there a charge for needing to get another key? Tags and notes"
click at [96, 29] on div "Viewing conversations for All communities " at bounding box center [164, 51] width 164 height 103
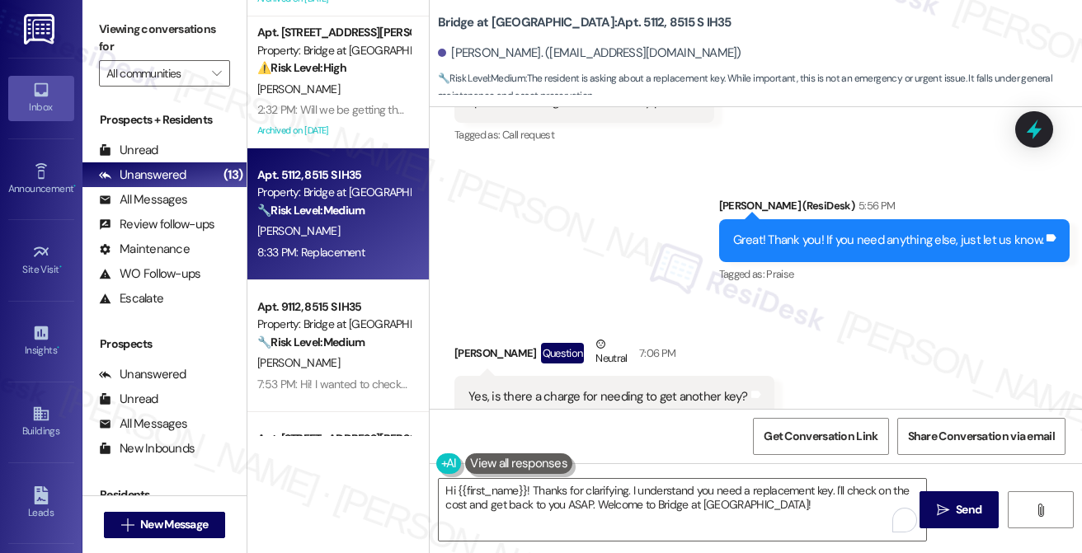
click at [607, 236] on div "Sent via SMS [PERSON_NAME] (ResiDesk) 5:56 PM Great! Thank you! If you need any…" at bounding box center [756, 229] width 652 height 139
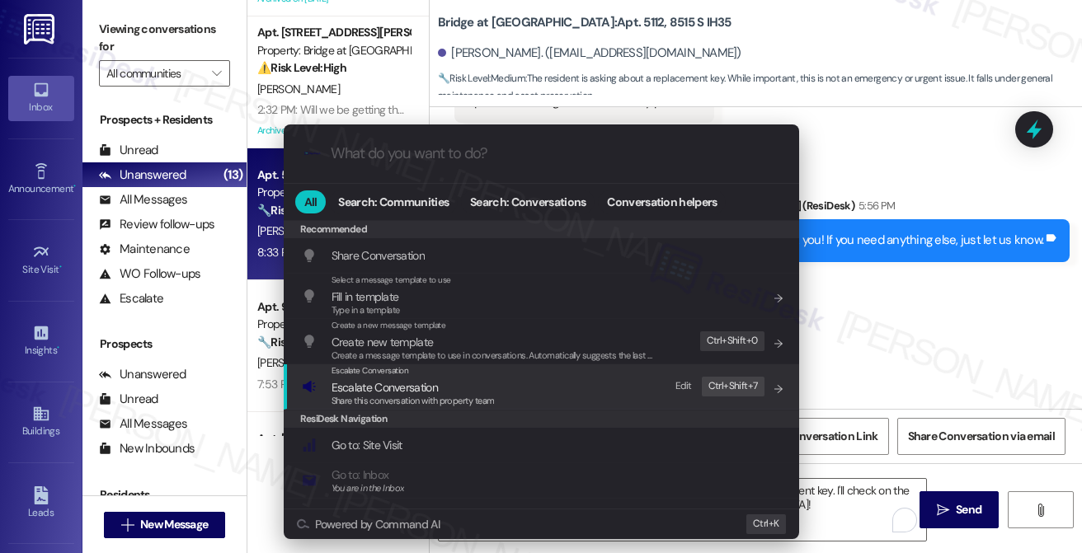
click at [489, 374] on div "Escalate Conversation" at bounding box center [413, 371] width 163 height 13
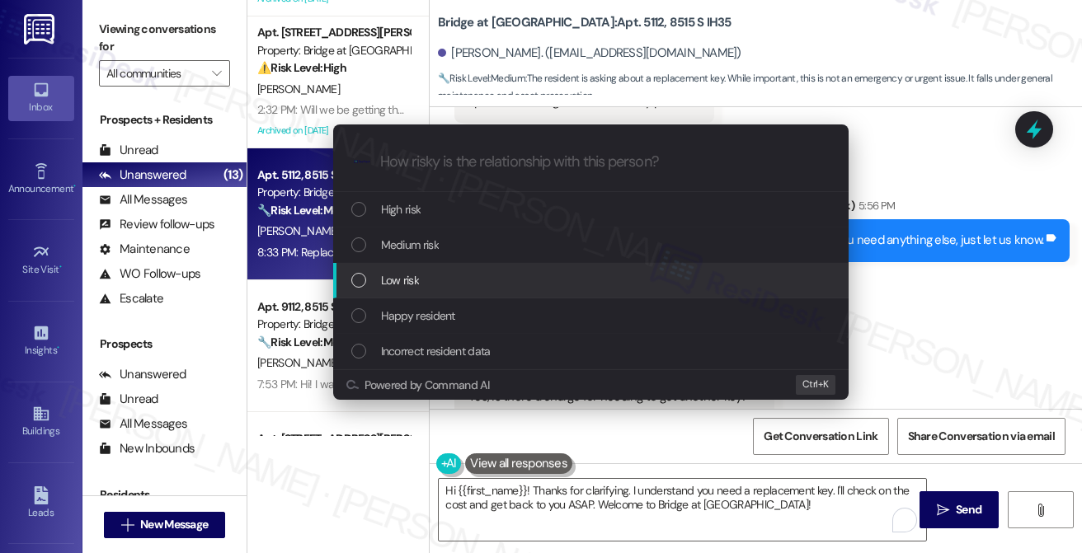
click at [412, 280] on span "Low risk" at bounding box center [400, 280] width 38 height 18
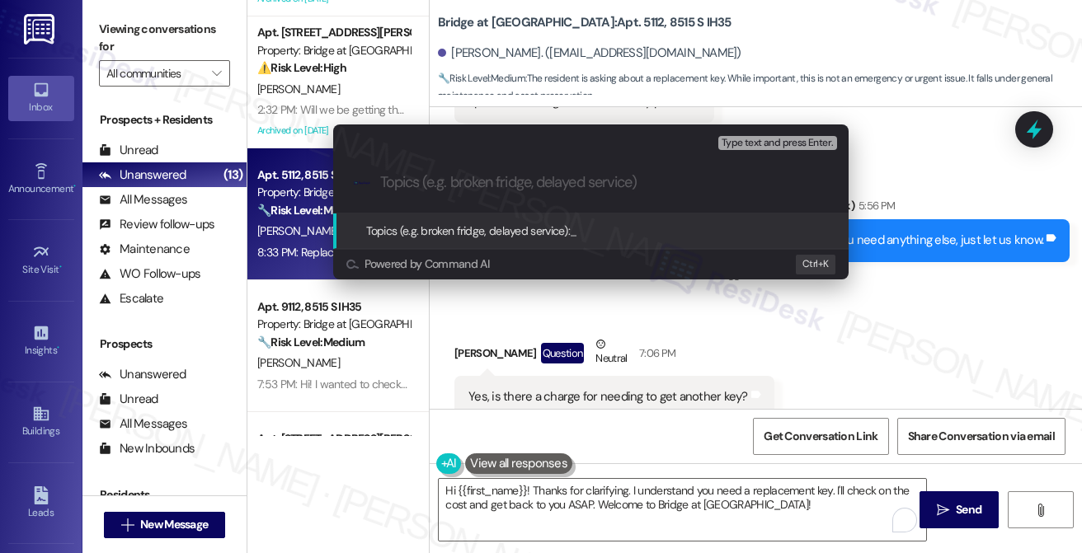
paste input "Inquiry About Key Replacement Charges"
type input "Inquiry About Key Replacement Charges"
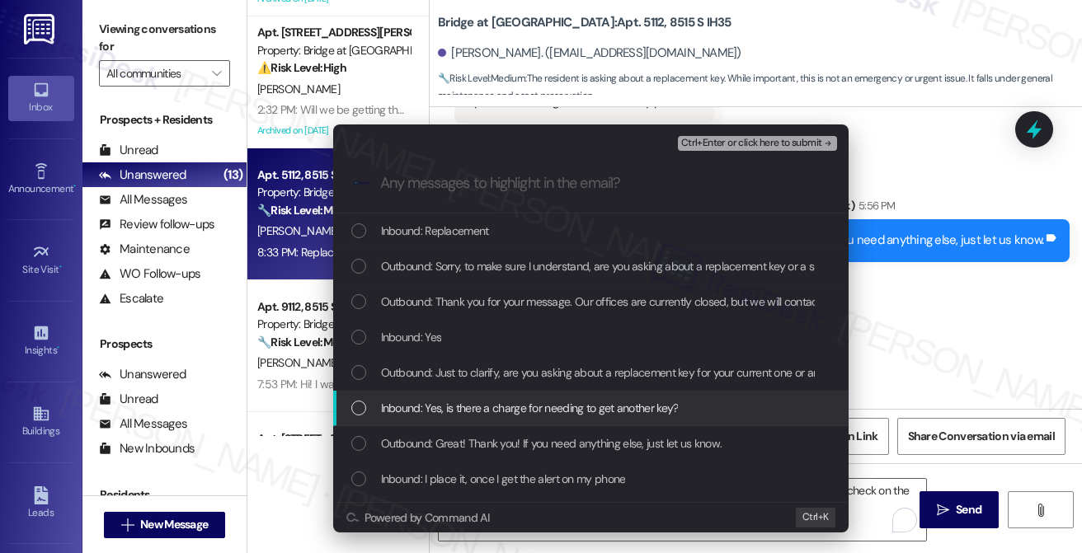
click at [515, 412] on span "Inbound: Yes, is there a charge for needing to get another key?" at bounding box center [530, 408] width 298 height 18
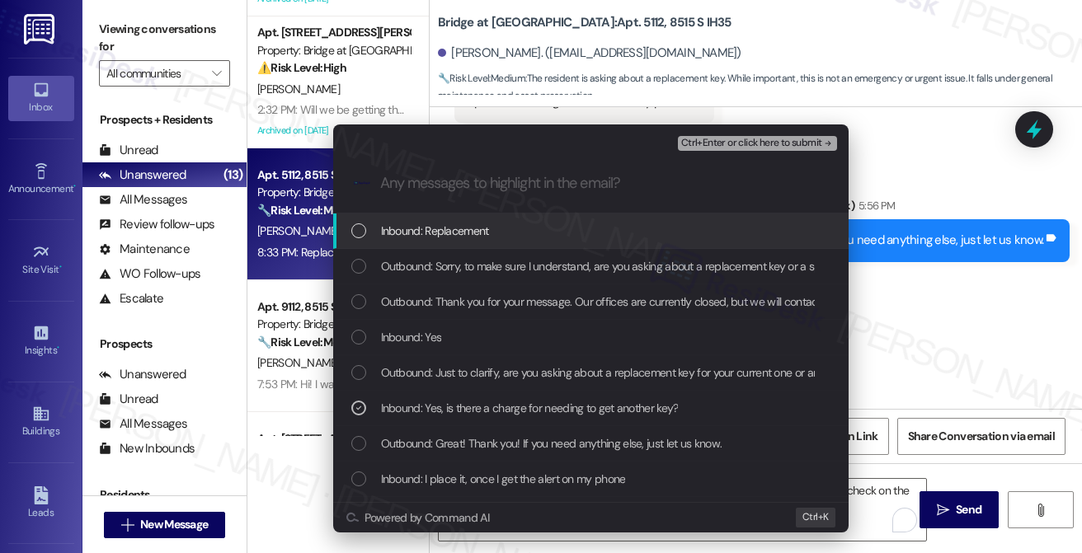
click at [477, 227] on span "Inbound: Replacement" at bounding box center [435, 231] width 108 height 18
click at [739, 139] on span "Ctrl+Enter or click here to submit" at bounding box center [751, 144] width 141 height 12
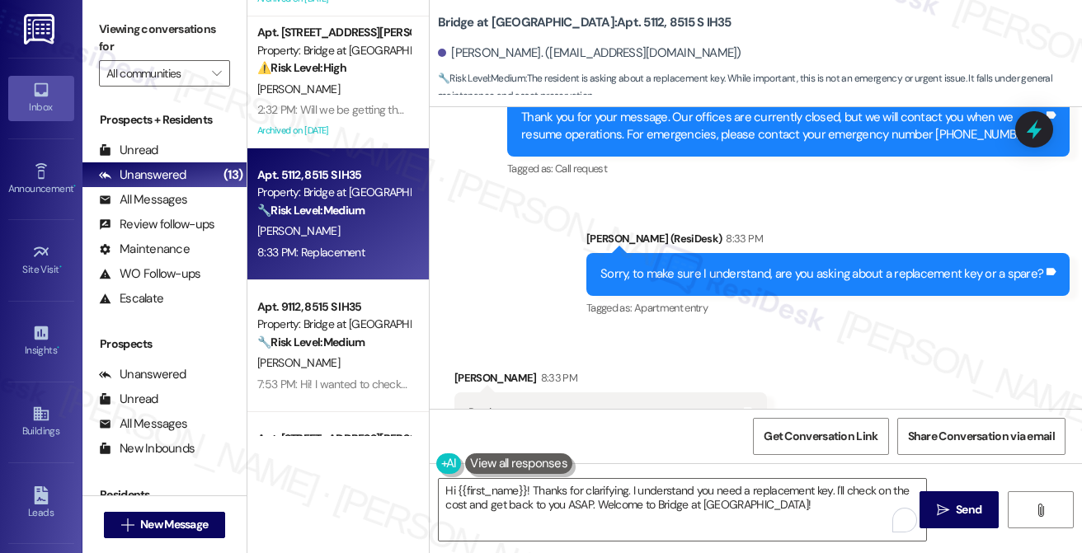
scroll to position [2359, 0]
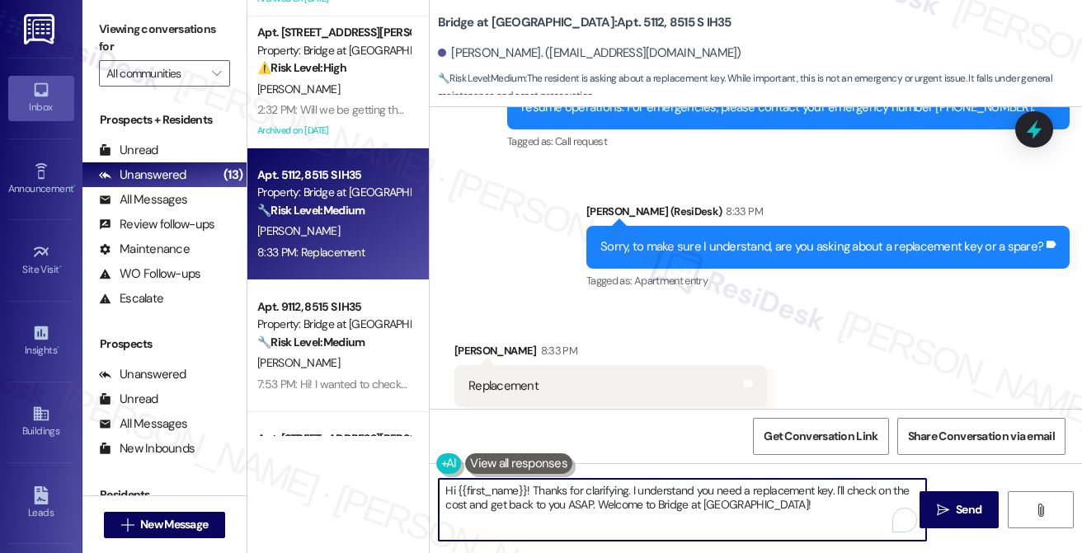
drag, startPoint x: 534, startPoint y: 487, endPoint x: 383, endPoint y: 486, distance: 150.9
click at [393, 487] on div "Apt. 1135, [STREET_ADDRESS][PERSON_NAME] Property: Bridge at Volente ⚠️ Risk Le…" at bounding box center [664, 276] width 835 height 553
drag, startPoint x: 745, startPoint y: 489, endPoint x: 544, endPoint y: 484, distance: 200.5
click at [544, 484] on textarea "Thanks for clarifying. I understand you need a replacement key. I'll check on t…" at bounding box center [682, 510] width 487 height 62
click at [752, 489] on textarea "Thanks for clarifying. I'll check on the cost and get back to you ASAP. Welcome…" at bounding box center [682, 510] width 487 height 62
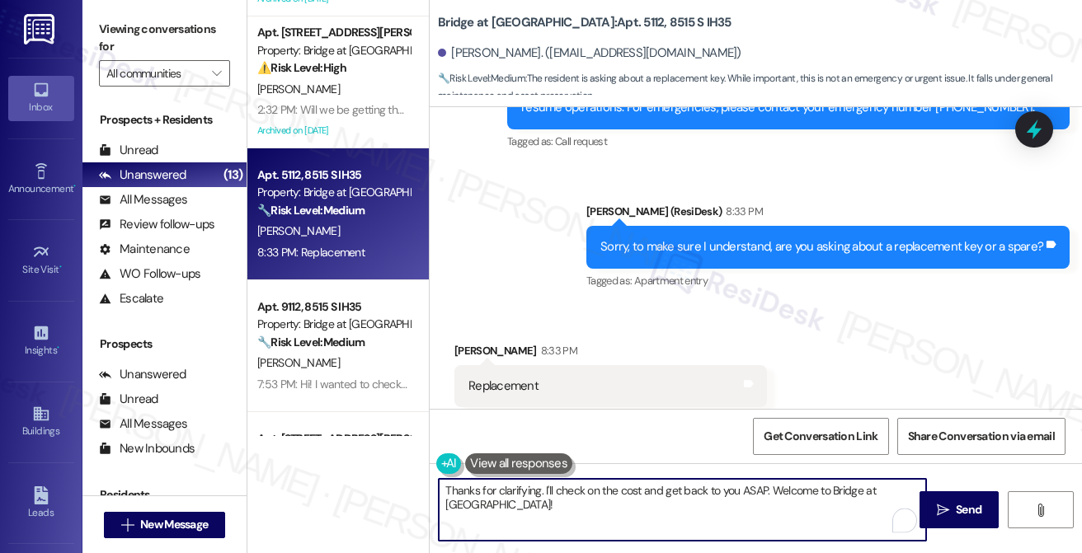
click at [752, 488] on textarea "Thanks for clarifying. I'll check on the cost and get back to you ASAP. Welcome…" at bounding box center [682, 510] width 487 height 62
drag, startPoint x: 683, startPoint y: 514, endPoint x: 864, endPoint y: 471, distance: 186.4
click at [868, 473] on div "Thanks for clarifying. I'll check on the cost and get back to you as soon as I …" at bounding box center [756, 525] width 652 height 124
type textarea "Thanks for clarifying. I'll check on the cost and get back to you as soon as I …"
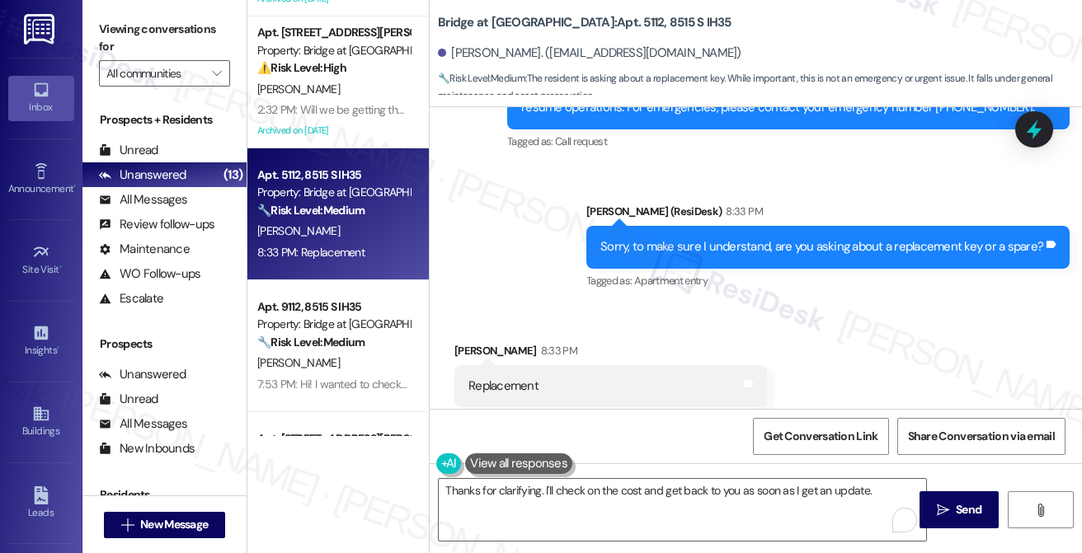
click at [129, 47] on label "Viewing conversations for" at bounding box center [164, 38] width 131 height 44
click at [102, 21] on label "Viewing conversations for" at bounding box center [164, 38] width 131 height 44
click at [638, 493] on textarea "Thanks for clarifying. I'll check on the cost and get back to you as soon as I …" at bounding box center [682, 510] width 487 height 62
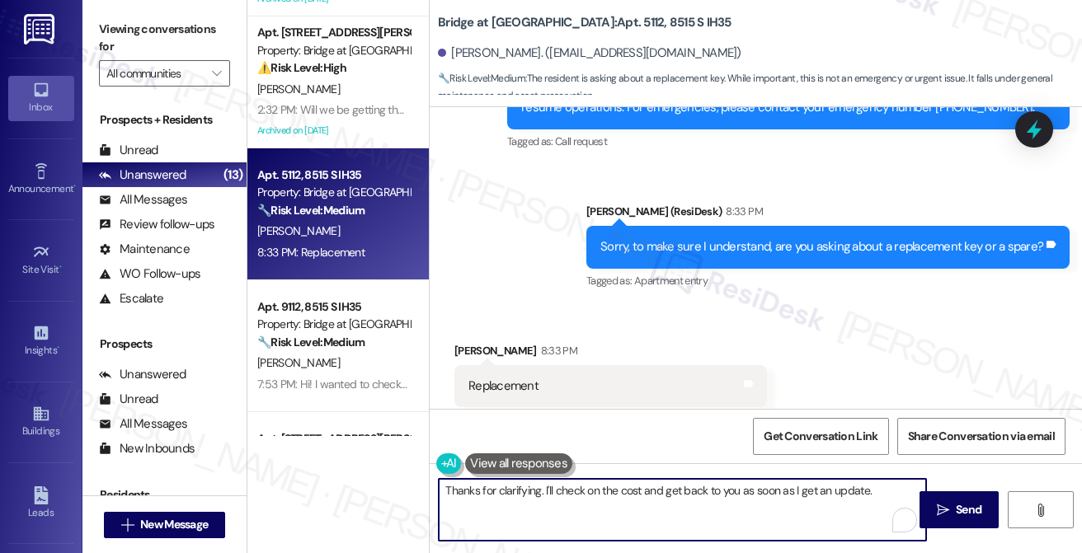
click at [638, 493] on textarea "Thanks for clarifying. I'll check on the cost and get back to you as soon as I …" at bounding box center [682, 510] width 487 height 62
click at [638, 492] on textarea "Thanks for clarifying. I'll check on the cost and get back to you as soon as I …" at bounding box center [682, 510] width 487 height 62
click at [948, 502] on span " Send" at bounding box center [960, 509] width 52 height 17
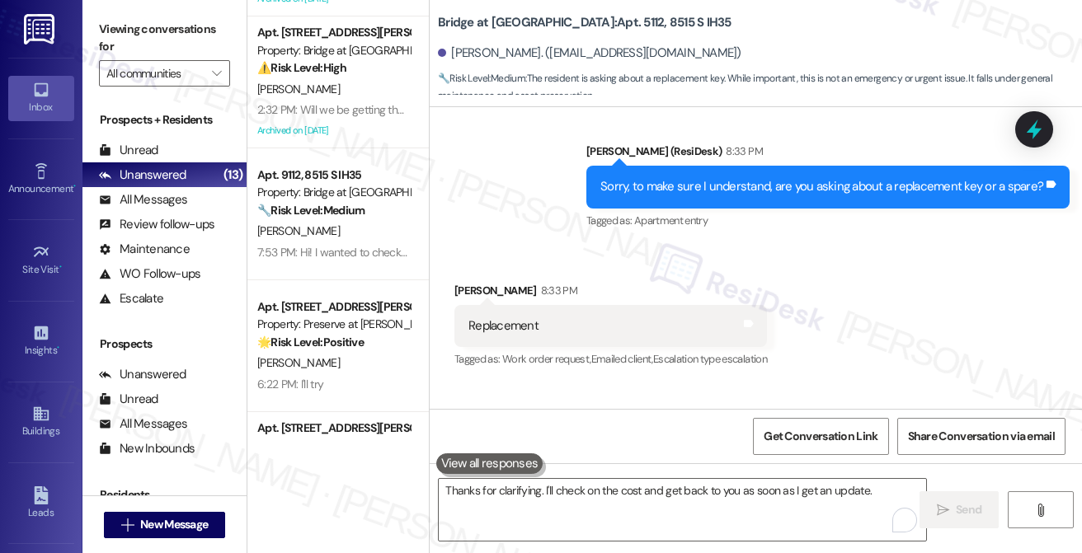
scroll to position [2474, 0]
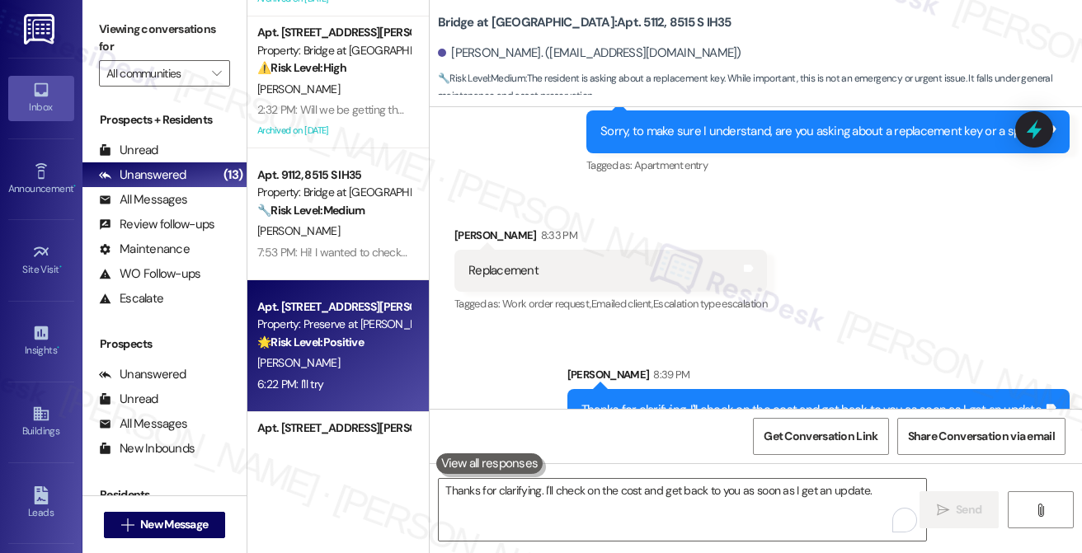
click at [346, 355] on div "[PERSON_NAME]" at bounding box center [334, 363] width 156 height 21
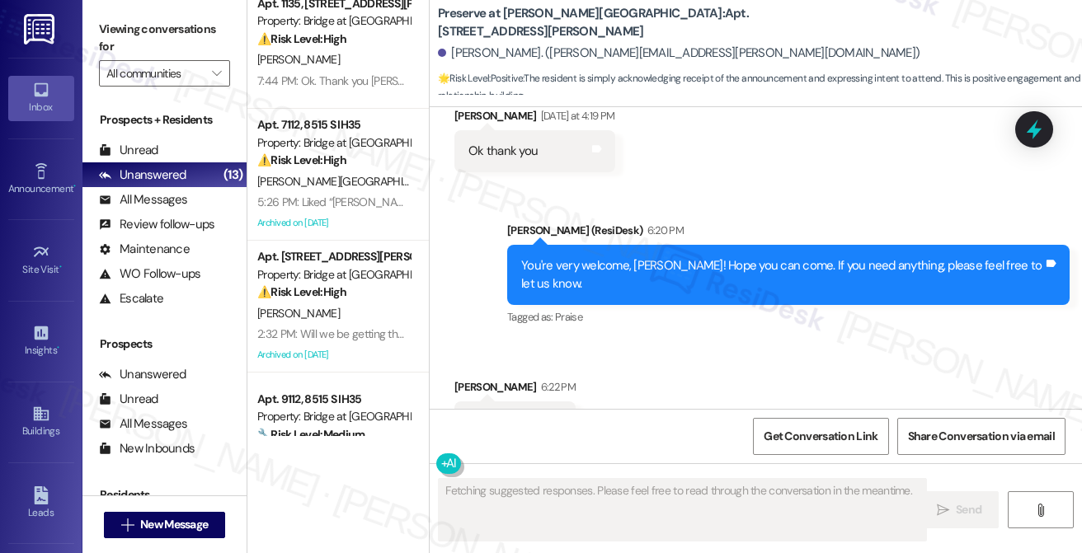
scroll to position [0, 0]
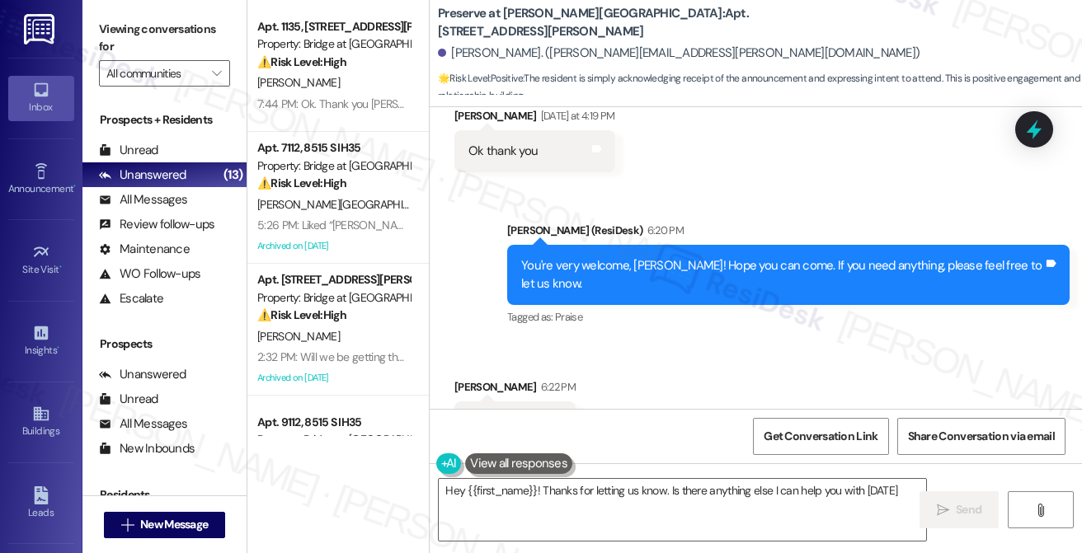
type textarea "Hey {{first_name}}! Thanks for letting us know. Is there anything else I can he…"
